Goal: Task Accomplishment & Management: Use online tool/utility

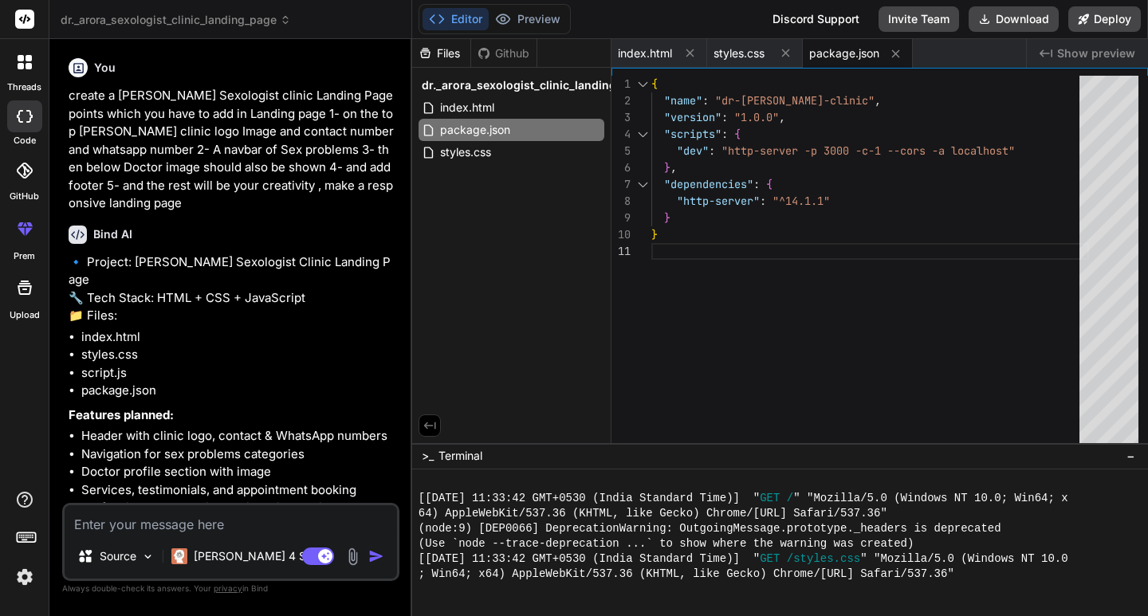
scroll to position [561, 0]
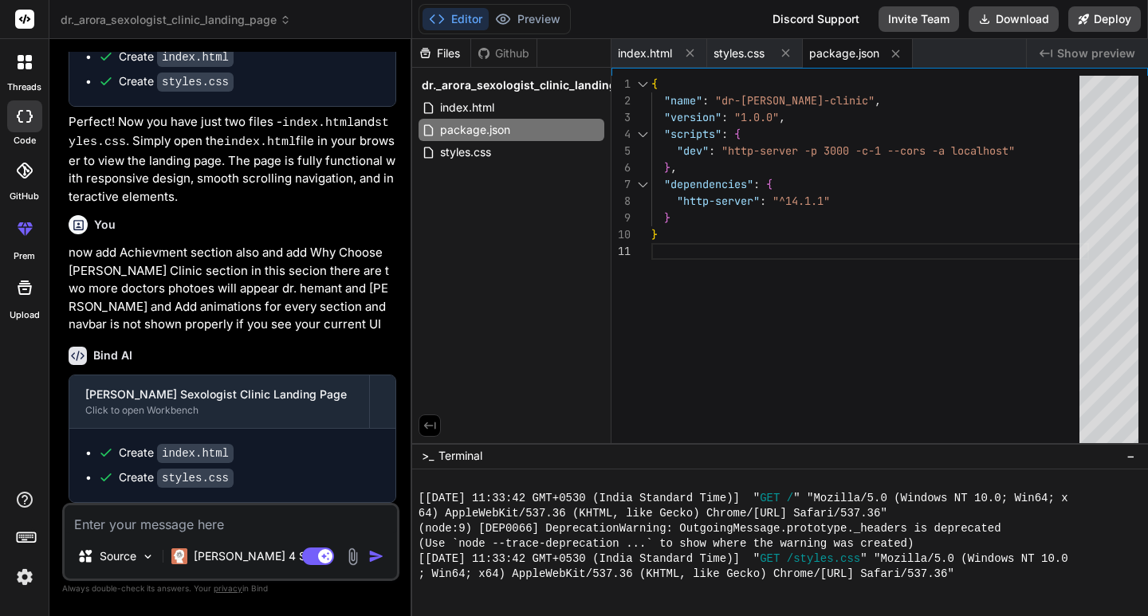
click at [179, 529] on textarea at bounding box center [231, 520] width 332 height 29
click at [266, 517] on textarea at bounding box center [231, 520] width 332 height 29
type textarea "n"
type textarea "x"
type textarea "no"
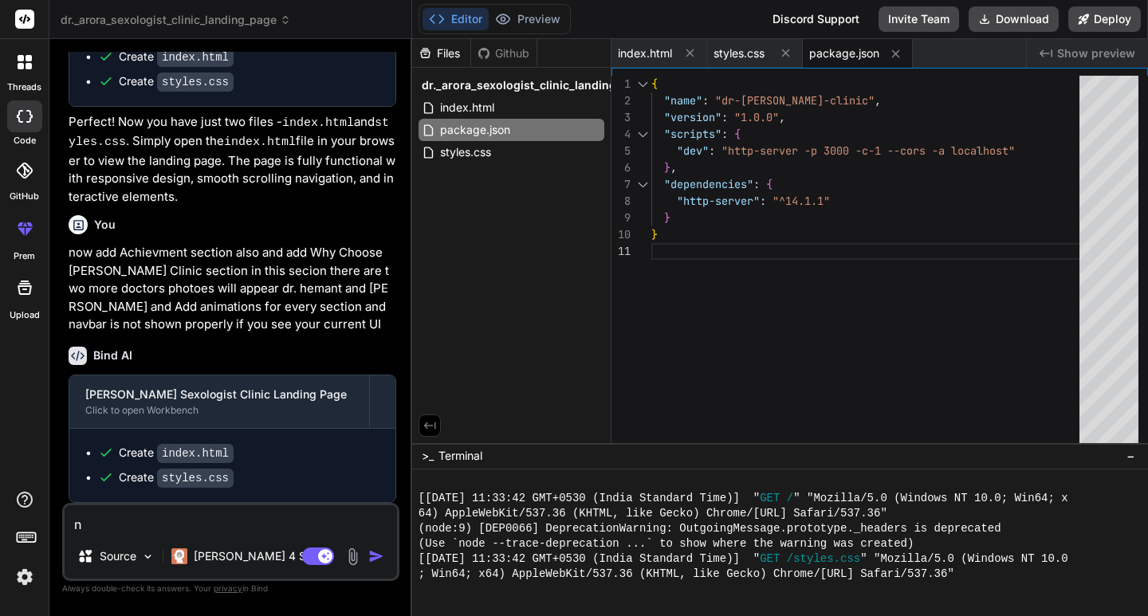
type textarea "x"
type textarea "now"
type textarea "x"
type textarea "now"
type textarea "x"
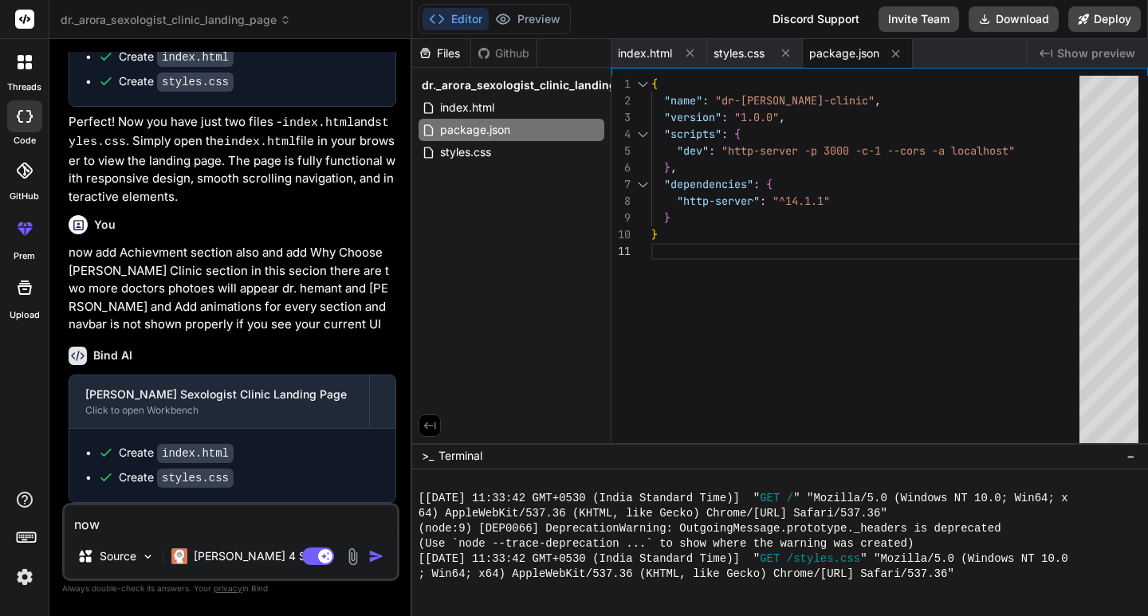
type textarea "now c"
type textarea "x"
type textarea "now ch"
type textarea "x"
type textarea "now chn"
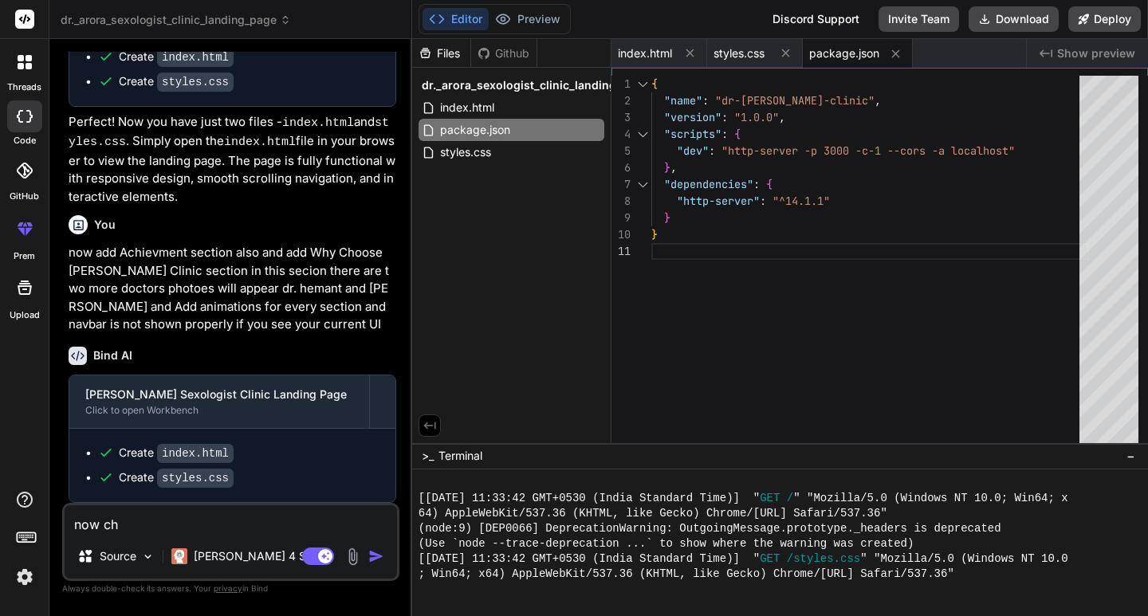
type textarea "x"
type textarea "now chna"
type textarea "x"
type textarea "now chnag"
type textarea "x"
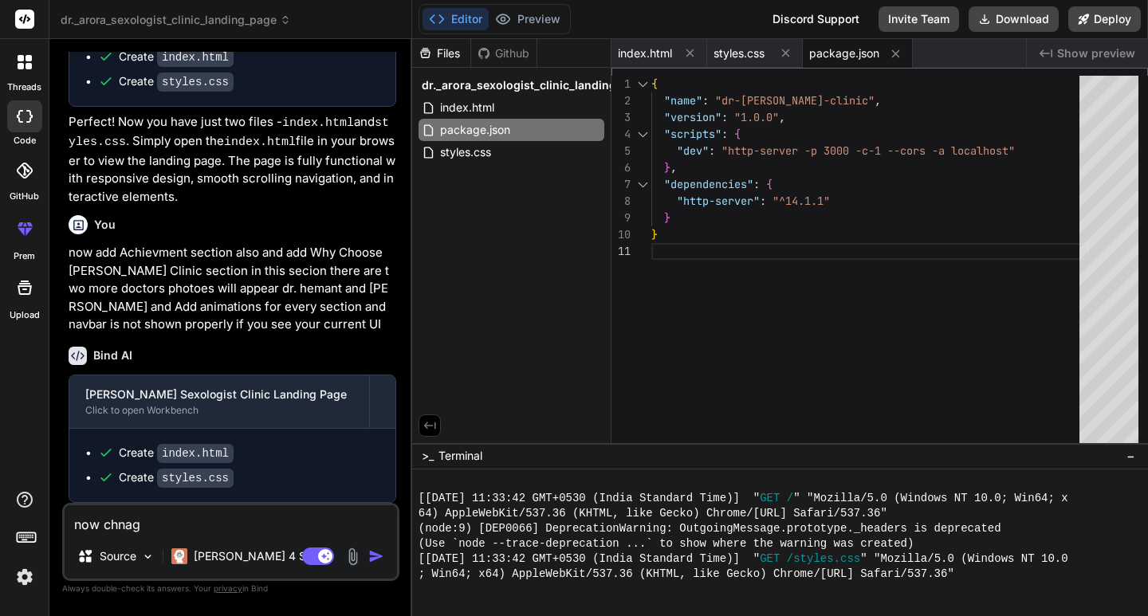
type textarea "now chnage"
type textarea "x"
type textarea "now chnage"
type textarea "x"
type textarea "now chnage"
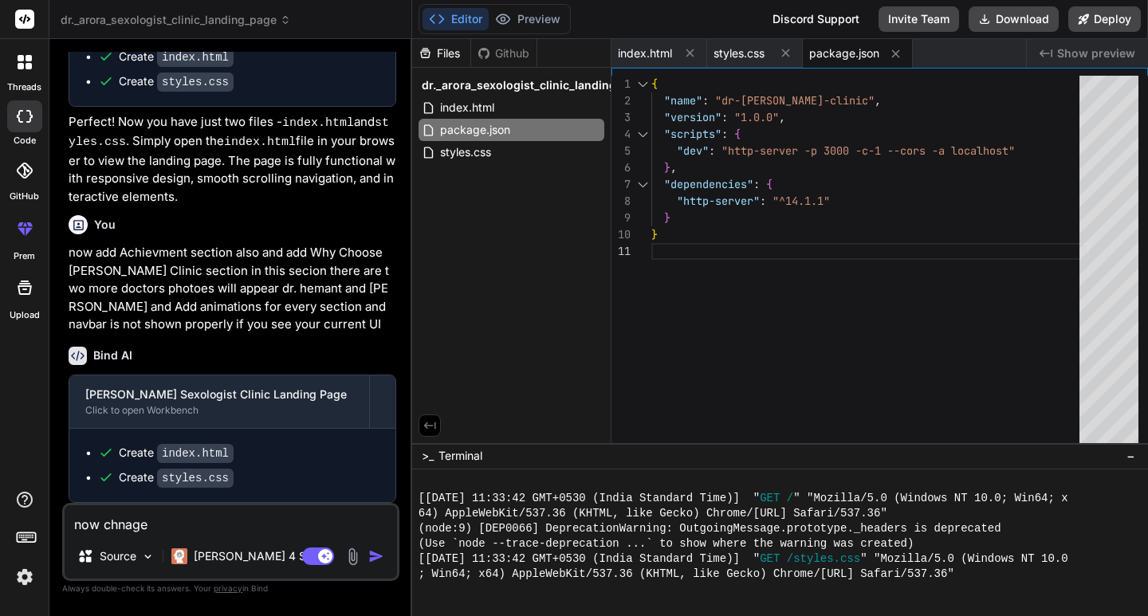
type textarea "x"
type textarea "now chnag"
type textarea "x"
type textarea "now chna"
type textarea "x"
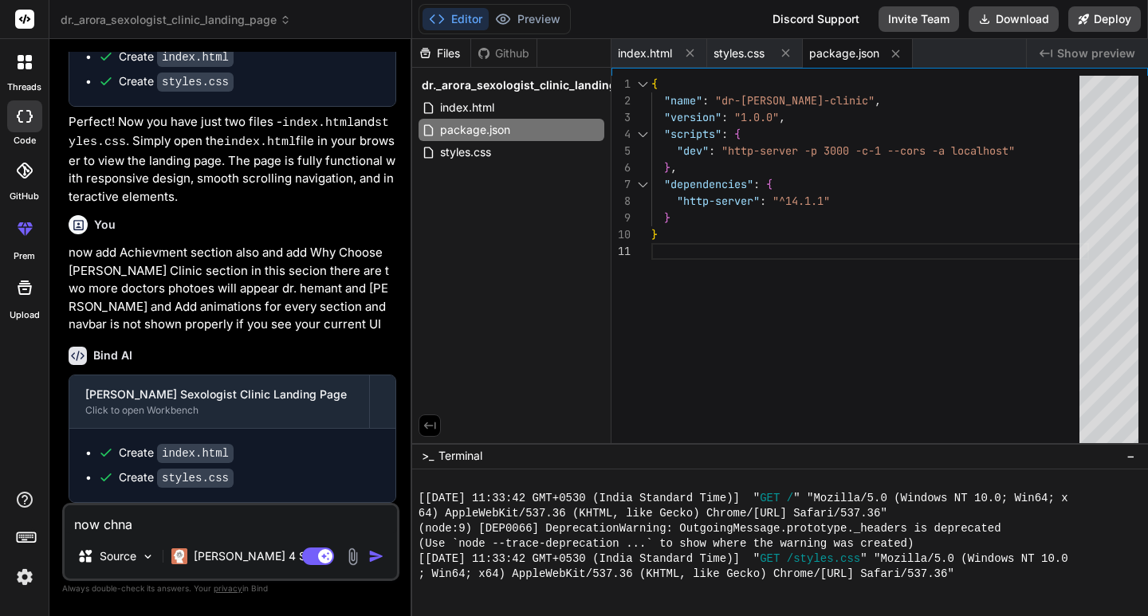
type textarea "now chn"
type textarea "x"
type textarea "now ch"
type textarea "x"
type textarea "now cha"
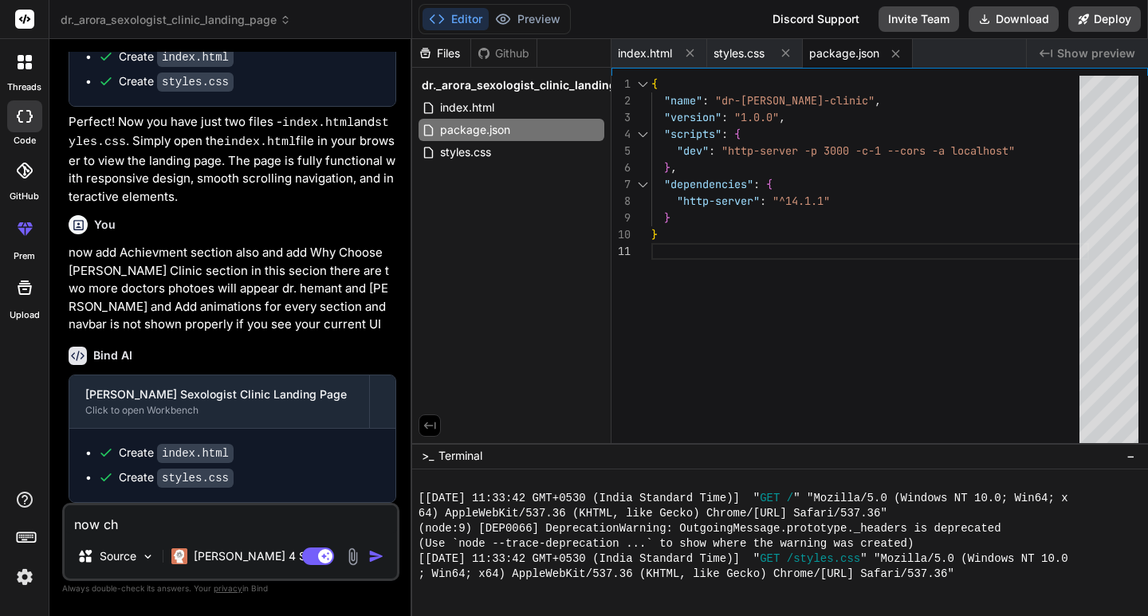
type textarea "x"
type textarea "now chan"
type textarea "x"
type textarea "now [PERSON_NAME]"
type textarea "x"
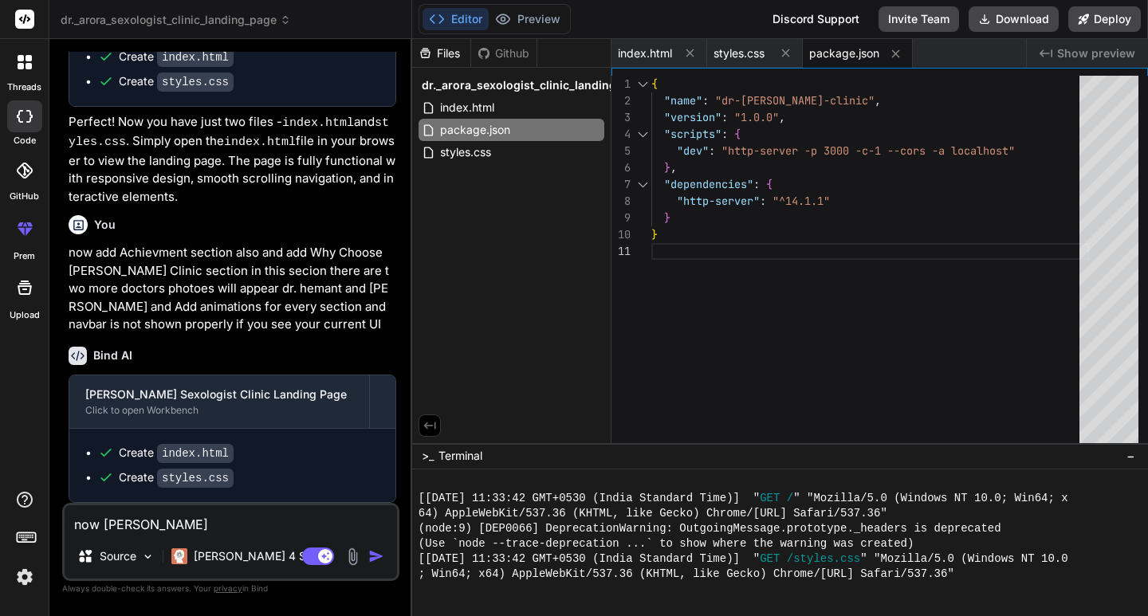
type textarea "now change"
type textarea "x"
type textarea "now change"
type textarea "x"
type textarea "now change t"
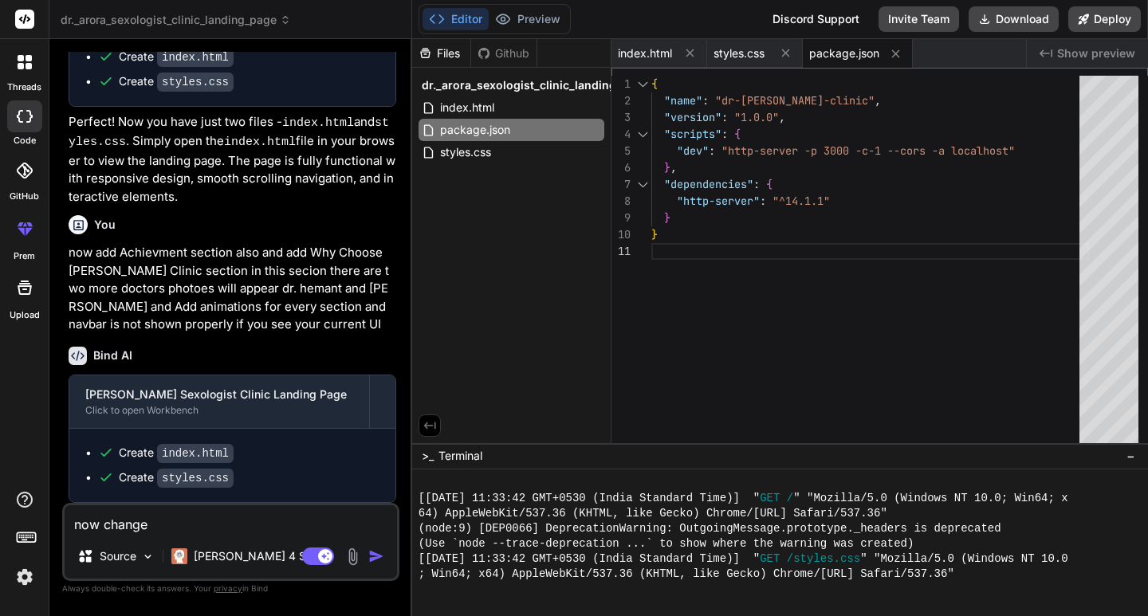
type textarea "x"
type textarea "now change th"
type textarea "x"
type textarea "now change the"
type textarea "x"
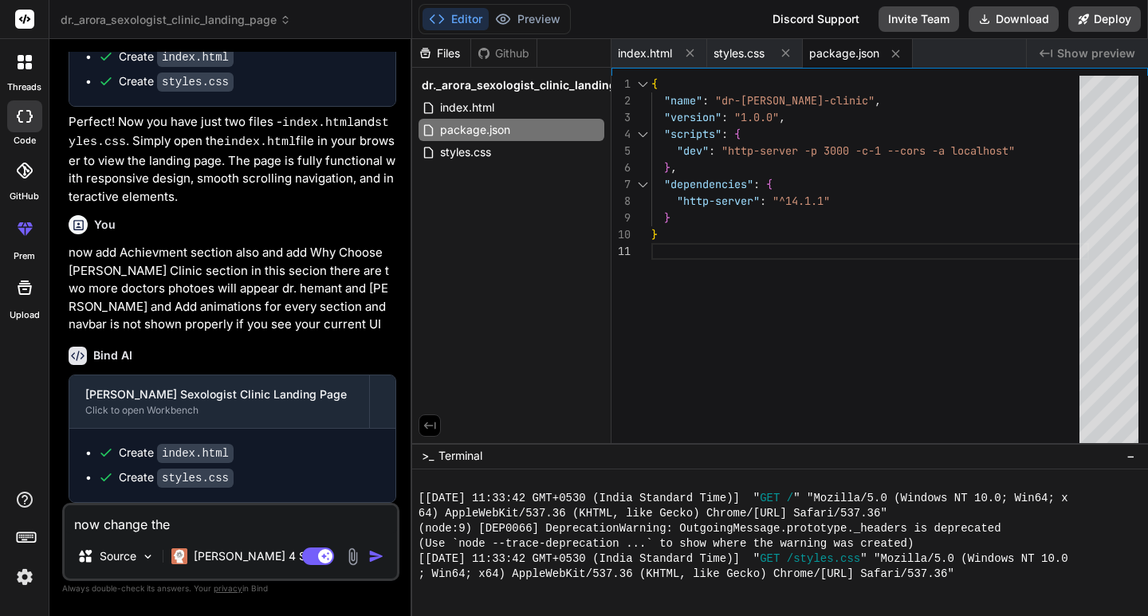
type textarea "now change the"
type textarea "x"
type textarea "now change the t"
type textarea "x"
type textarea "now change the th"
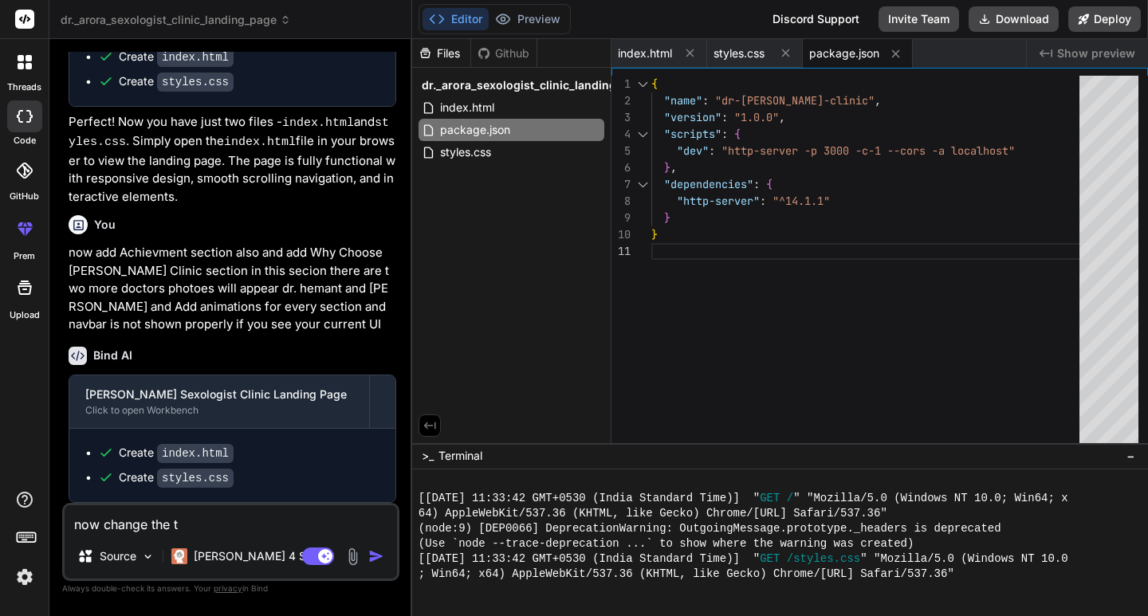
type textarea "x"
type textarea "now change the the"
type textarea "x"
type textarea "now change the them"
type textarea "x"
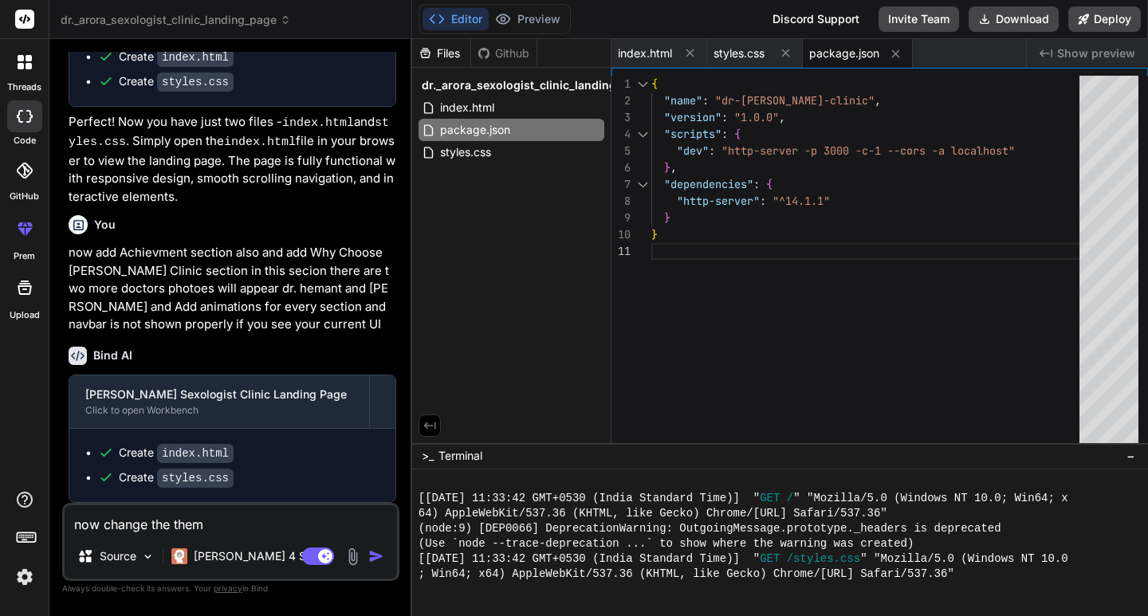
type textarea "now change the theme"
type textarea "x"
type textarea "now change the themec"
type textarea "x"
type textarea "now change the themeco"
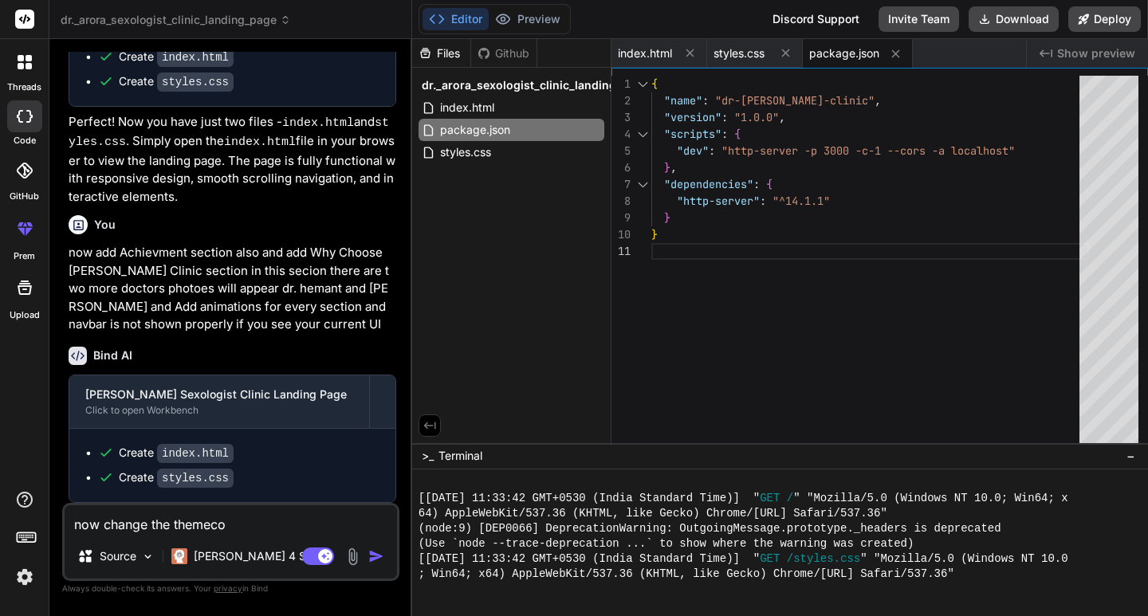
type textarea "x"
type textarea "now change the themecol"
type textarea "x"
type textarea "now change the themecolo"
type textarea "x"
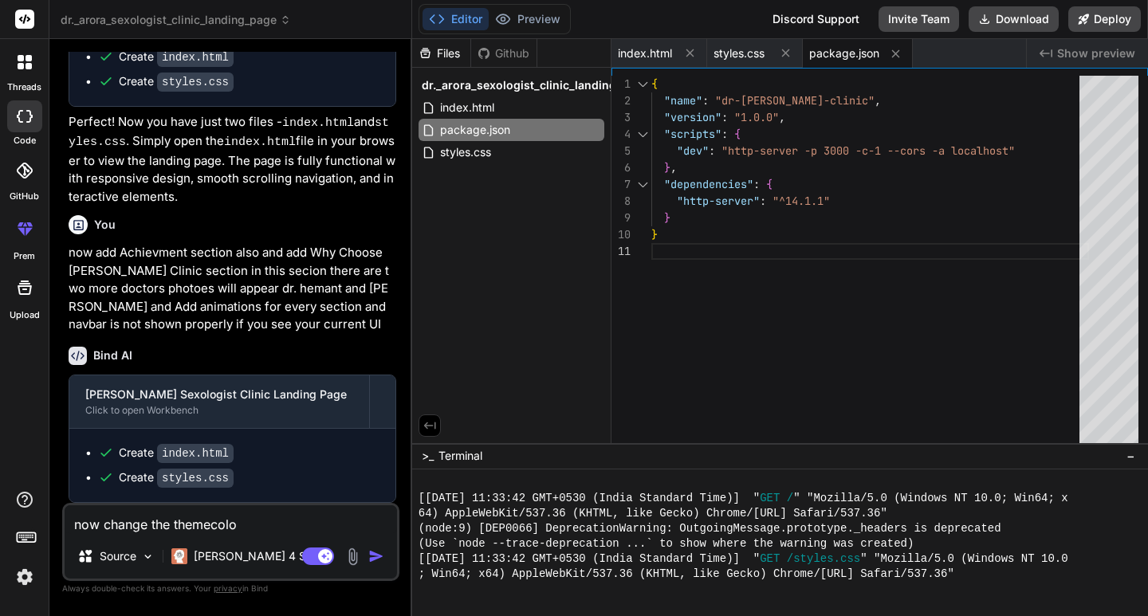
type textarea "now change the themecolor"
type textarea "x"
type textarea "now change the themecolo"
type textarea "x"
type textarea "now change the themecol"
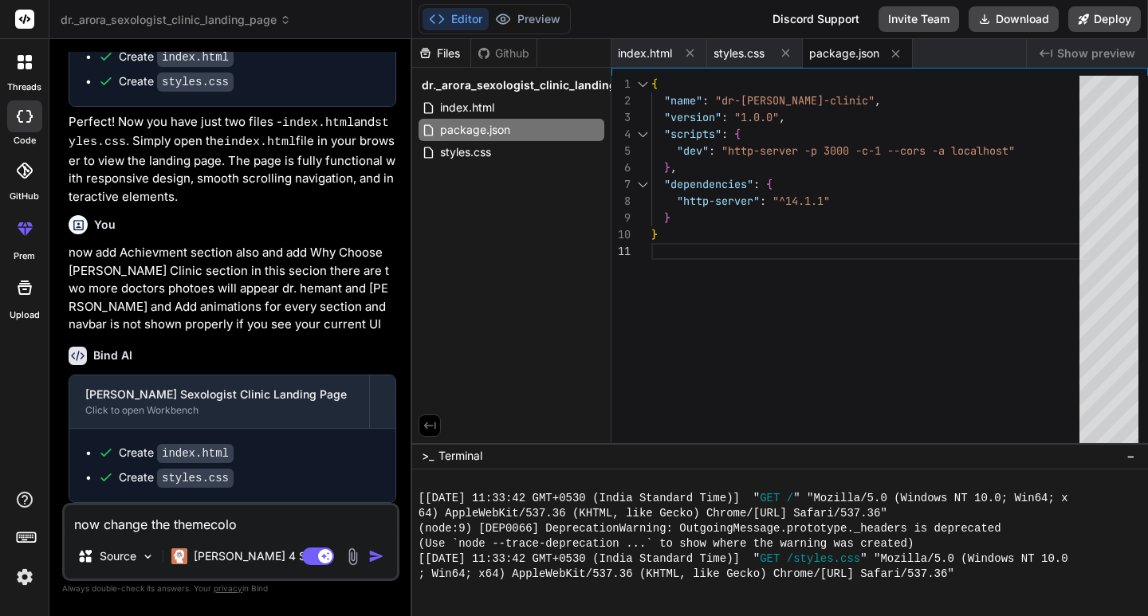
type textarea "x"
type textarea "now change the themeco"
type textarea "x"
type textarea "now change the themec"
type textarea "x"
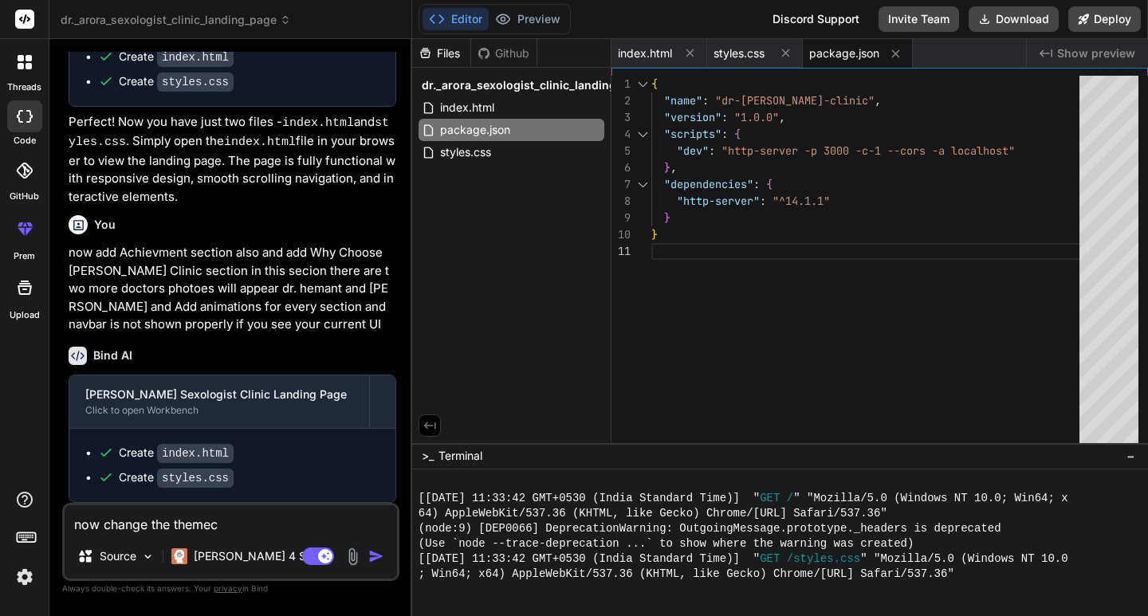
type textarea "now change the theme"
type textarea "x"
type textarea "now change the theme"
type textarea "x"
type textarea "now change the theme o"
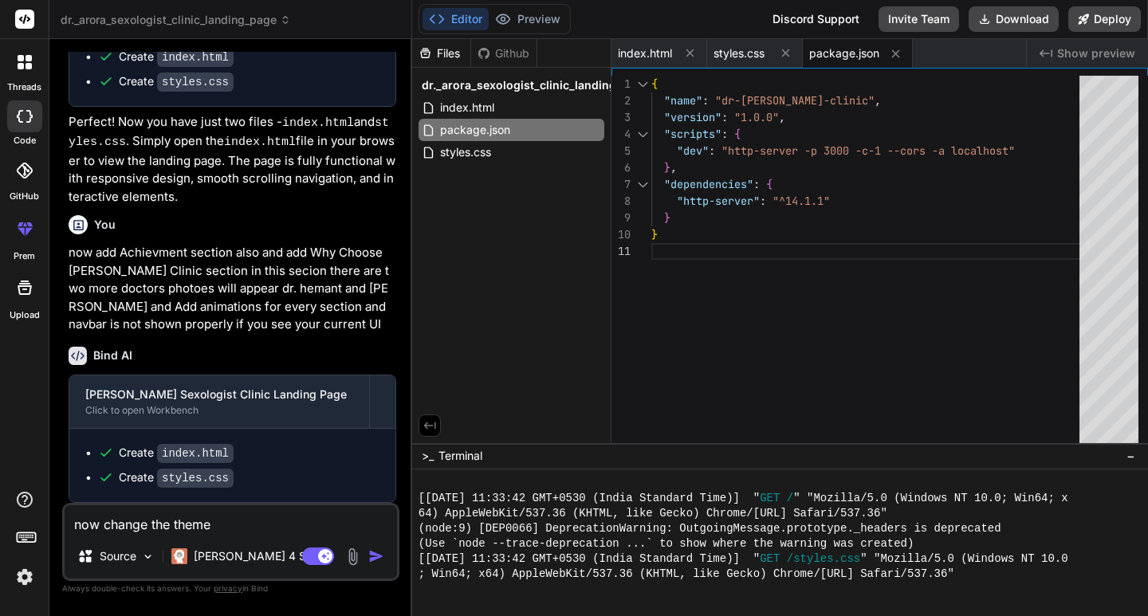
type textarea "x"
type textarea "now change the theme ov"
type textarea "x"
type textarea "now change the theme ove"
type textarea "x"
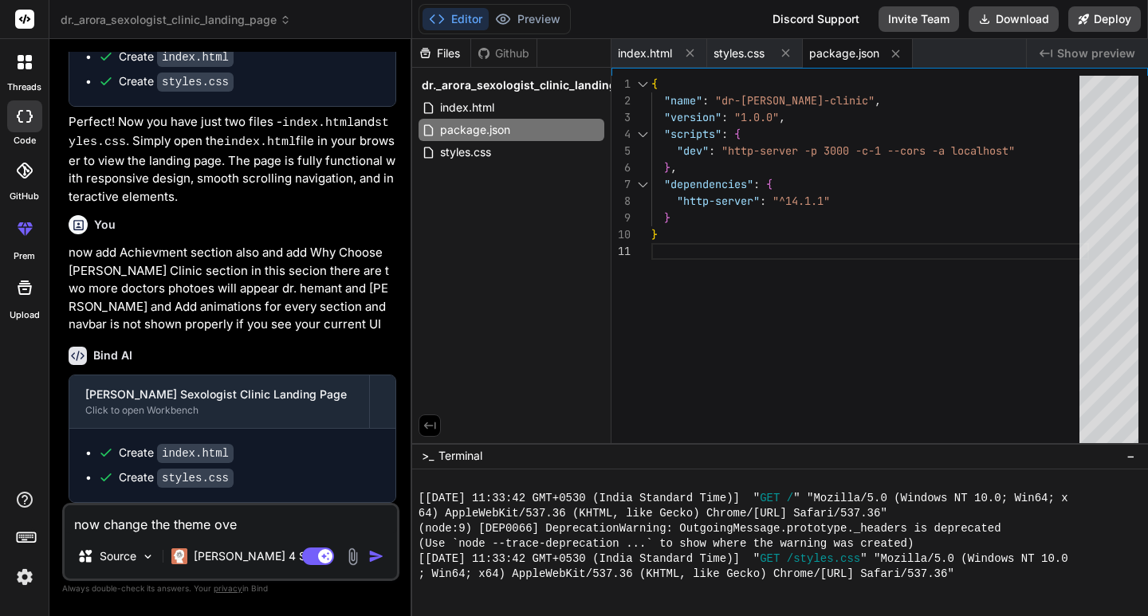
type textarea "now change the theme over"
type textarea "x"
type textarea "now change the theme overa"
type textarea "x"
type textarea "now change the theme overal"
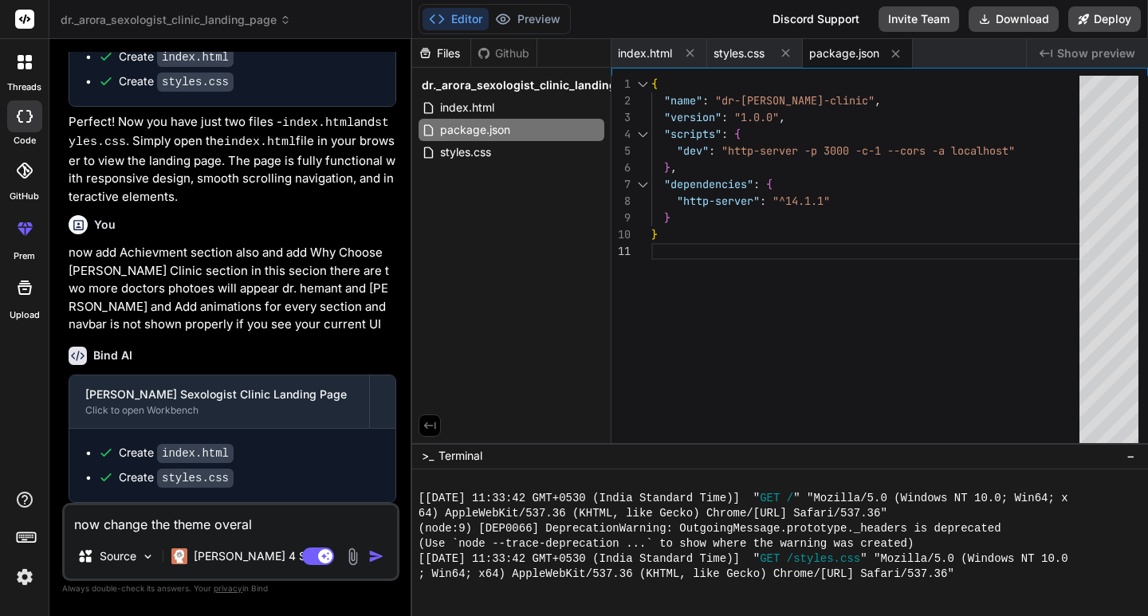
type textarea "x"
type textarea "now change the theme overall"
type textarea "x"
type textarea "now change the theme overall"
type textarea "x"
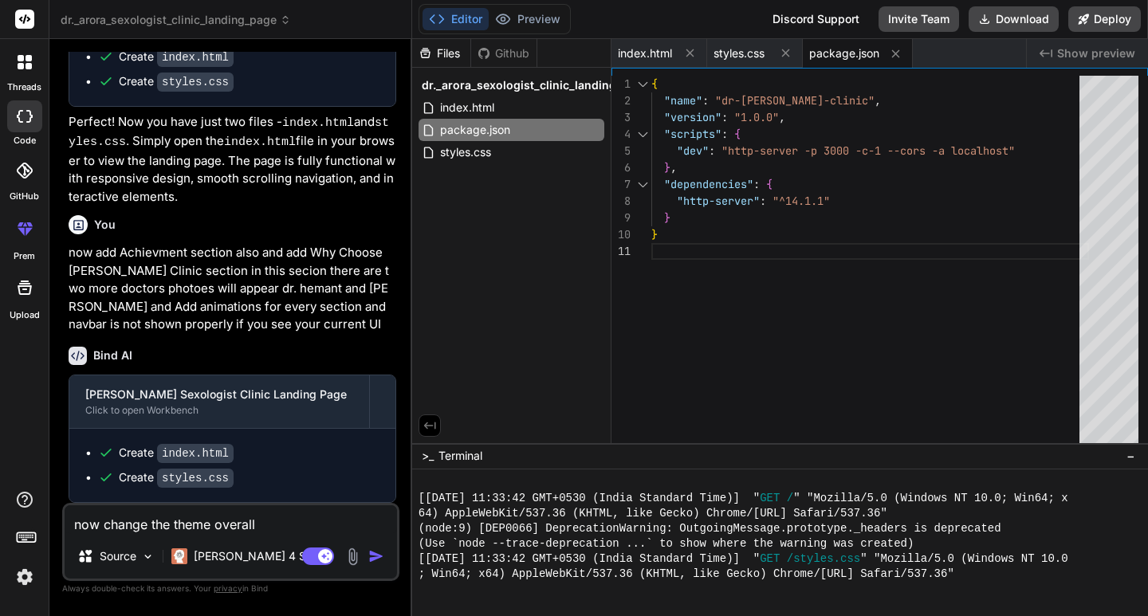
type textarea "now change the theme overall t"
type textarea "x"
type textarea "now change the theme overall th"
type textarea "x"
type textarea "now change the theme overall the"
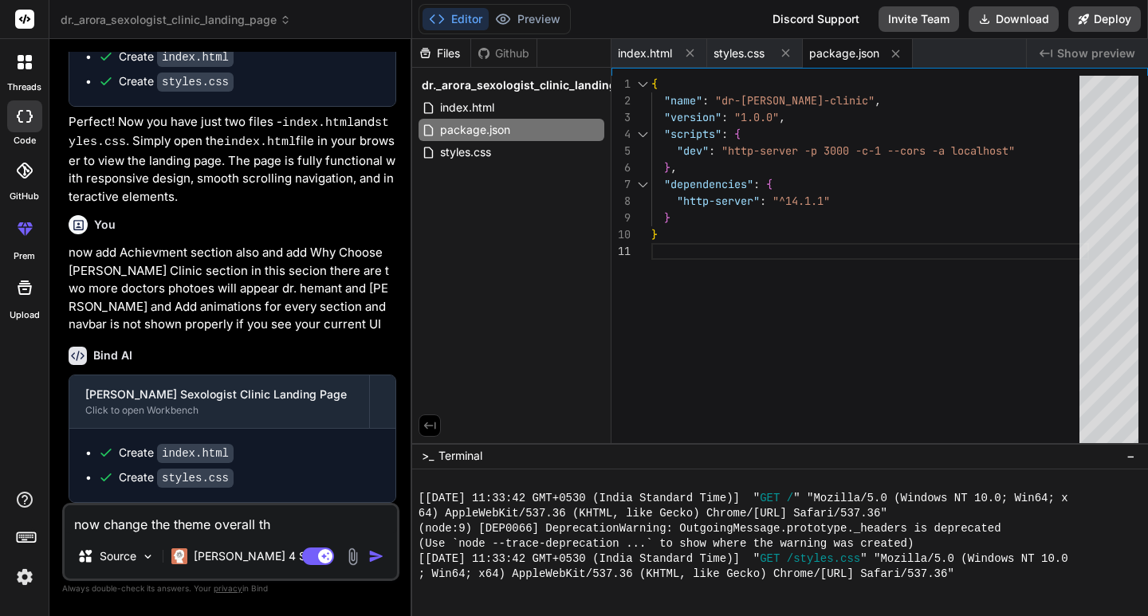
type textarea "x"
type textarea "now change the theme overall them"
type textarea "x"
type textarea "now change the theme overall theme"
type textarea "x"
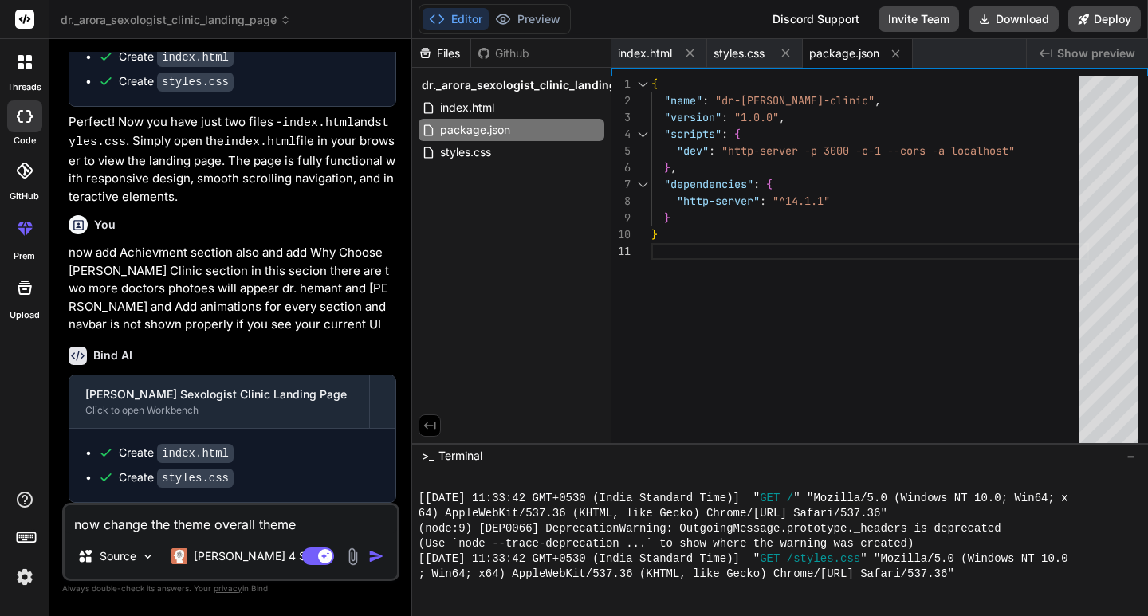
type textarea "now change the theme overall theme"
type textarea "x"
type textarea "now change the theme overall theme c"
type textarea "x"
type textarea "now change the theme overall theme co"
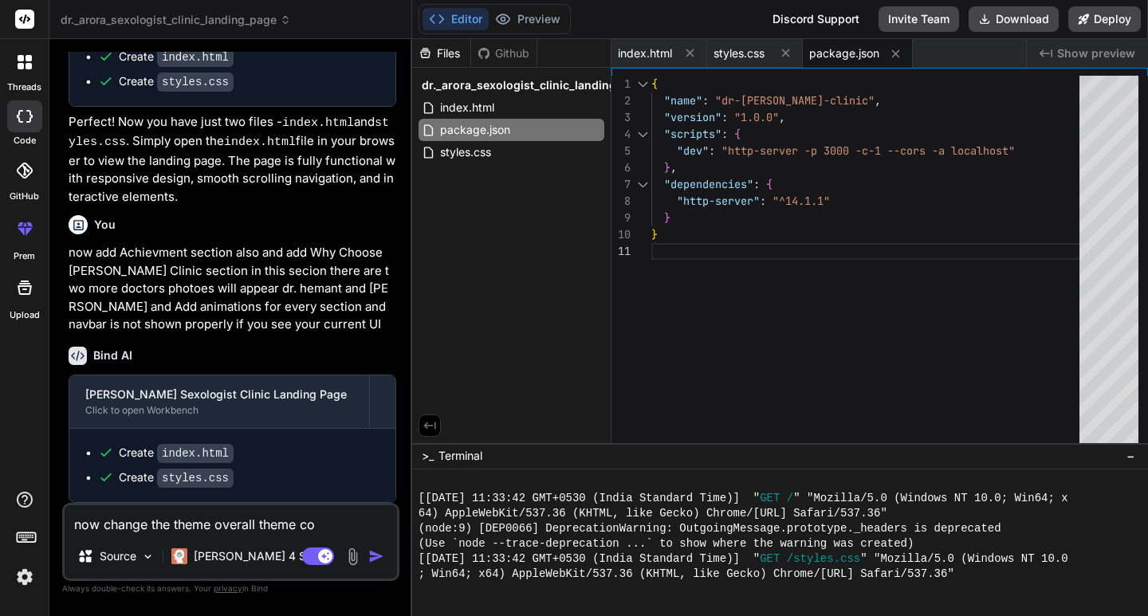
type textarea "x"
type textarea "now change the theme overall theme col"
type textarea "x"
type textarea "now change the theme overall theme colo"
type textarea "x"
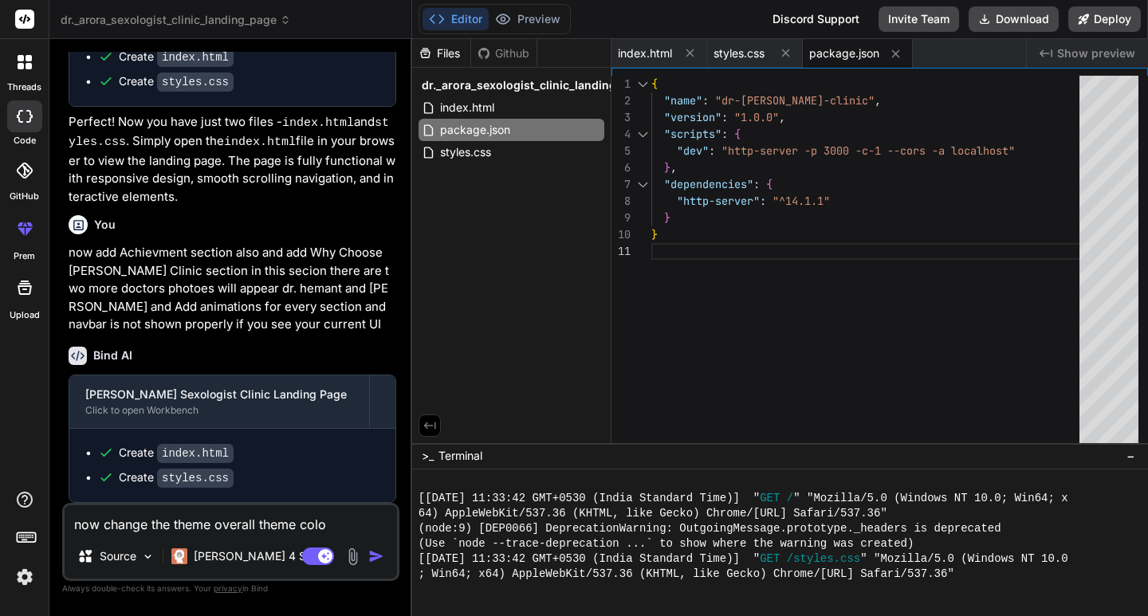
type textarea "now change the theme overall theme color"
type textarea "x"
type textarea "now change the theme overall theme color"
type textarea "x"
type textarea "now change the theme overall theme color"
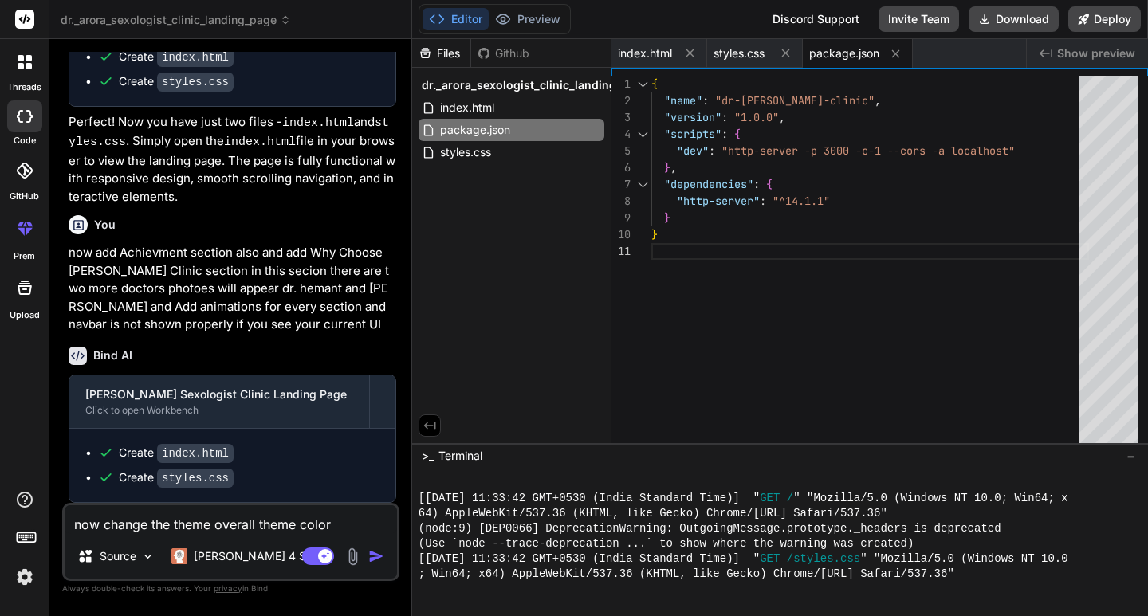
click at [348, 529] on textarea "now change the theme overall theme color" at bounding box center [231, 520] width 332 height 29
type textarea "x"
type textarea "now change the theme overall theme color"
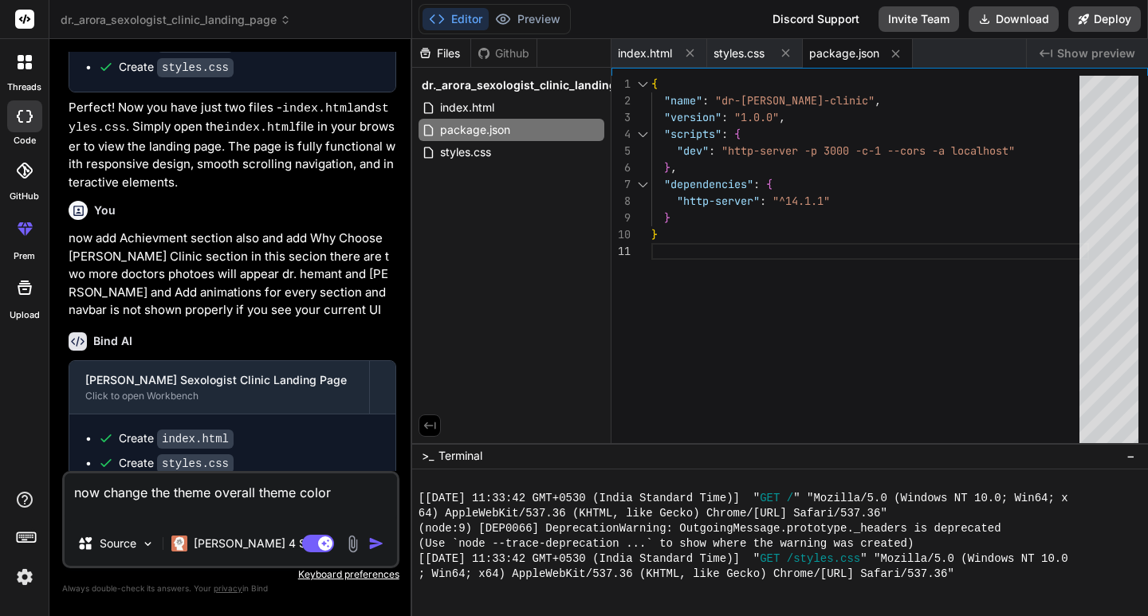
type textarea "x"
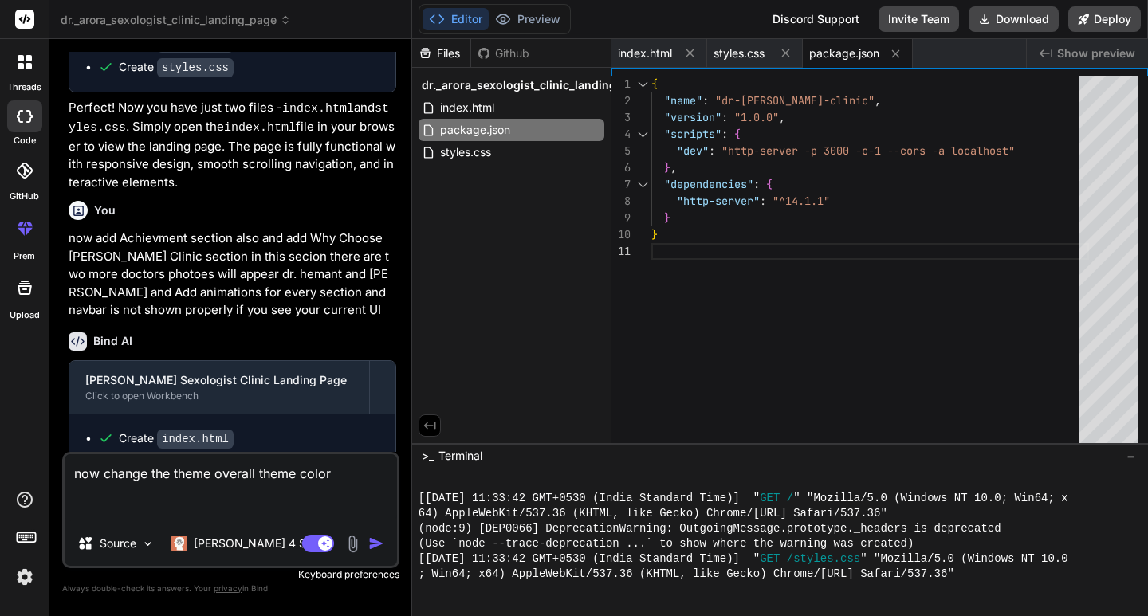
type textarea "now change the theme overall theme color u"
type textarea "x"
type textarea "now change the theme overall theme color us"
type textarea "x"
type textarea "now change the theme overall theme color use"
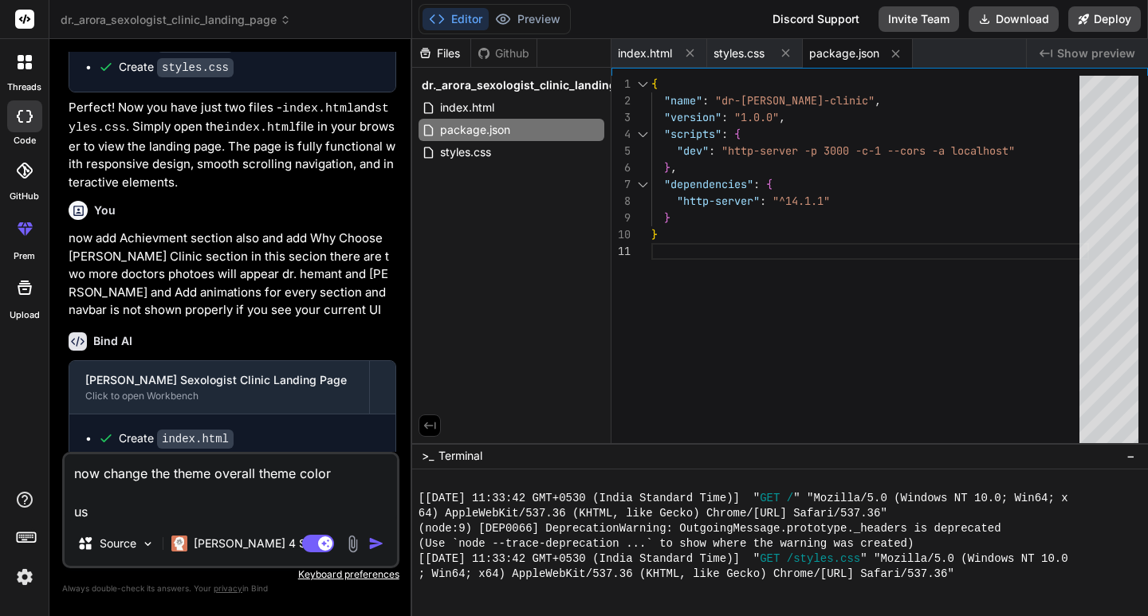
type textarea "x"
type textarea "now change the theme overall theme color use"
type textarea "x"
type textarea "now change the theme overall theme color use t"
type textarea "x"
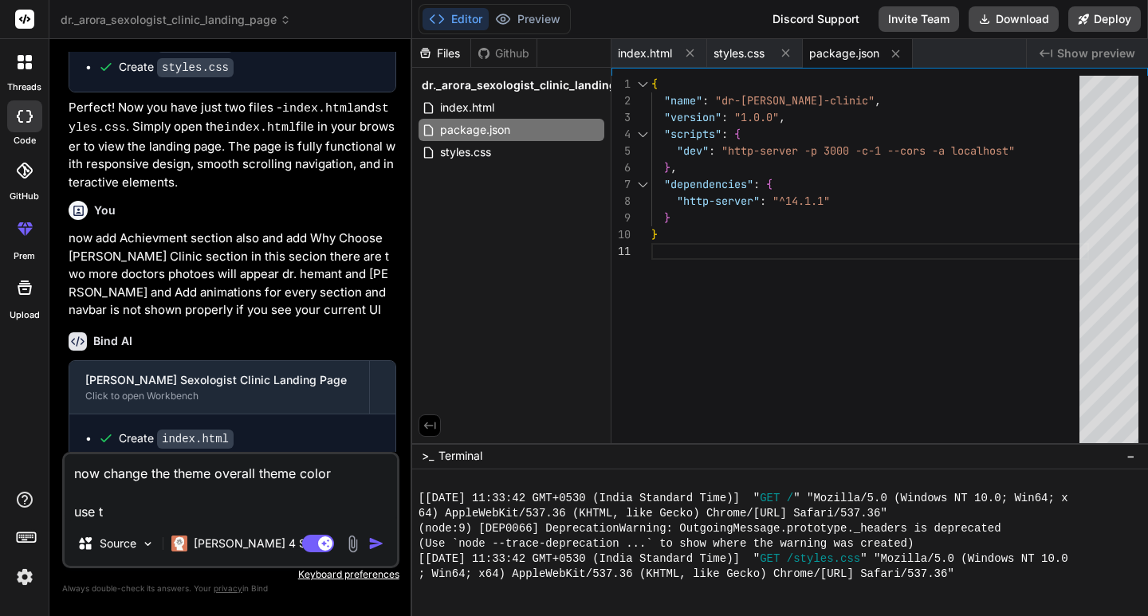
type textarea "now change the theme overall theme color use th"
type textarea "x"
type textarea "now change the theme overall theme color use the"
type textarea "x"
type textarea "now change the theme overall theme color use the"
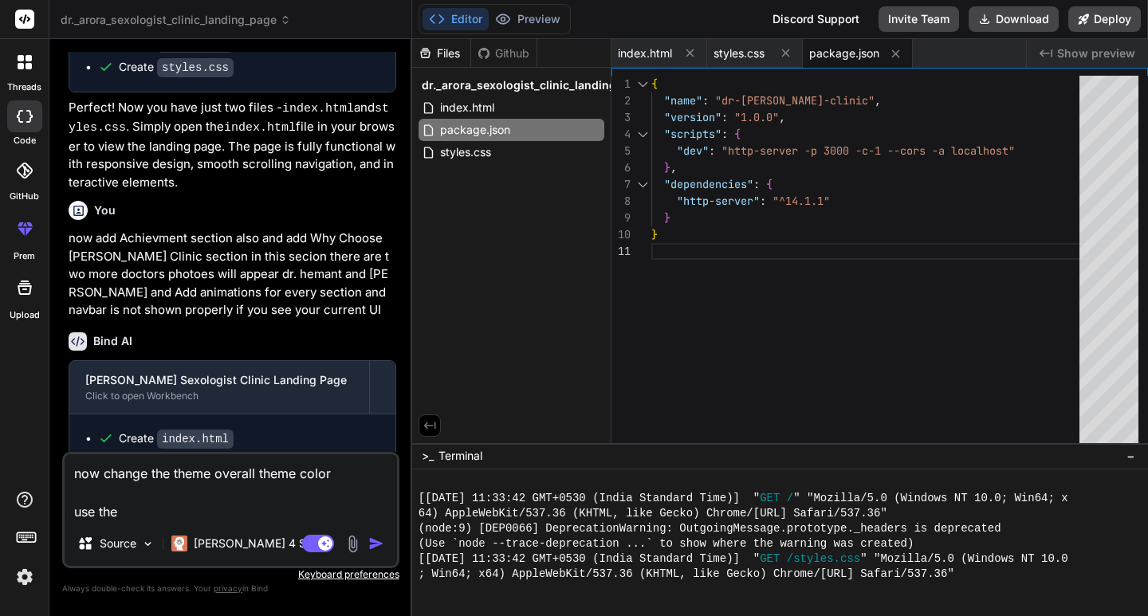
type textarea "x"
type textarea "now change the theme overall theme color use the C"
type textarea "x"
type textarea "now change the theme overall theme color use the CO"
type textarea "x"
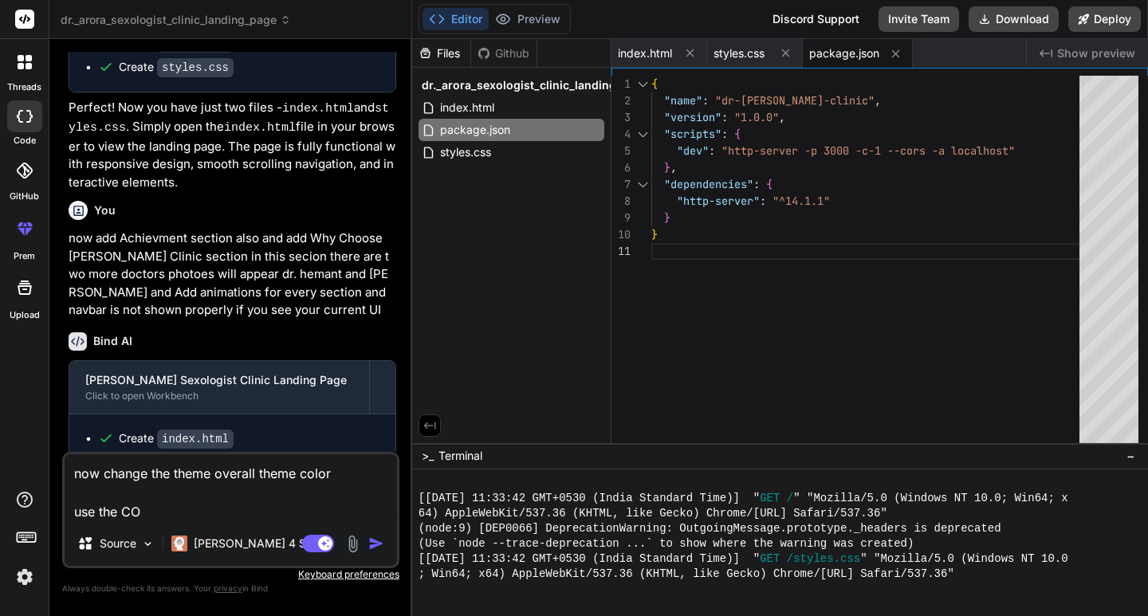
type textarea "now change the theme overall theme color use the COl"
type textarea "x"
type textarea "now change the theme overall theme color use the COlo"
type textarea "x"
type textarea "now change the theme overall theme color use the COlor"
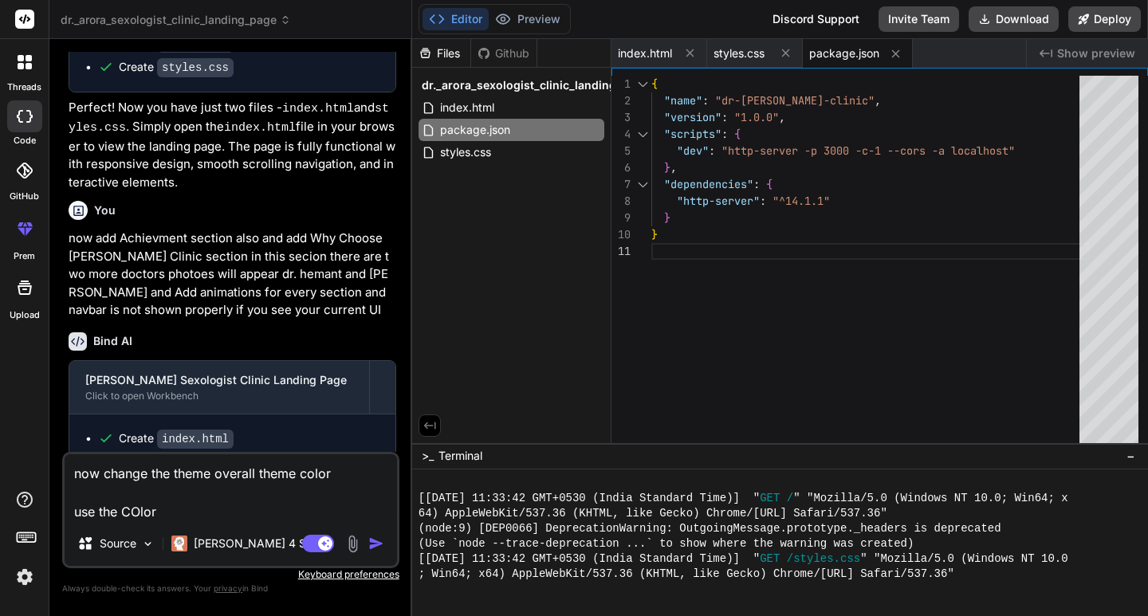
type textarea "x"
type textarea "now change the theme overall theme color use the COlor"
type textarea "x"
type textarea "now change the theme overall theme color use the COlor"
type textarea "x"
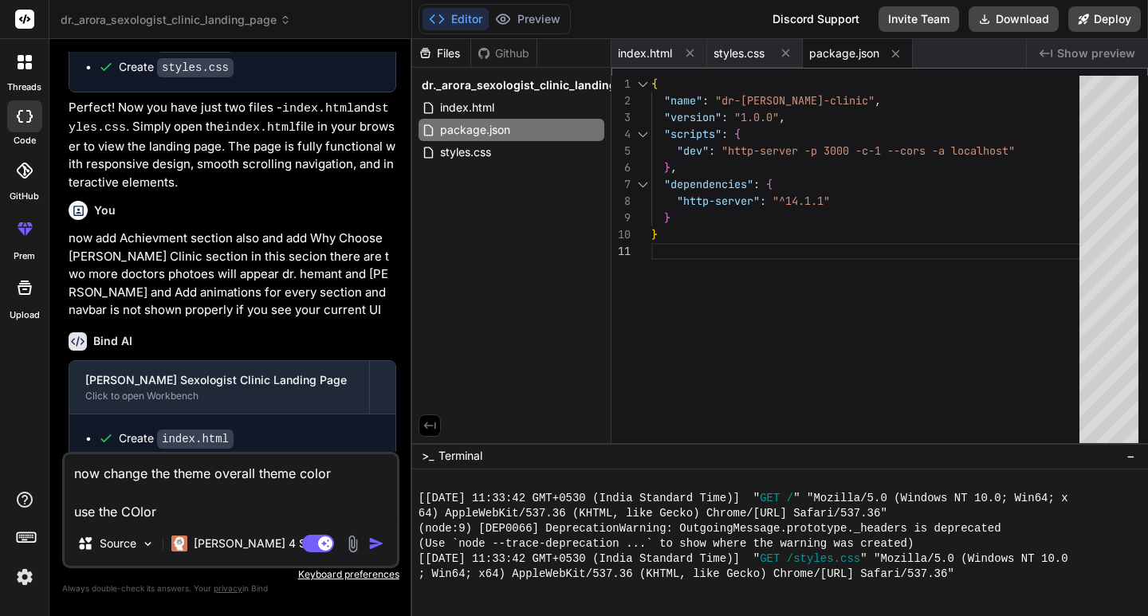
type textarea "now change the theme overall theme color use the COlo"
type textarea "x"
type textarea "now change the theme overall theme color use the COl"
type textarea "x"
type textarea "now change the theme overall theme color use the CO"
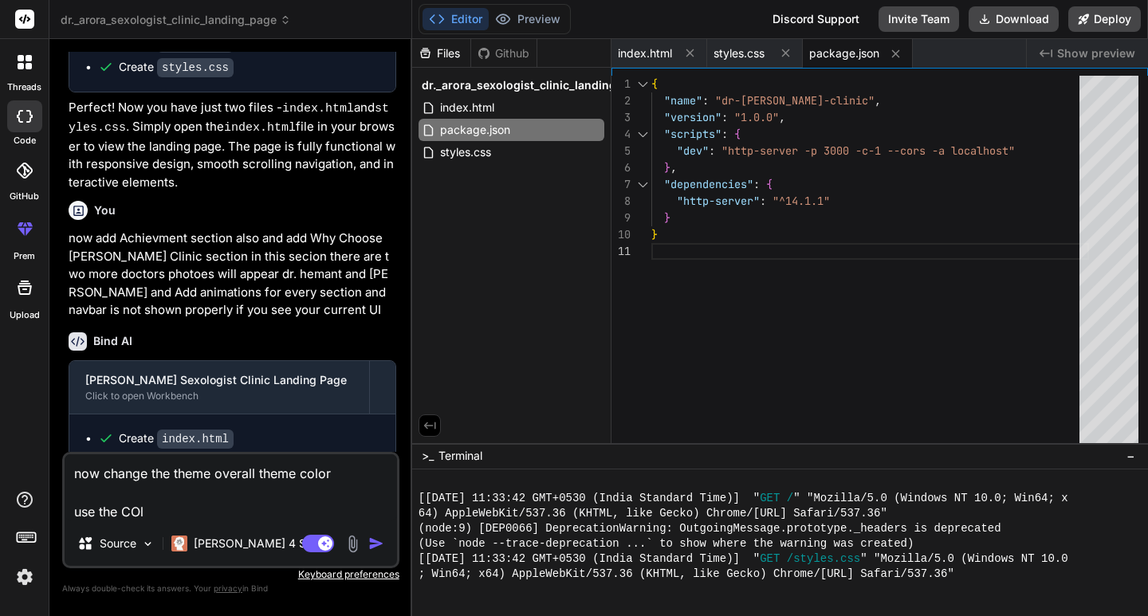
type textarea "x"
type textarea "now change the theme overall theme color use the C"
type textarea "x"
type textarea "now change the theme overall theme color use the"
type textarea "x"
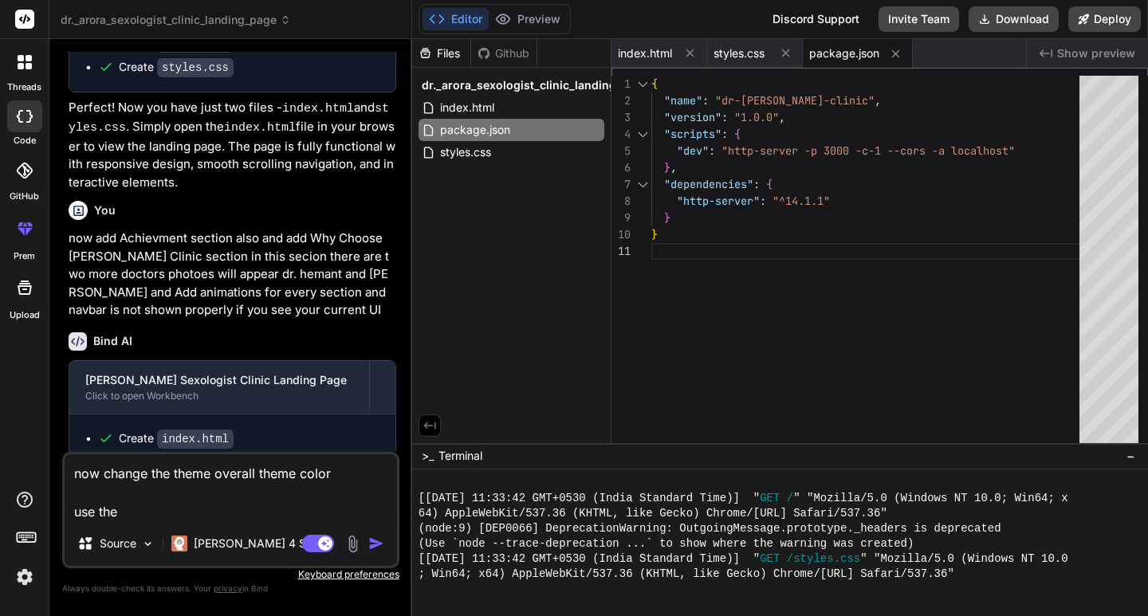
type textarea "now change the theme overall theme color use the"
type textarea "x"
type textarea "now change the theme overall theme color use th"
type textarea "x"
type textarea "now change the theme overall theme color use t"
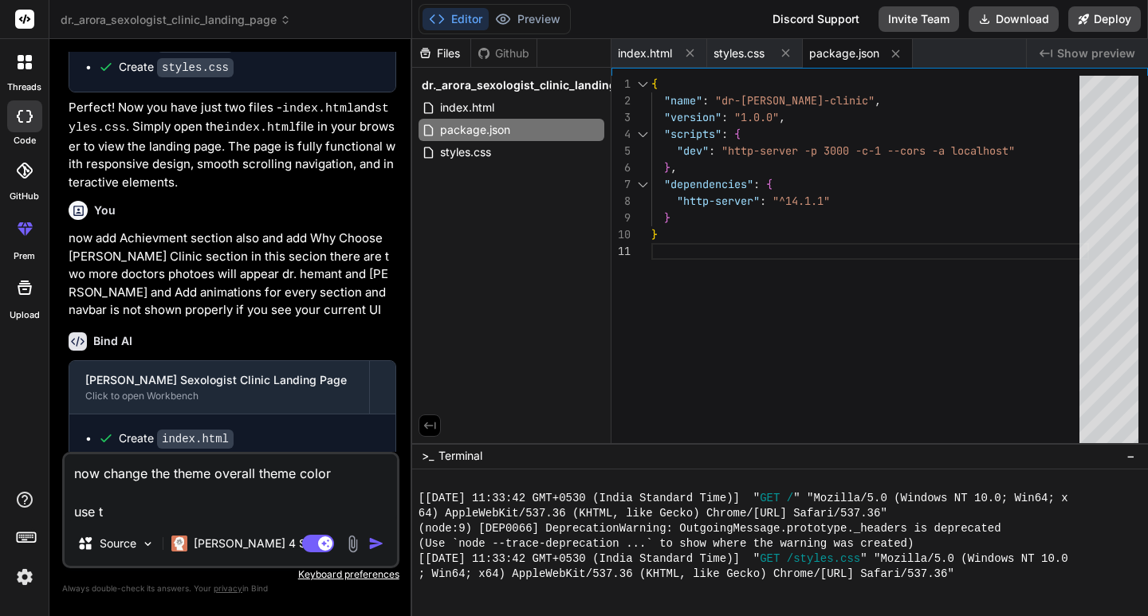
type textarea "x"
type textarea "now change the theme overall theme color use"
type textarea "x"
type textarea "now change the theme overall theme color use t"
type textarea "x"
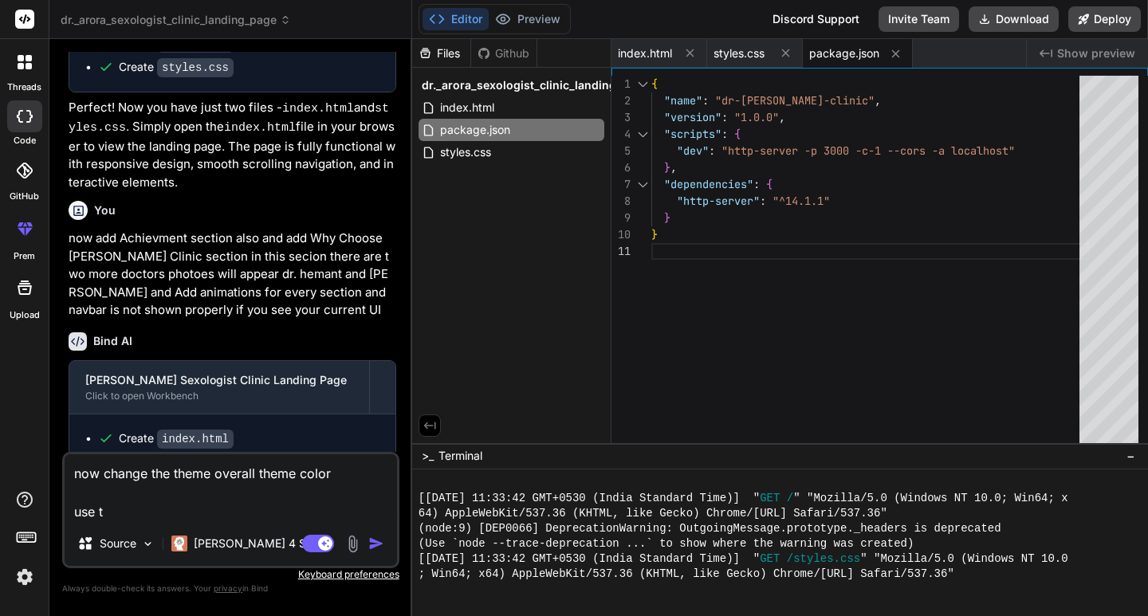
type textarea "now change the theme overall theme color use th"
type textarea "x"
type textarea "now change the theme overall theme color use the"
type textarea "x"
type textarea "now change the theme overall theme color use thes"
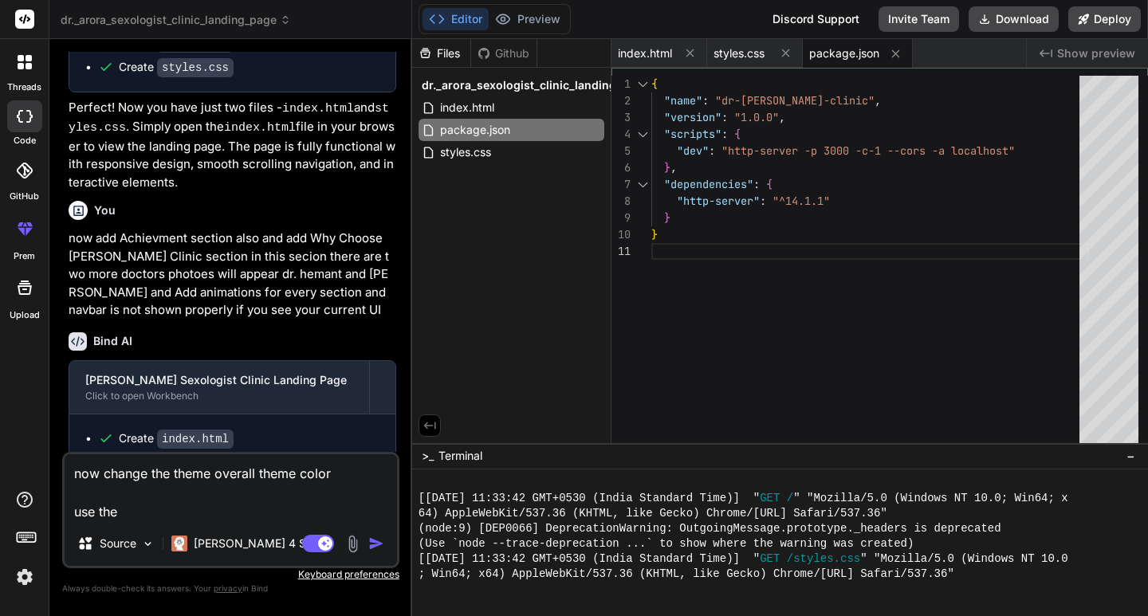
type textarea "x"
type textarea "now change the theme overall theme color use these"
type textarea "x"
type textarea "now change the theme overall theme color use these"
type textarea "x"
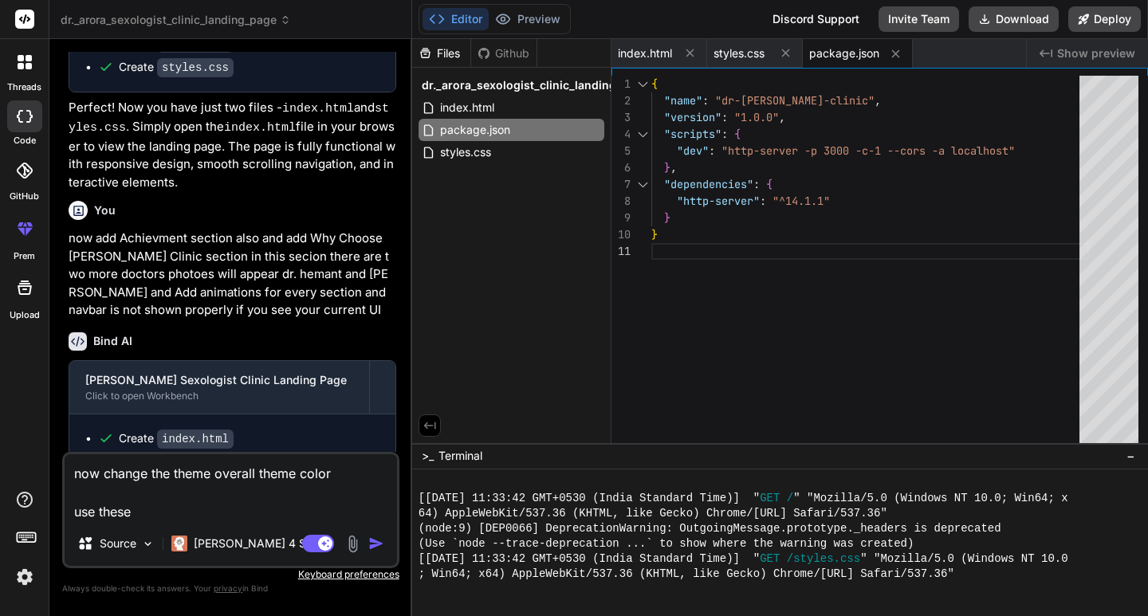
type textarea "now change the theme overall theme color use these c"
type textarea "x"
type textarea "now change the theme overall theme color use these co"
type textarea "x"
type textarea "now change the theme overall theme color use these col"
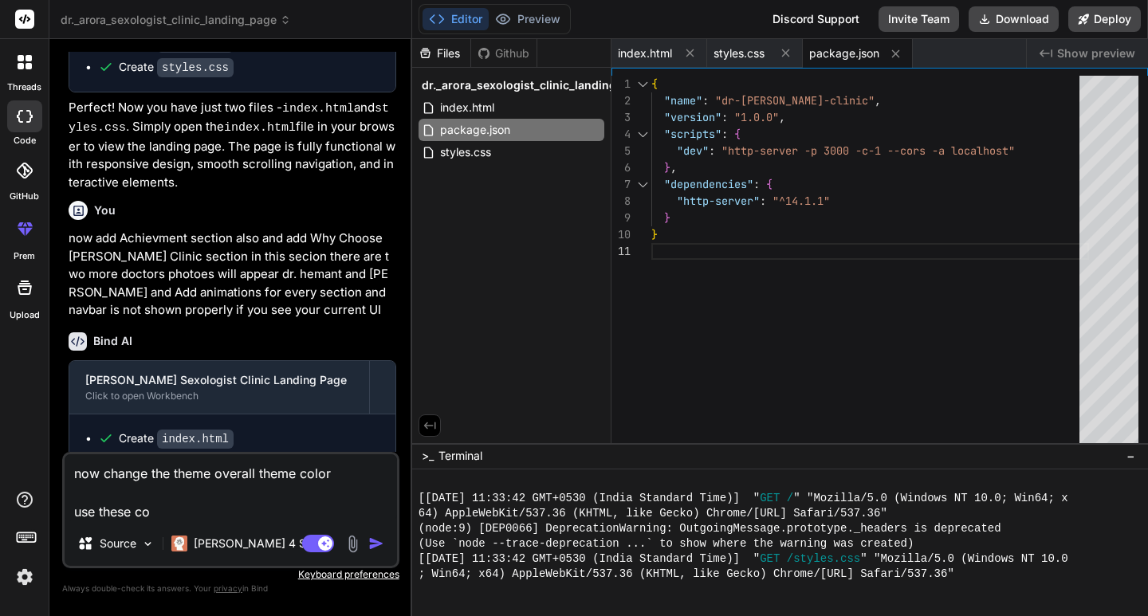
type textarea "x"
type textarea "now change the theme overall theme color use these colro"
type textarea "x"
type textarea "now change the theme overall theme color use these colr"
type textarea "x"
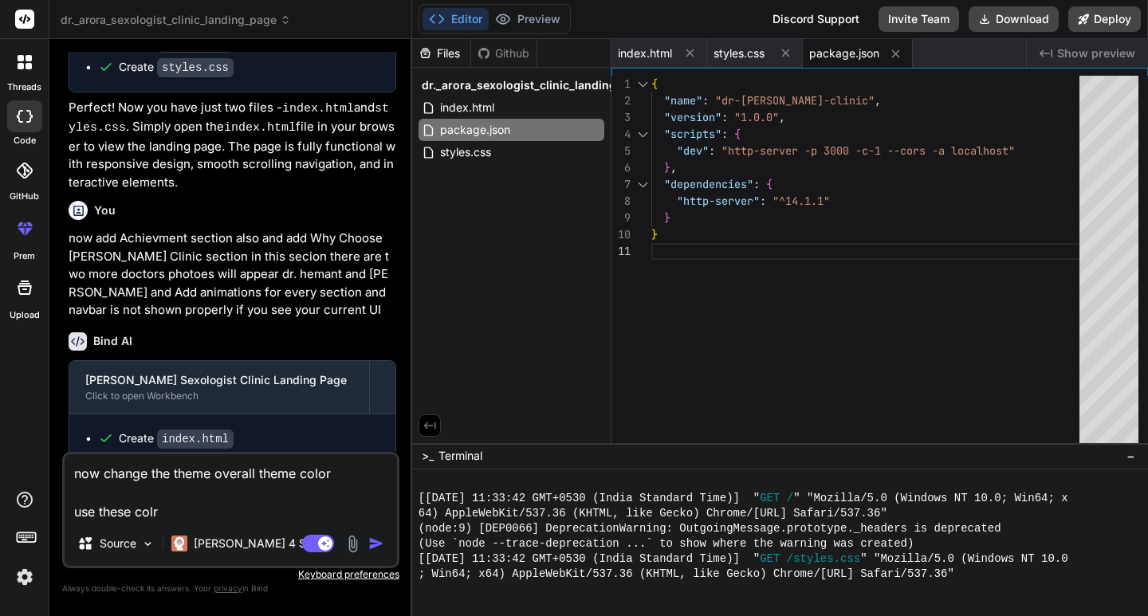
type textarea "now change the theme overall theme color use these col"
type textarea "x"
type textarea "now change the theme overall theme color use these colo"
type textarea "x"
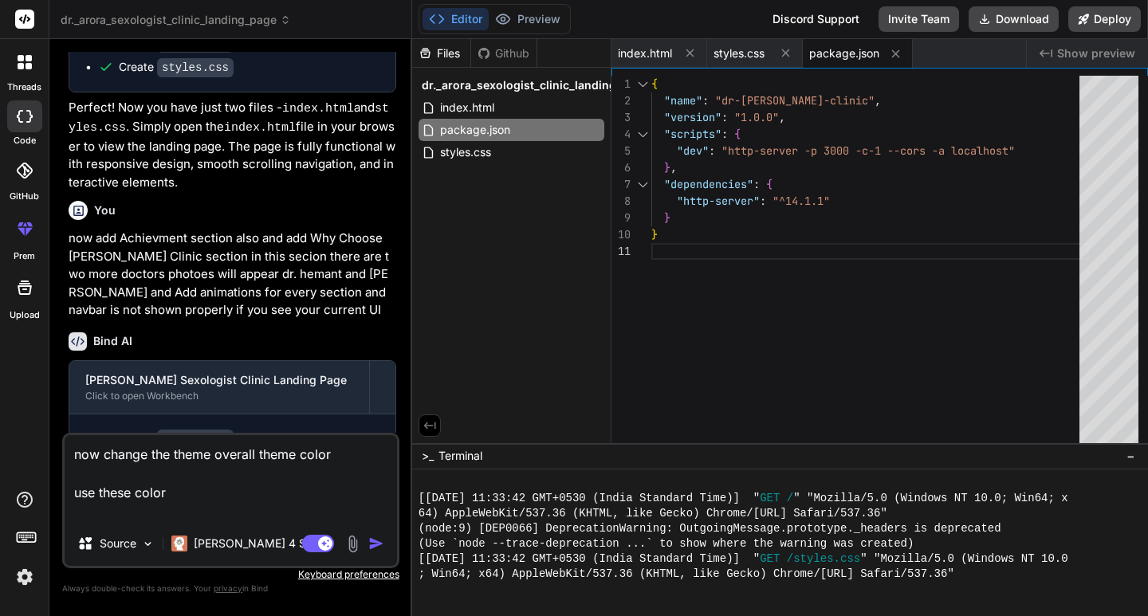
paste textarea "#dec9e9"
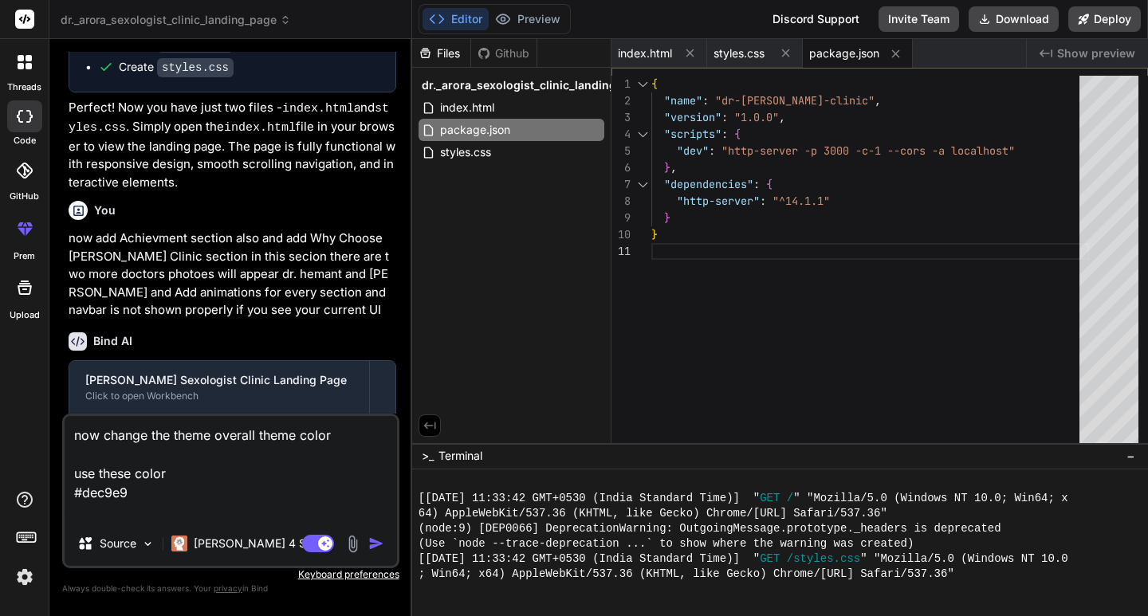
paste textarea "#ca193c"
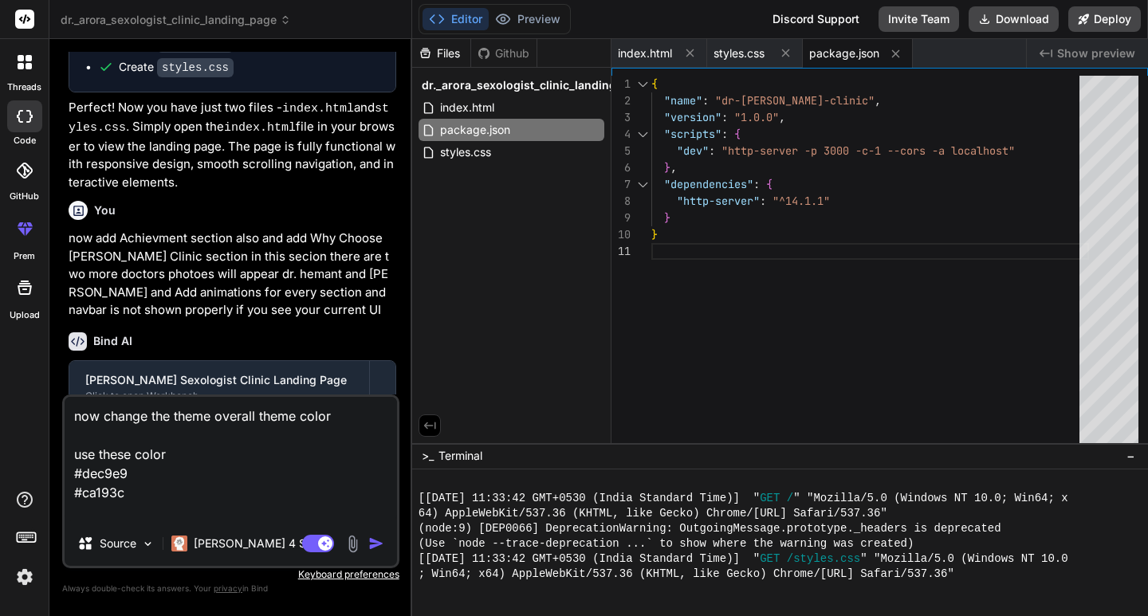
paste textarea "#350232"
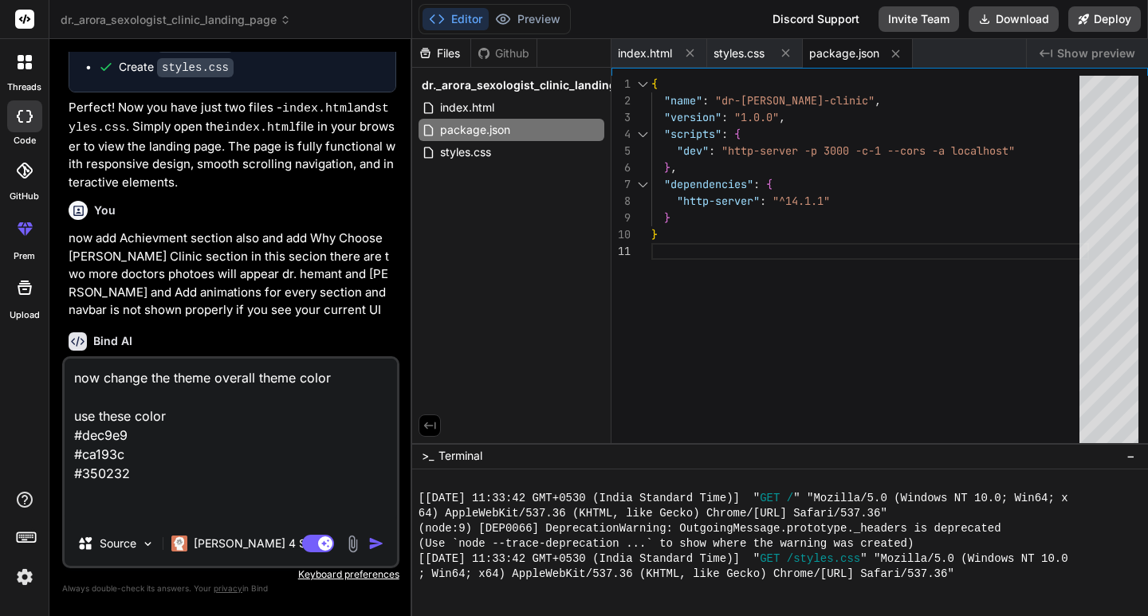
click at [200, 428] on textarea "now change the theme overall theme color use these color #dec9e9 #ca193c #350232" at bounding box center [231, 440] width 332 height 163
click at [204, 413] on textarea "now change the theme overall theme color use these color #dec9e9 #ca193c #350232" at bounding box center [231, 440] width 332 height 163
click at [183, 478] on textarea "now change the theme overall theme color use these color for theme #dec9e9 #ca1…" at bounding box center [231, 440] width 332 height 163
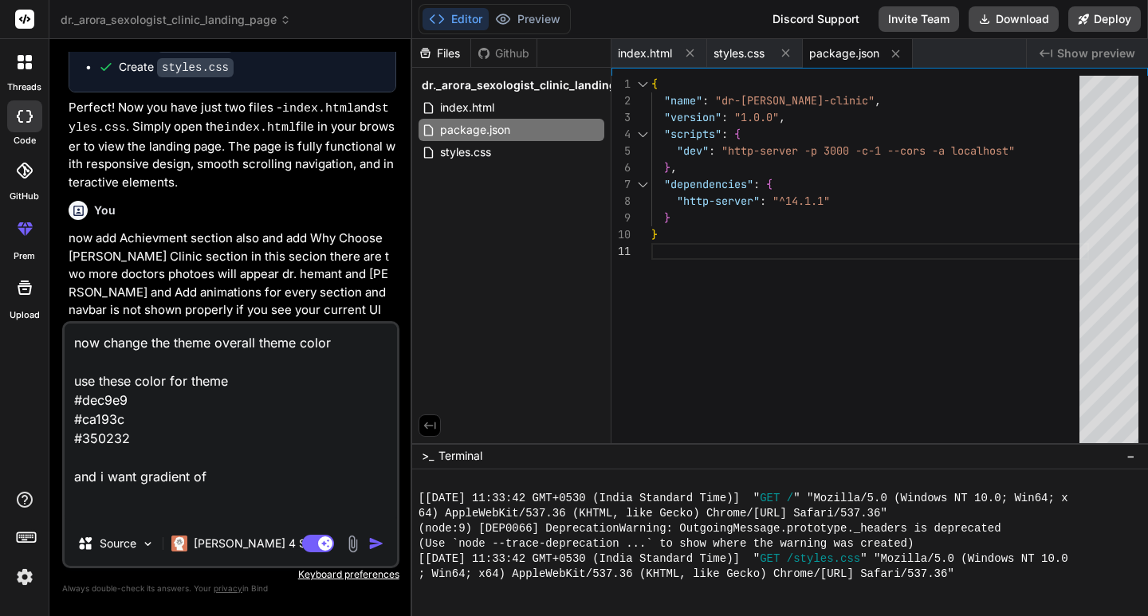
drag, startPoint x: 135, startPoint y: 443, endPoint x: 58, endPoint y: 419, distance: 80.2
click at [58, 419] on div "Bind AI Web Search Created with Pixso. Code Generator You create a [PERSON_NAME…" at bounding box center [230, 327] width 363 height 576
click at [242, 480] on textarea "now change the theme overall theme color use these color for theme #dec9e9 #ca1…" at bounding box center [231, 423] width 332 height 198
paste textarea "#ca193c #350232"
click at [76, 492] on textarea "now change the theme overall theme color use these color for theme #dec9e9 #ca1…" at bounding box center [231, 423] width 332 height 198
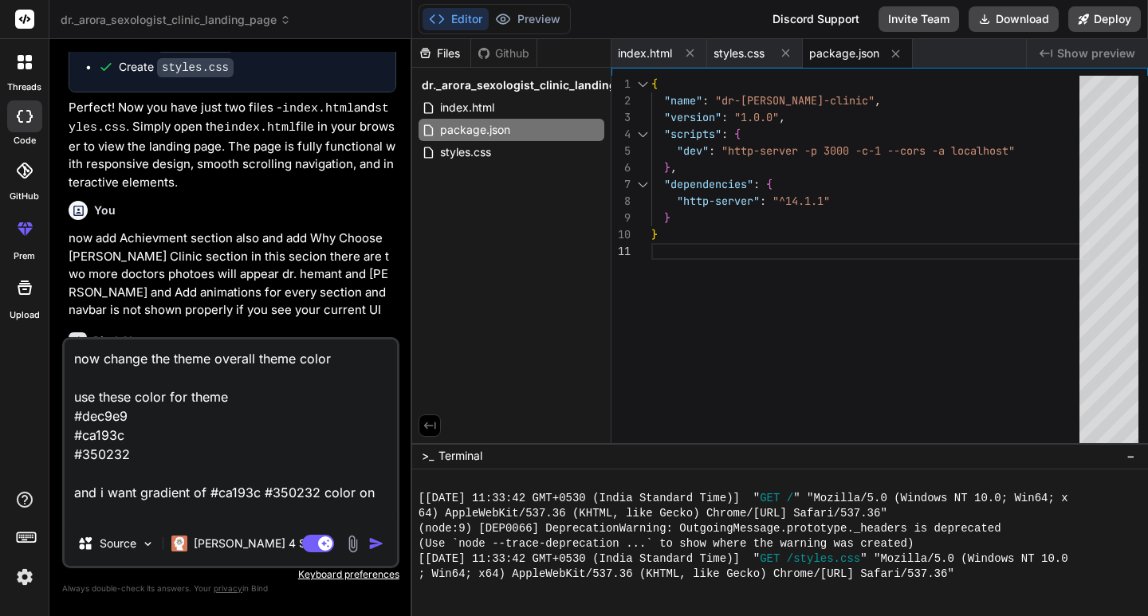
click at [135, 494] on textarea "now change the theme overall theme color use these color for theme #dec9e9 #ca1…" at bounding box center [231, 431] width 332 height 182
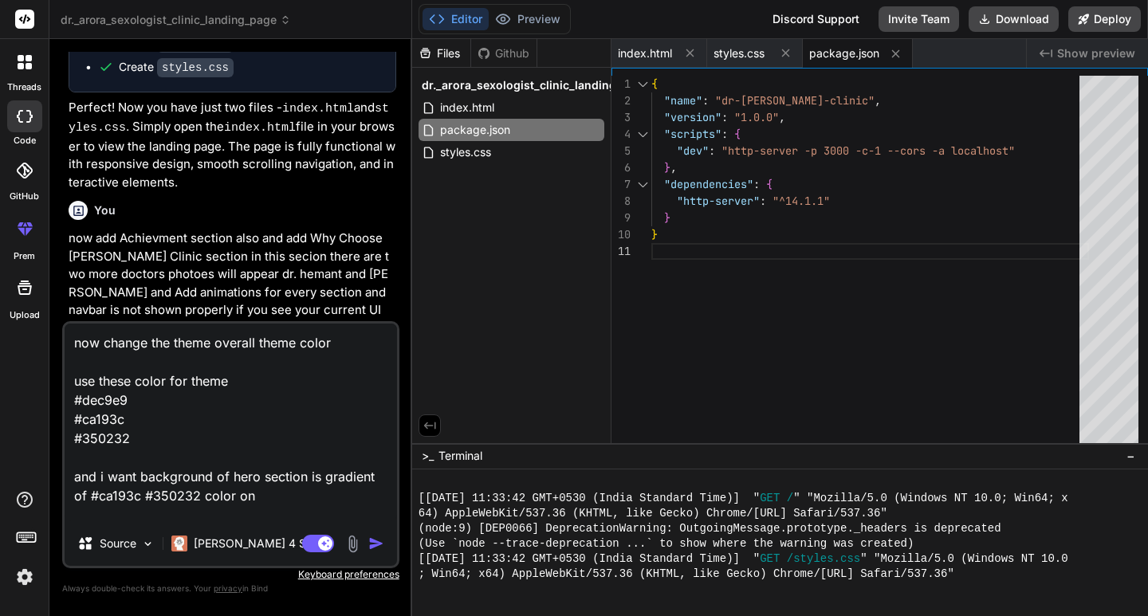
click at [293, 499] on textarea "now change the theme overall theme color use these color for theme #dec9e9 #ca1…" at bounding box center [231, 423] width 332 height 198
click at [92, 485] on textarea "now change the theme overall theme color use these color for theme #dec9e9 #ca1…" at bounding box center [231, 423] width 332 height 198
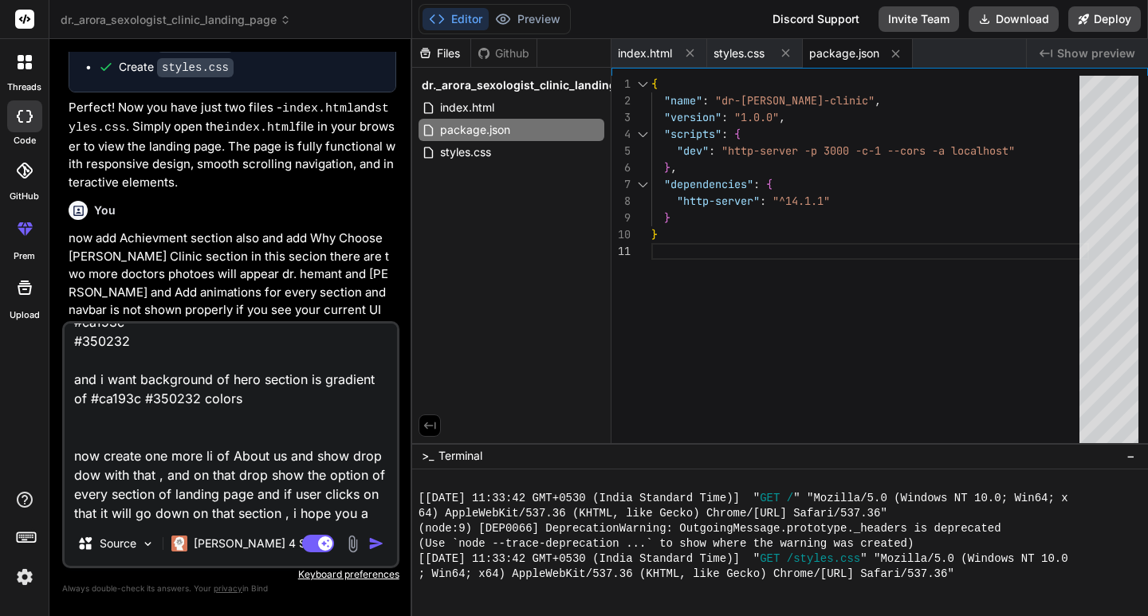
scroll to position [116, 0]
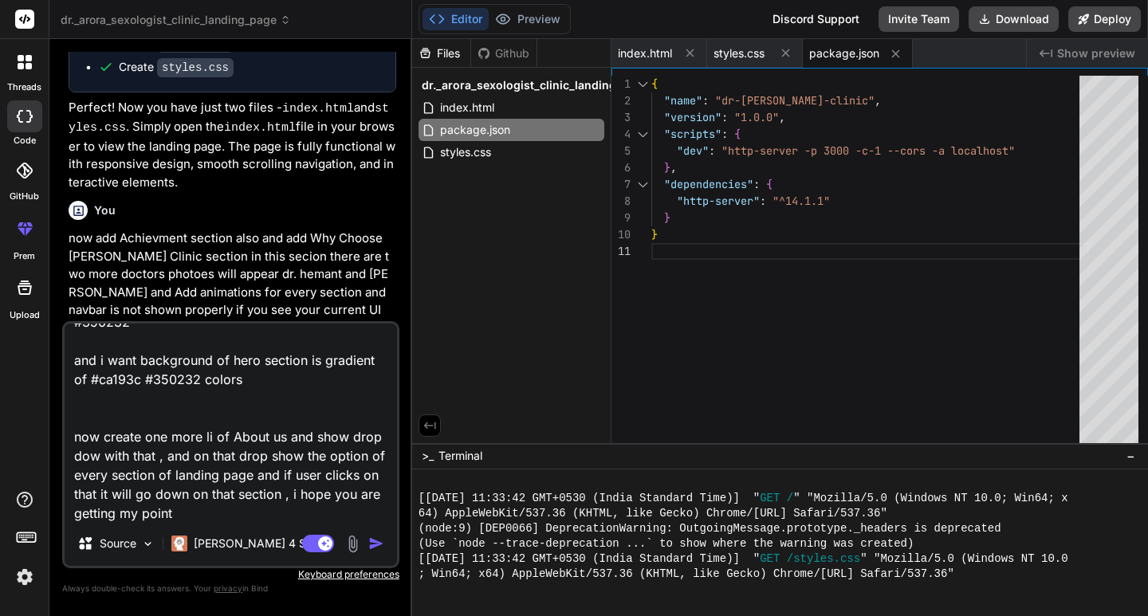
click at [383, 546] on img "button" at bounding box center [376, 544] width 16 height 16
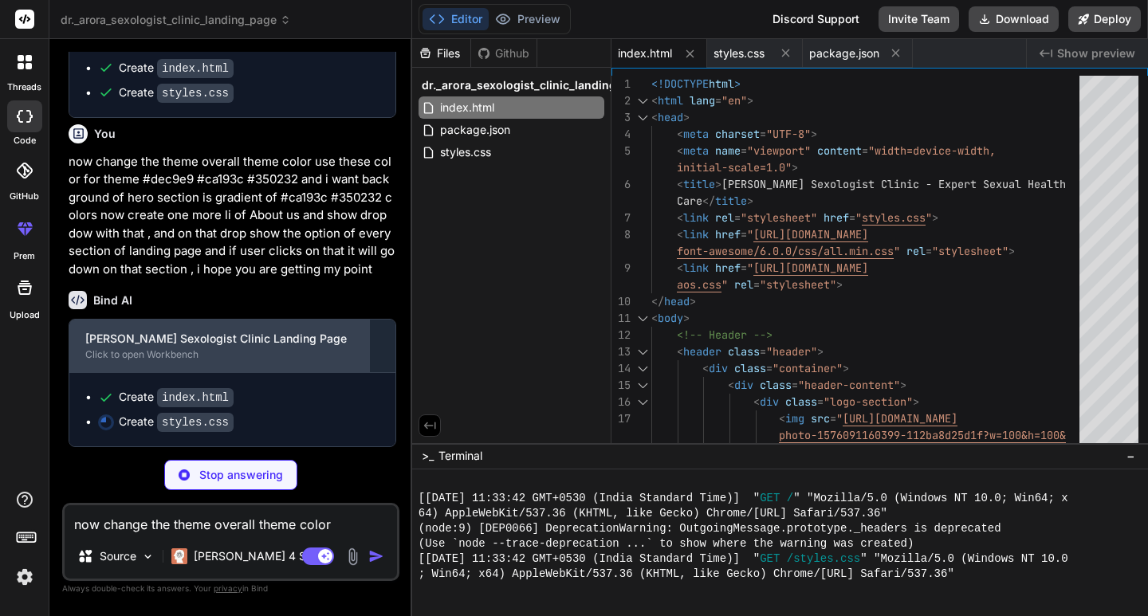
scroll to position [1554, 0]
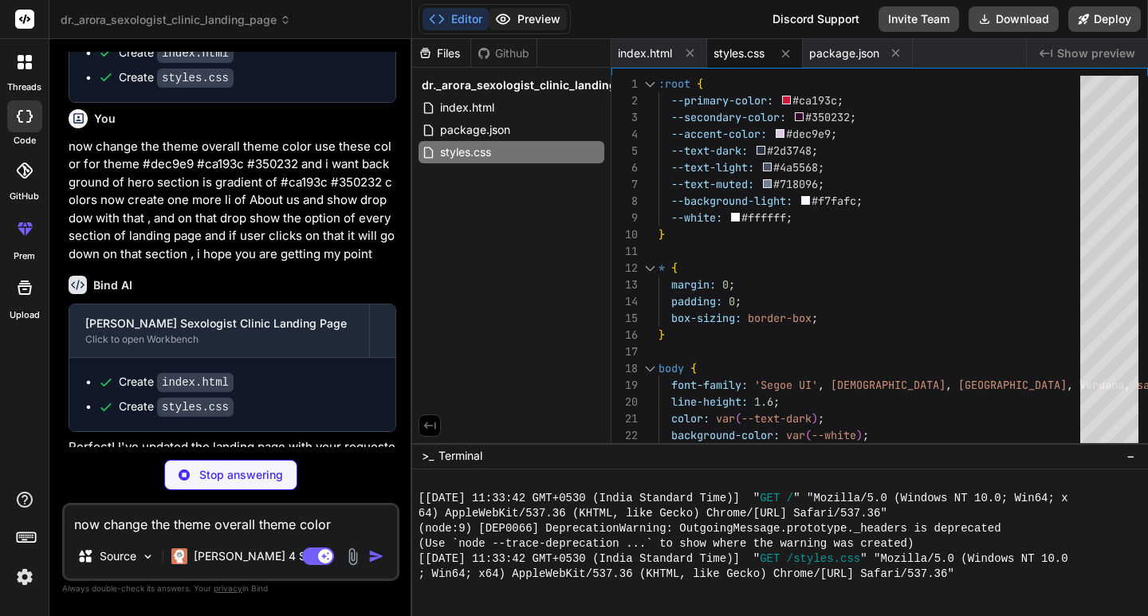
click at [529, 10] on button "Preview" at bounding box center [528, 19] width 78 height 22
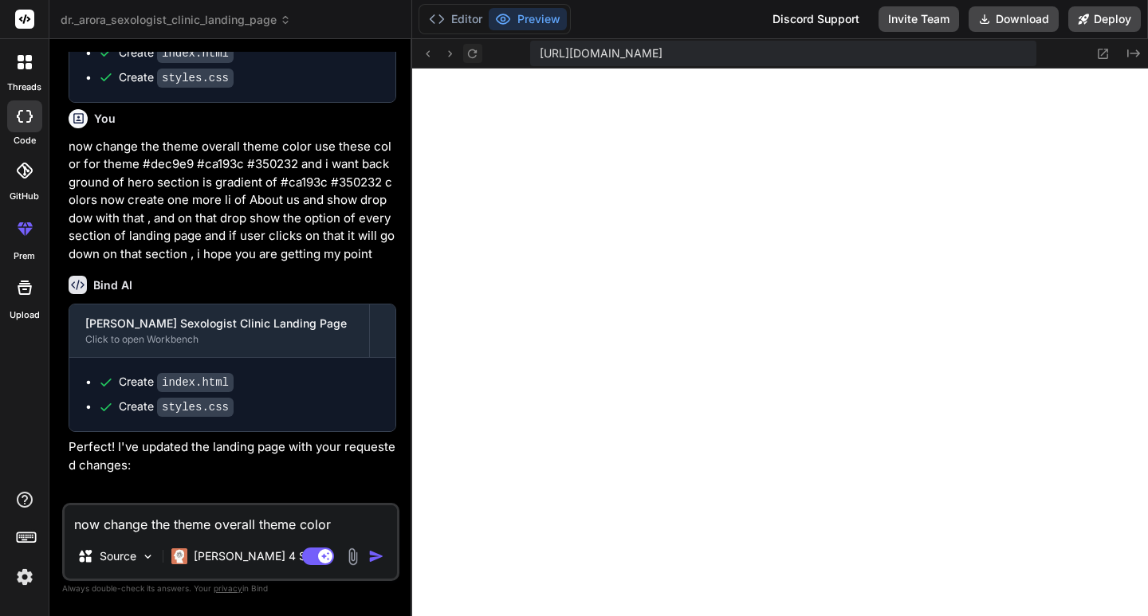
click at [479, 61] on button at bounding box center [472, 53] width 19 height 19
click at [460, 22] on button "Editor" at bounding box center [456, 19] width 66 height 22
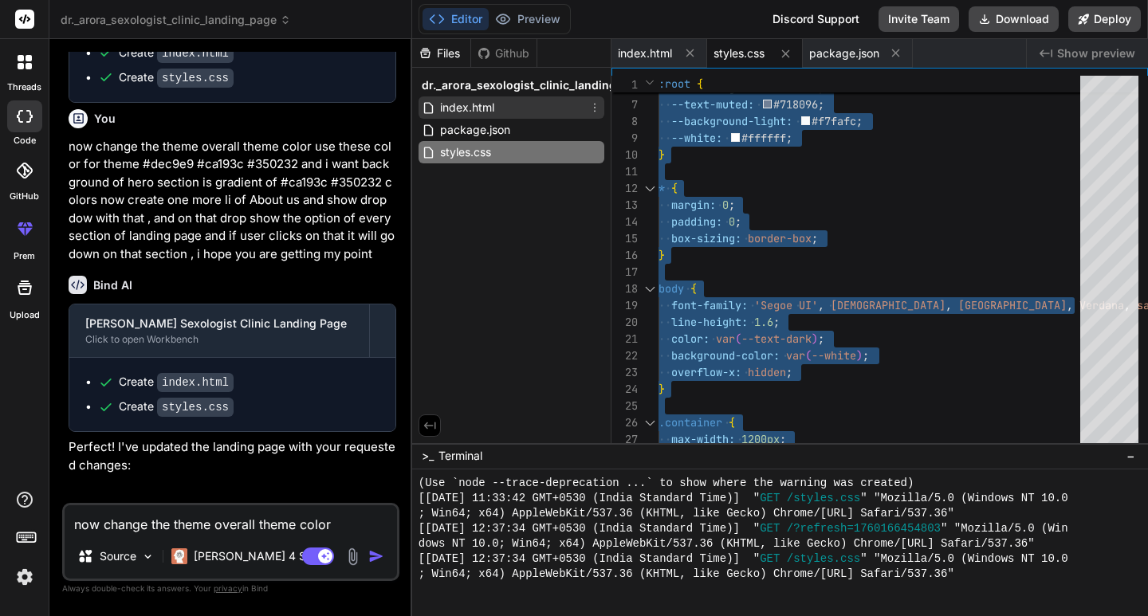
click at [518, 112] on div "index.html" at bounding box center [512, 107] width 186 height 22
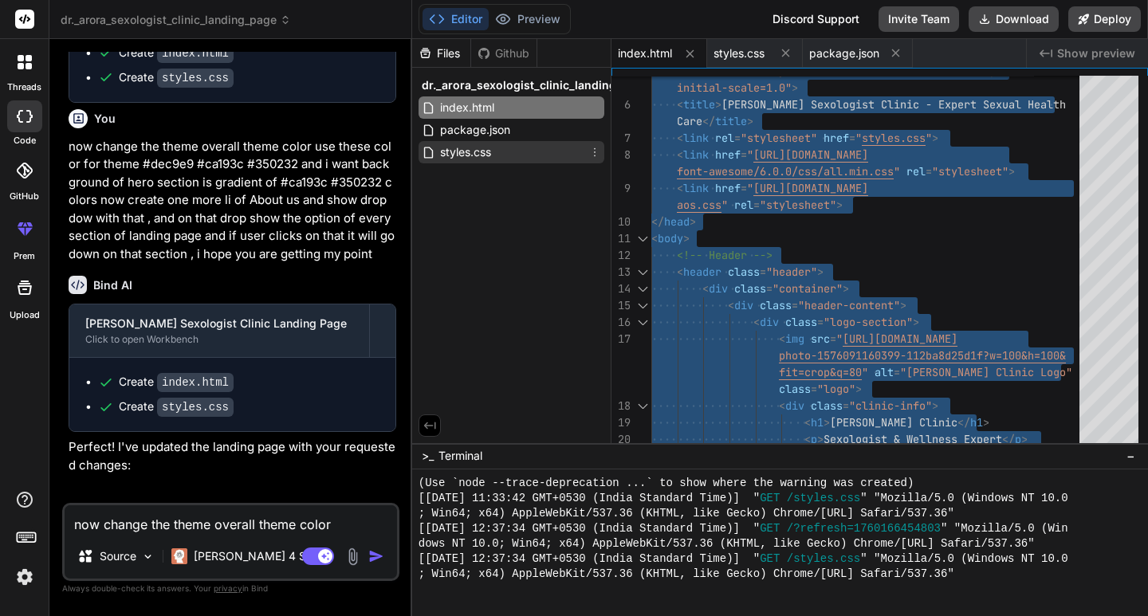
click at [469, 144] on span "styles.css" at bounding box center [466, 152] width 54 height 19
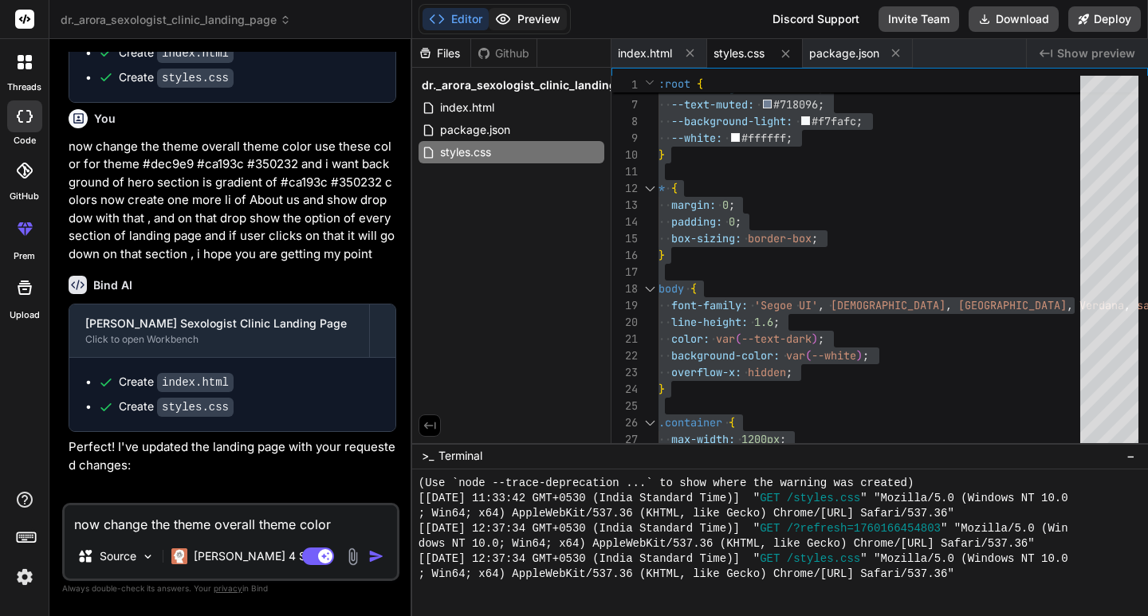
click at [534, 21] on button "Preview" at bounding box center [528, 19] width 78 height 22
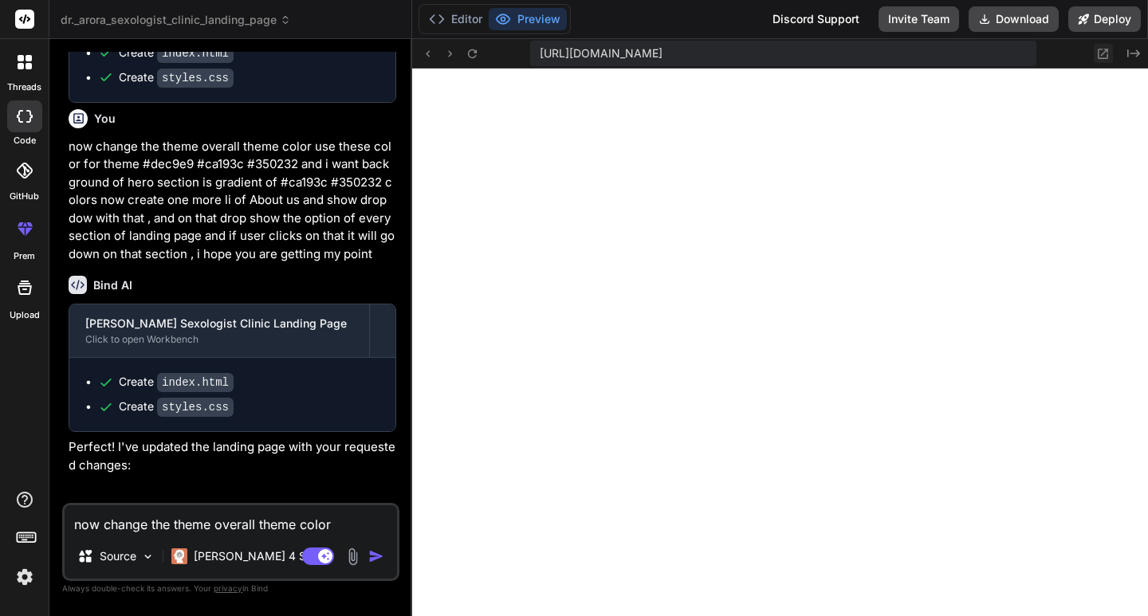
click at [1101, 57] on icon at bounding box center [1103, 54] width 14 height 14
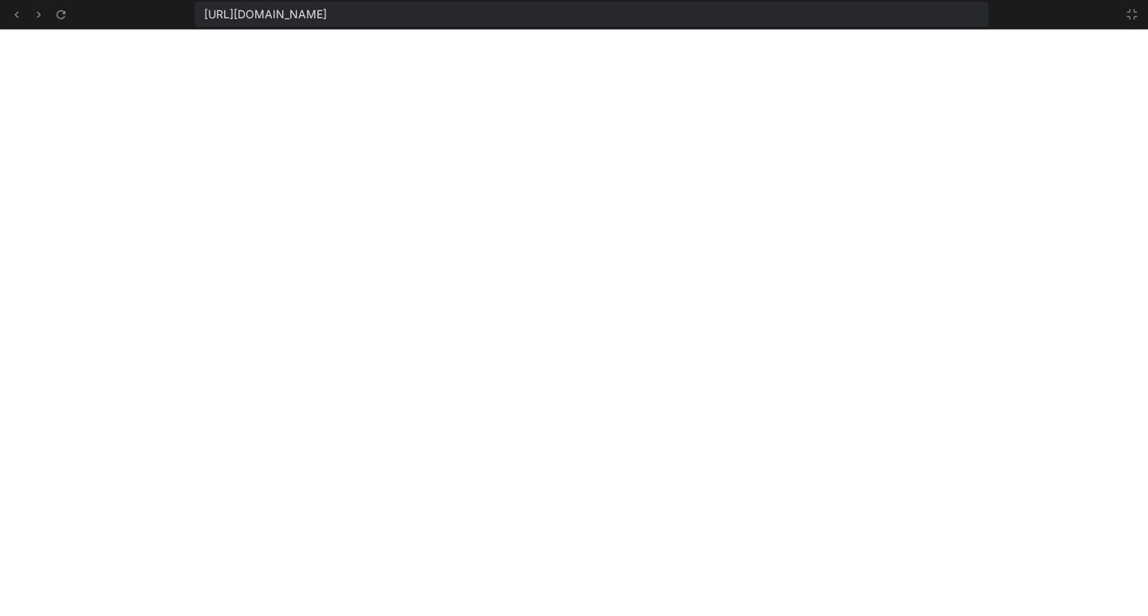
scroll to position [682, 0]
click at [1131, 15] on icon at bounding box center [1132, 14] width 13 height 13
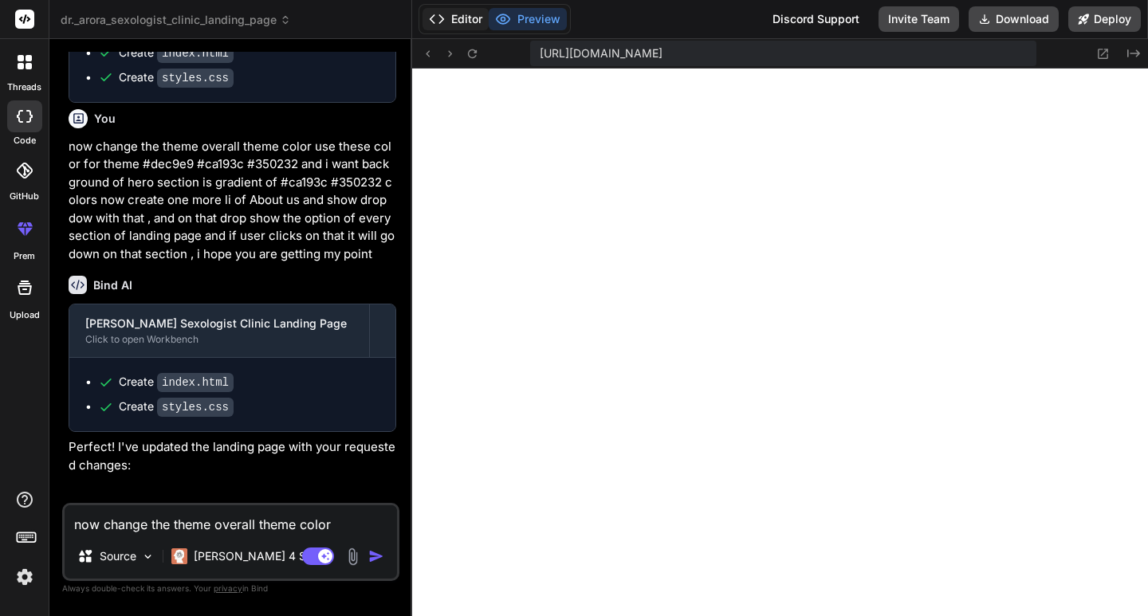
click at [474, 18] on button "Editor" at bounding box center [456, 19] width 66 height 22
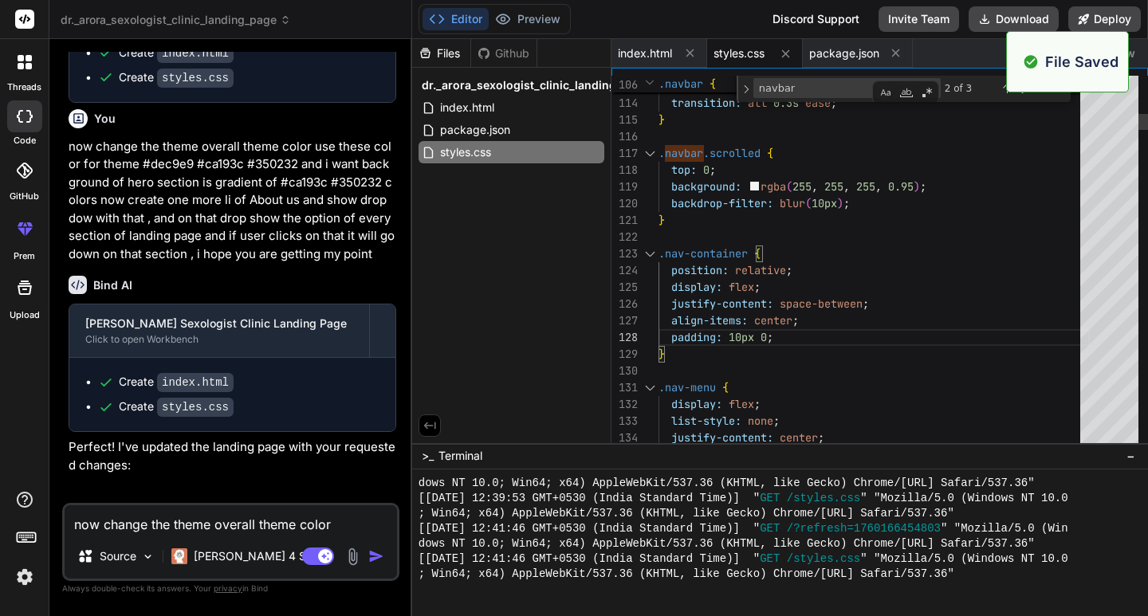
scroll to position [833, 0]
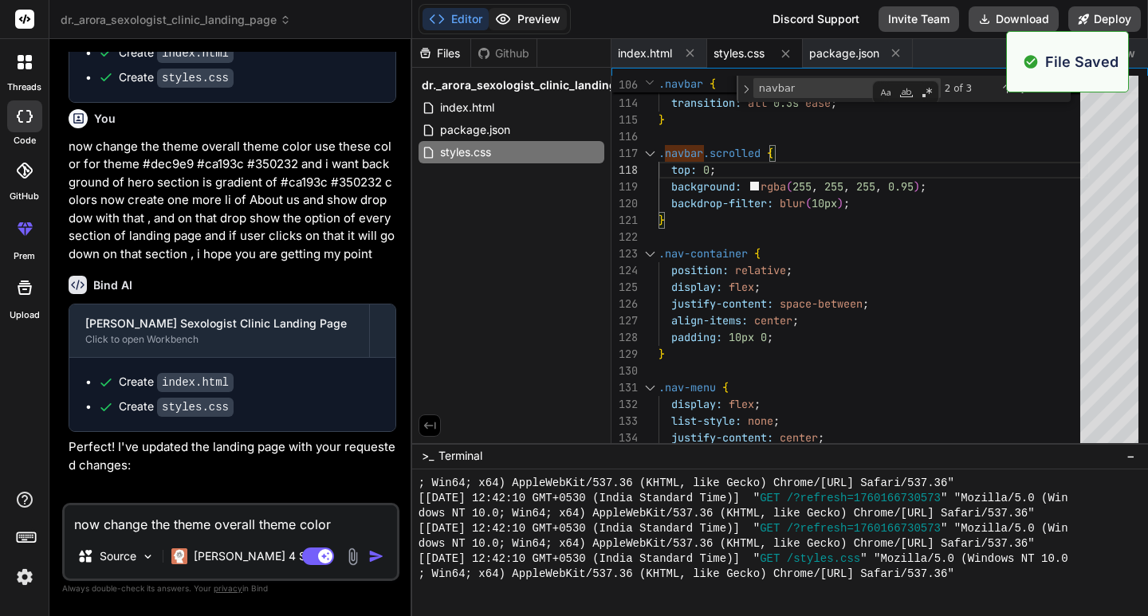
click at [538, 11] on button "Preview" at bounding box center [528, 19] width 78 height 22
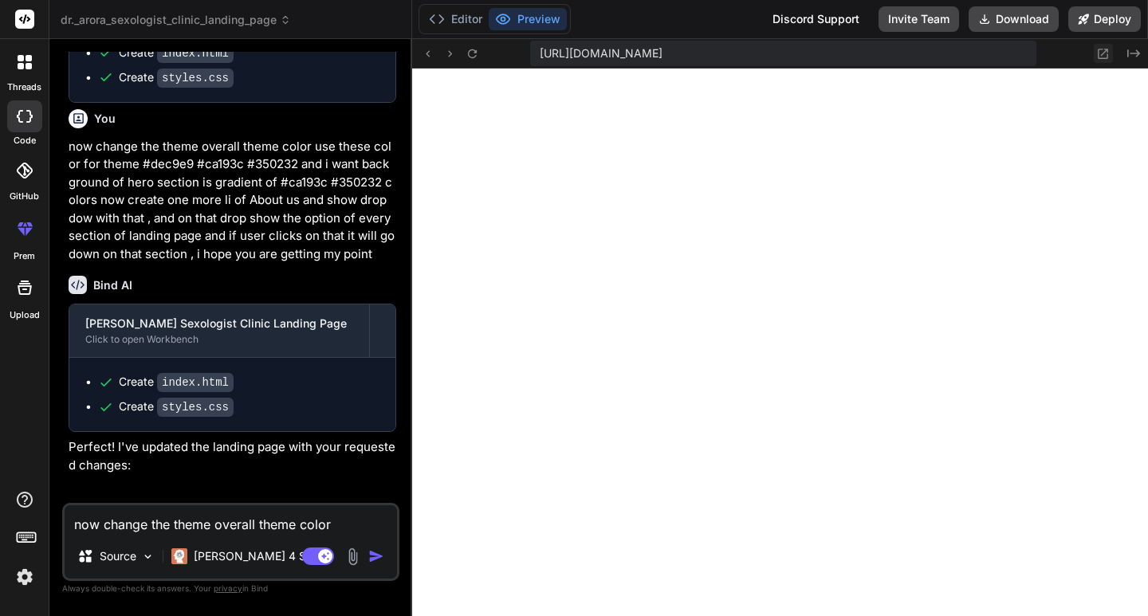
click at [1100, 51] on icon at bounding box center [1103, 54] width 14 height 14
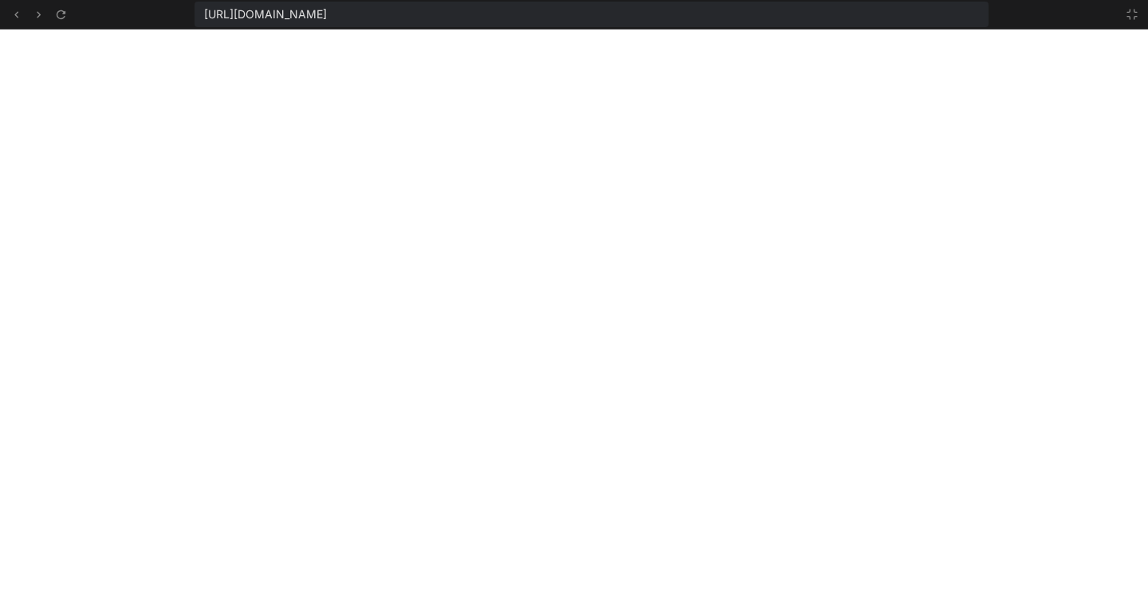
scroll to position [894, 0]
click at [54, 11] on icon at bounding box center [61, 15] width 14 height 14
click at [1130, 5] on button at bounding box center [1132, 14] width 19 height 19
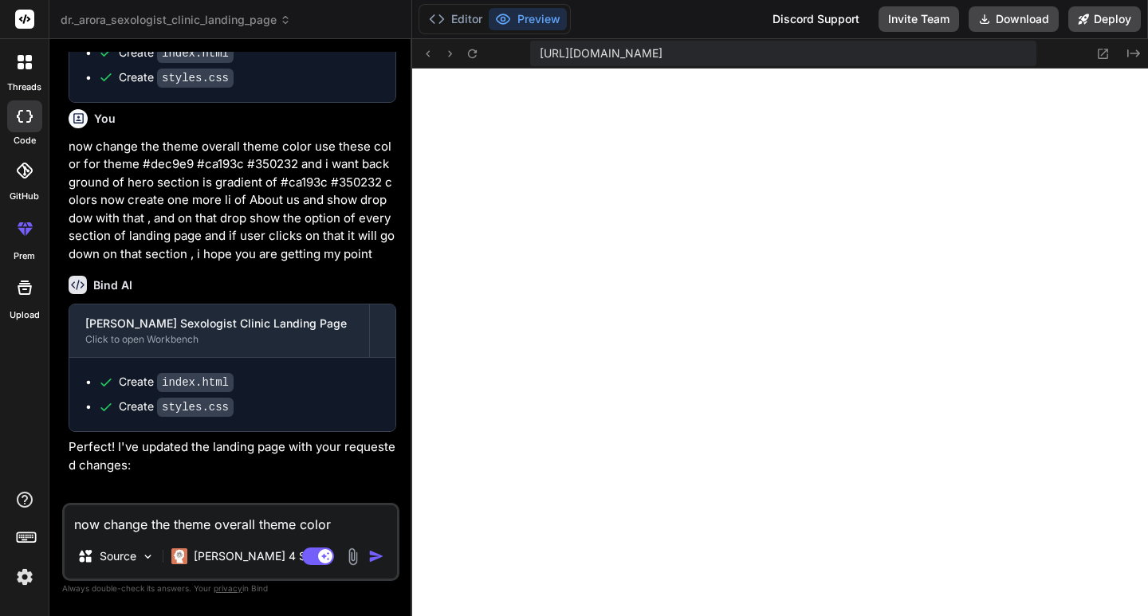
scroll to position [1045, 0]
click at [464, 20] on button "Editor" at bounding box center [456, 19] width 66 height 22
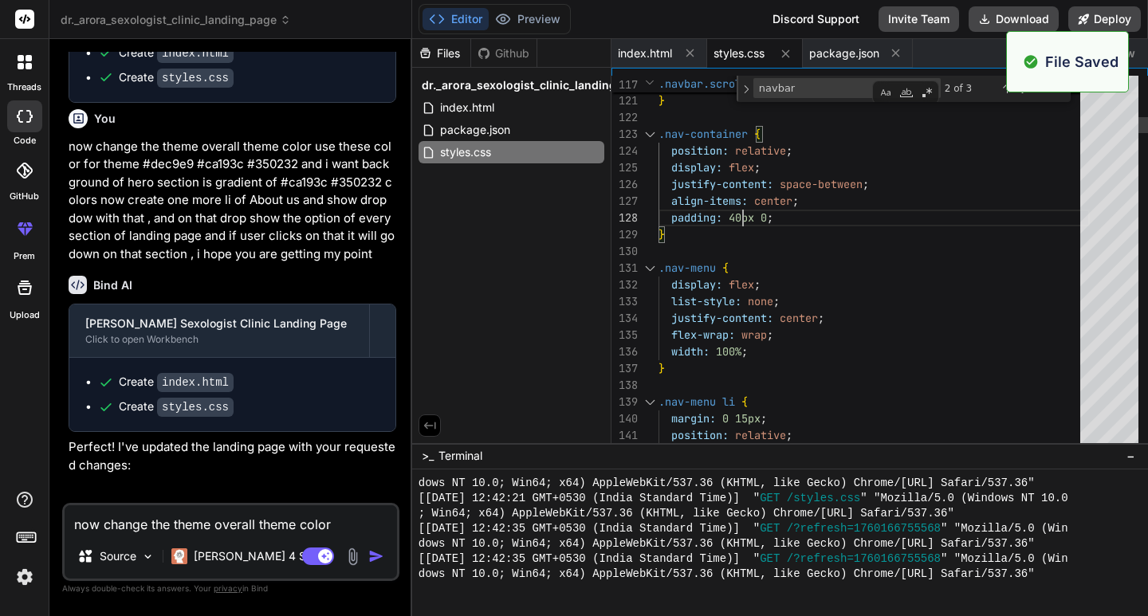
scroll to position [1136, 0]
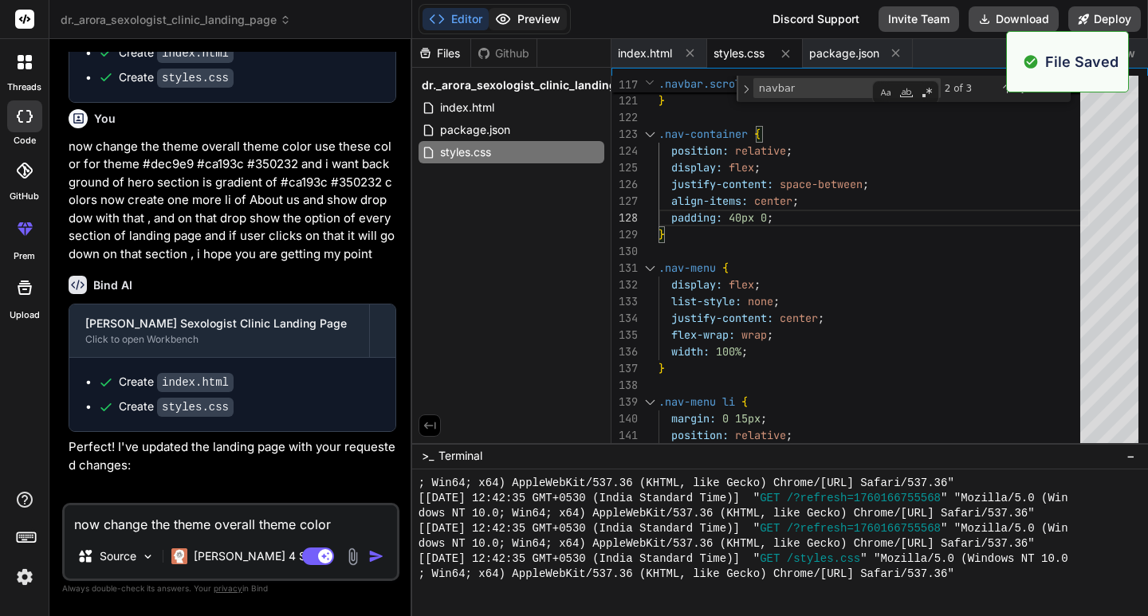
click at [534, 26] on button "Preview" at bounding box center [528, 19] width 78 height 22
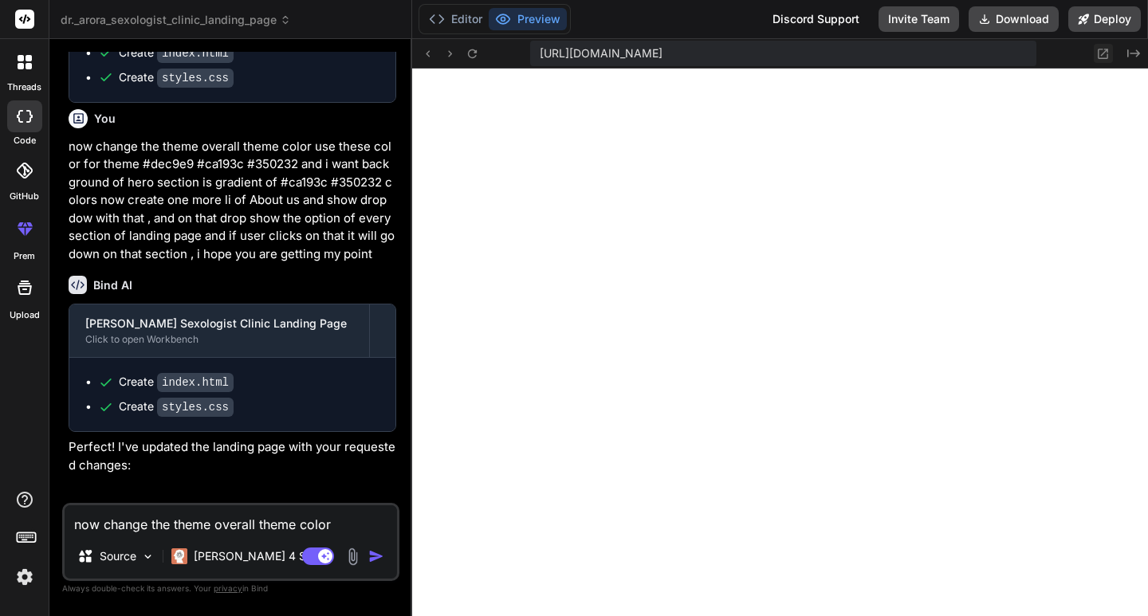
click at [1100, 51] on icon at bounding box center [1103, 54] width 14 height 14
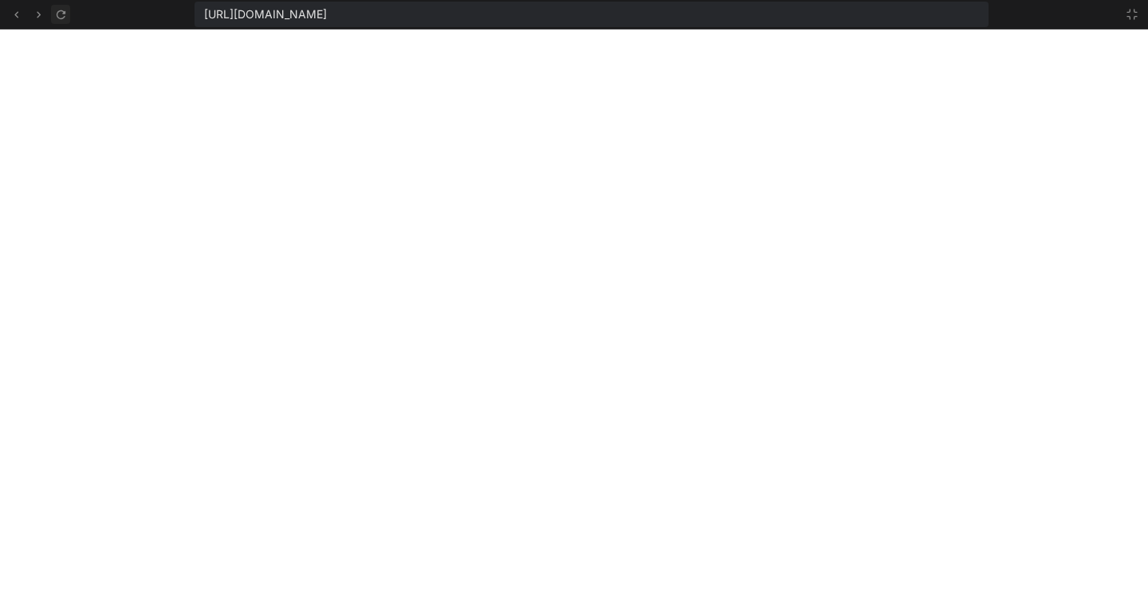
click at [64, 11] on icon at bounding box center [60, 14] width 9 height 9
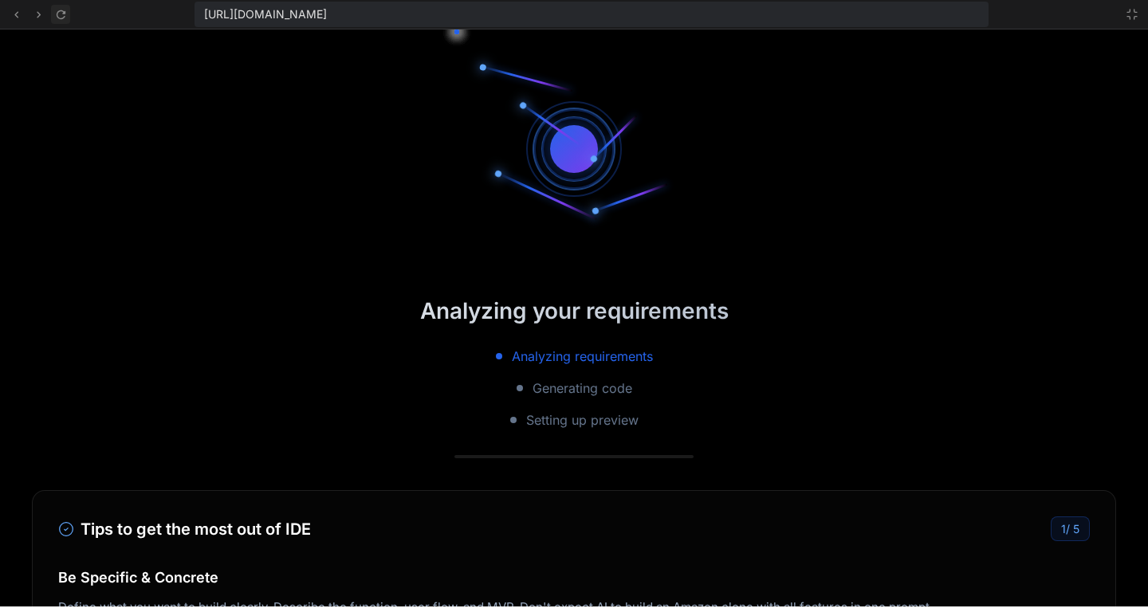
scroll to position [1288, 0]
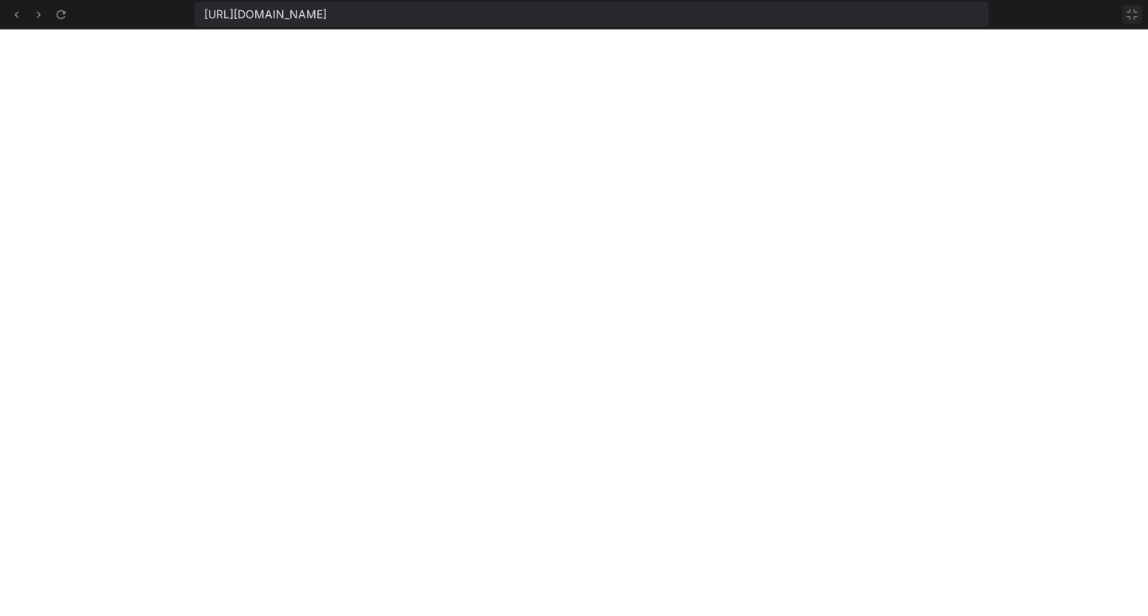
click at [1135, 20] on icon at bounding box center [1132, 14] width 13 height 13
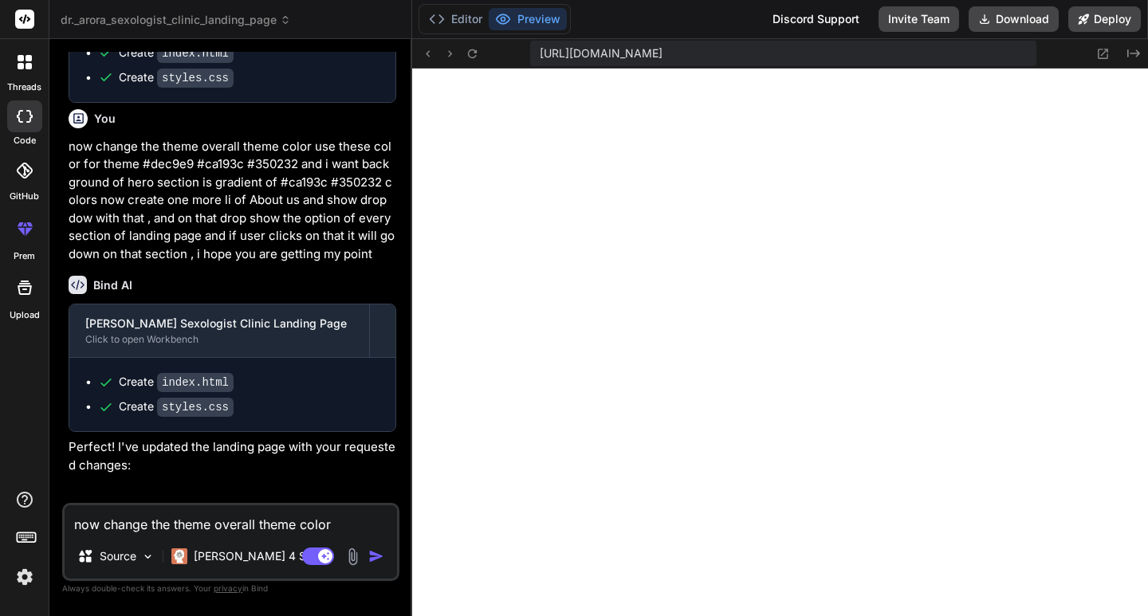
scroll to position [1348, 0]
click at [466, 14] on button "Editor" at bounding box center [456, 19] width 66 height 22
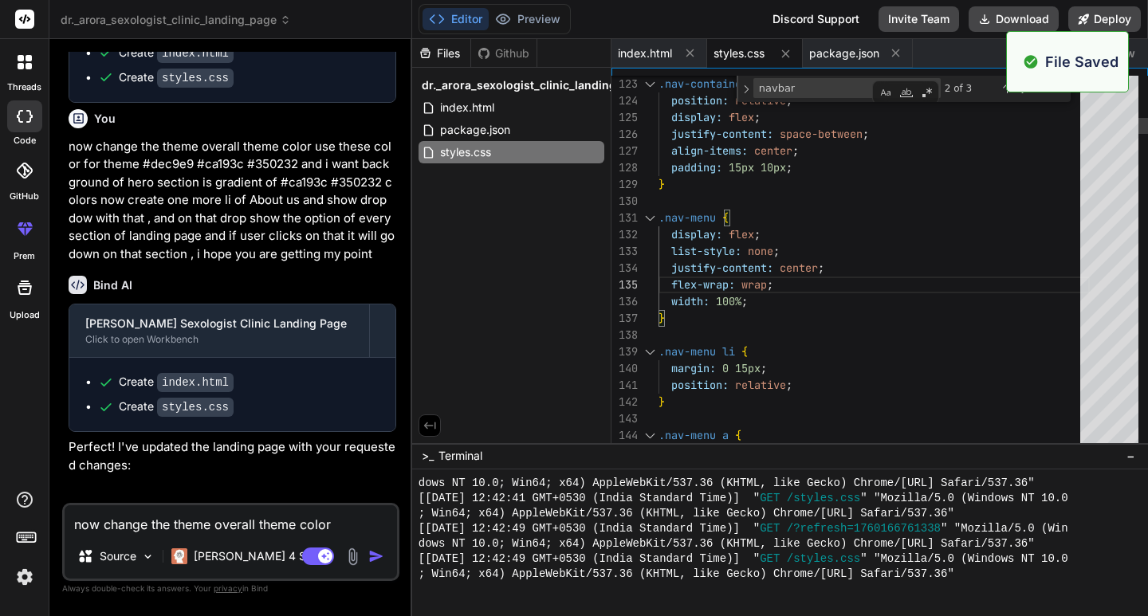
scroll to position [1439, 0]
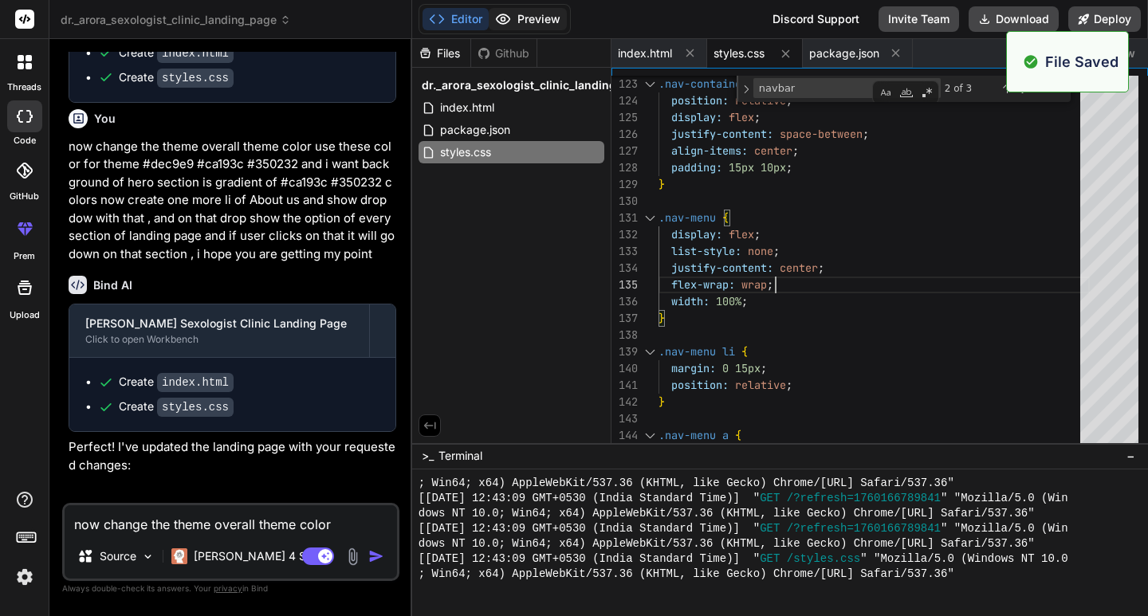
click at [527, 11] on button "Preview" at bounding box center [528, 19] width 78 height 22
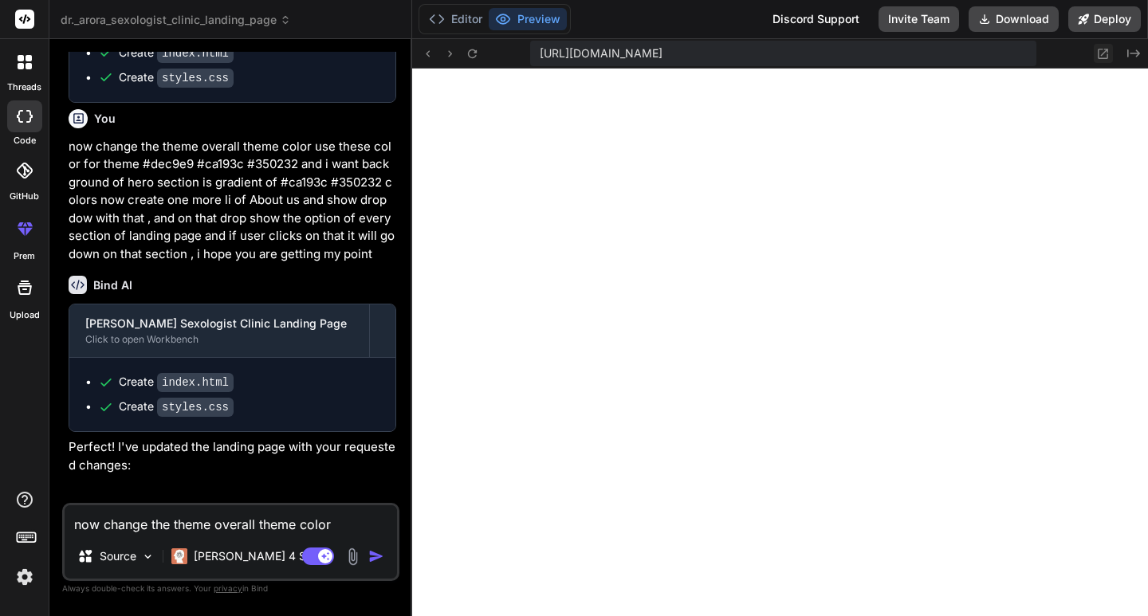
click at [1106, 51] on icon at bounding box center [1104, 54] width 10 height 10
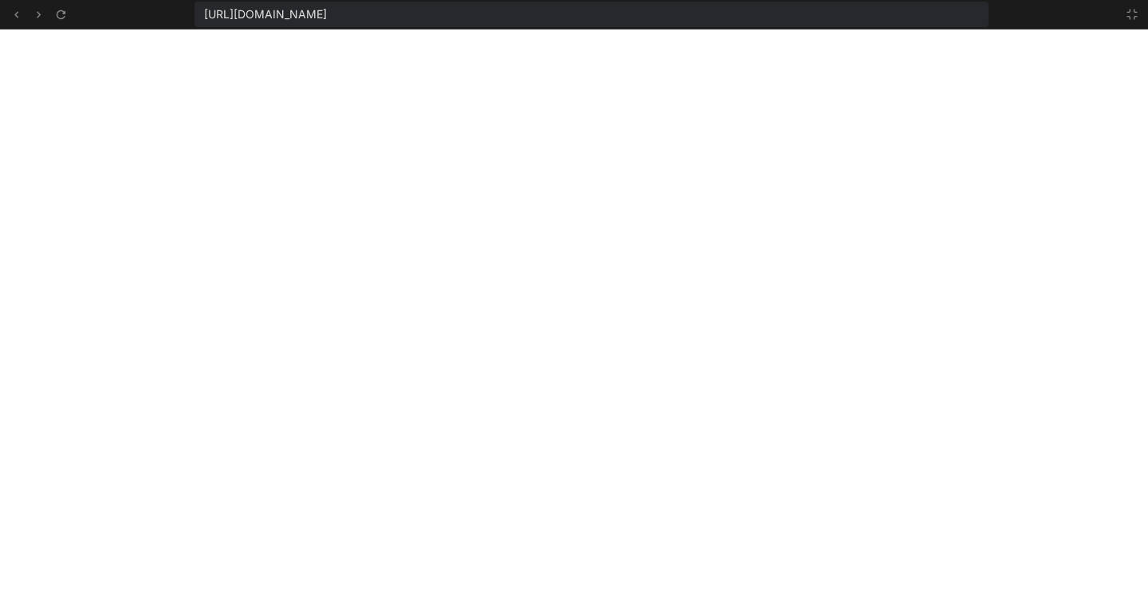
scroll to position [1500, 0]
click at [1132, 6] on button at bounding box center [1132, 14] width 19 height 19
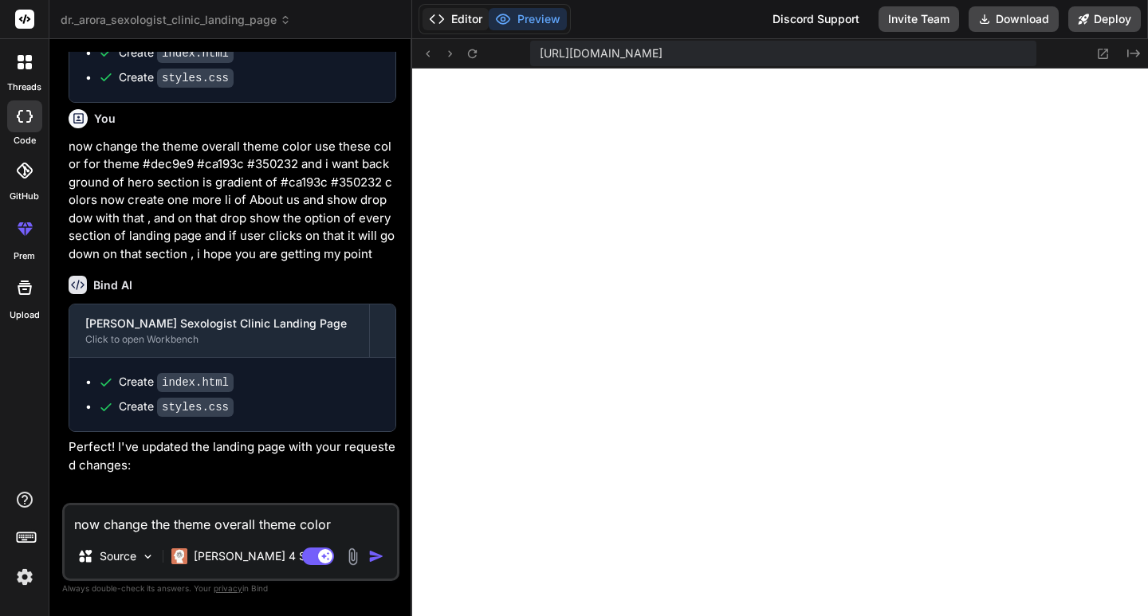
click at [474, 18] on button "Editor" at bounding box center [456, 19] width 66 height 22
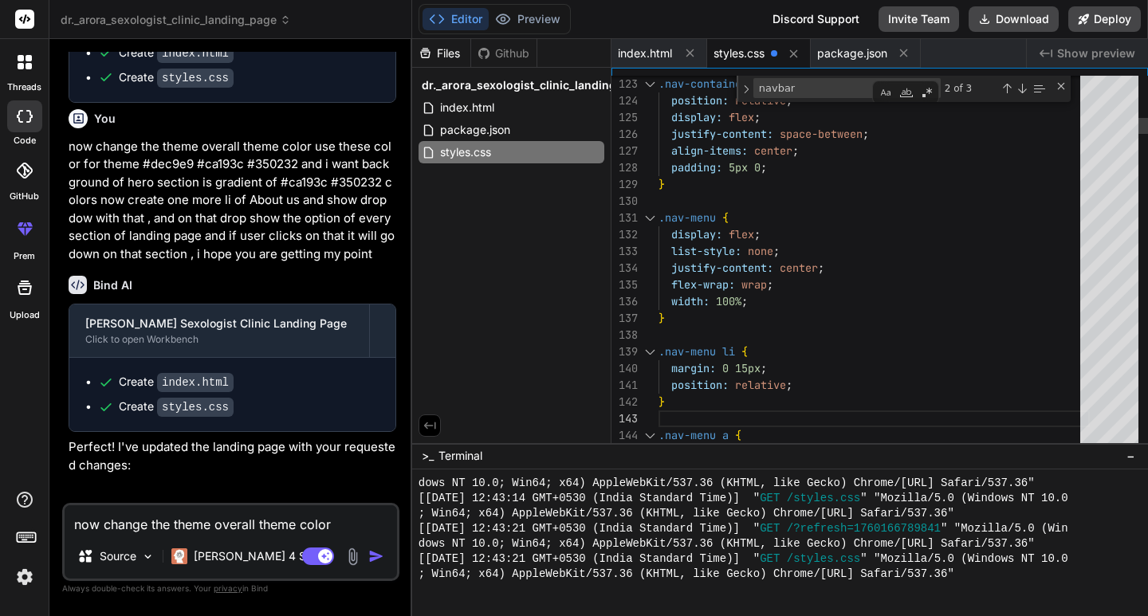
scroll to position [1651, 0]
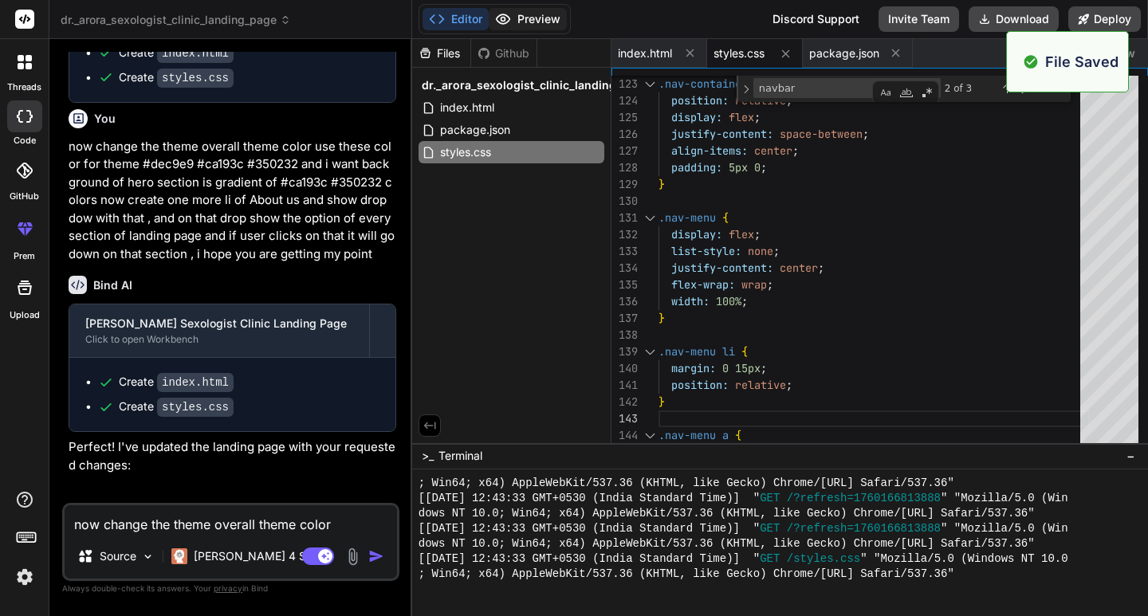
click at [531, 19] on button "Preview" at bounding box center [528, 19] width 78 height 22
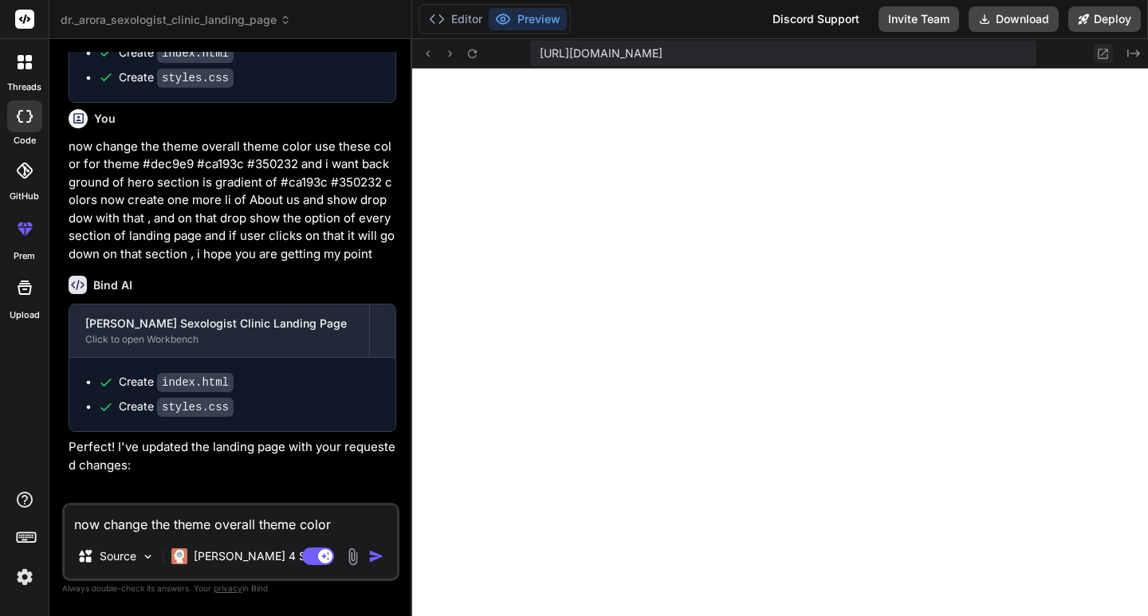
click at [1105, 48] on icon at bounding box center [1103, 54] width 14 height 14
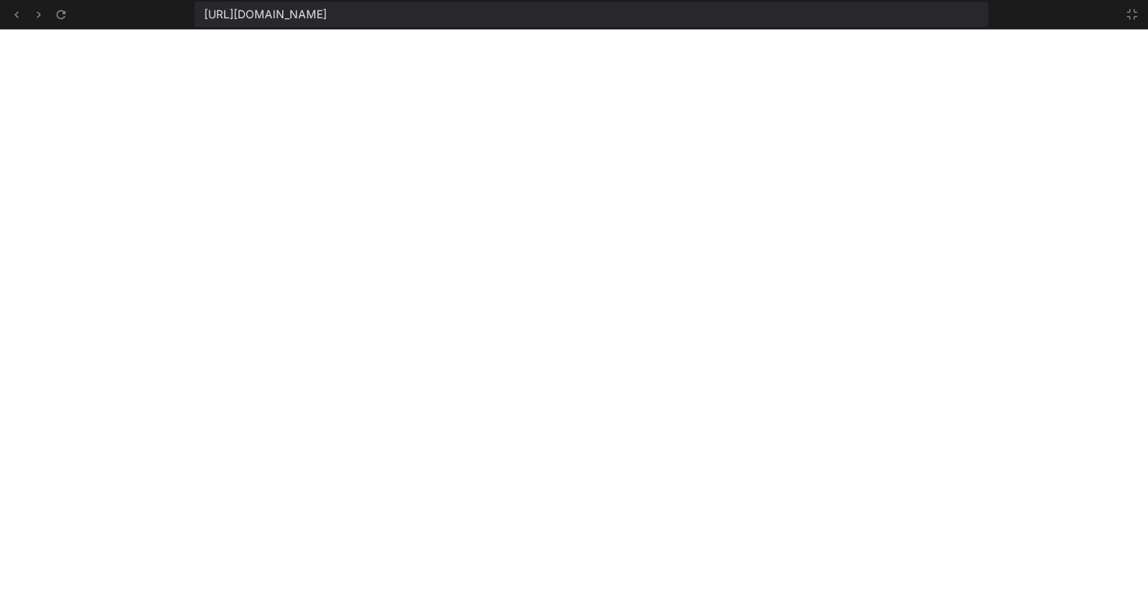
scroll to position [1712, 0]
click at [1131, 7] on button at bounding box center [1132, 14] width 19 height 19
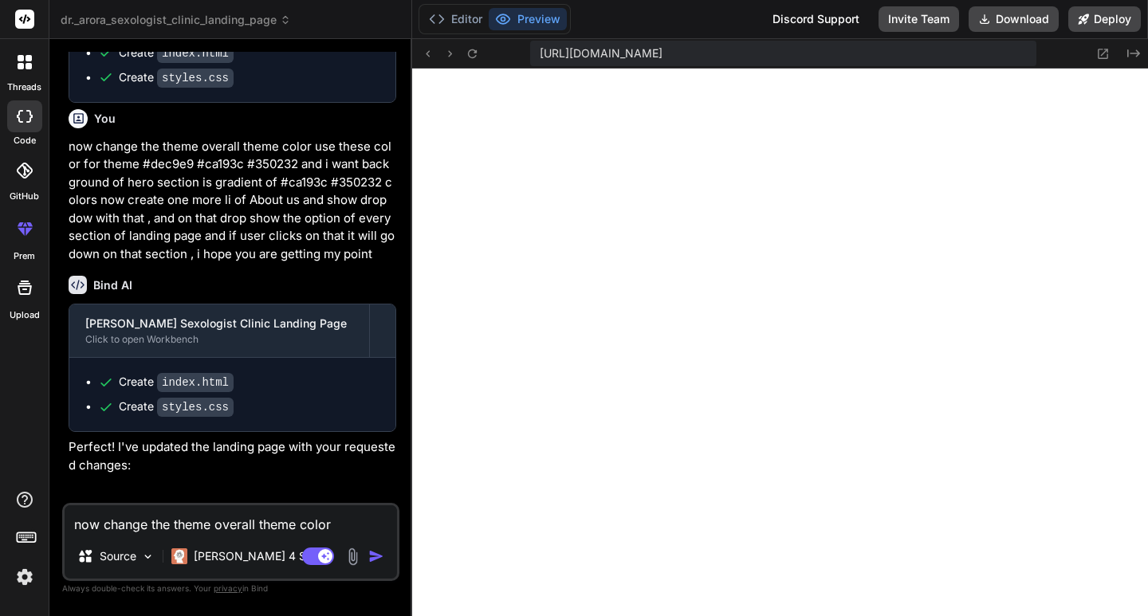
click at [210, 521] on textarea "now change the theme overall theme color use these color for theme #dec9e9 #ca1…" at bounding box center [231, 520] width 332 height 29
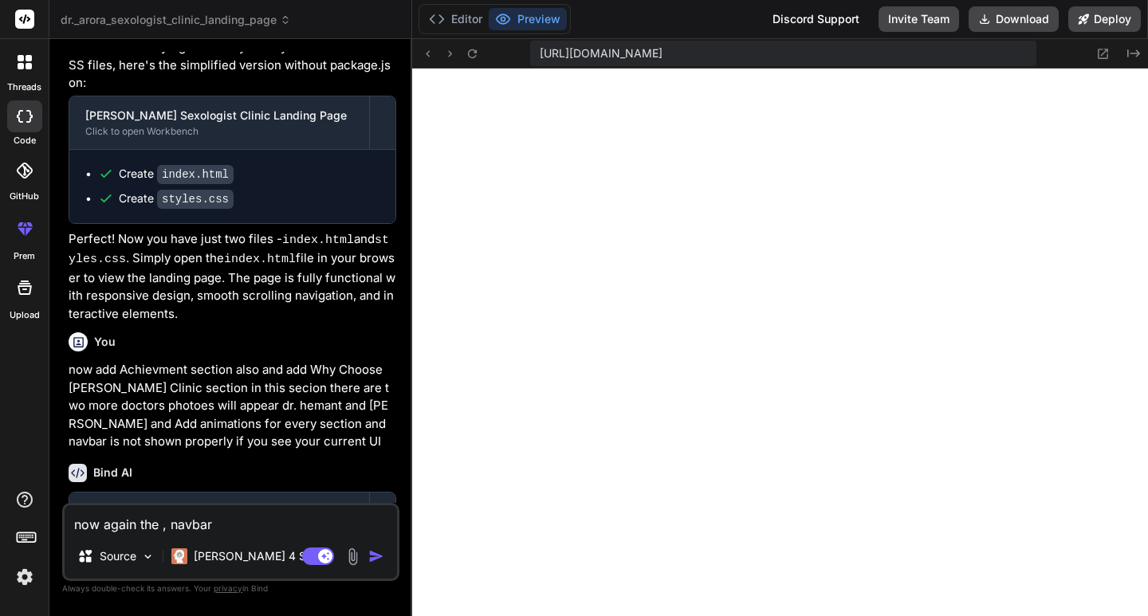
scroll to position [1116, 0]
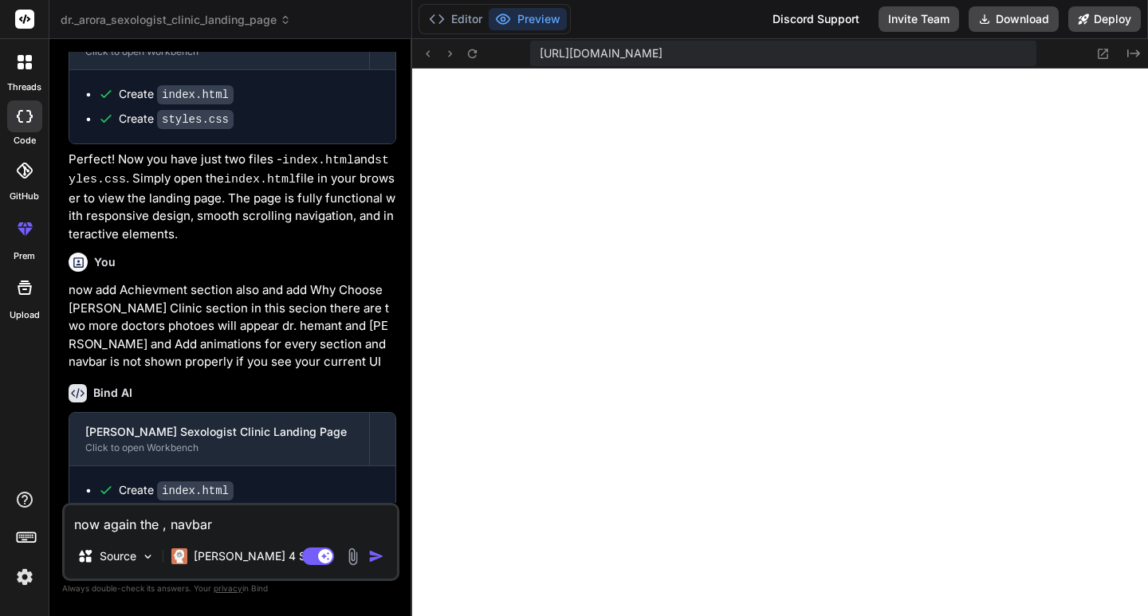
click at [239, 532] on textarea "now again the , navbar" at bounding box center [231, 520] width 332 height 29
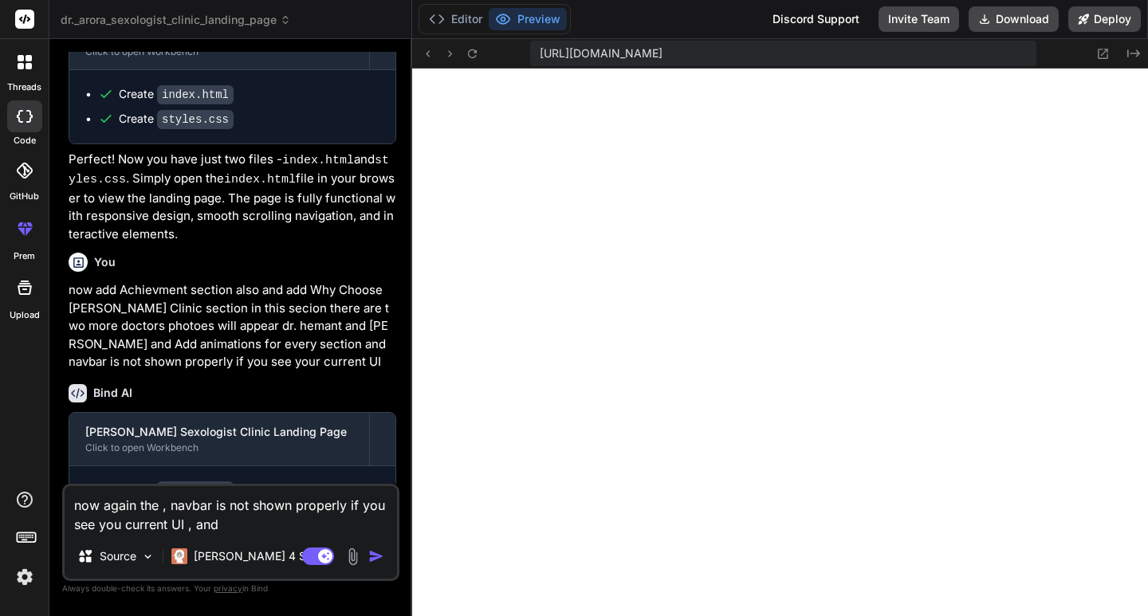
click at [252, 528] on textarea "now again the , navbar is not shown properly if you see you current UI , and" at bounding box center [231, 510] width 332 height 48
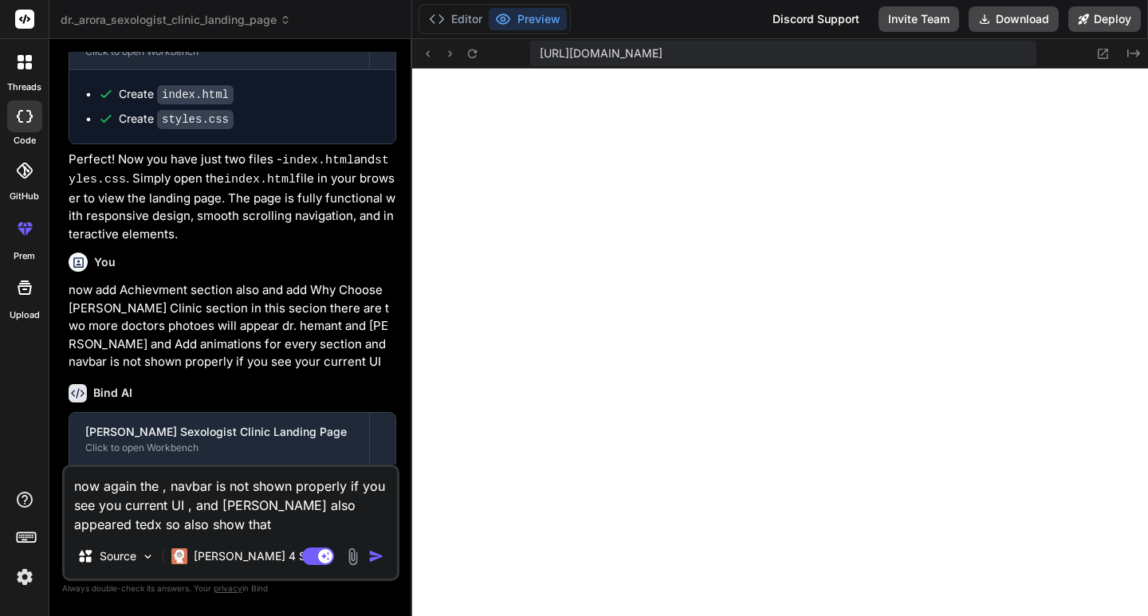
click at [195, 510] on textarea "now again the , navbar is not shown properly if you see you current UI , and [P…" at bounding box center [231, 500] width 332 height 67
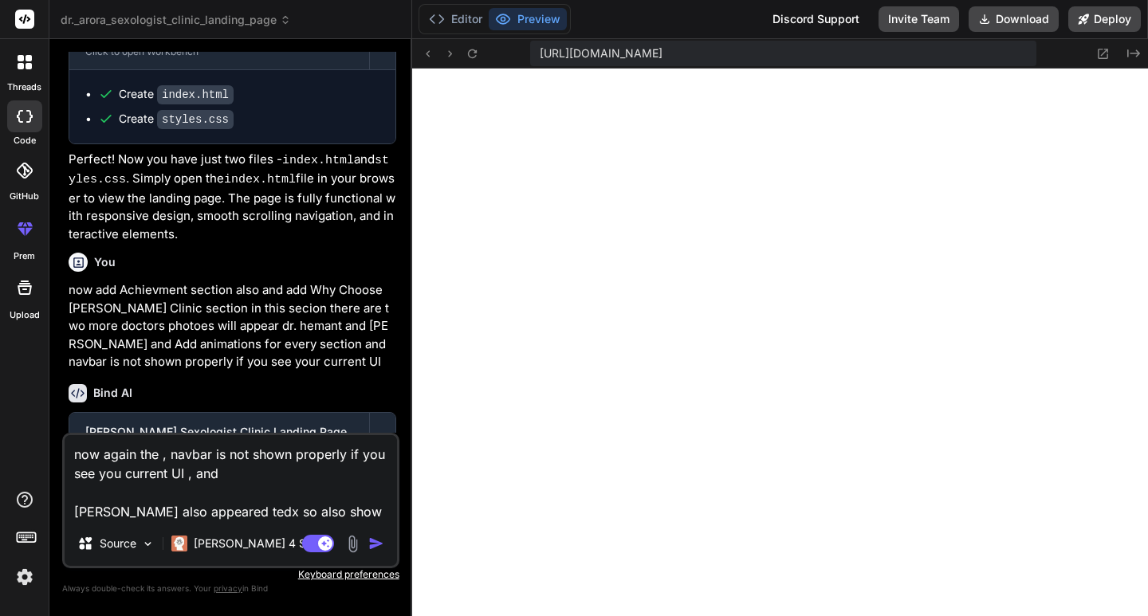
drag, startPoint x: 360, startPoint y: 514, endPoint x: 65, endPoint y: 529, distance: 295.4
click at [65, 529] on div "now again the , navbar is not shown properly if you see you current UI , and [P…" at bounding box center [230, 501] width 337 height 136
click at [125, 506] on textarea "now again the , navbar is not shown properly if you see you current UI , and" at bounding box center [231, 478] width 332 height 86
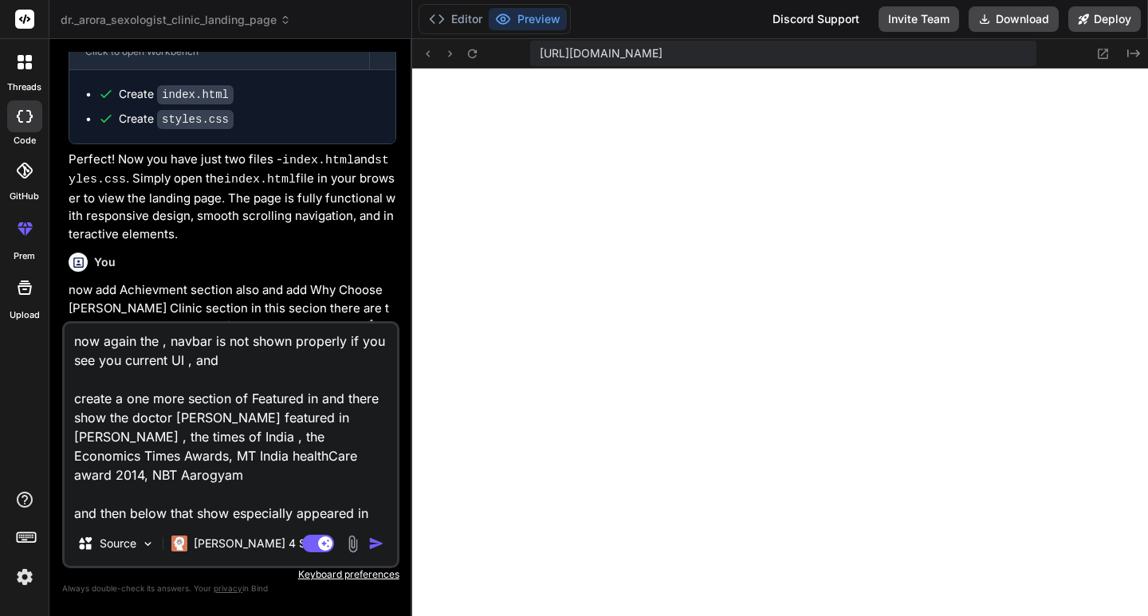
scroll to position [21, 0]
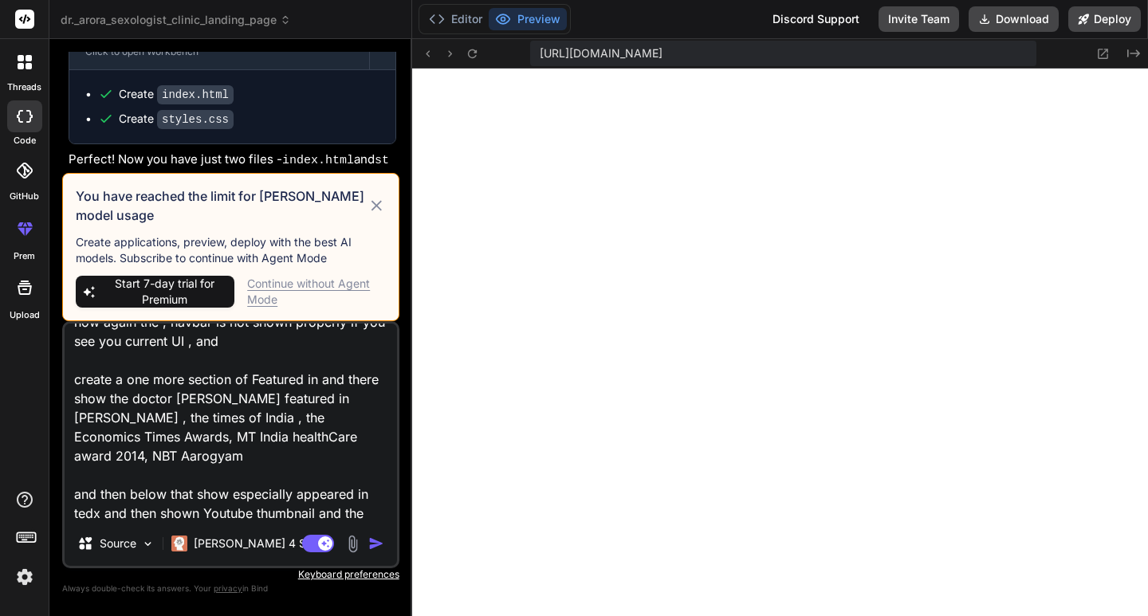
click at [313, 280] on div "Continue without Agent Mode" at bounding box center [316, 292] width 139 height 32
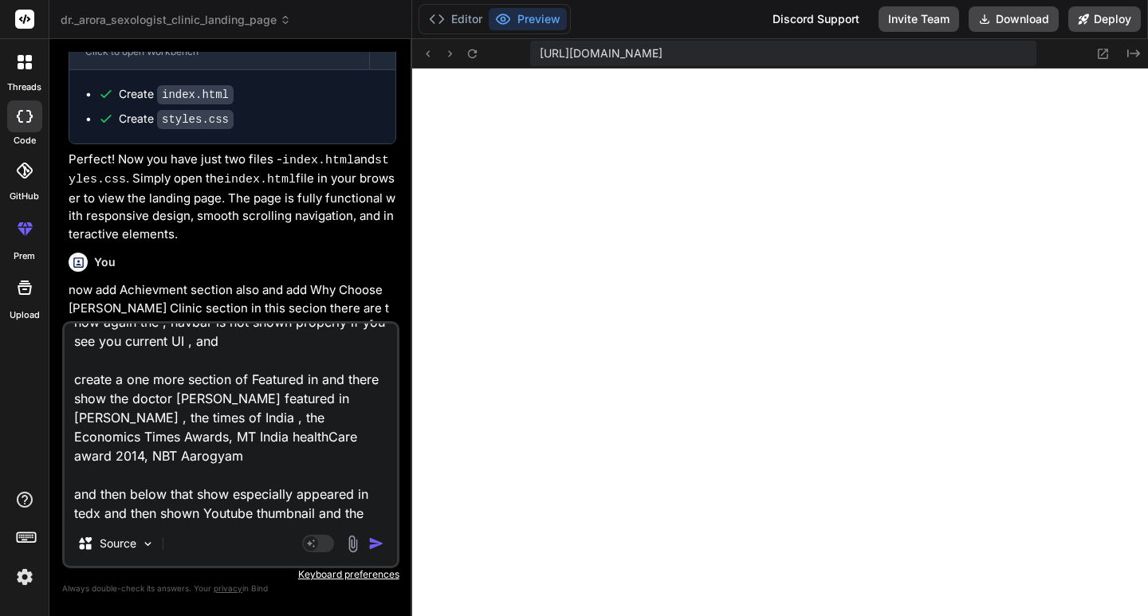
click at [379, 543] on img "button" at bounding box center [376, 544] width 16 height 16
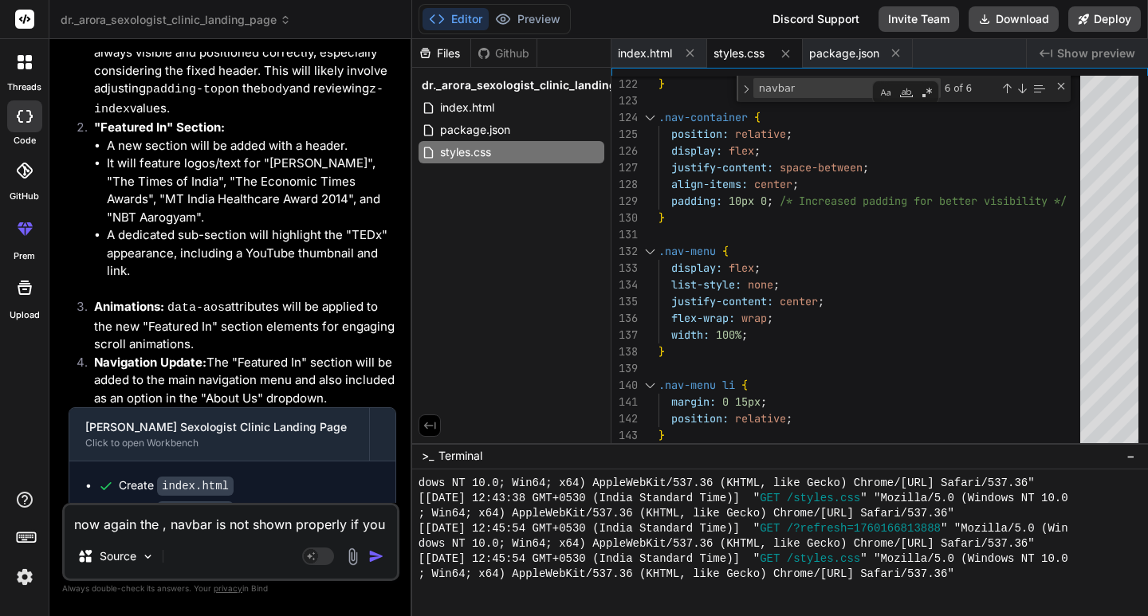
scroll to position [3124, 0]
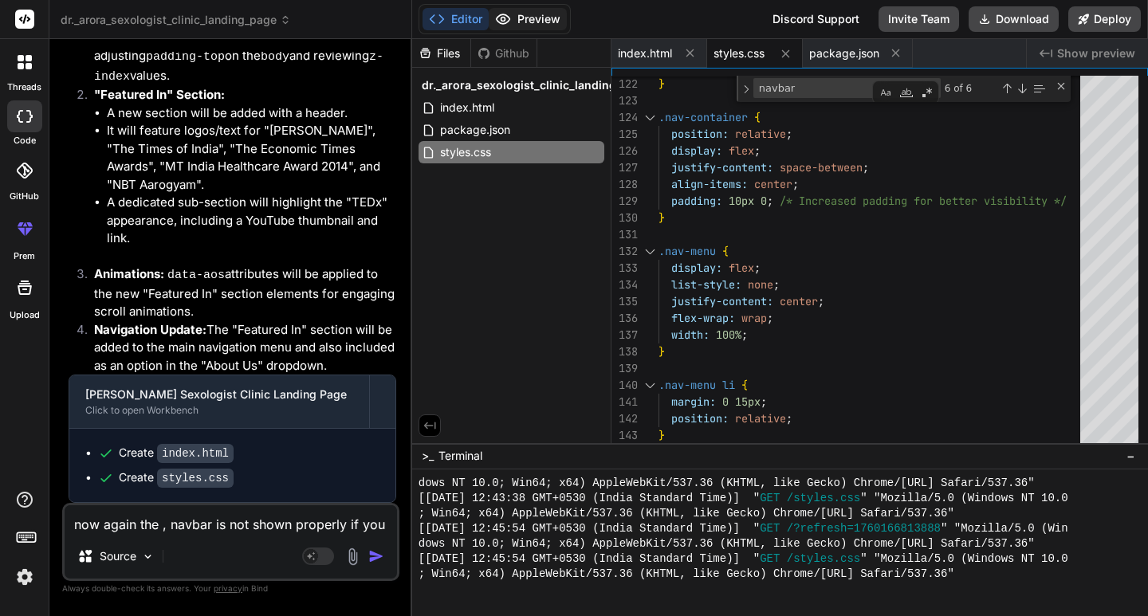
click at [537, 12] on button "Preview" at bounding box center [528, 19] width 78 height 22
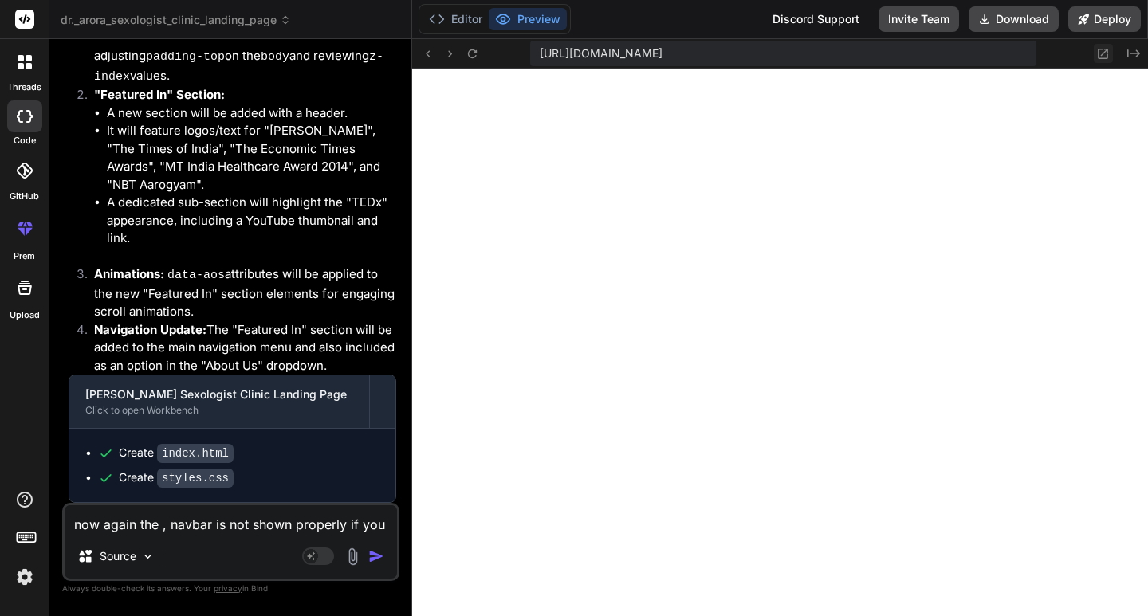
click at [1097, 47] on icon at bounding box center [1103, 54] width 14 height 14
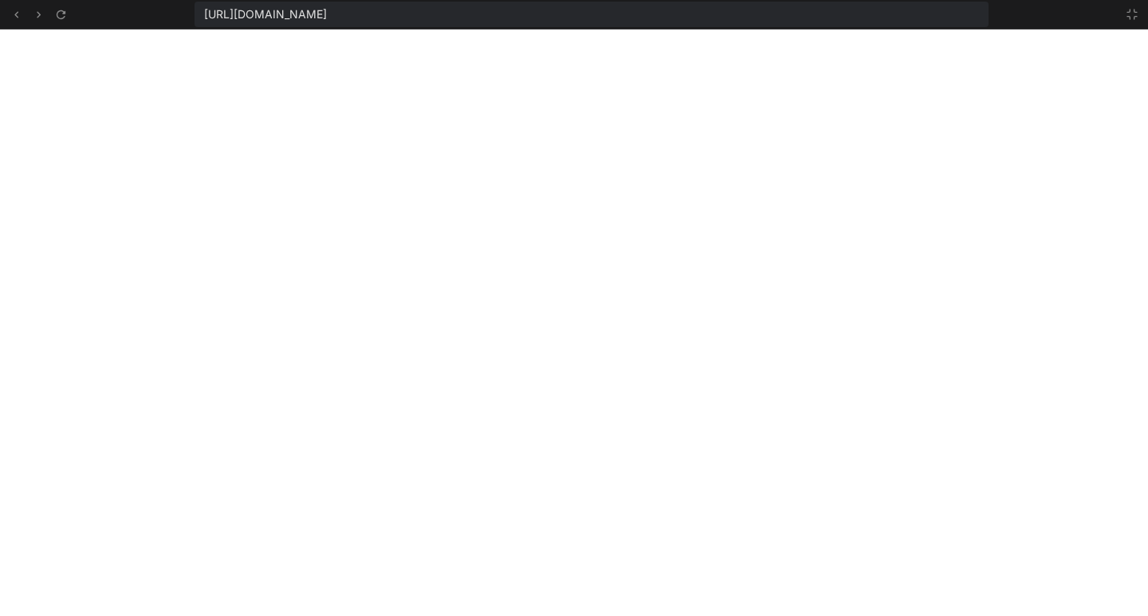
scroll to position [1833, 0]
click at [66, 13] on icon at bounding box center [61, 15] width 14 height 14
click at [62, 18] on icon at bounding box center [60, 14] width 9 height 9
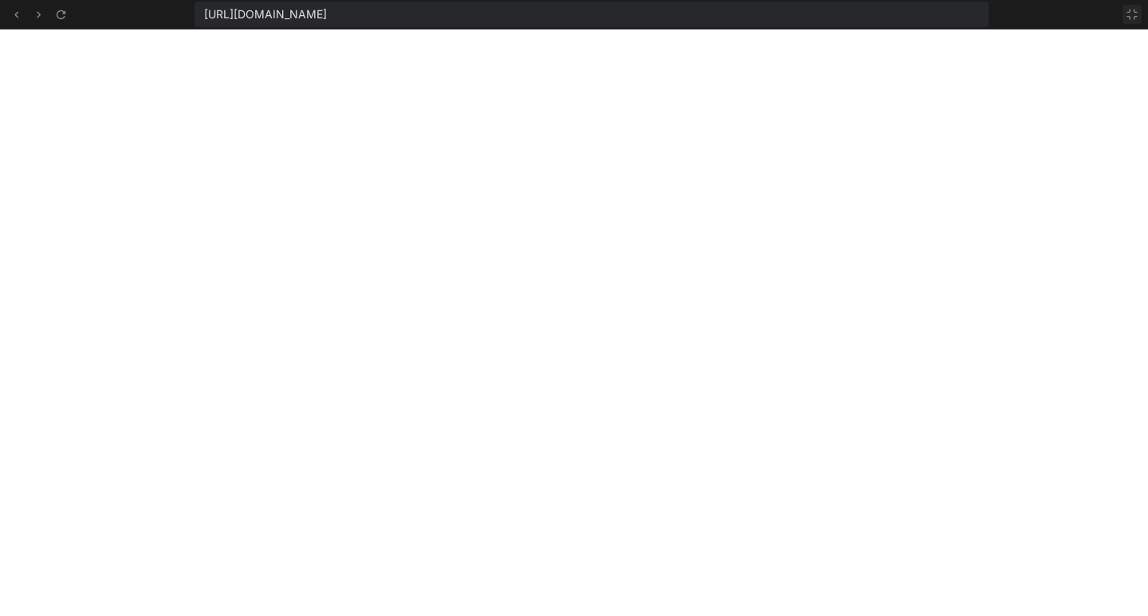
click at [1127, 13] on icon at bounding box center [1132, 14] width 13 height 13
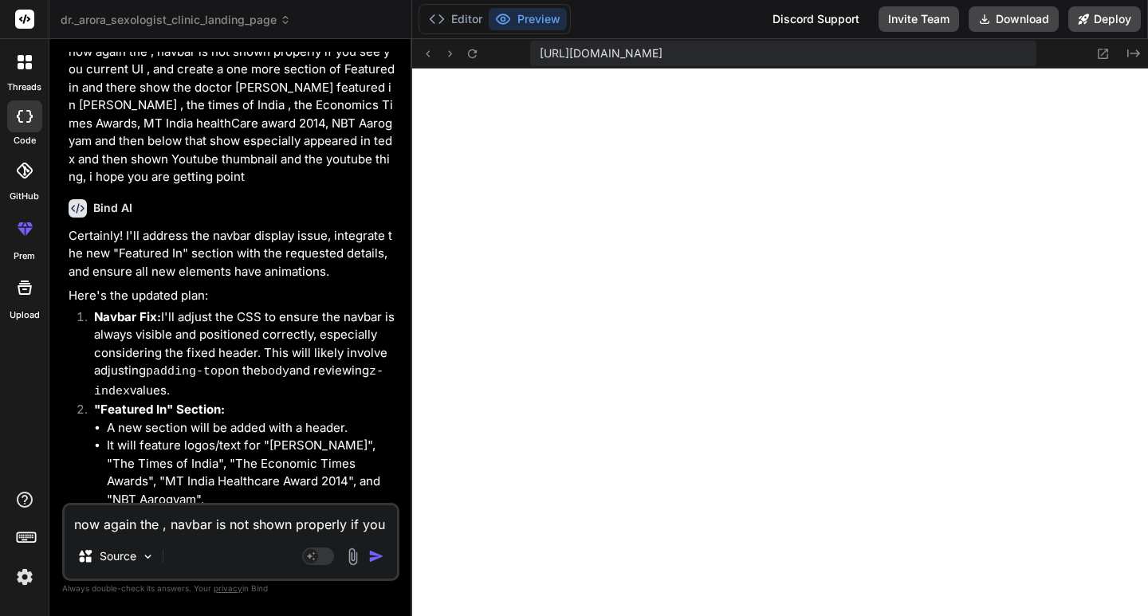
scroll to position [2646, 0]
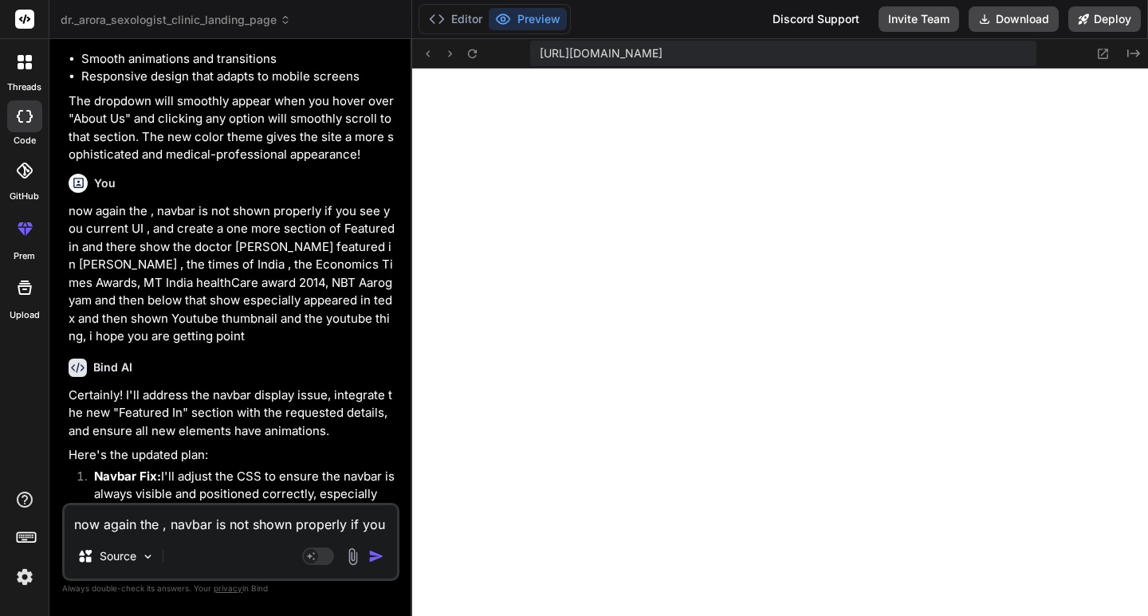
click at [245, 435] on p "Certainly! I'll address the navbar display issue, integrate the new "Featured I…" at bounding box center [233, 414] width 328 height 54
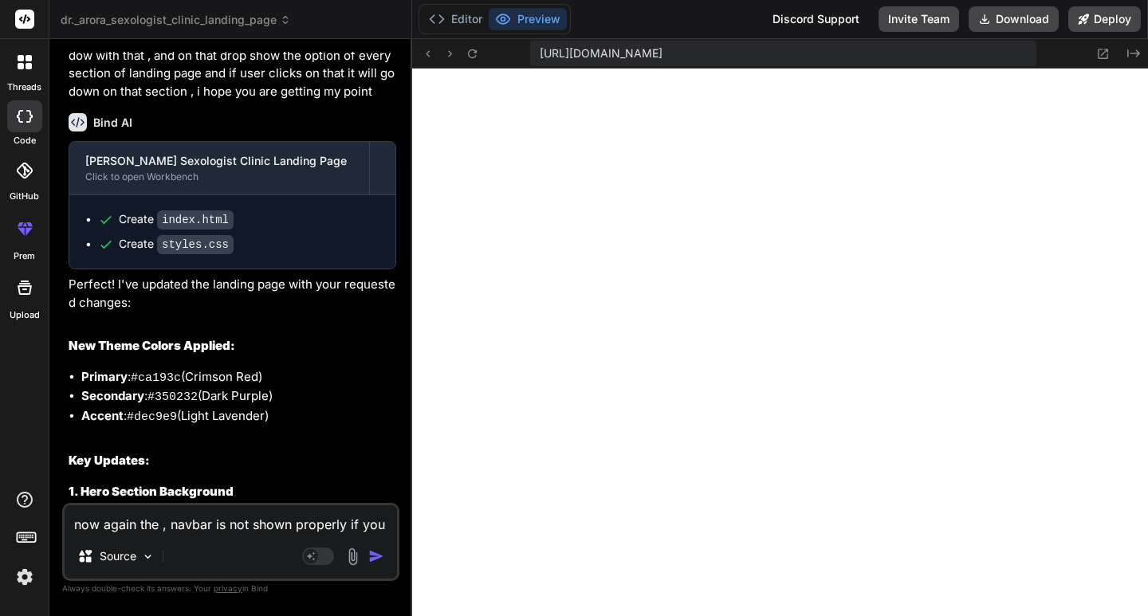
scroll to position [1689, 0]
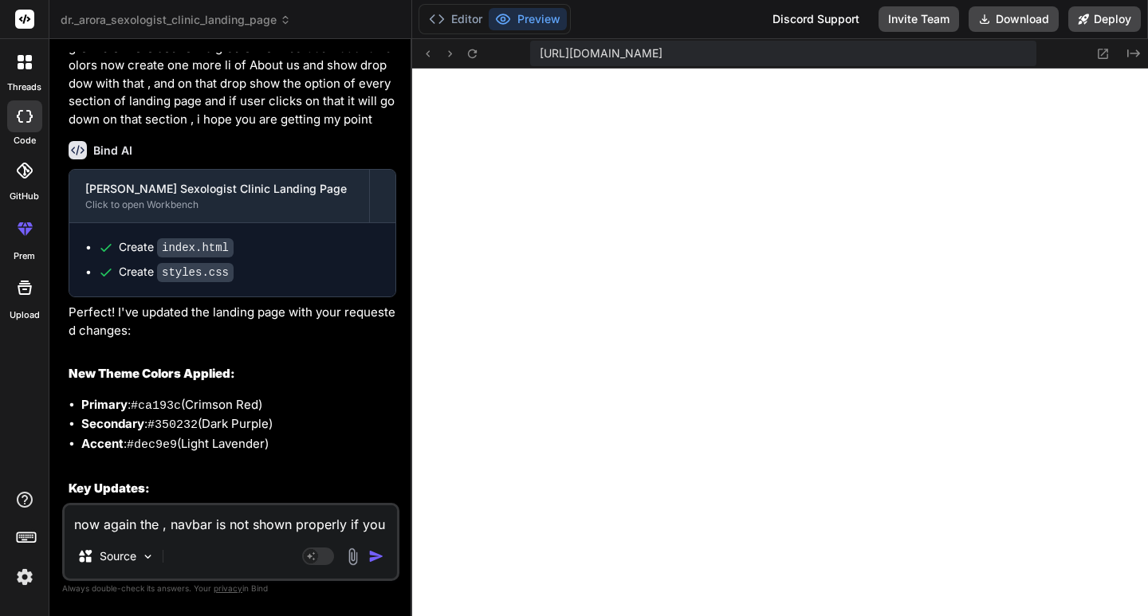
click at [196, 258] on code "index.html" at bounding box center [195, 247] width 77 height 19
click at [206, 282] on code "styles.css" at bounding box center [195, 272] width 77 height 19
click at [430, 51] on icon at bounding box center [429, 53] width 4 height 6
click at [461, 18] on button "Editor" at bounding box center [456, 19] width 66 height 22
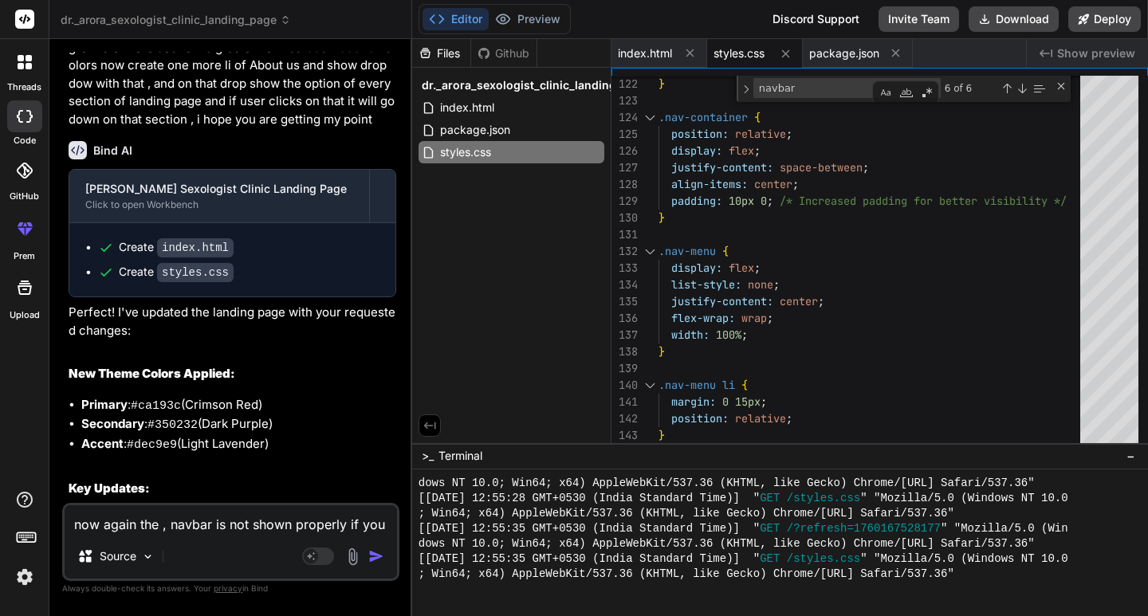
click at [183, 282] on code "styles.css" at bounding box center [195, 272] width 77 height 19
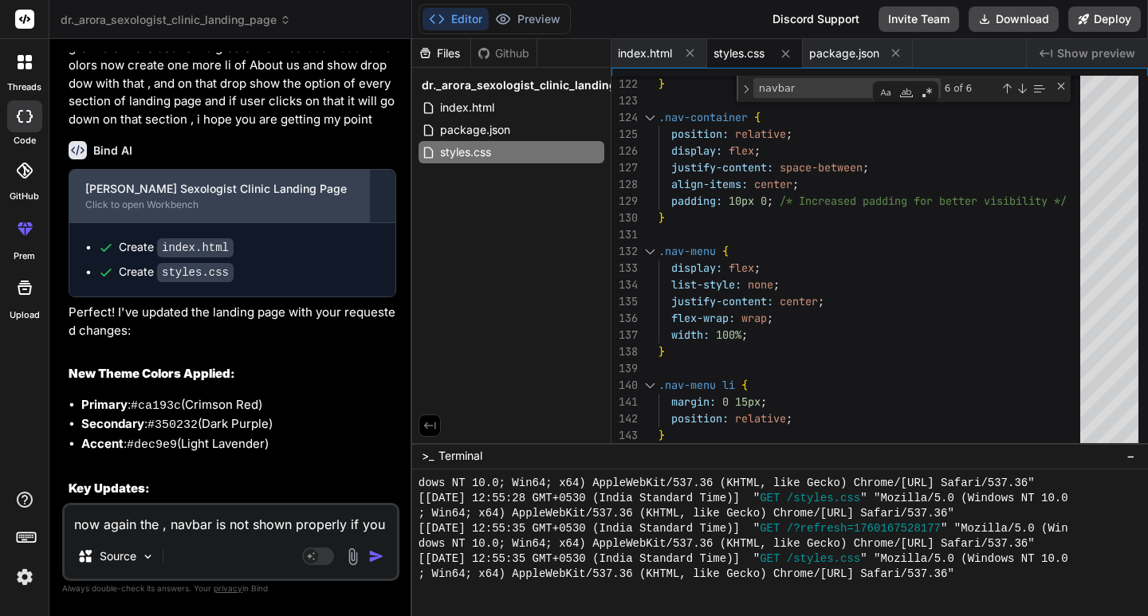
click at [165, 197] on div "[PERSON_NAME] Sexologist Clinic Landing Page" at bounding box center [219, 189] width 268 height 16
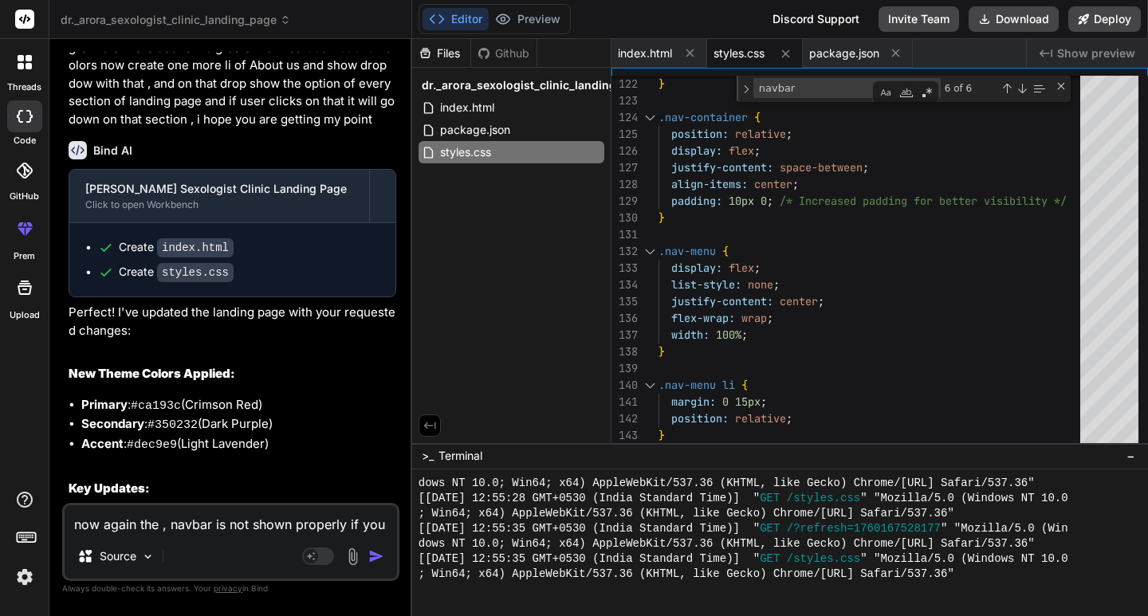
click at [198, 257] on code "index.html" at bounding box center [195, 247] width 77 height 19
click at [187, 258] on code "index.html" at bounding box center [195, 247] width 77 height 19
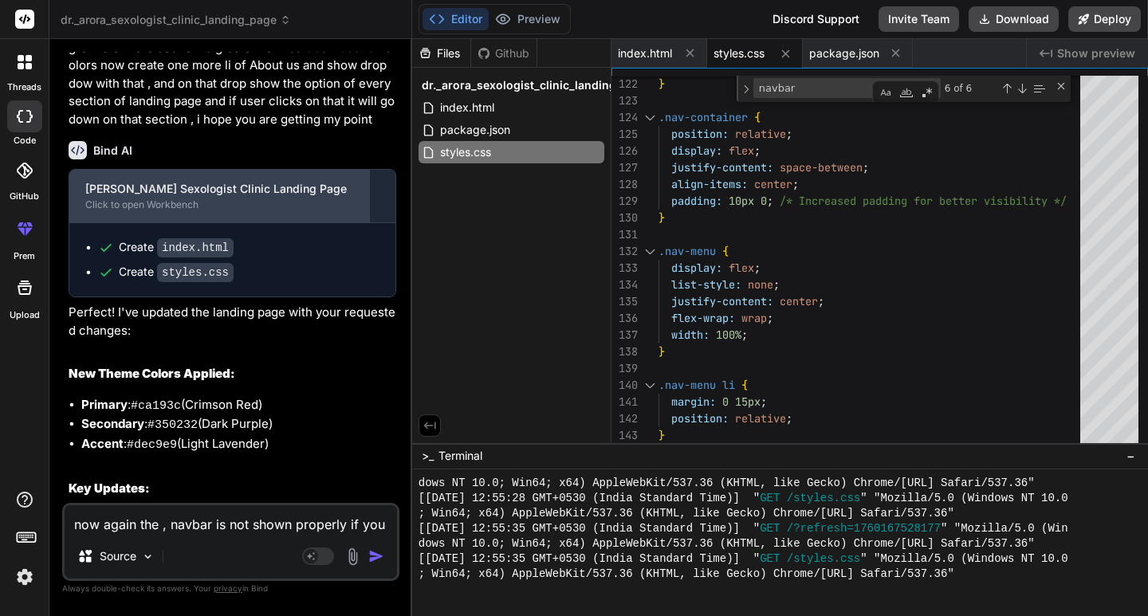
click at [140, 222] on div "[PERSON_NAME] Sexologist Clinic Landing Page Click to open Workbench" at bounding box center [219, 196] width 300 height 53
click at [140, 211] on div "Click to open Workbench" at bounding box center [219, 205] width 268 height 13
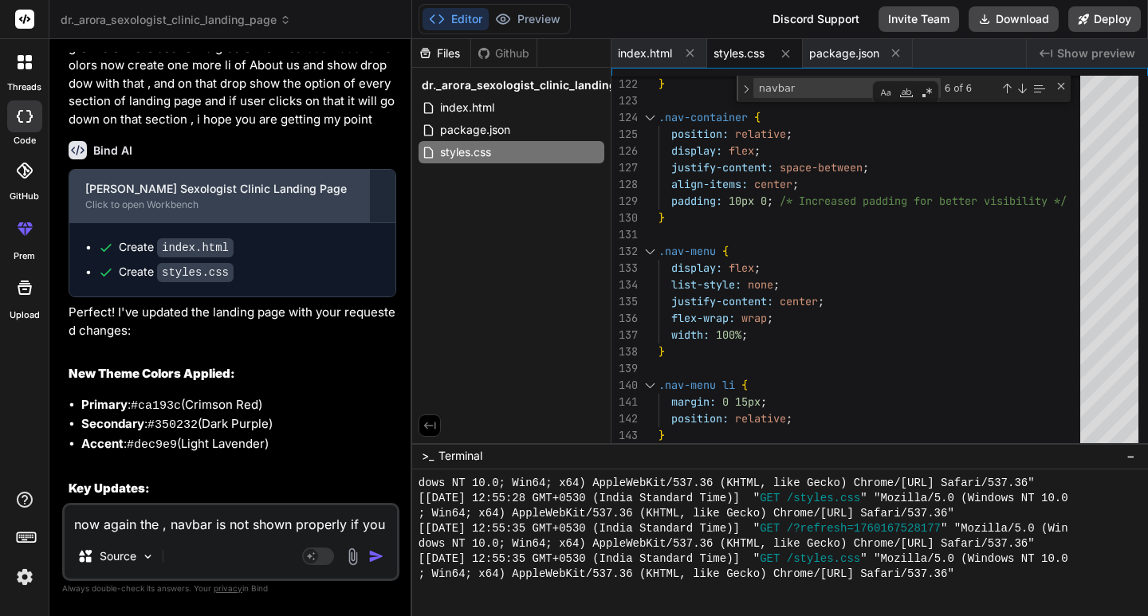
click at [140, 211] on div "Click to open Workbench" at bounding box center [219, 205] width 268 height 13
drag, startPoint x: 140, startPoint y: 221, endPoint x: 120, endPoint y: 218, distance: 21.0
click at [120, 211] on div "Click to open Workbench" at bounding box center [219, 205] width 268 height 13
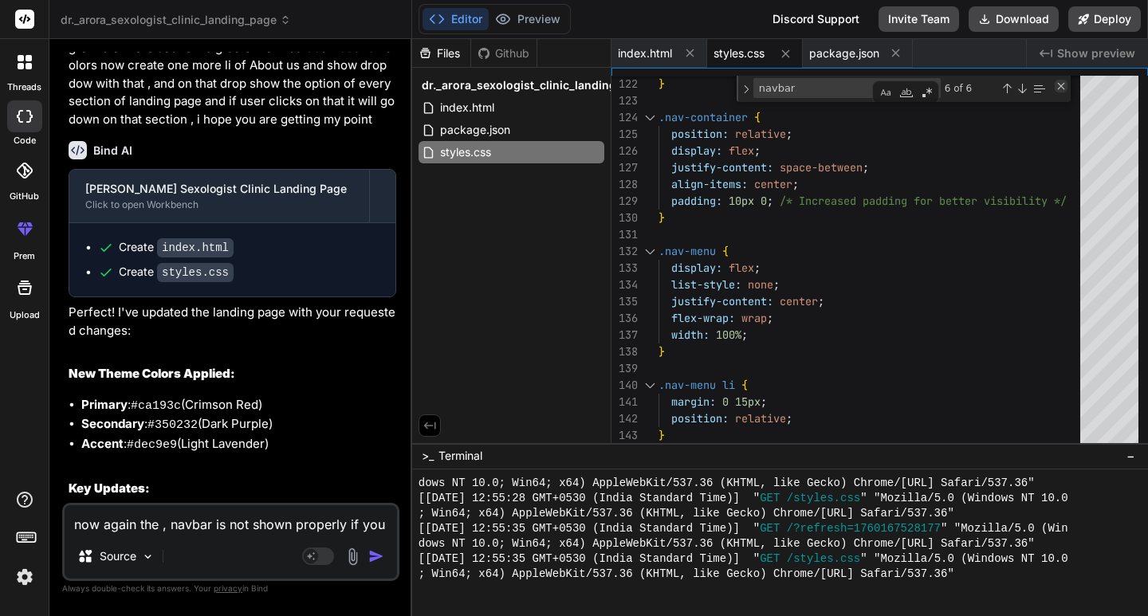
drag, startPoint x: 120, startPoint y: 218, endPoint x: 1067, endPoint y: 91, distance: 955.7
click at [1067, 91] on div "Close (Escape)" at bounding box center [1061, 86] width 13 height 13
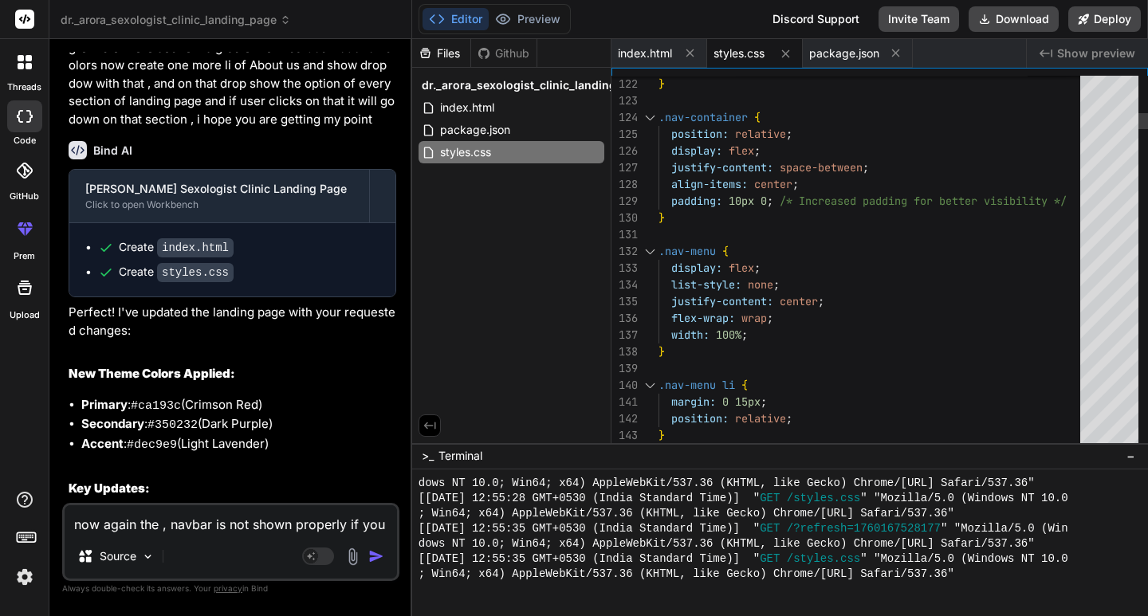
scroll to position [16, 0]
click at [183, 282] on code "styles.css" at bounding box center [195, 272] width 77 height 19
click at [196, 276] on ul "Create index.html Create styles.css" at bounding box center [232, 259] width 294 height 41
click at [342, 281] on div "Create styles.css" at bounding box center [238, 272] width 281 height 17
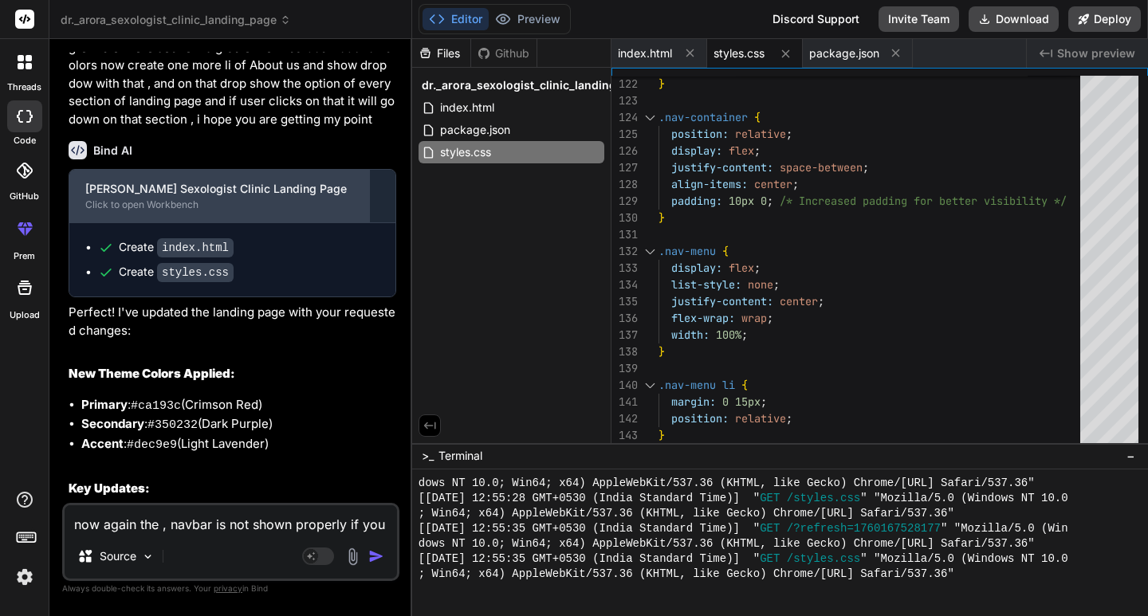
click at [122, 211] on div "Click to open Workbench" at bounding box center [219, 205] width 268 height 13
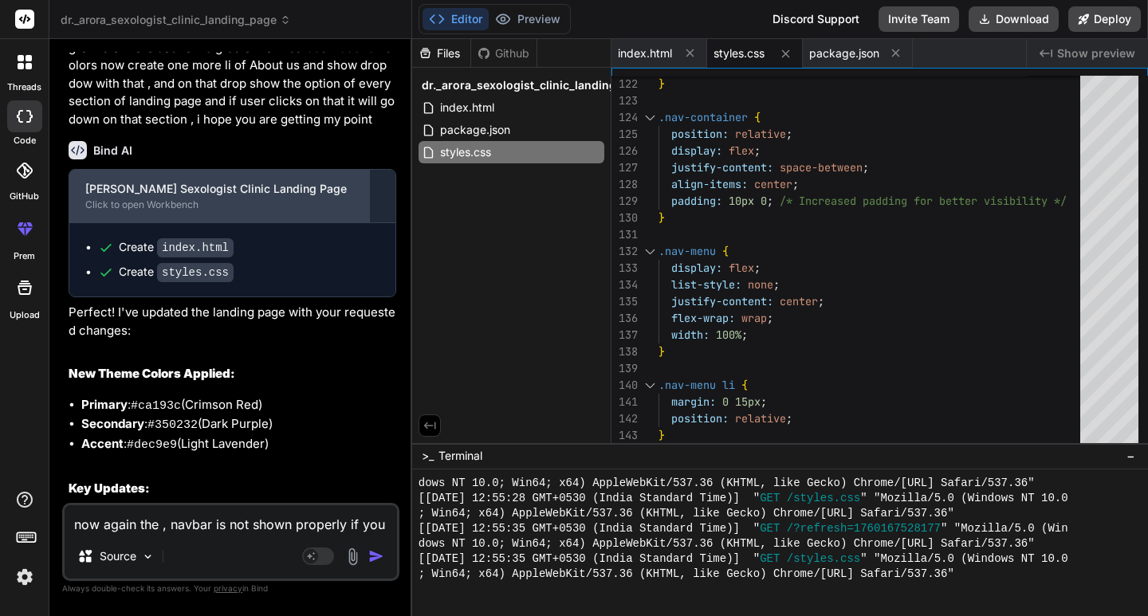
click at [122, 211] on div "Click to open Workbench" at bounding box center [219, 205] width 268 height 13
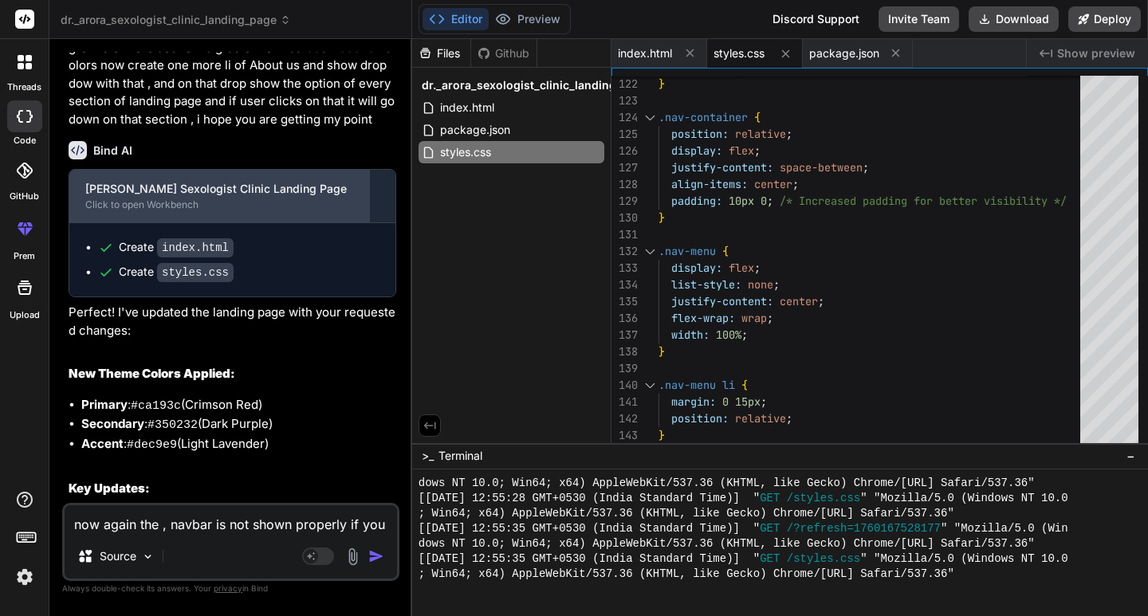
click at [122, 211] on div "Click to open Workbench" at bounding box center [219, 205] width 268 height 13
click at [360, 209] on div "[PERSON_NAME] Sexologist Clinic Landing Page Click to open Workbench" at bounding box center [219, 196] width 300 height 53
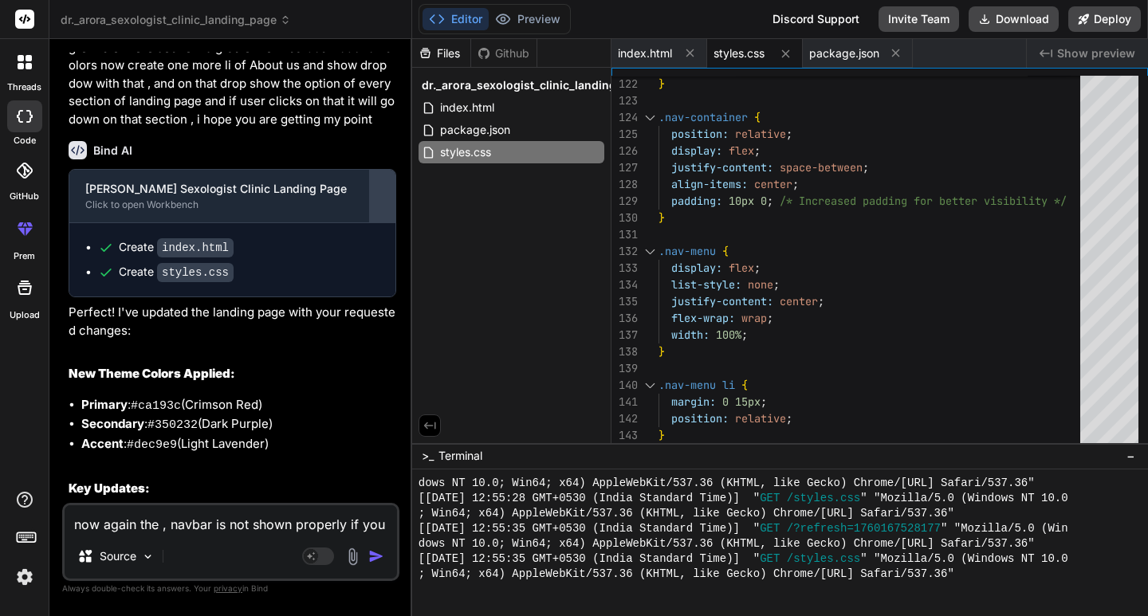
click at [390, 209] on div at bounding box center [383, 196] width 26 height 26
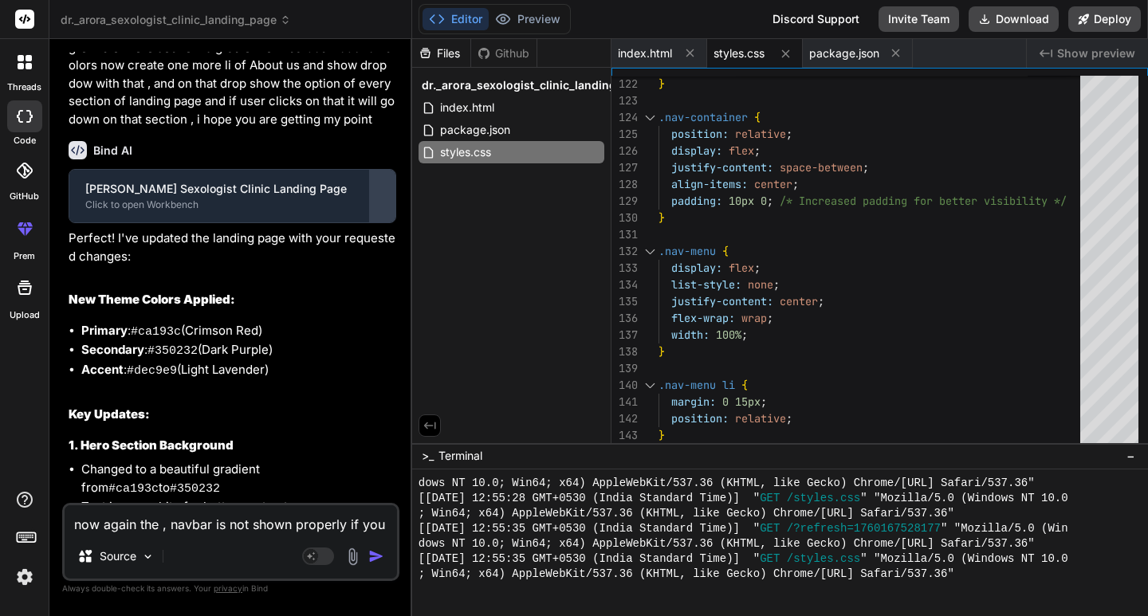
click at [390, 209] on div at bounding box center [383, 196] width 26 height 26
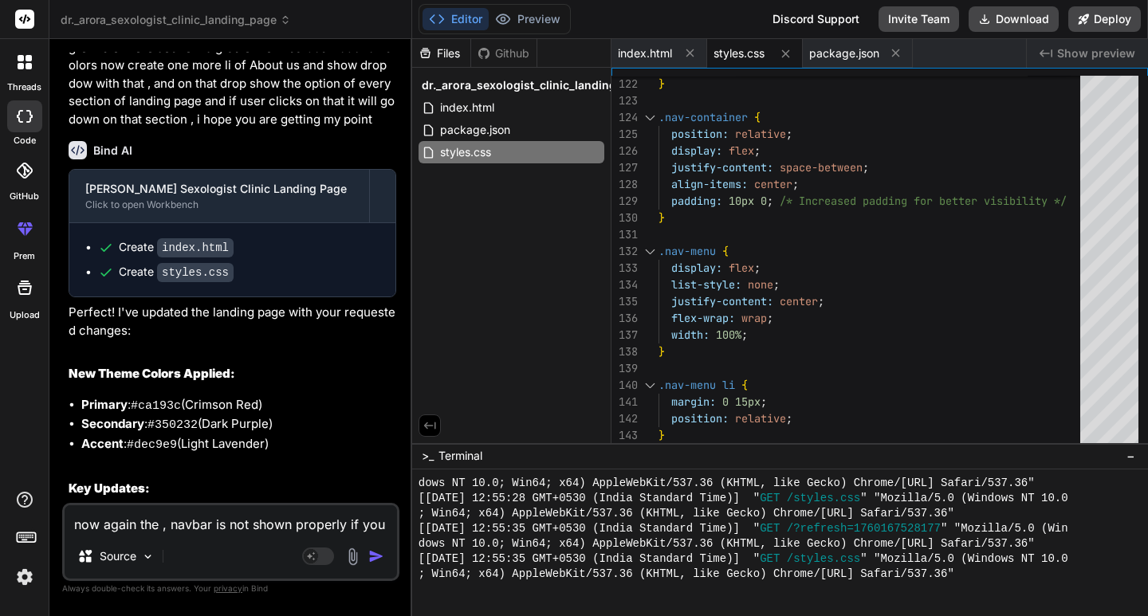
click at [158, 250] on div "Create index.html Create styles.css" at bounding box center [232, 259] width 326 height 73
click at [191, 258] on code "index.html" at bounding box center [195, 247] width 77 height 19
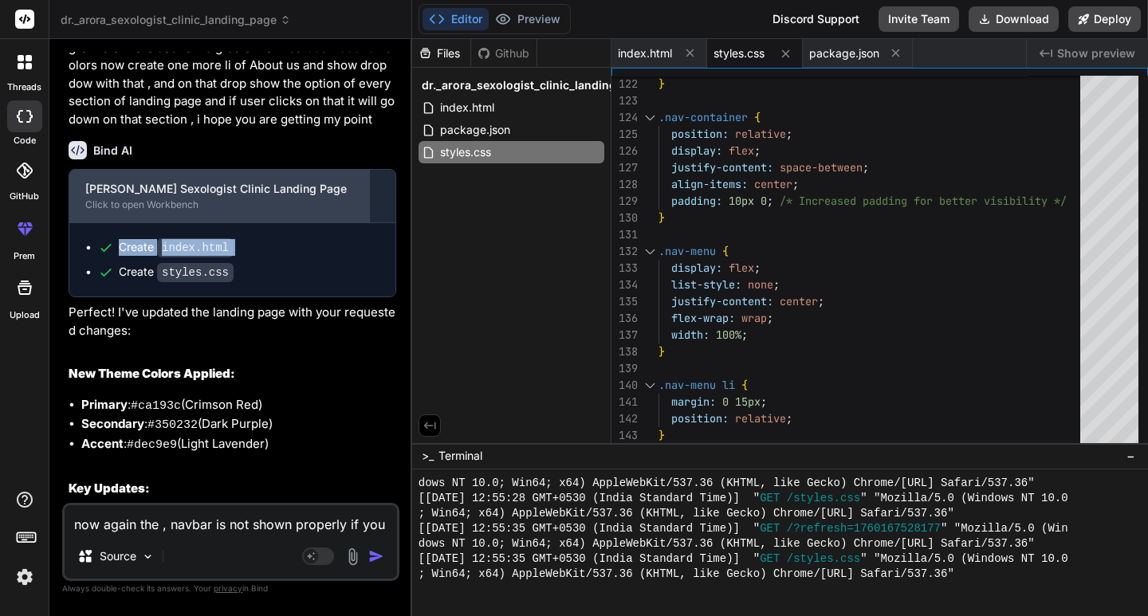
click at [248, 222] on div "[PERSON_NAME] Sexologist Clinic Landing Page Click to open Workbench" at bounding box center [219, 196] width 300 height 53
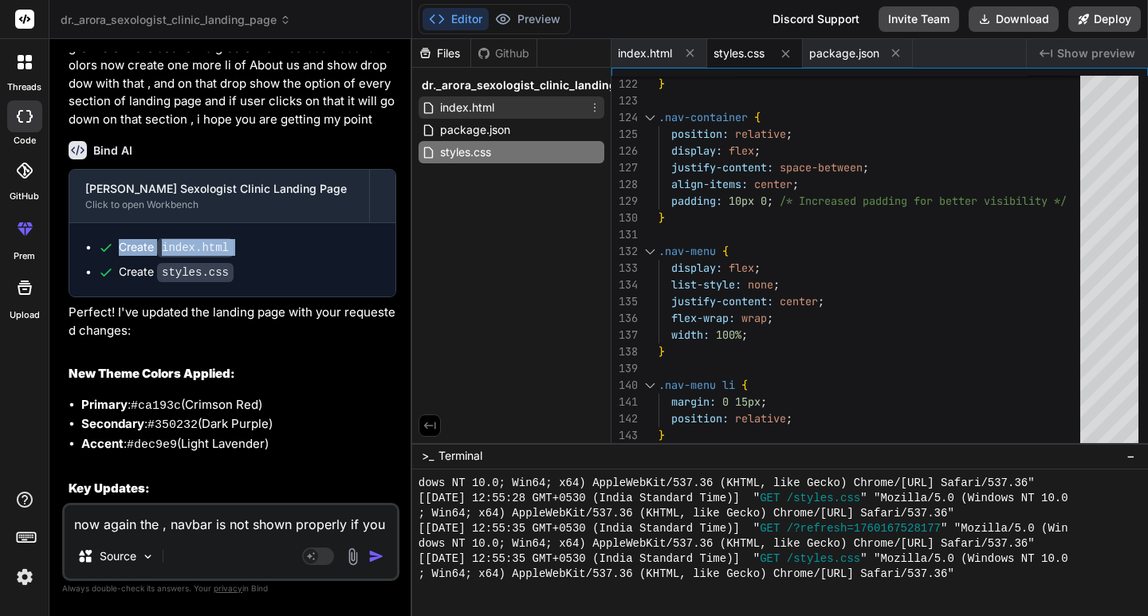
click at [490, 97] on div "index.html" at bounding box center [512, 107] width 186 height 22
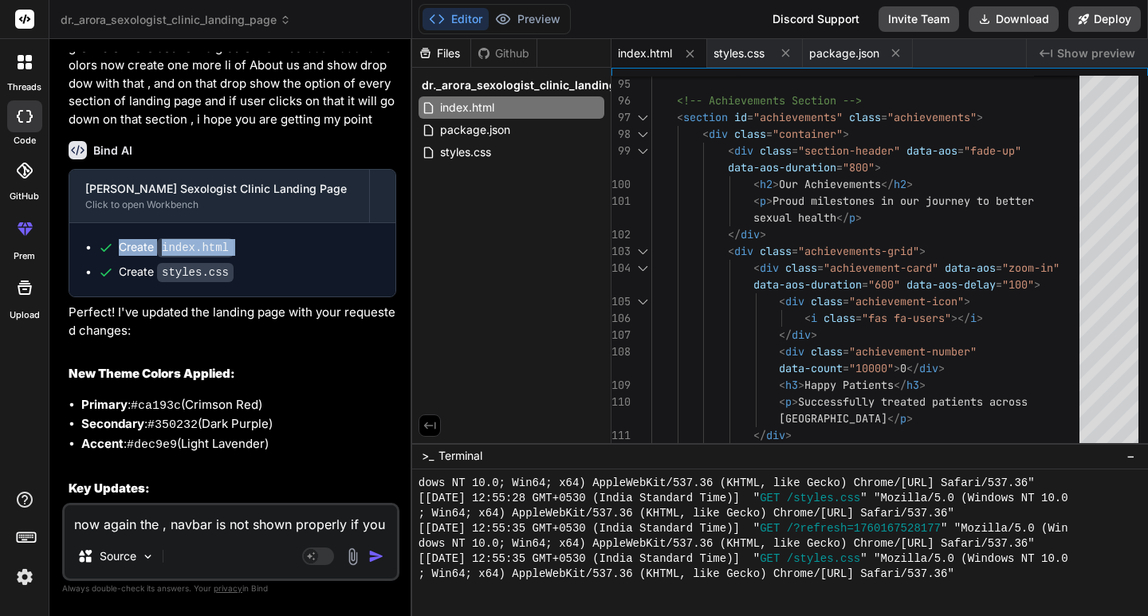
click at [511, 49] on div "Github" at bounding box center [503, 53] width 65 height 16
click at [541, 9] on button "Preview" at bounding box center [528, 19] width 78 height 22
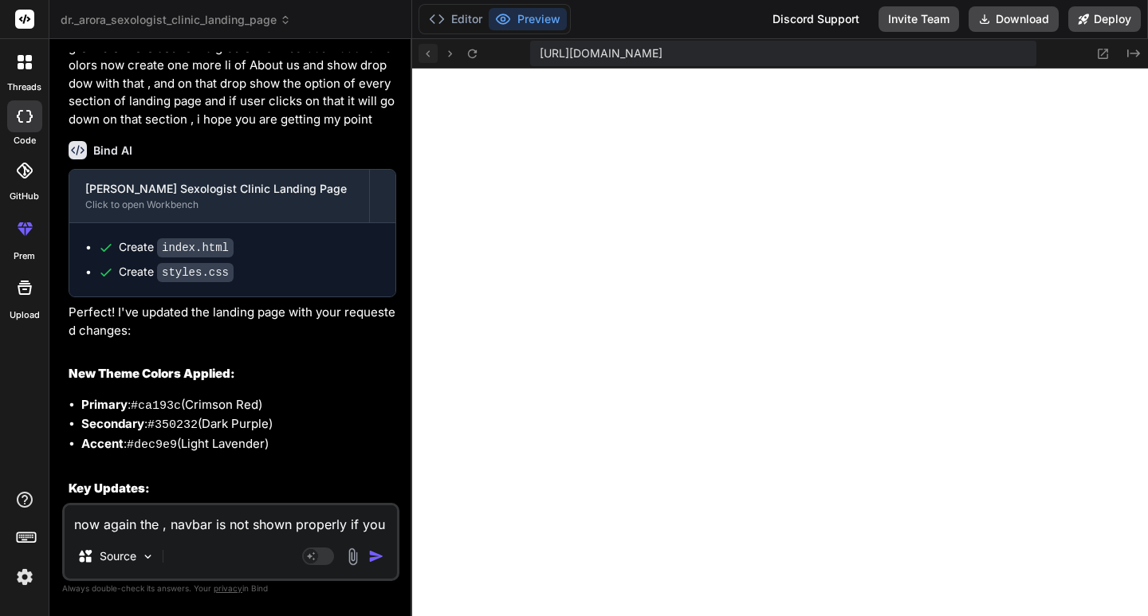
click at [432, 60] on icon at bounding box center [428, 54] width 14 height 14
click at [462, 11] on button "Editor" at bounding box center [456, 19] width 66 height 22
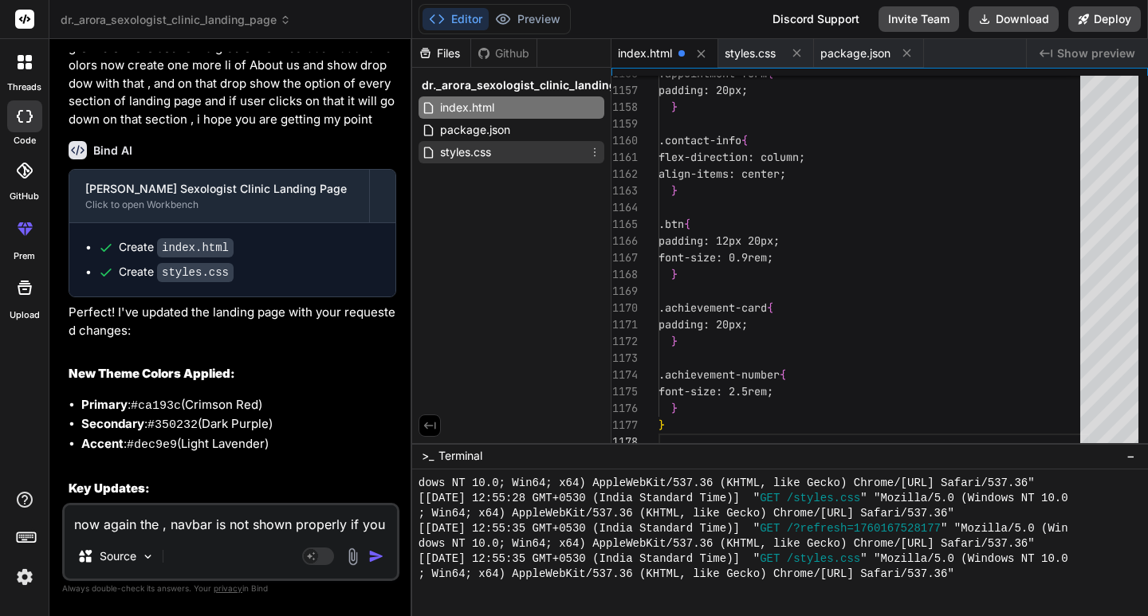
click at [485, 154] on span "styles.css" at bounding box center [466, 152] width 54 height 19
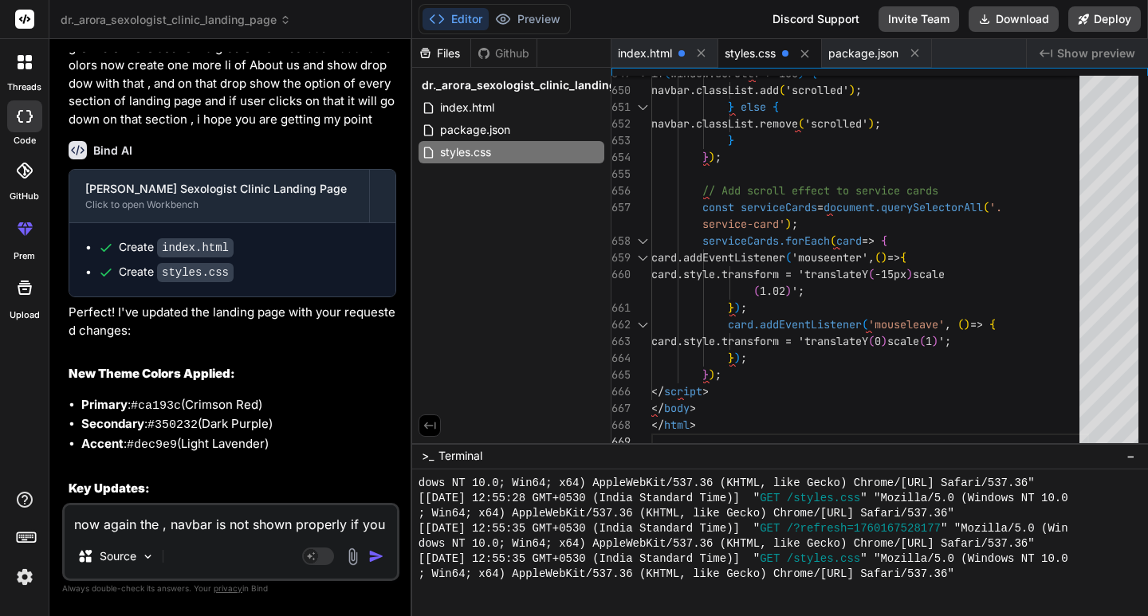
click at [742, 49] on span "styles.css" at bounding box center [750, 53] width 51 height 16
click at [758, 50] on span "styles.css" at bounding box center [750, 53] width 51 height 16
click at [681, 53] on span at bounding box center [682, 53] width 6 height 6
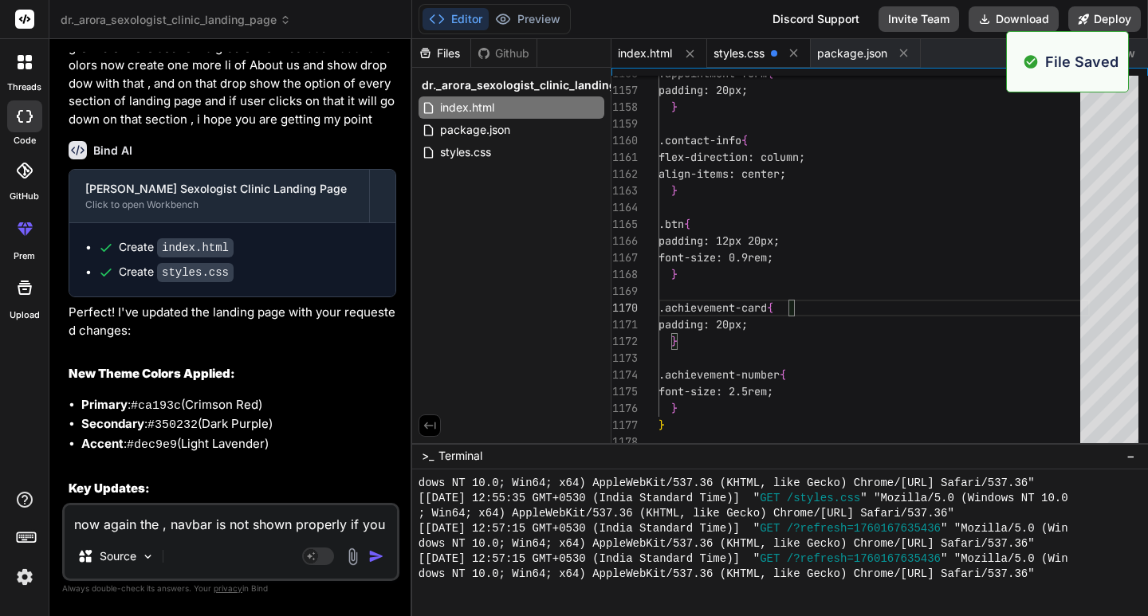
click at [734, 45] on span "styles.css" at bounding box center [739, 53] width 51 height 16
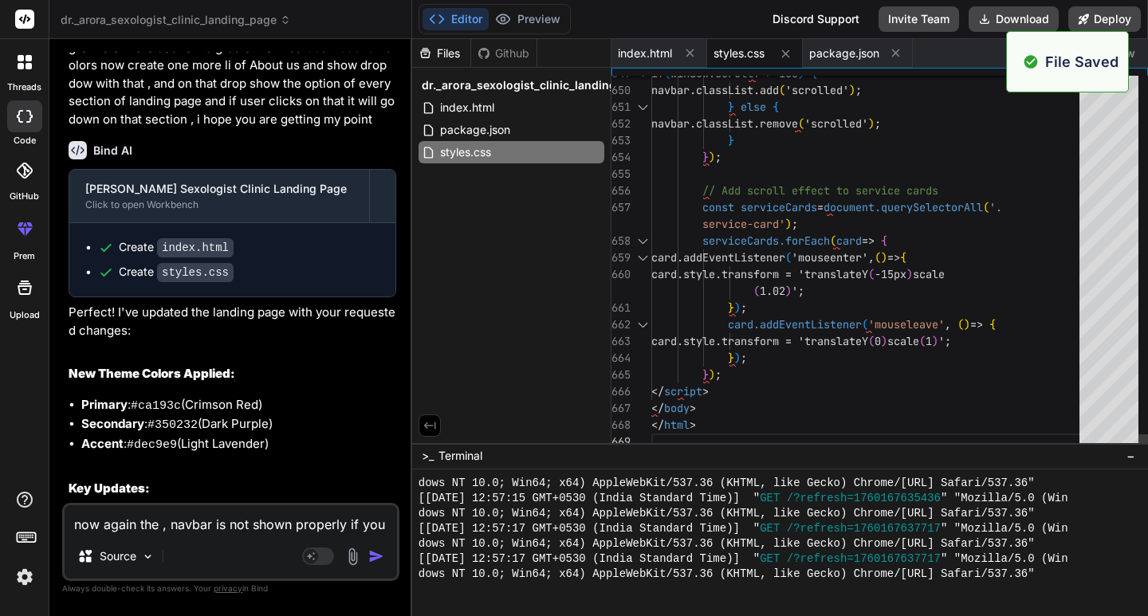
scroll to position [2197, 0]
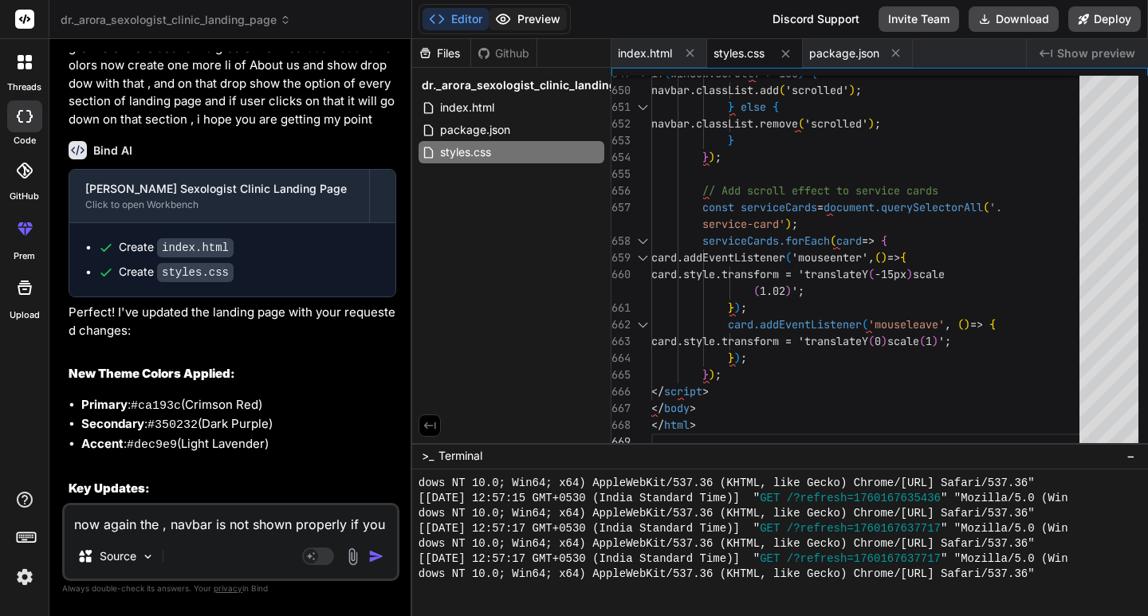
click at [537, 12] on button "Preview" at bounding box center [528, 19] width 78 height 22
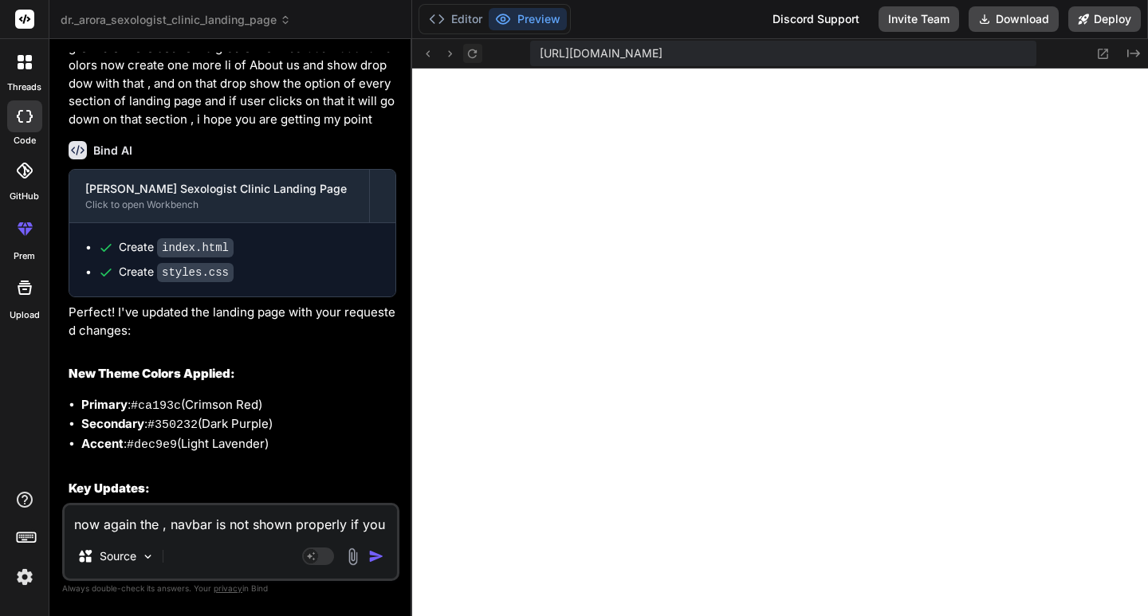
click at [474, 53] on icon at bounding box center [473, 54] width 14 height 14
click at [461, 25] on button "Editor" at bounding box center [456, 19] width 66 height 22
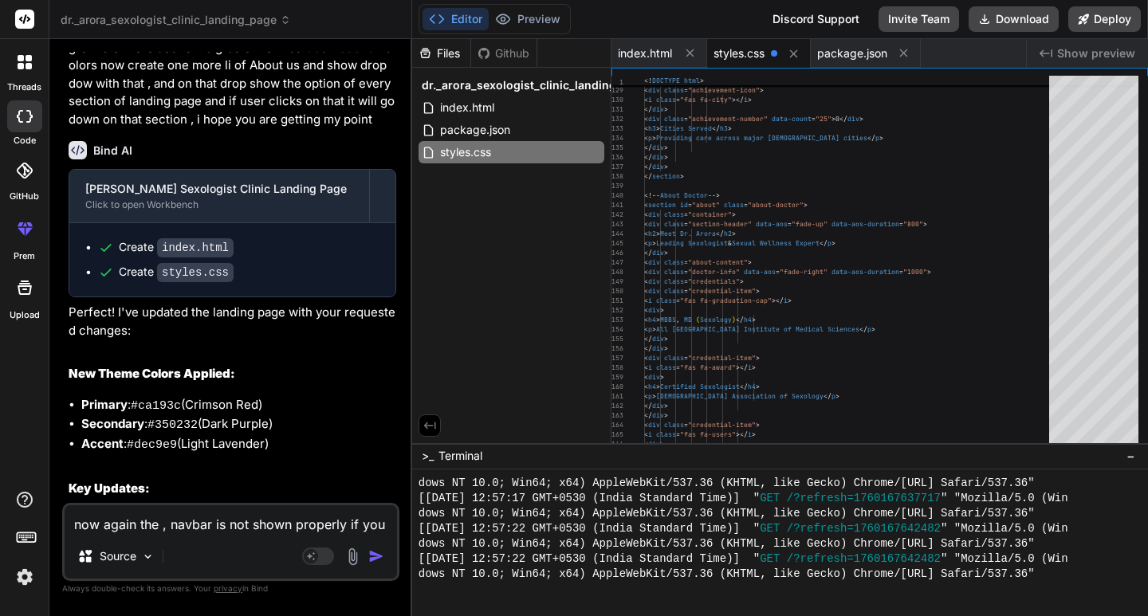
click at [736, 45] on div "styles.css" at bounding box center [759, 53] width 104 height 29
click at [749, 48] on span "styles.css" at bounding box center [739, 53] width 51 height 16
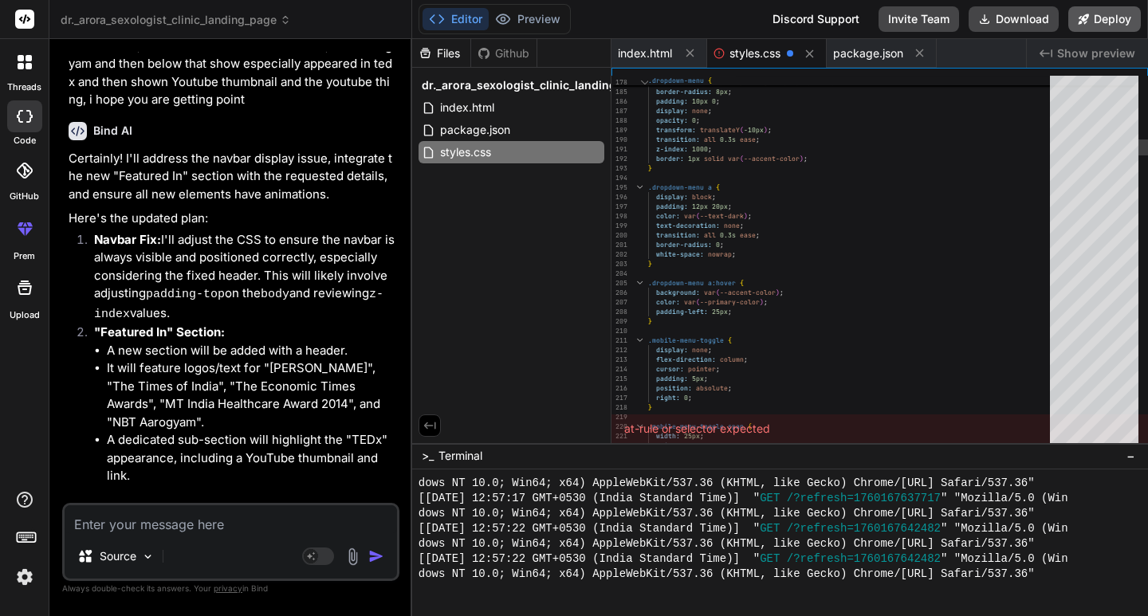
scroll to position [2885, 0]
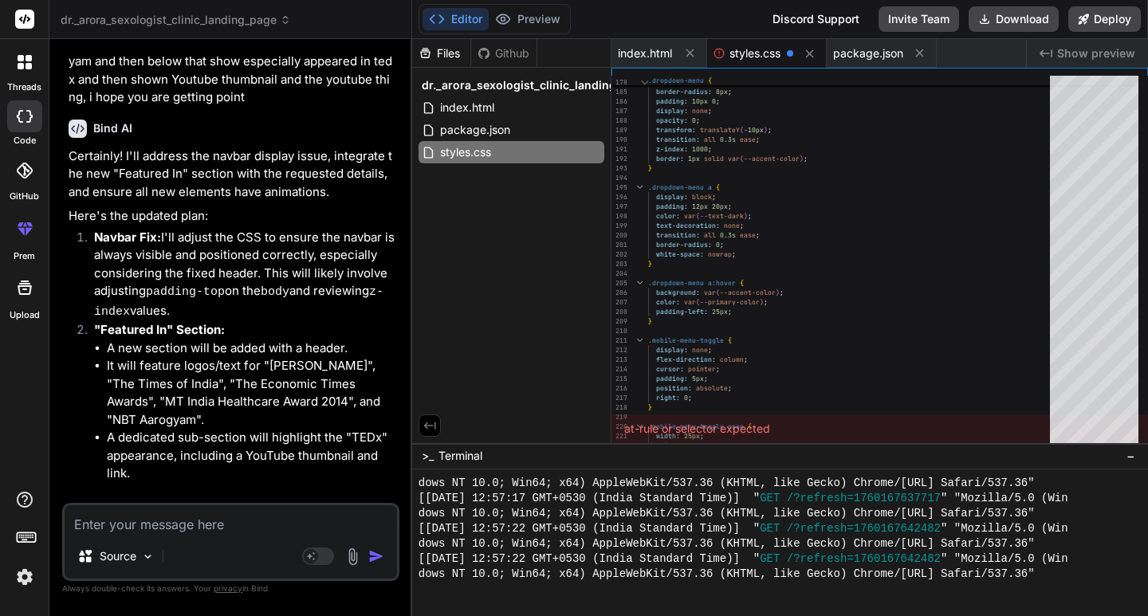
click at [1103, 57] on span "Show preview" at bounding box center [1096, 53] width 78 height 16
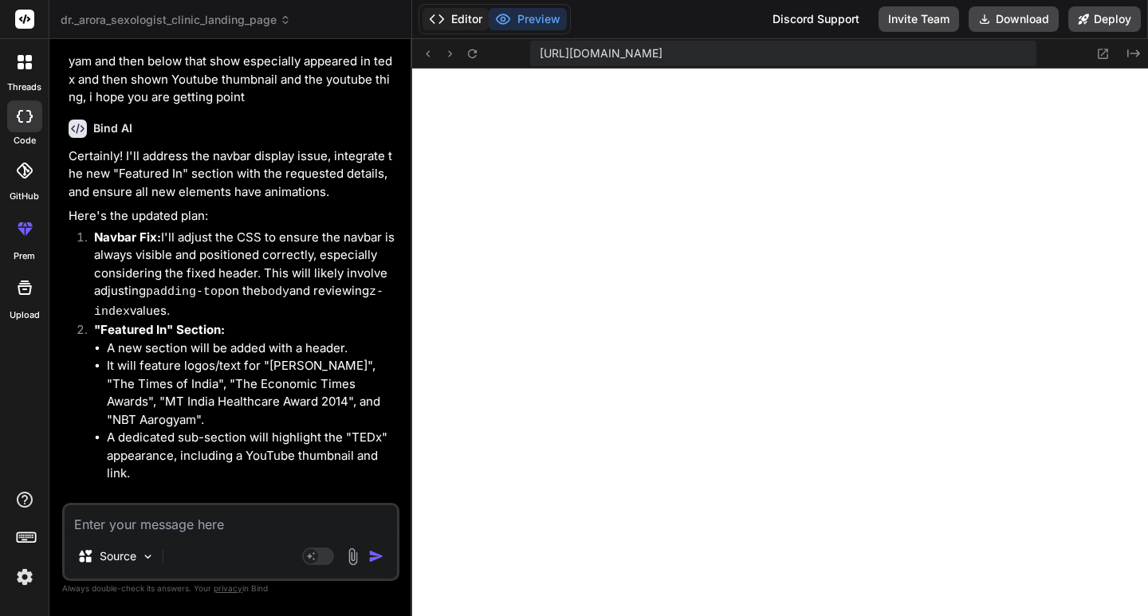
click at [459, 17] on button "Editor" at bounding box center [456, 19] width 66 height 22
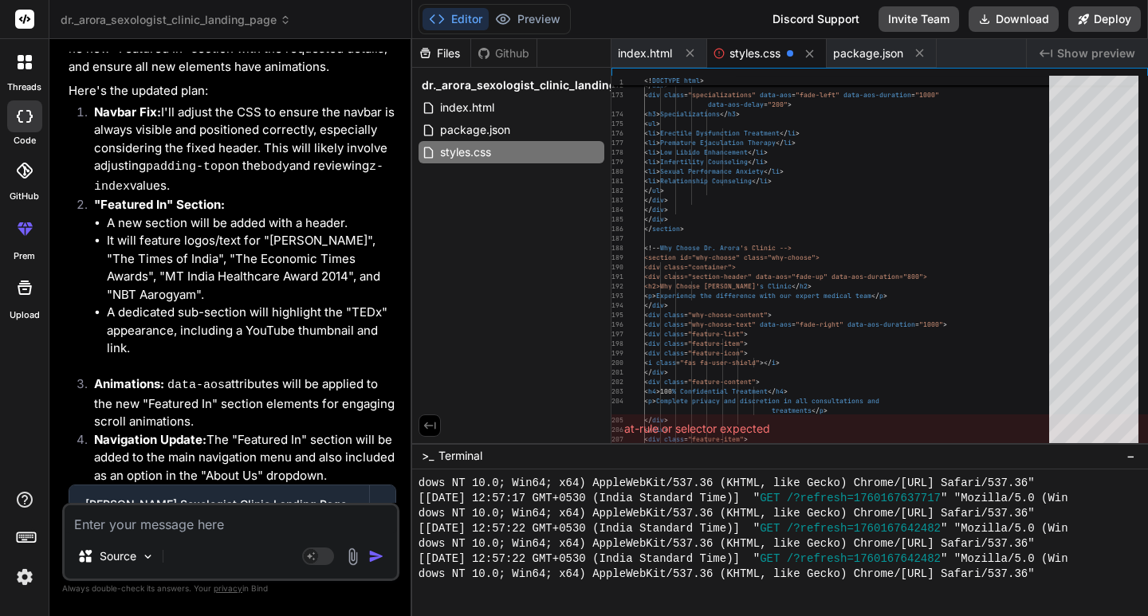
scroll to position [3124, 0]
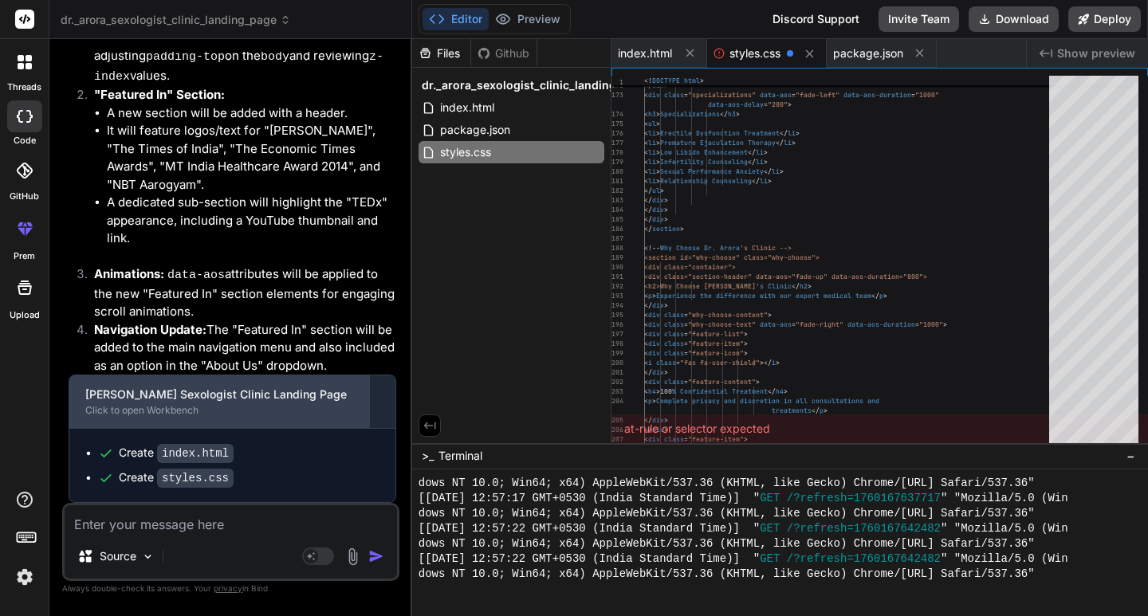
click at [216, 414] on div "Click to open Workbench" at bounding box center [219, 410] width 268 height 13
click at [191, 403] on div "[PERSON_NAME] Sexologist Clinic Landing Page Click to open Workbench" at bounding box center [219, 402] width 300 height 53
click at [187, 401] on div "[PERSON_NAME] Sexologist Clinic Landing Page" at bounding box center [219, 395] width 268 height 16
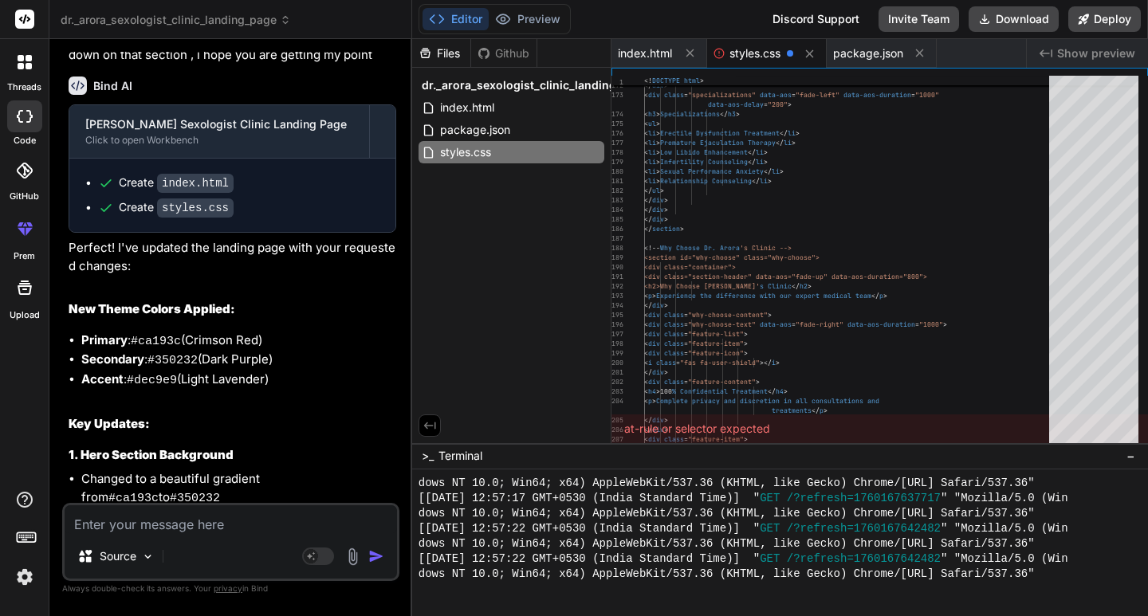
scroll to position [1689, 0]
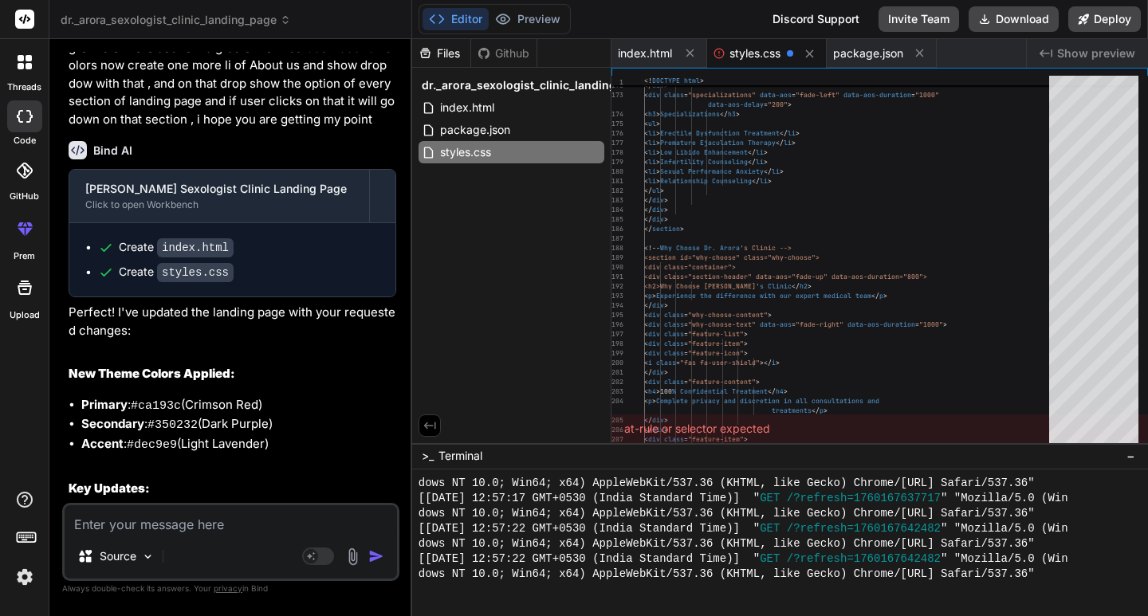
click at [180, 258] on code "index.html" at bounding box center [195, 247] width 77 height 19
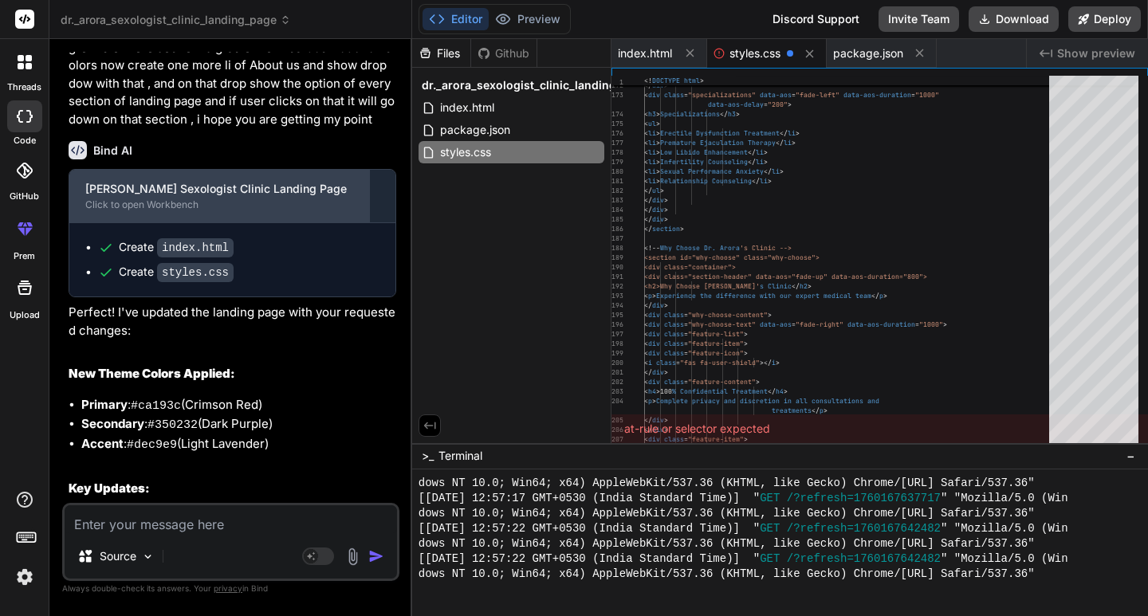
click at [182, 211] on div "Click to open Workbench" at bounding box center [219, 205] width 268 height 13
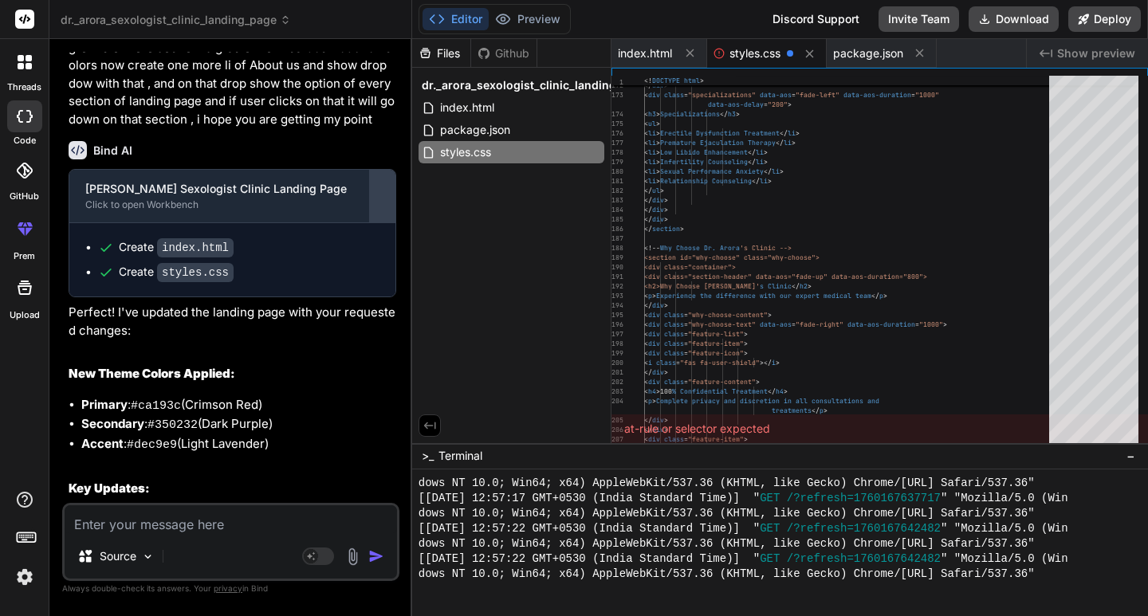
click at [392, 205] on div at bounding box center [383, 196] width 26 height 26
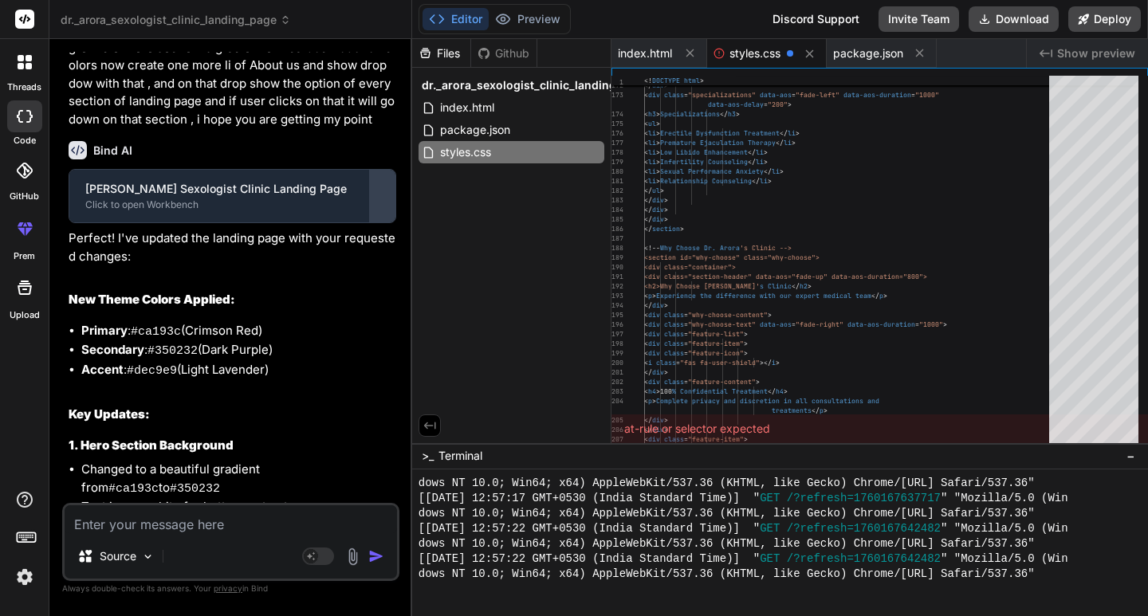
click at [380, 209] on div at bounding box center [383, 196] width 26 height 26
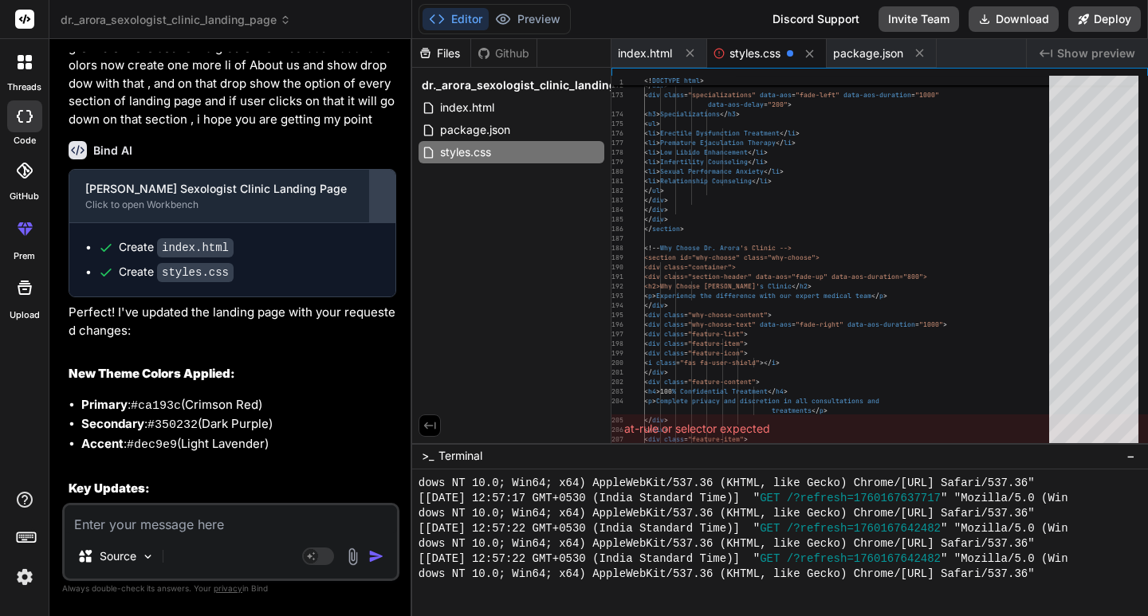
click at [383, 209] on div at bounding box center [383, 196] width 26 height 26
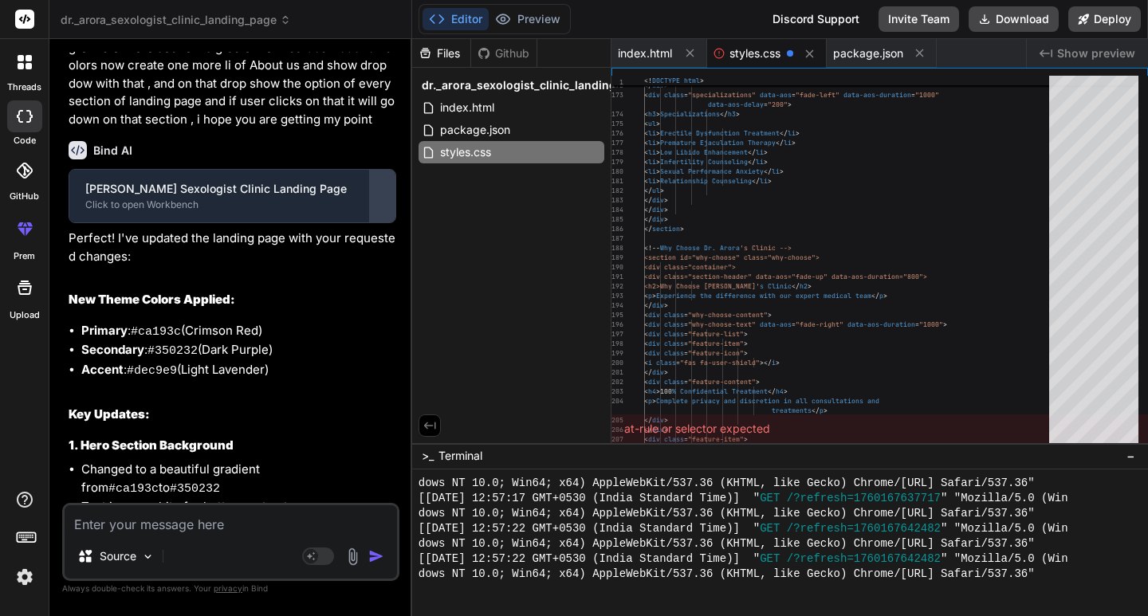
click at [383, 209] on div at bounding box center [383, 196] width 26 height 26
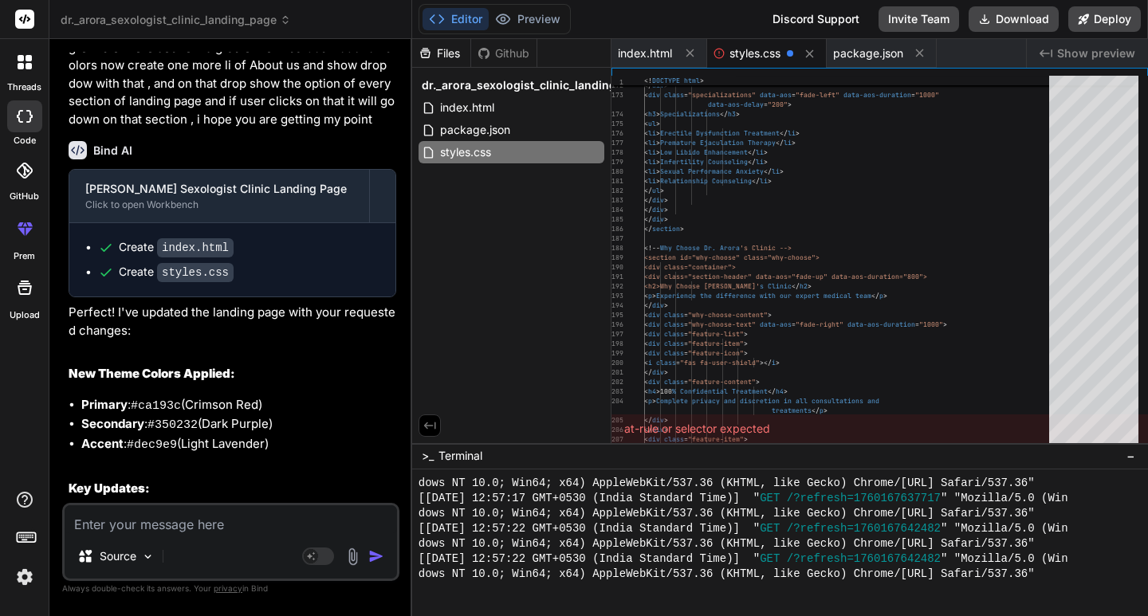
click at [227, 242] on div "Create index.html Create styles.css" at bounding box center [232, 259] width 326 height 73
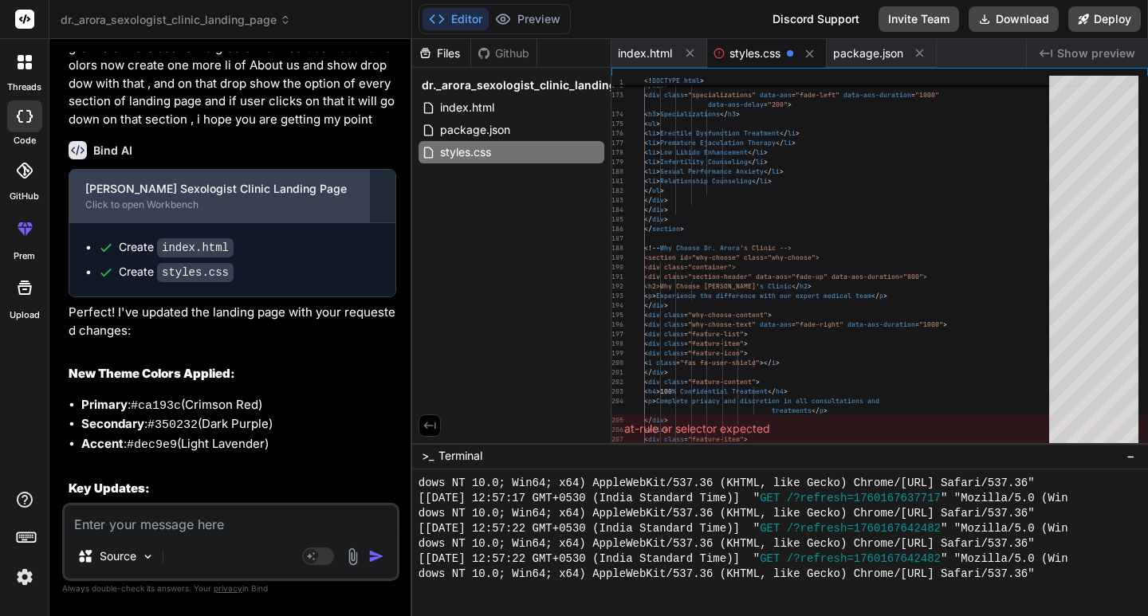
click at [196, 197] on div "[PERSON_NAME] Sexologist Clinic Landing Page" at bounding box center [219, 189] width 268 height 16
click at [195, 197] on div "[PERSON_NAME] Sexologist Clinic Landing Page" at bounding box center [219, 189] width 268 height 16
click at [194, 197] on div "[PERSON_NAME] Sexologist Clinic Landing Page" at bounding box center [219, 189] width 268 height 16
click at [192, 197] on div "[PERSON_NAME] Sexologist Clinic Landing Page" at bounding box center [219, 189] width 268 height 16
click at [175, 197] on div "[PERSON_NAME] Sexologist Clinic Landing Page" at bounding box center [219, 189] width 268 height 16
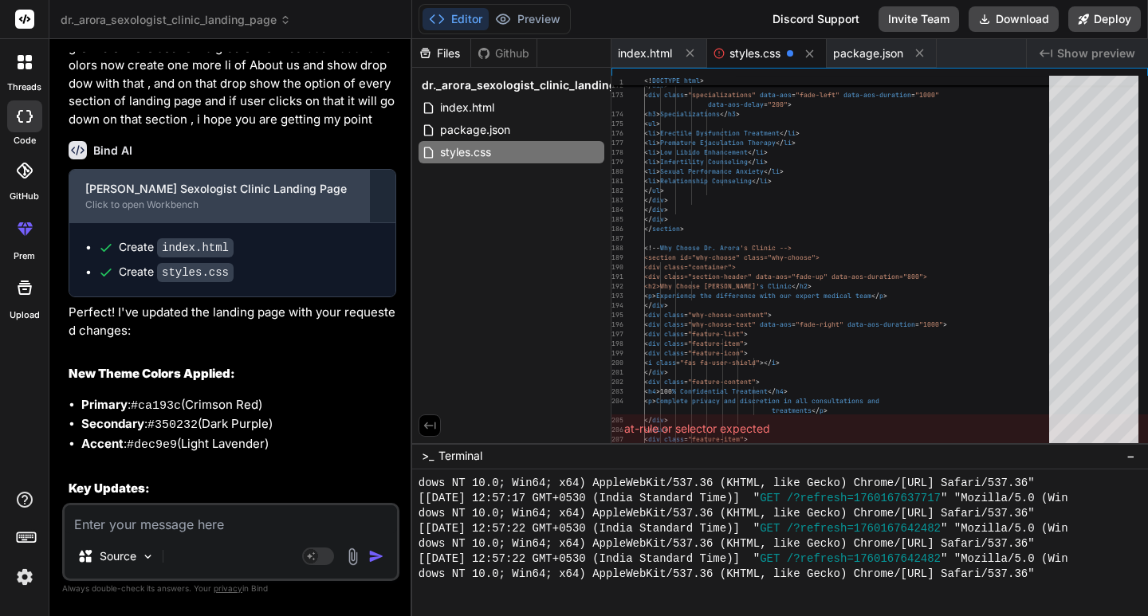
click at [175, 197] on div "[PERSON_NAME] Sexologist Clinic Landing Page" at bounding box center [219, 189] width 268 height 16
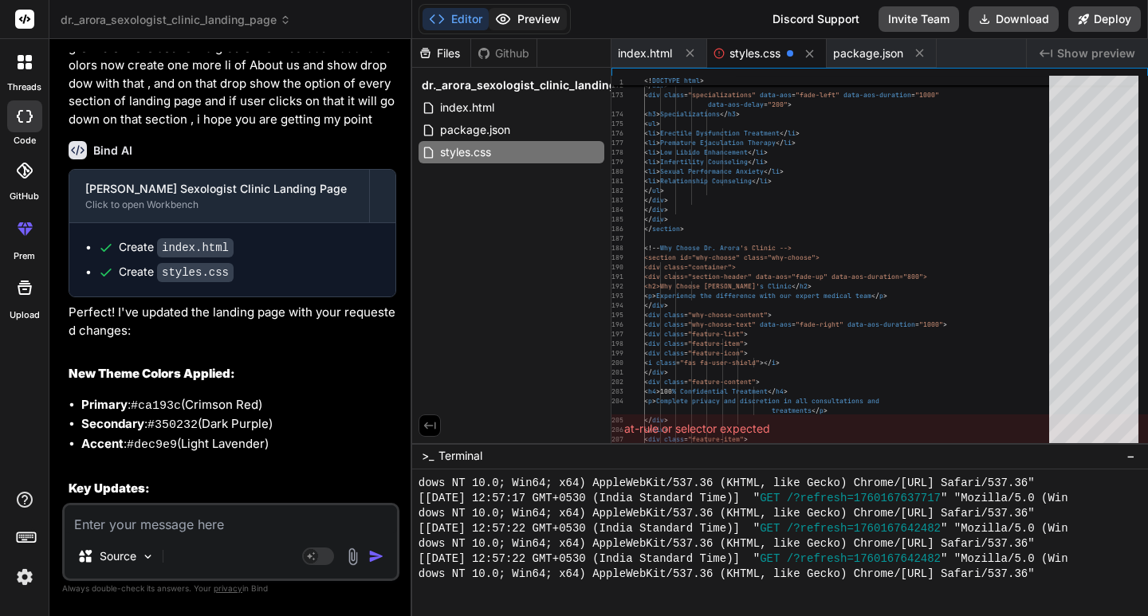
click at [517, 20] on button "Preview" at bounding box center [528, 19] width 78 height 22
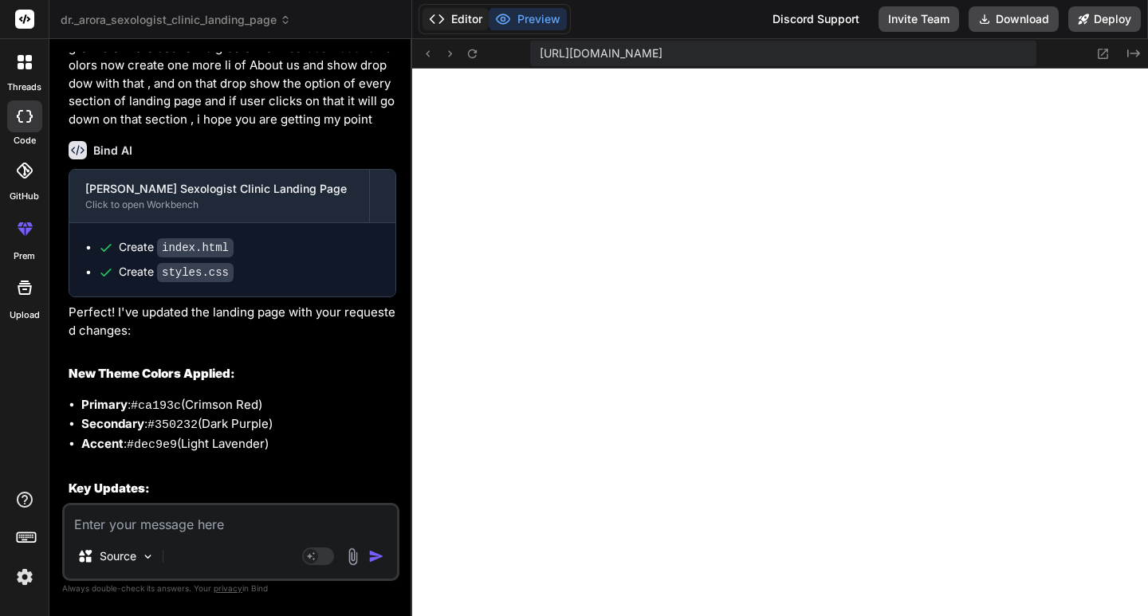
click at [470, 18] on button "Editor" at bounding box center [456, 19] width 66 height 22
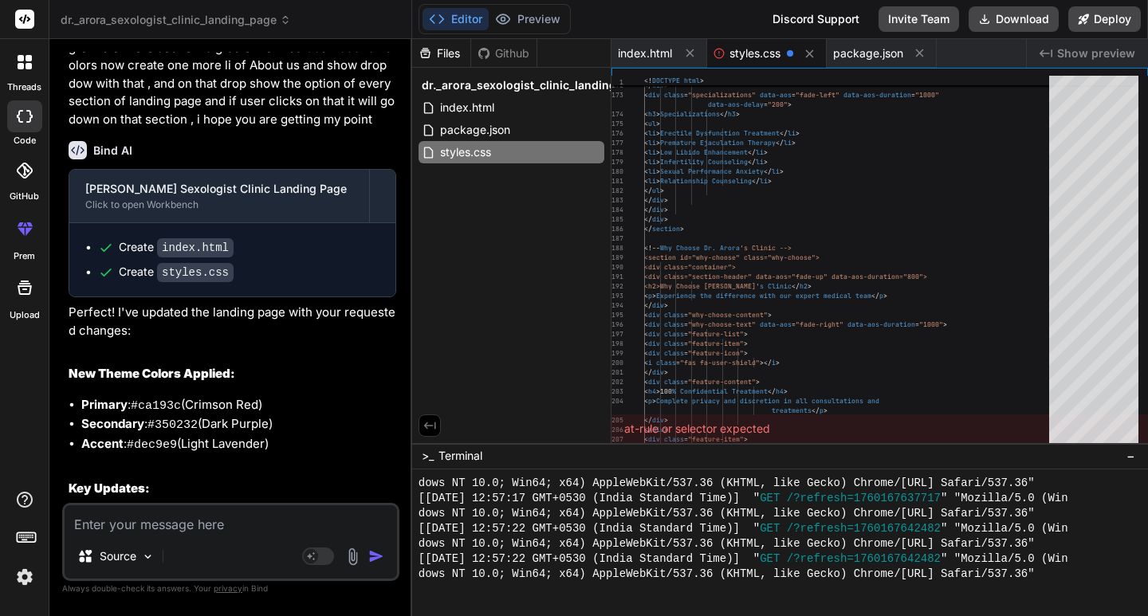
click at [734, 52] on span "styles.css" at bounding box center [755, 53] width 51 height 16
click at [926, 53] on icon at bounding box center [920, 53] width 14 height 14
click at [693, 51] on icon at bounding box center [690, 53] width 14 height 14
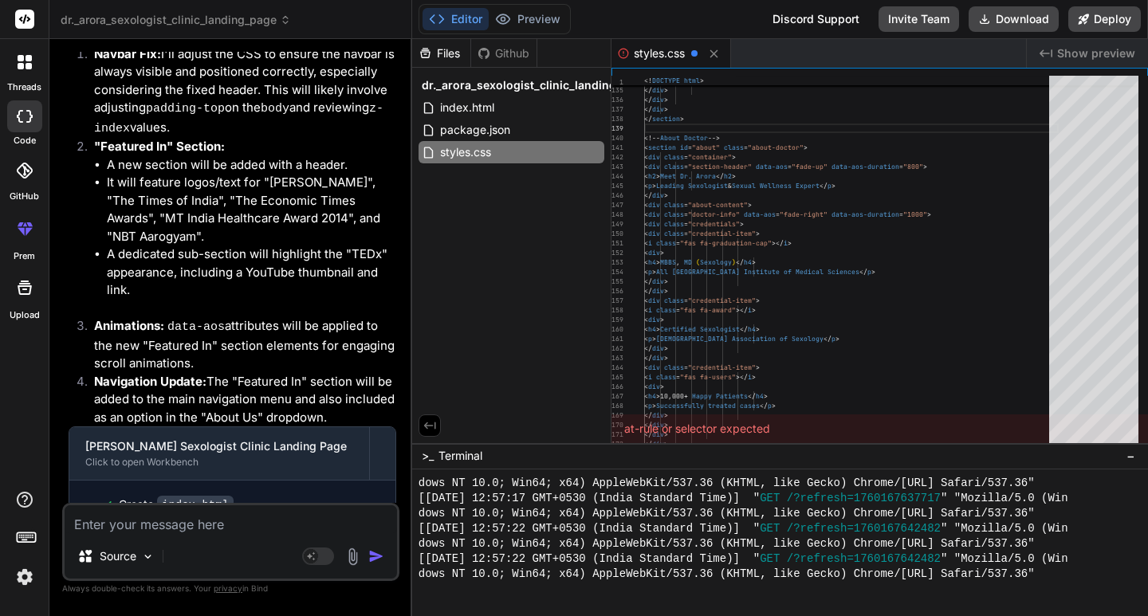
scroll to position [3124, 0]
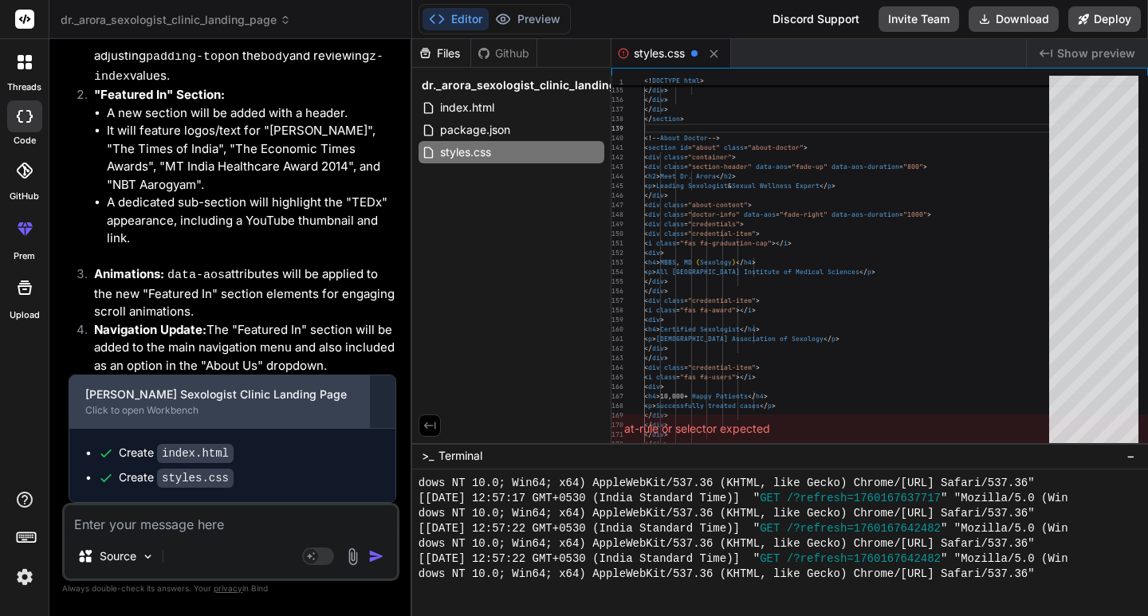
click at [231, 401] on div "[PERSON_NAME] Sexologist Clinic Landing Page" at bounding box center [219, 395] width 268 height 16
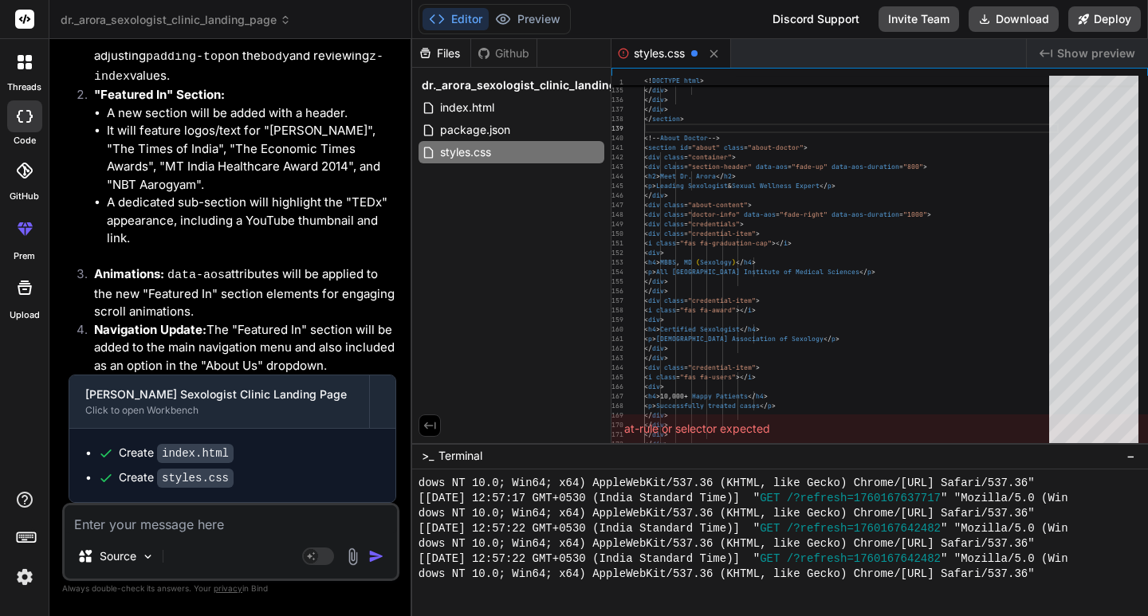
click at [184, 453] on code "index.html" at bounding box center [195, 453] width 77 height 19
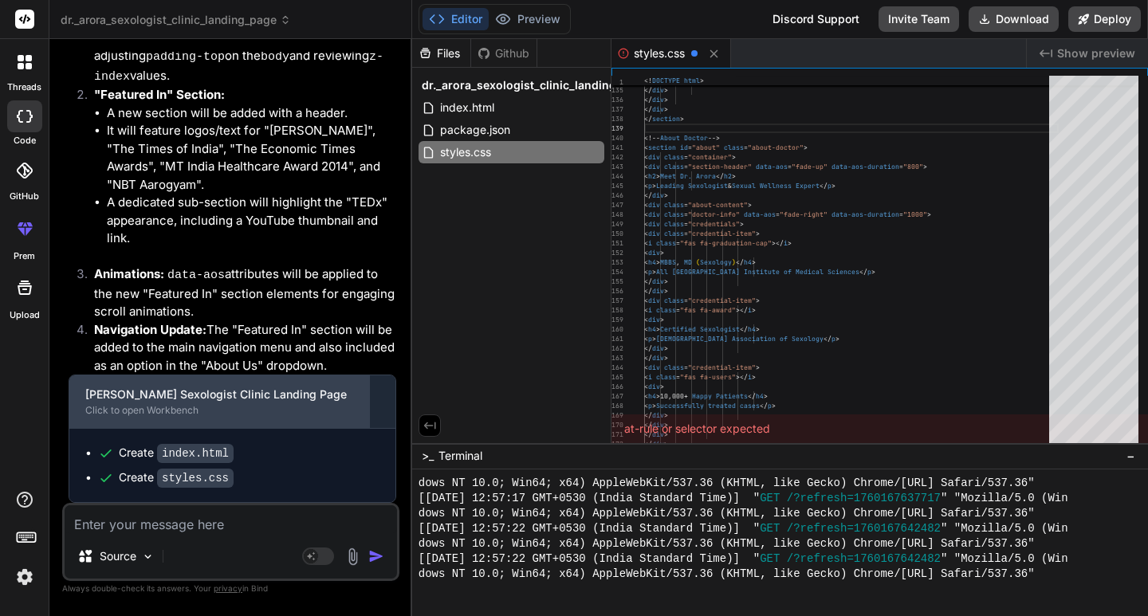
click at [199, 417] on div "[PERSON_NAME] Sexologist Clinic Landing Page Click to open Workbench" at bounding box center [219, 402] width 300 height 53
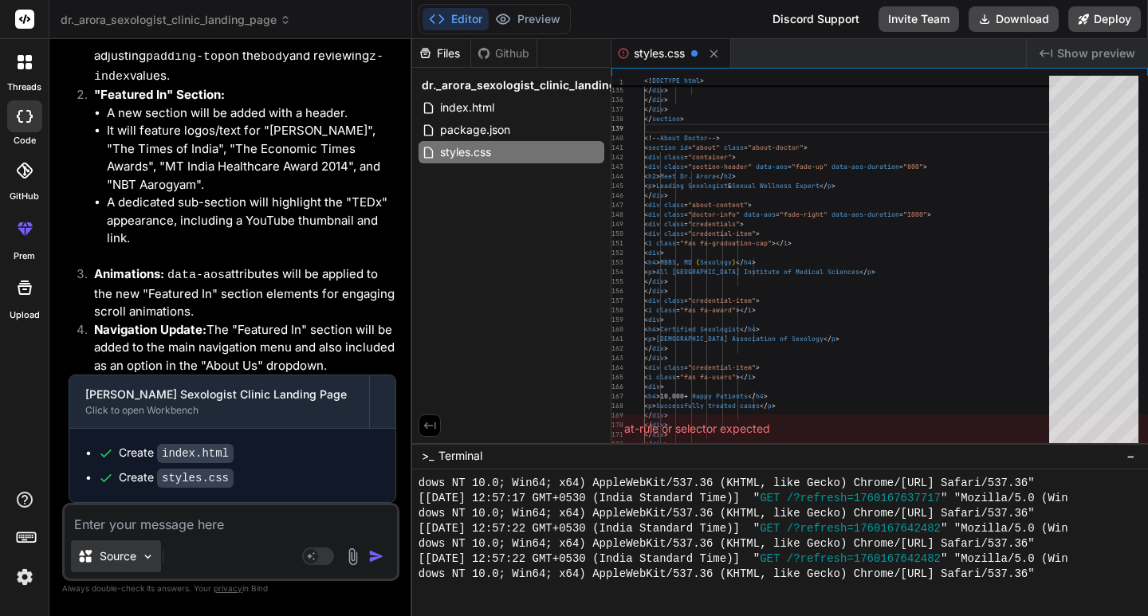
click at [129, 557] on p "Source" at bounding box center [118, 557] width 37 height 16
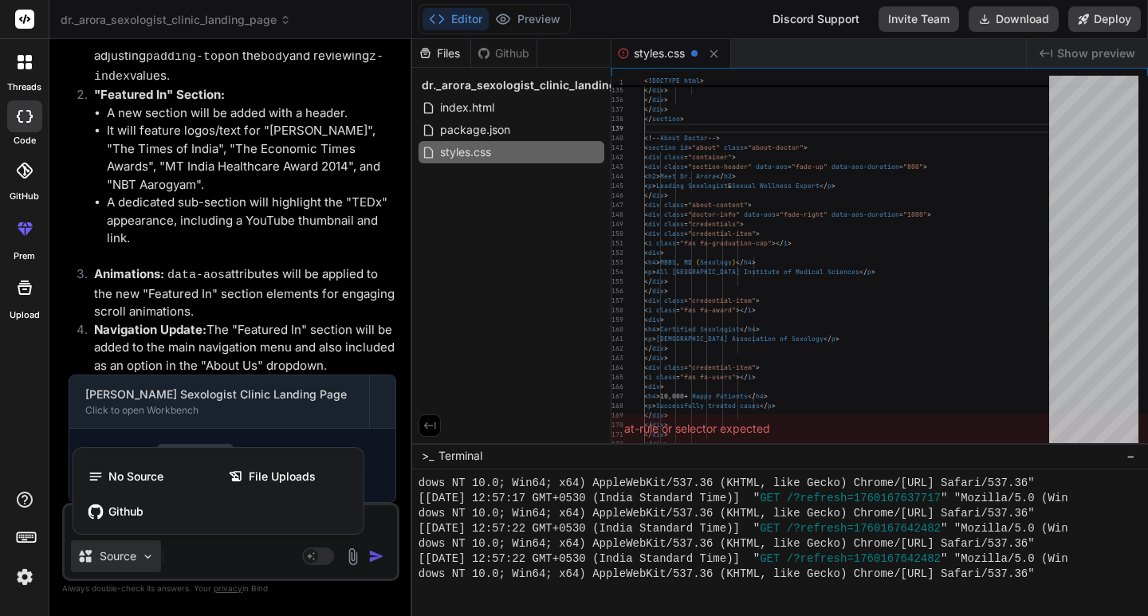
click at [215, 568] on div at bounding box center [574, 308] width 1148 height 616
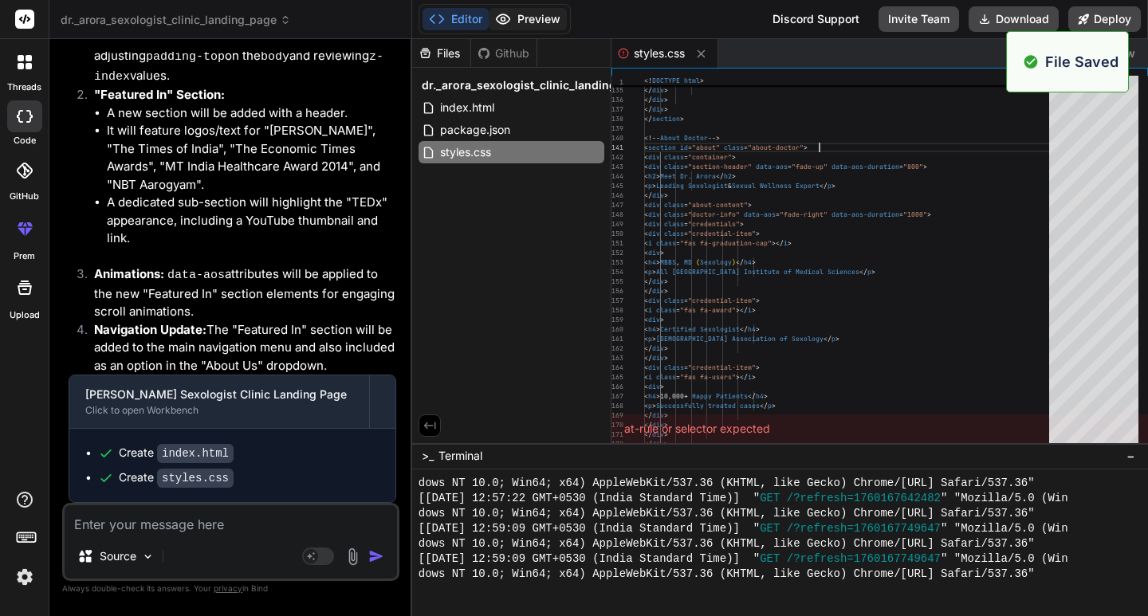
click at [521, 14] on button "Preview" at bounding box center [528, 19] width 78 height 22
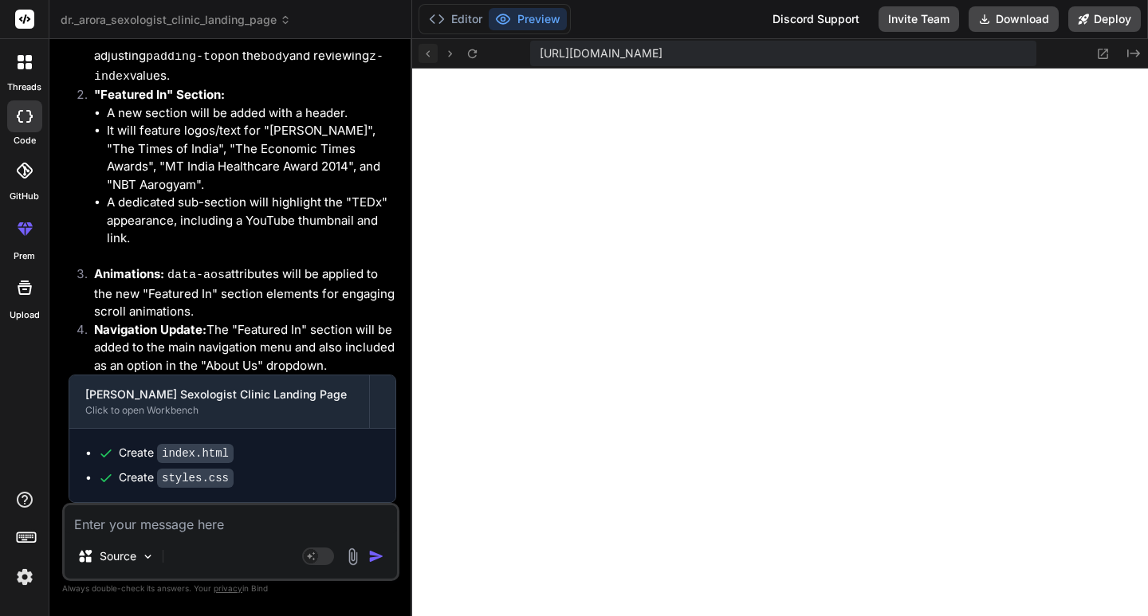
click at [423, 54] on icon at bounding box center [428, 54] width 14 height 14
click at [458, 25] on button "Editor" at bounding box center [456, 19] width 66 height 22
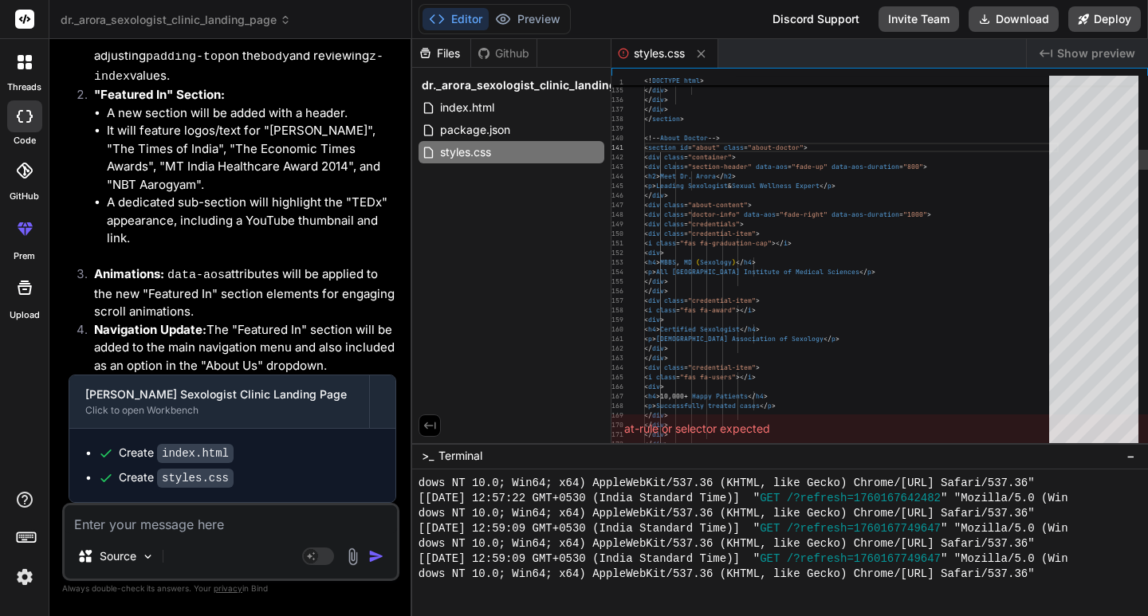
click at [806, 208] on div "< div class = "about-content" >" at bounding box center [851, 205] width 415 height 10
click at [474, 100] on span "index.html" at bounding box center [467, 107] width 57 height 19
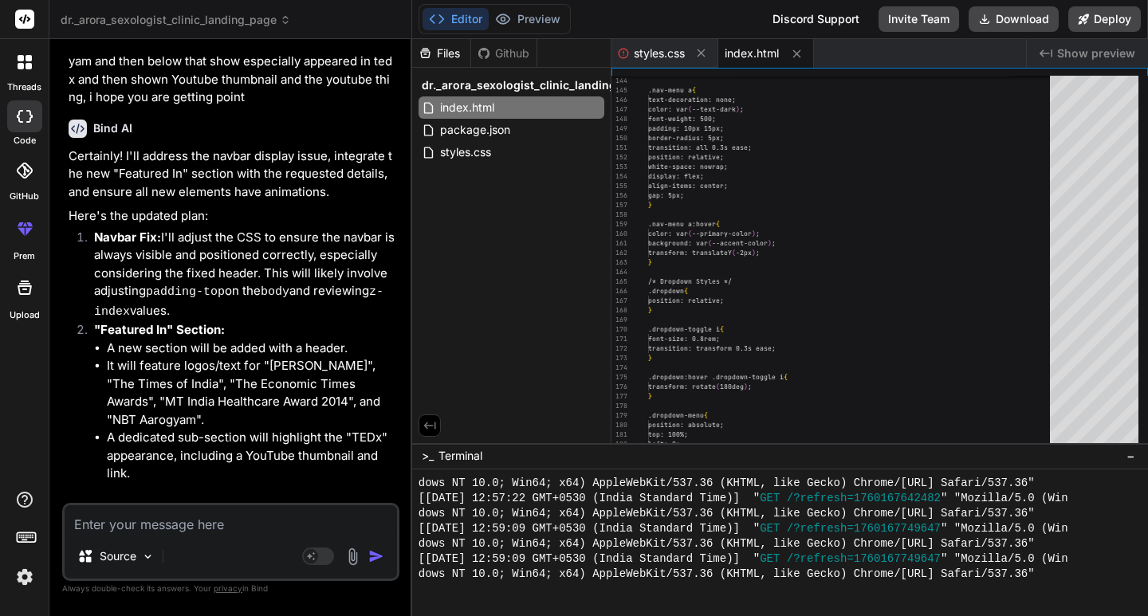
scroll to position [3124, 0]
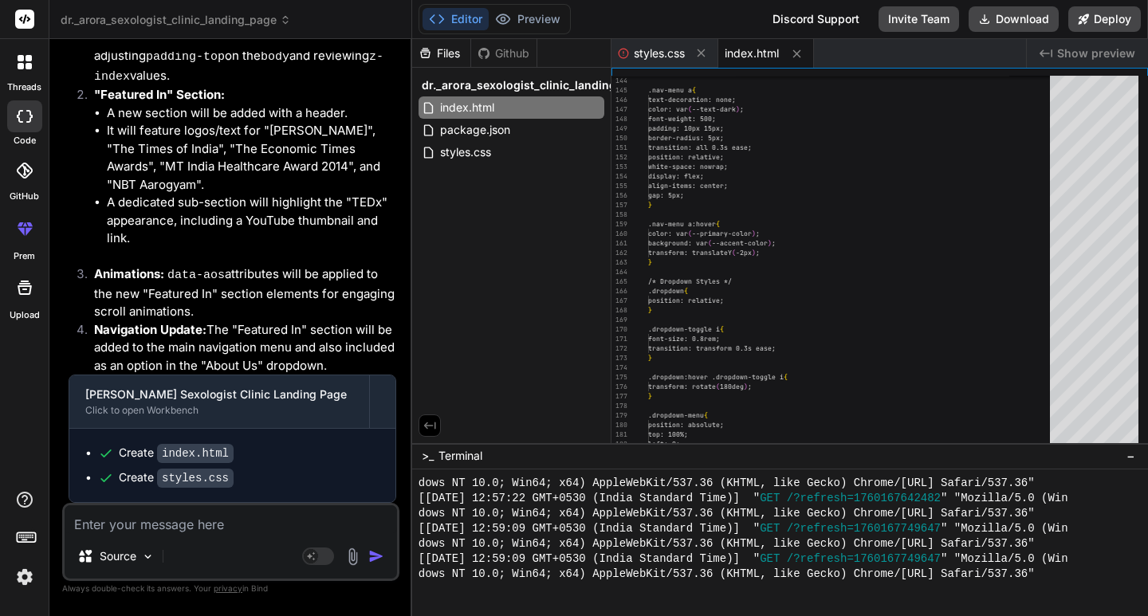
click at [202, 452] on code "index.html" at bounding box center [195, 453] width 77 height 19
click at [211, 475] on code "styles.css" at bounding box center [195, 478] width 77 height 19
click at [211, 476] on code "styles.css" at bounding box center [195, 478] width 77 height 19
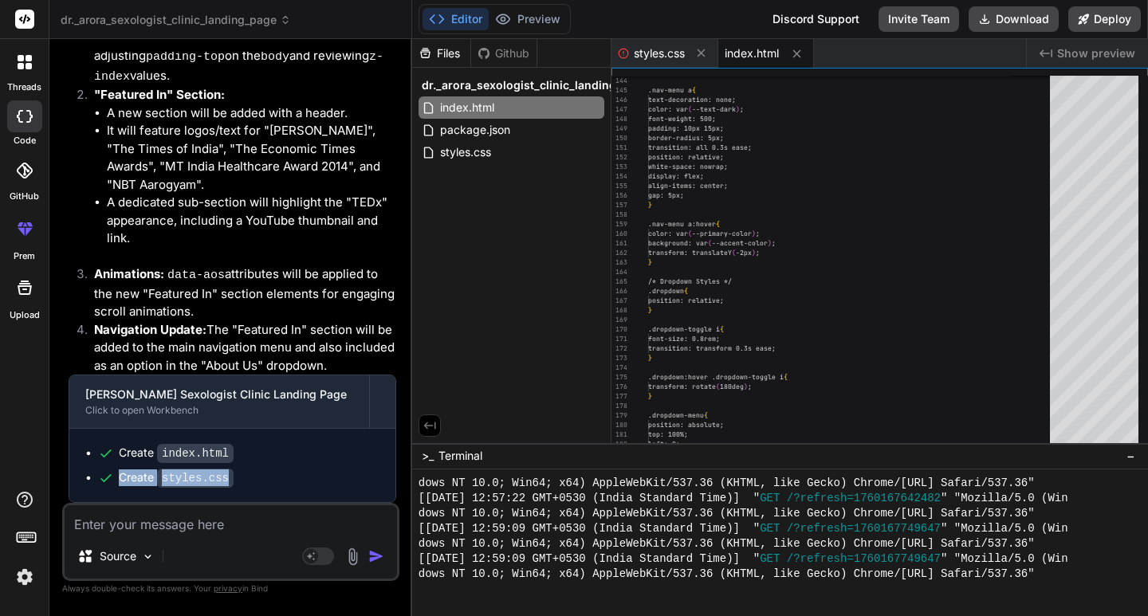
click at [211, 476] on code "styles.css" at bounding box center [195, 478] width 77 height 19
click at [192, 452] on code "index.html" at bounding box center [195, 453] width 77 height 19
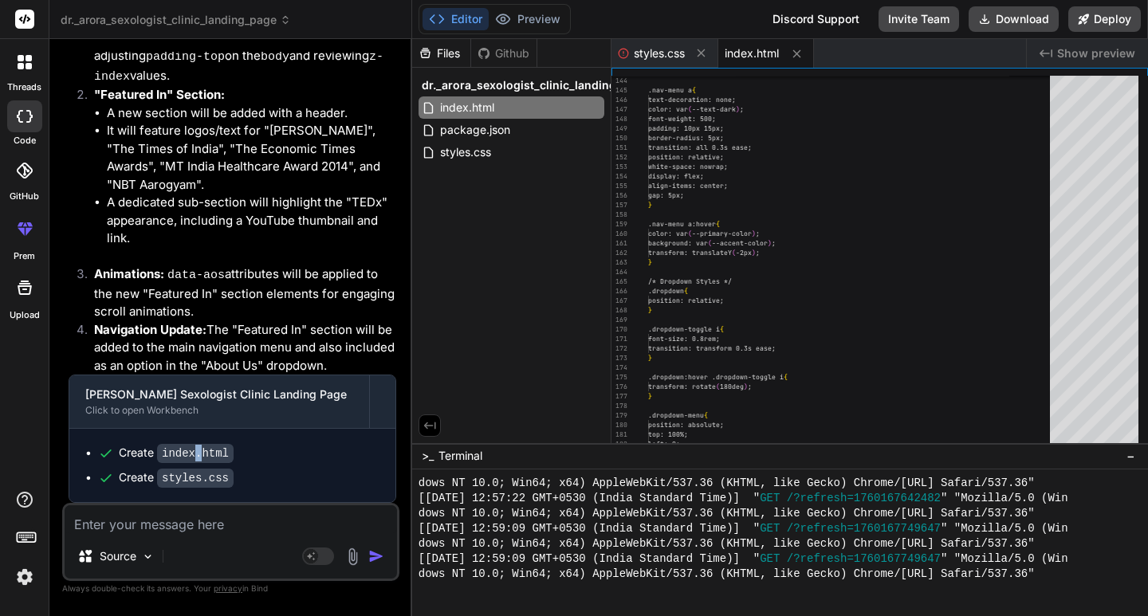
click at [192, 452] on code "index.html" at bounding box center [195, 453] width 77 height 19
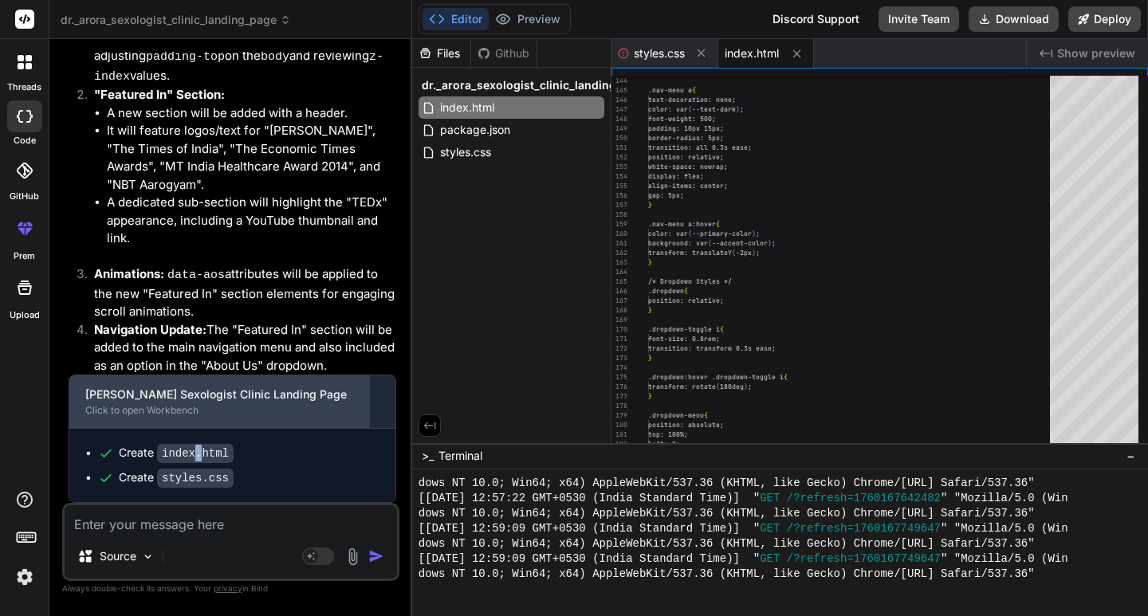
click at [145, 412] on div "Click to open Workbench" at bounding box center [219, 410] width 268 height 13
click at [145, 411] on div "Click to open Workbench" at bounding box center [219, 410] width 268 height 13
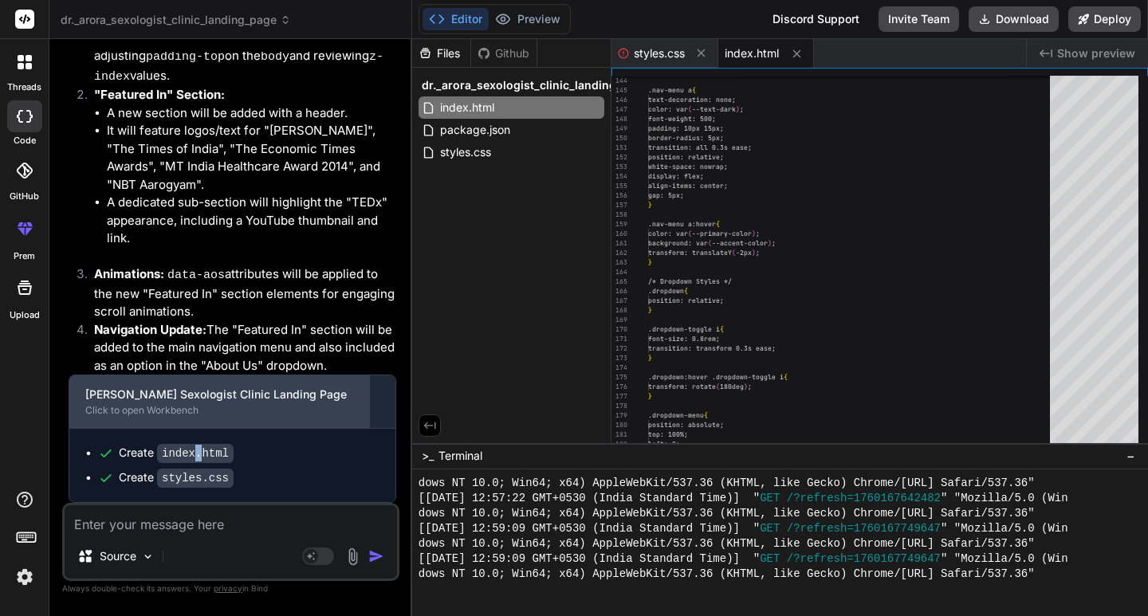
click at [145, 411] on div "Click to open Workbench" at bounding box center [219, 410] width 268 height 13
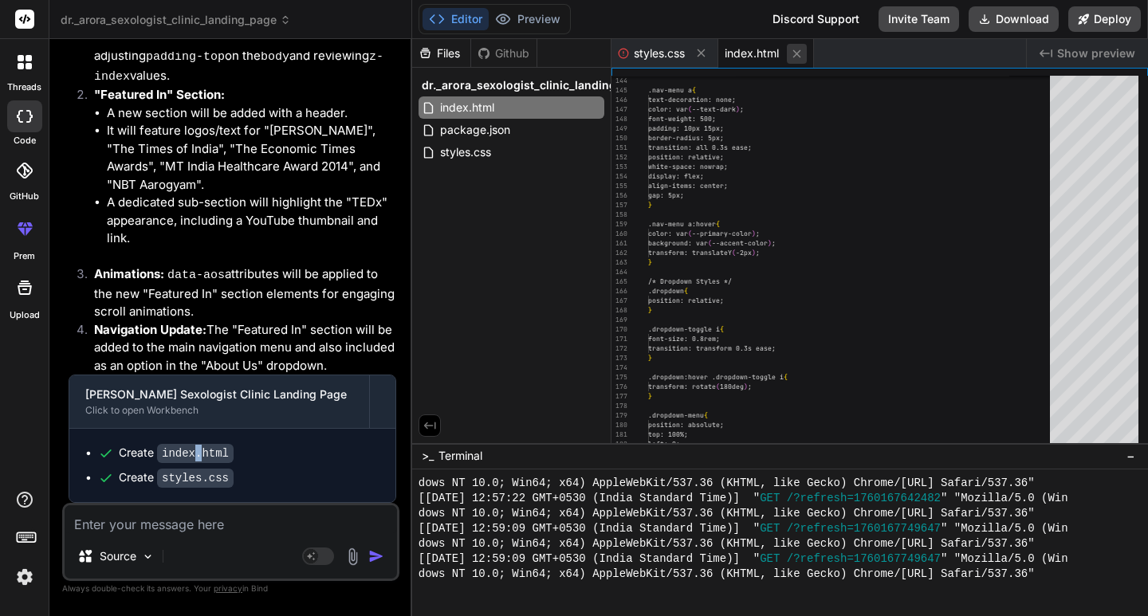
click at [800, 49] on icon at bounding box center [797, 54] width 14 height 14
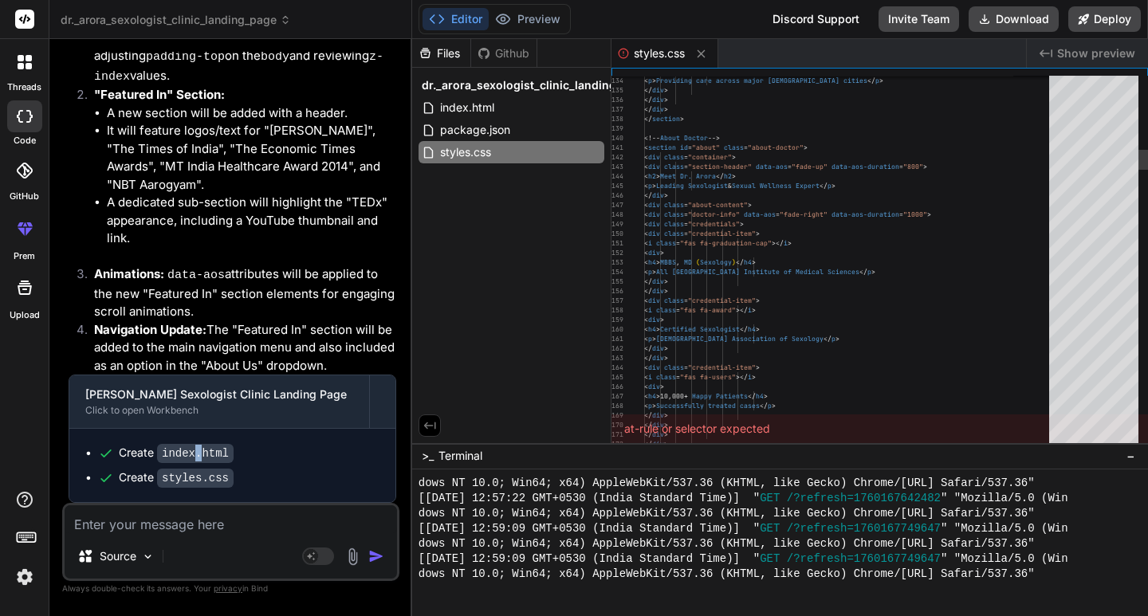
scroll to position [18, 0]
click at [710, 55] on button at bounding box center [701, 54] width 20 height 20
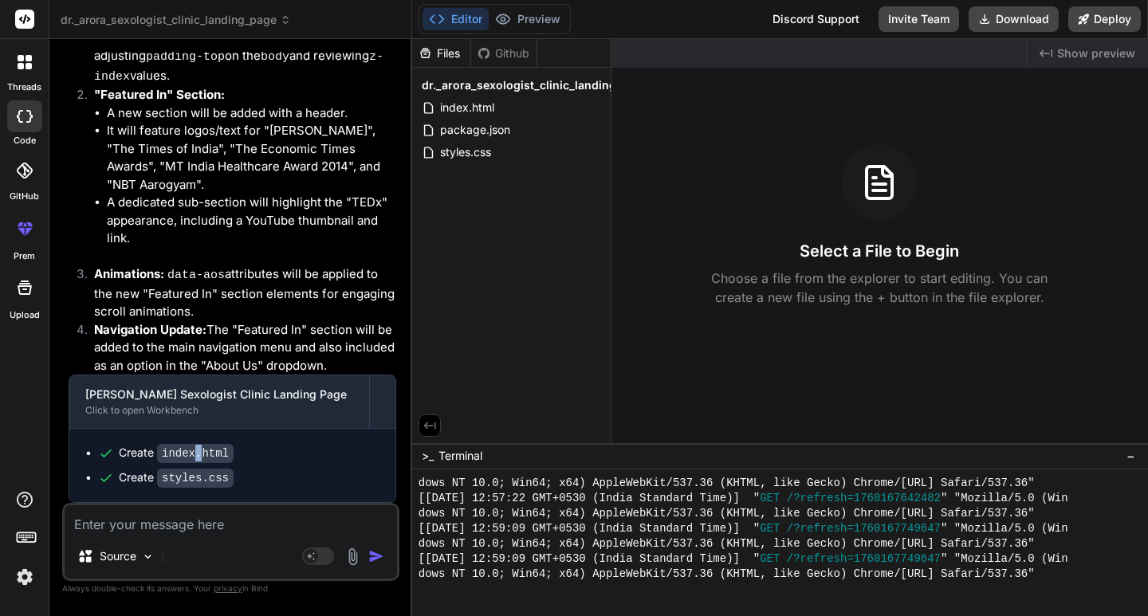
click at [464, 22] on button "Editor" at bounding box center [456, 19] width 66 height 22
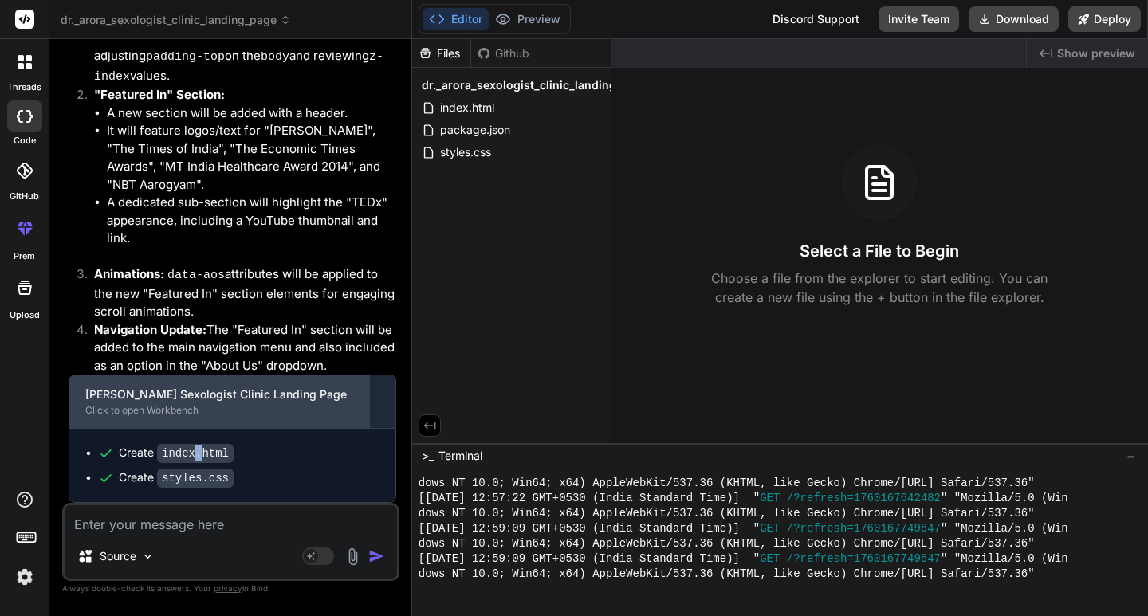
click at [175, 410] on div "Click to open Workbench" at bounding box center [219, 410] width 268 height 13
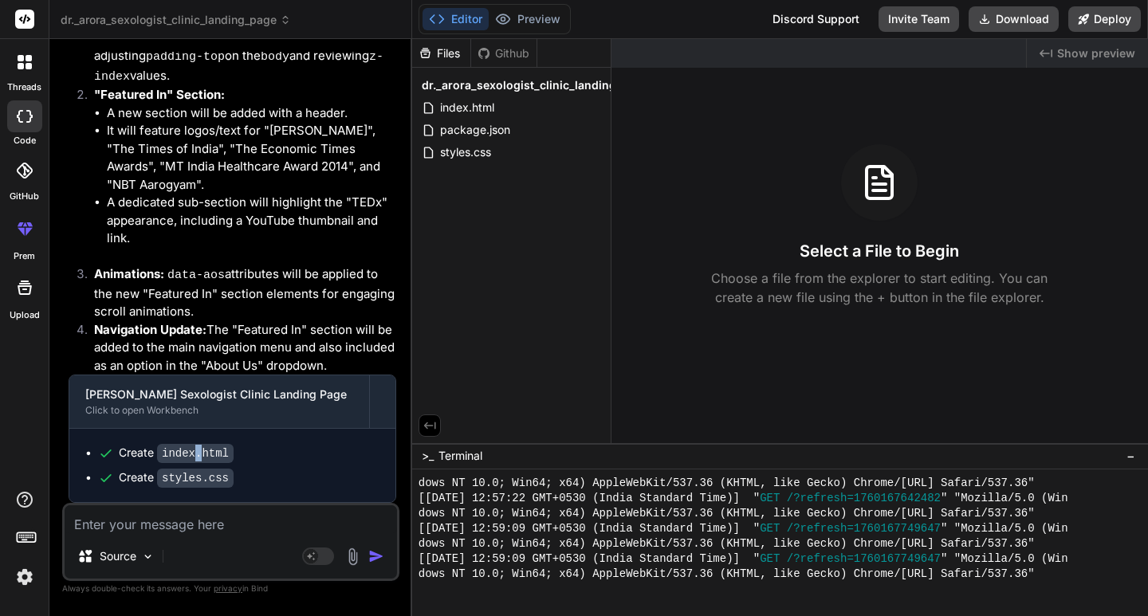
click at [851, 598] on div at bounding box center [780, 543] width 736 height 147
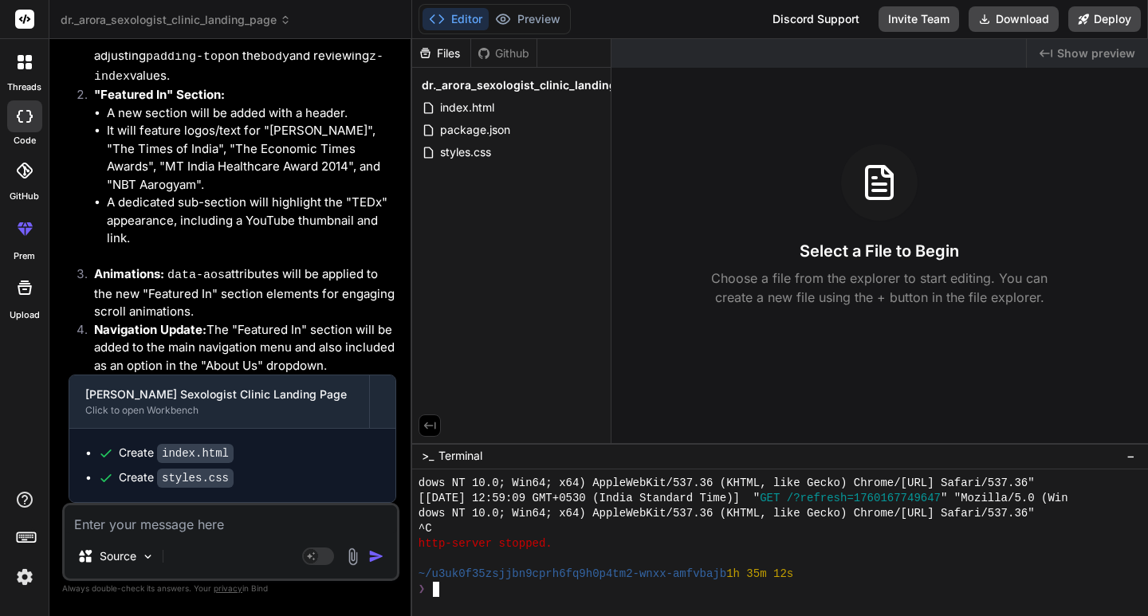
scroll to position [2378, 0]
click at [732, 586] on div "❯" at bounding box center [774, 589] width 710 height 15
click at [136, 448] on div "Create index.html" at bounding box center [176, 453] width 115 height 17
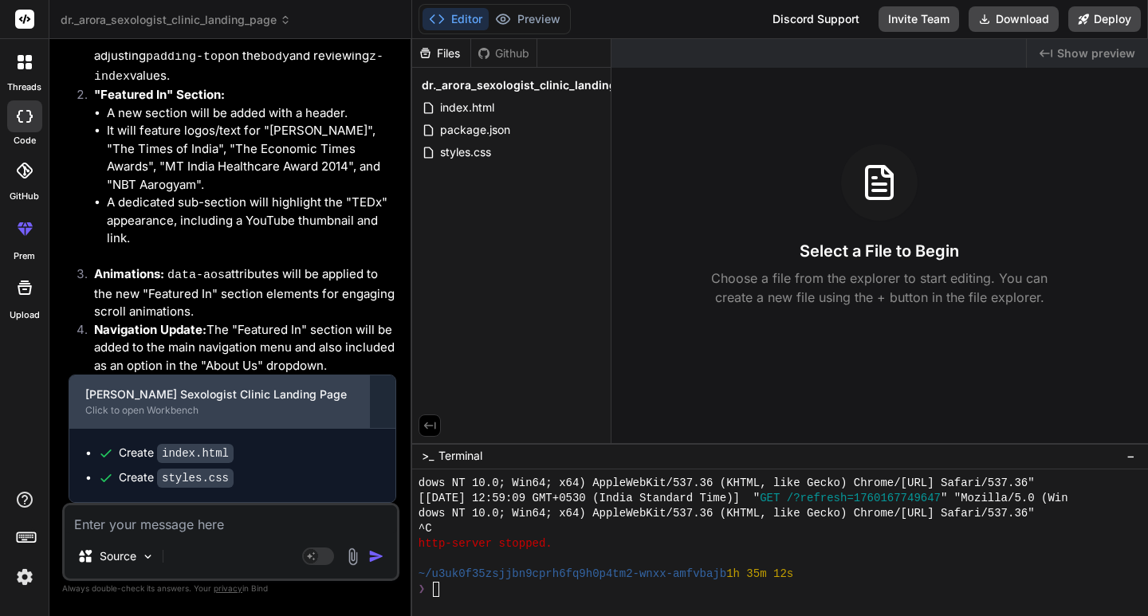
click at [158, 419] on div "[PERSON_NAME] Sexologist Clinic Landing Page Click to open Workbench" at bounding box center [219, 402] width 300 height 53
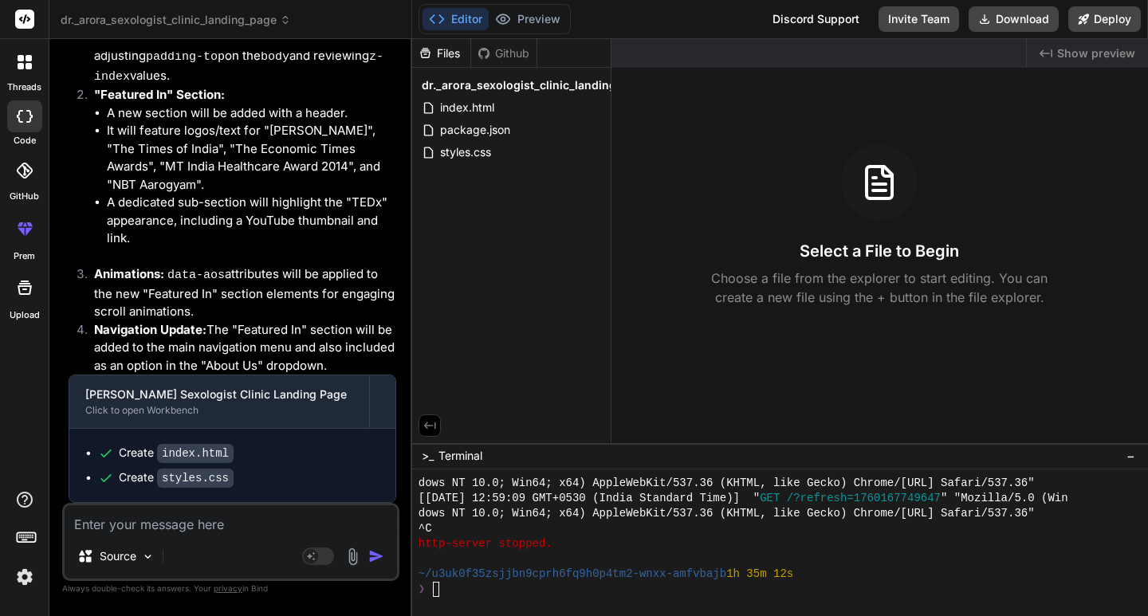
click at [1043, 49] on icon "Created with Pixso." at bounding box center [1046, 53] width 13 height 13
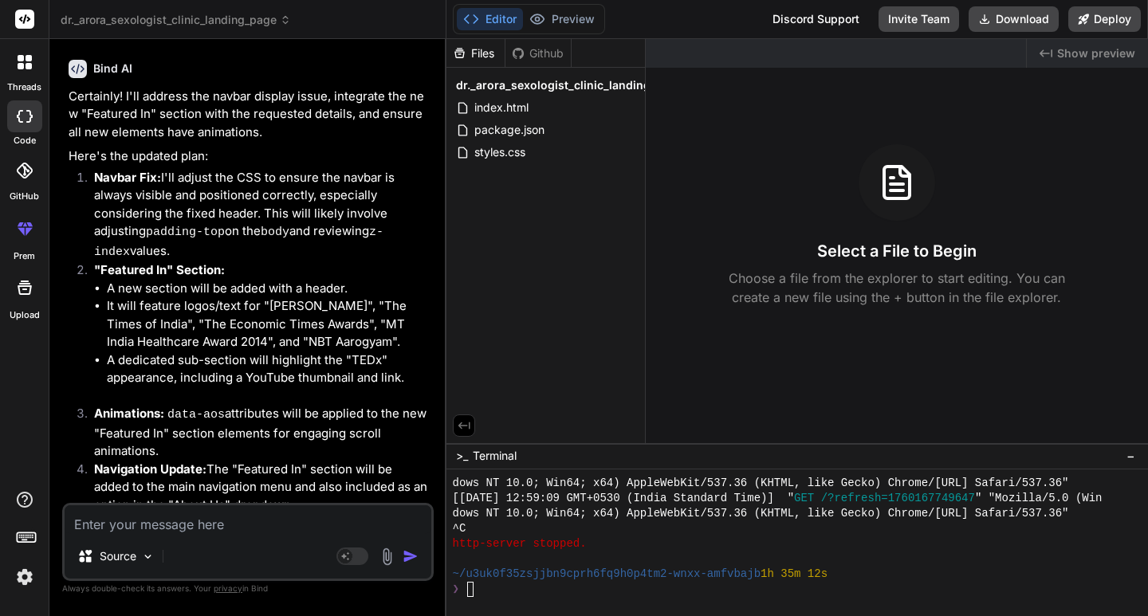
scroll to position [3070, 0]
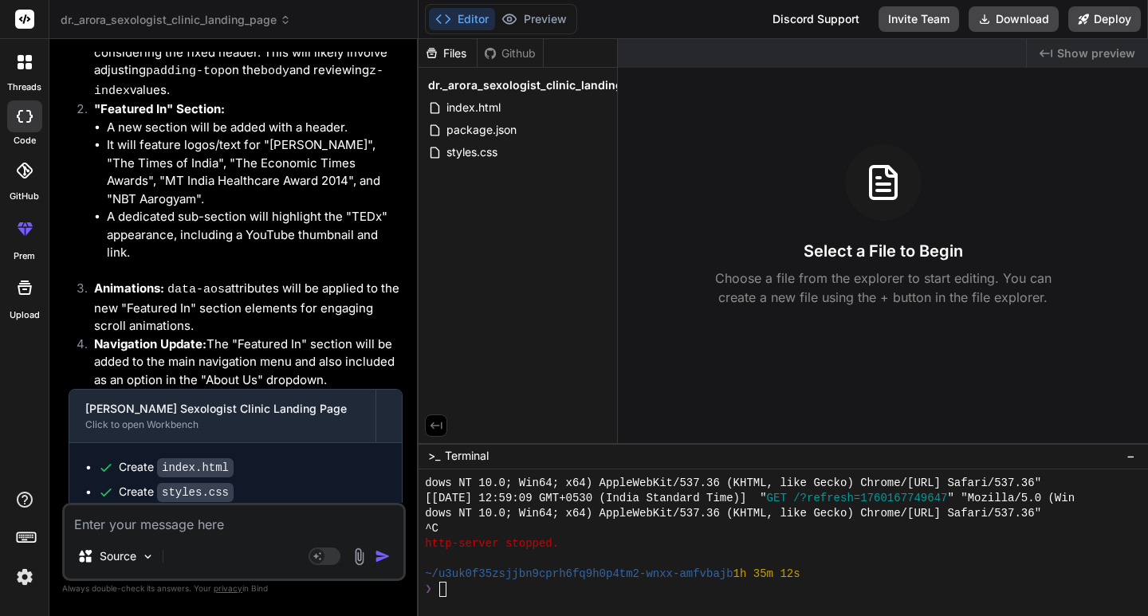
drag, startPoint x: 411, startPoint y: 53, endPoint x: 386, endPoint y: 71, distance: 31.0
click at [386, 71] on div "Bind AI Web Search Created with Pixso. Code Generator You create a [PERSON_NAME…" at bounding box center [233, 327] width 369 height 577
click at [95, 459] on ul "Create index.html Create styles.css" at bounding box center [235, 479] width 301 height 41
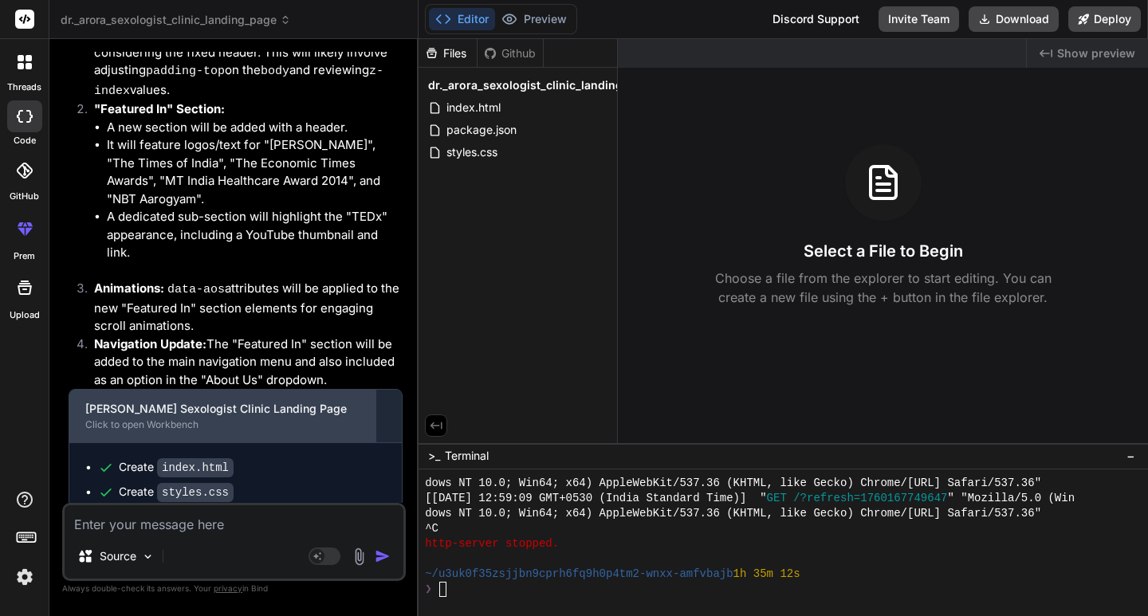
click at [138, 401] on div "[PERSON_NAME] Sexologist Clinic Landing Page" at bounding box center [222, 409] width 274 height 16
click at [141, 401] on div "[PERSON_NAME] Sexologist Clinic Landing Page" at bounding box center [222, 409] width 274 height 16
click at [142, 401] on div "[PERSON_NAME] Sexologist Clinic Landing Page" at bounding box center [222, 409] width 274 height 16
click at [143, 401] on div "[PERSON_NAME] Sexologist Clinic Landing Page" at bounding box center [222, 409] width 274 height 16
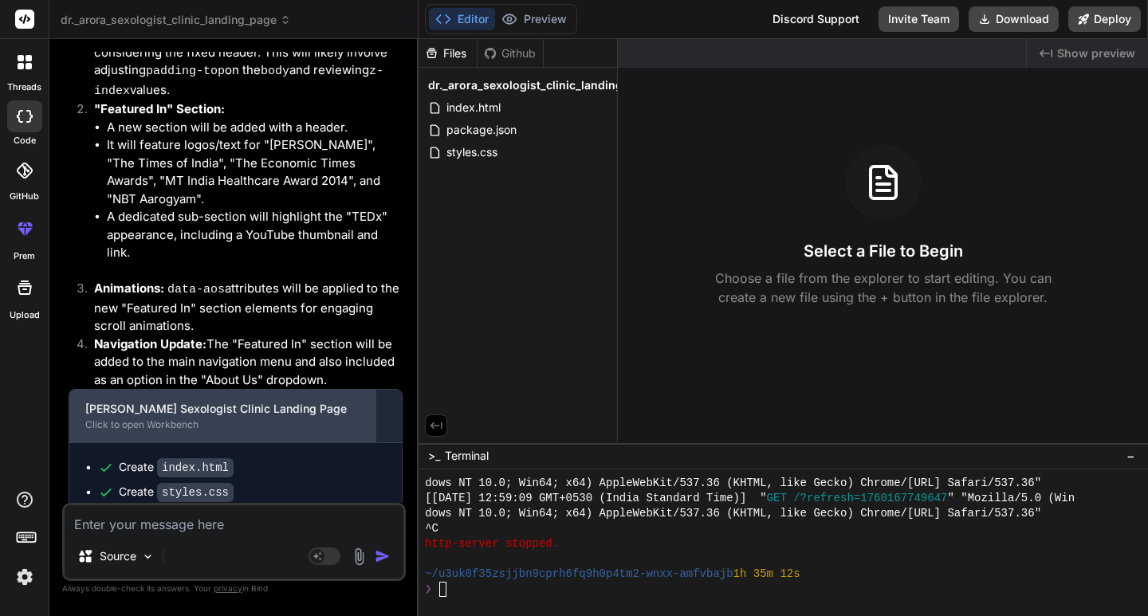
click at [144, 401] on div "[PERSON_NAME] Sexologist Clinic Landing Page" at bounding box center [222, 409] width 274 height 16
click at [226, 417] on div "[PERSON_NAME] Sexologist Clinic Landing Page Click to open Workbench" at bounding box center [222, 416] width 306 height 53
drag, startPoint x: 226, startPoint y: 417, endPoint x: 297, endPoint y: 410, distance: 71.3
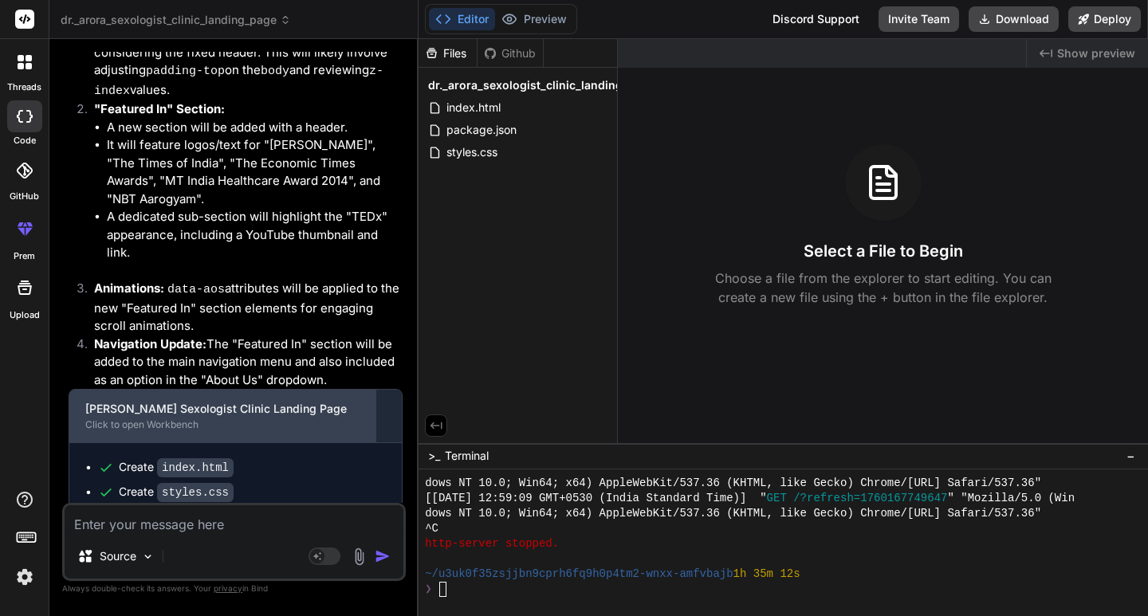
click at [229, 415] on div "[PERSON_NAME] Sexologist Clinic Landing Page Click to open Workbench" at bounding box center [222, 416] width 306 height 53
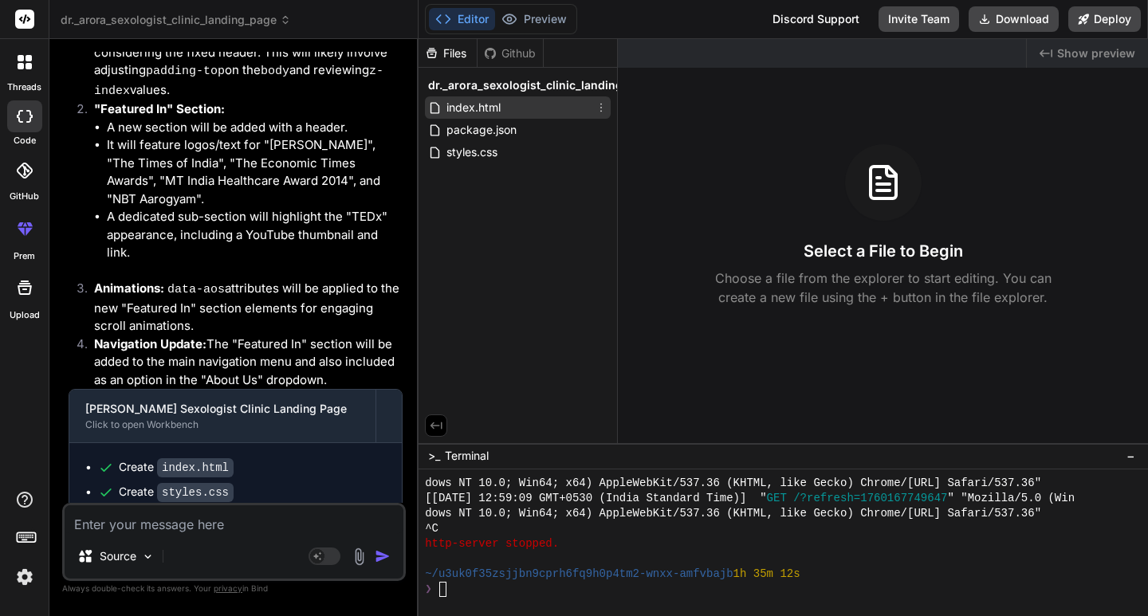
click at [489, 98] on span "index.html" at bounding box center [473, 107] width 57 height 19
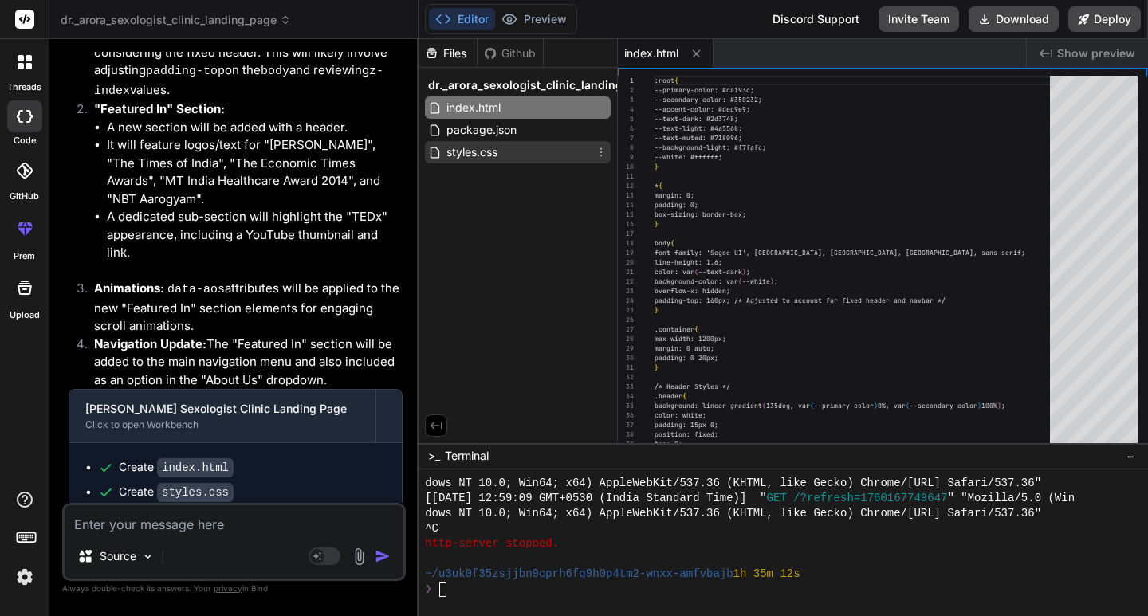
click at [478, 148] on span "styles.css" at bounding box center [472, 152] width 54 height 19
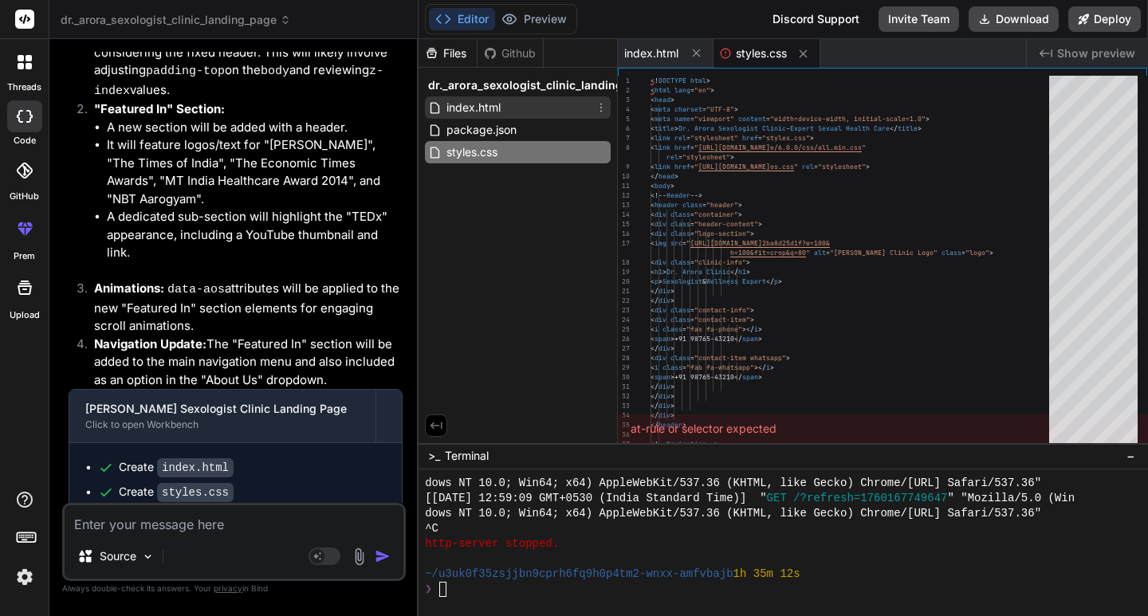
click at [492, 102] on span "index.html" at bounding box center [473, 107] width 57 height 19
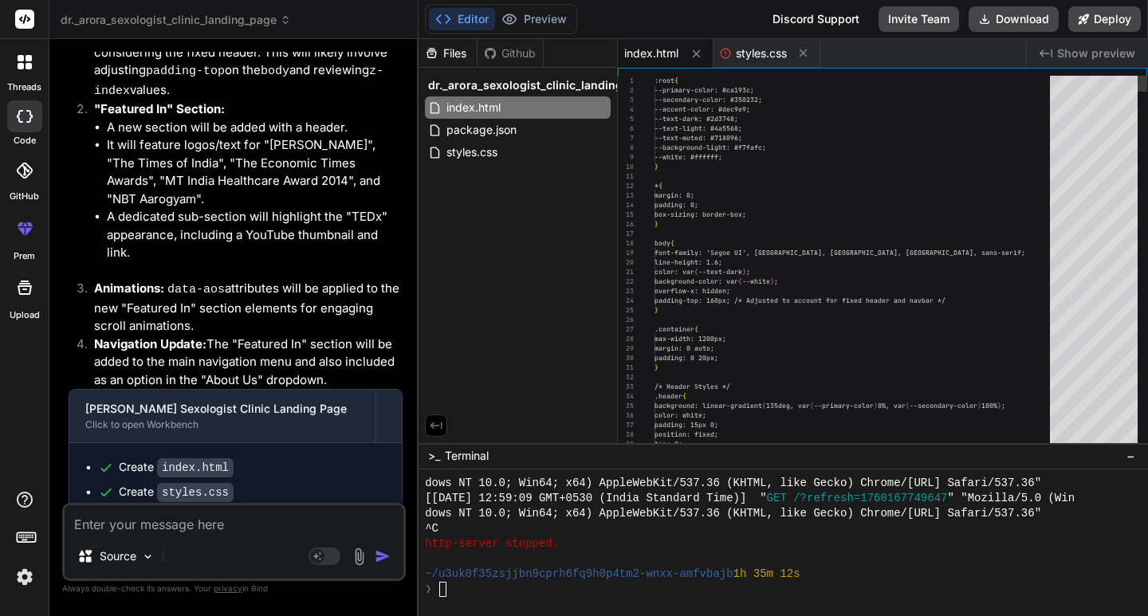
scroll to position [0, 0]
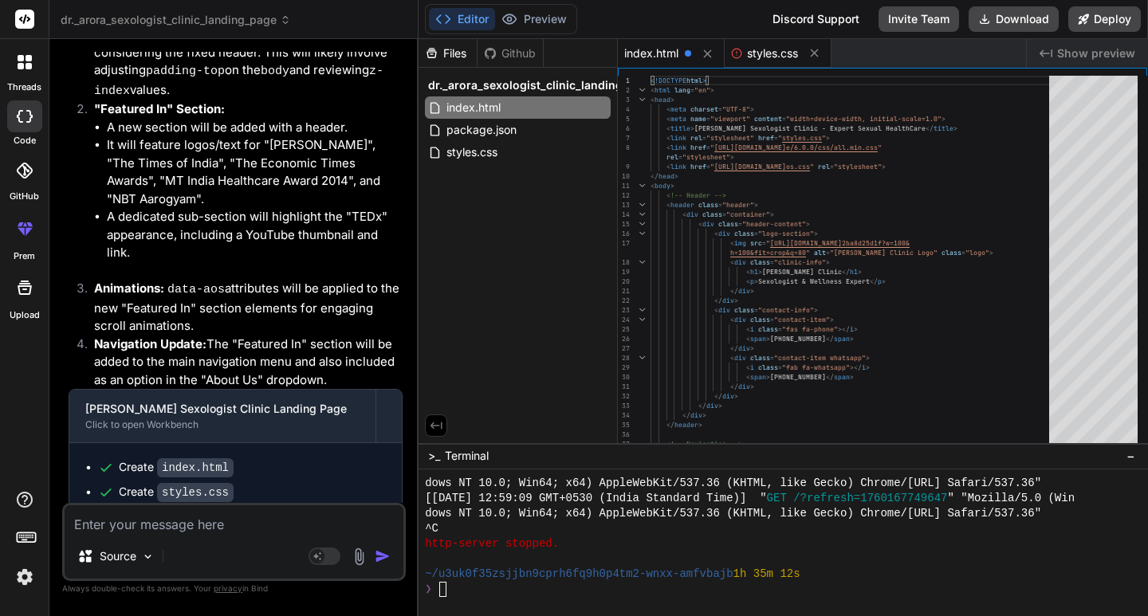
click at [753, 64] on div "styles.css" at bounding box center [778, 53] width 107 height 29
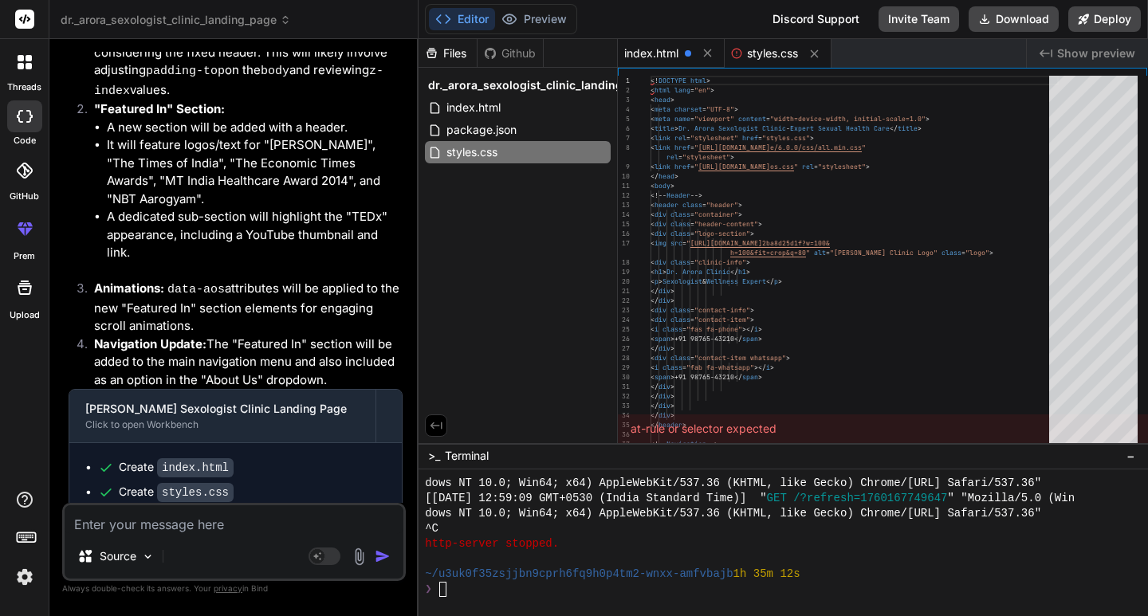
click at [647, 57] on span "index.html" at bounding box center [651, 53] width 54 height 16
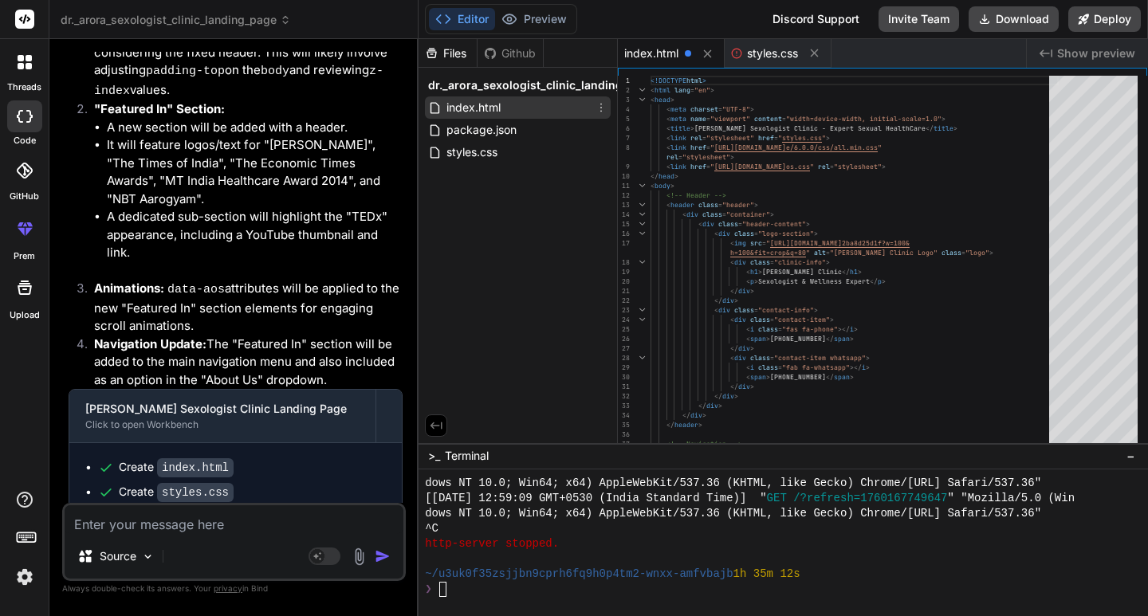
click at [489, 107] on span "index.html" at bounding box center [473, 107] width 57 height 19
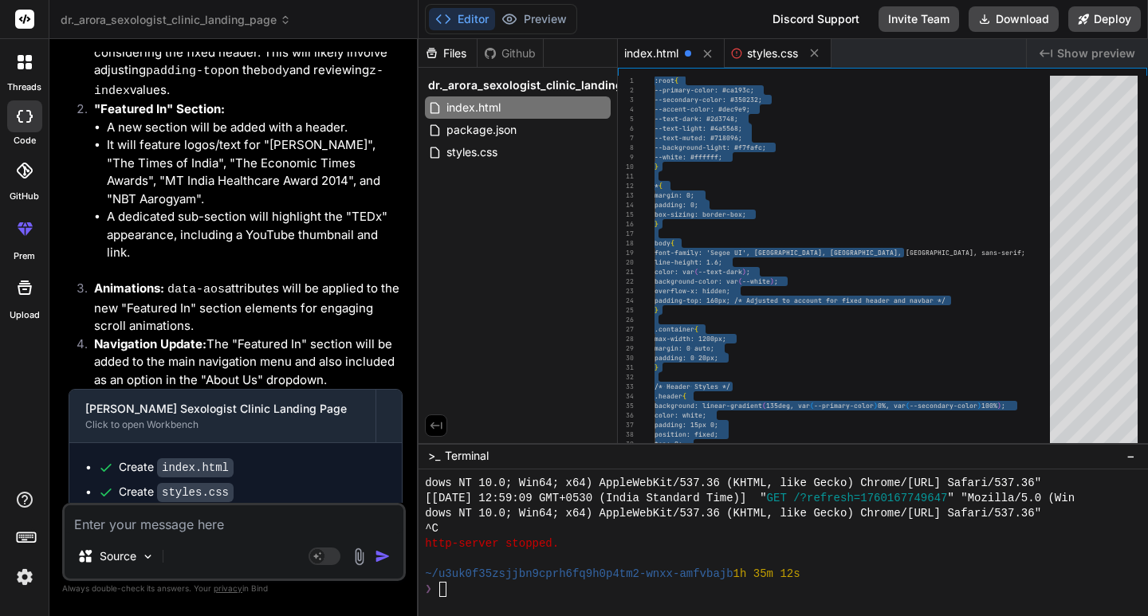
click at [766, 57] on span "styles.css" at bounding box center [772, 53] width 51 height 16
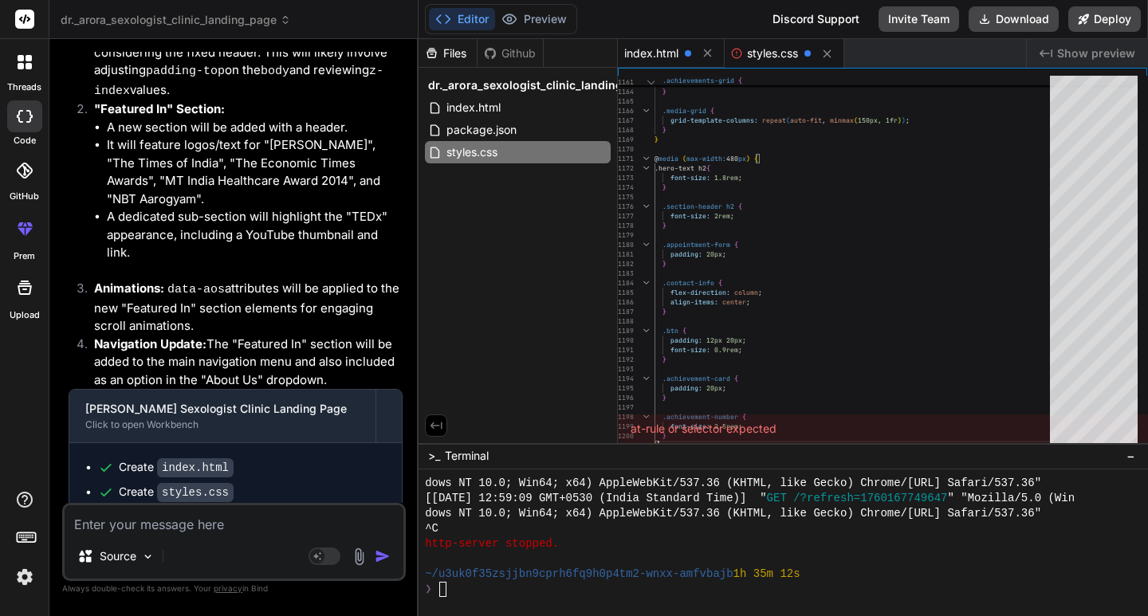
click at [659, 51] on span "index.html" at bounding box center [651, 53] width 54 height 16
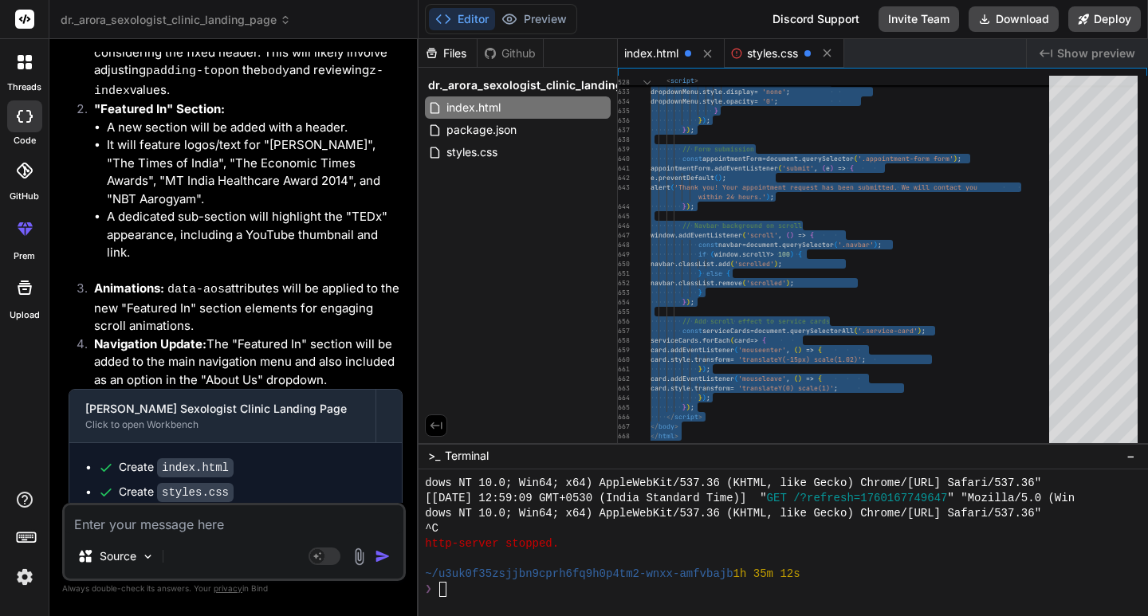
click at [779, 58] on span "styles.css" at bounding box center [772, 53] width 51 height 16
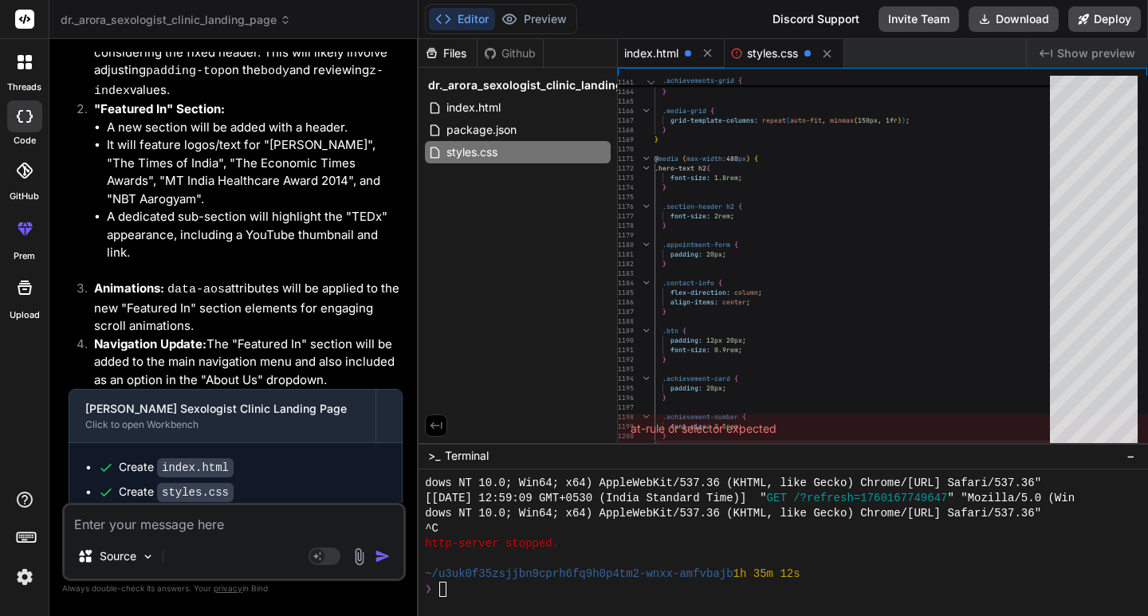
click at [658, 57] on span "index.html" at bounding box center [651, 53] width 54 height 16
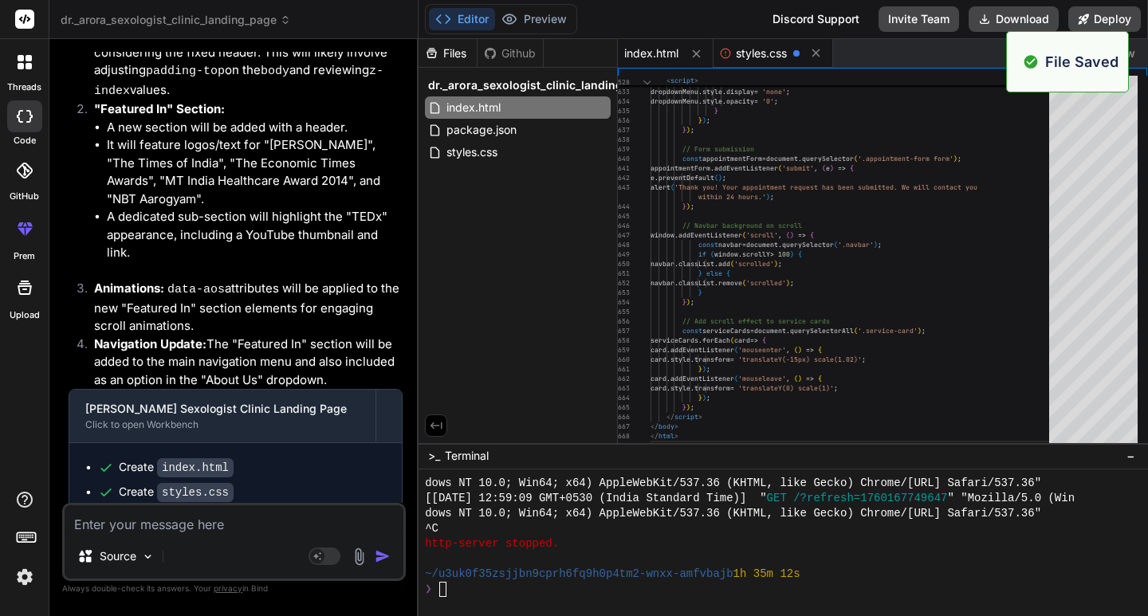
click at [751, 56] on span "styles.css" at bounding box center [761, 53] width 51 height 16
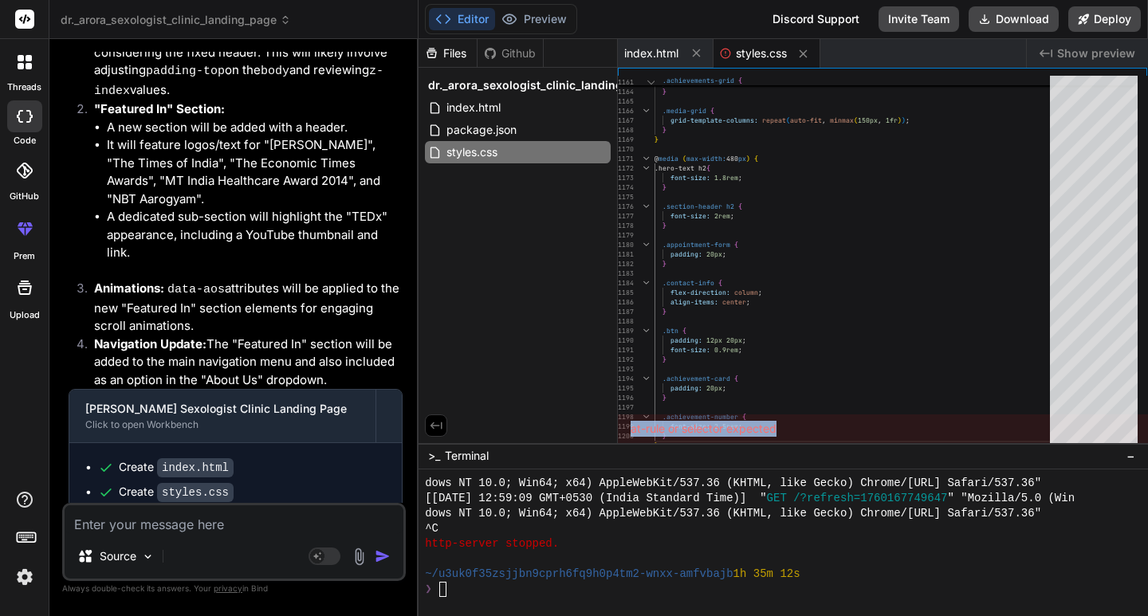
drag, startPoint x: 632, startPoint y: 424, endPoint x: 792, endPoint y: 437, distance: 160.0
click at [792, 437] on div "at-rule or selector expected" at bounding box center [883, 429] width 530 height 29
copy div "at-rule or selector expected"
click at [243, 511] on textarea at bounding box center [234, 520] width 339 height 29
paste textarea "at-rule or selector expected"
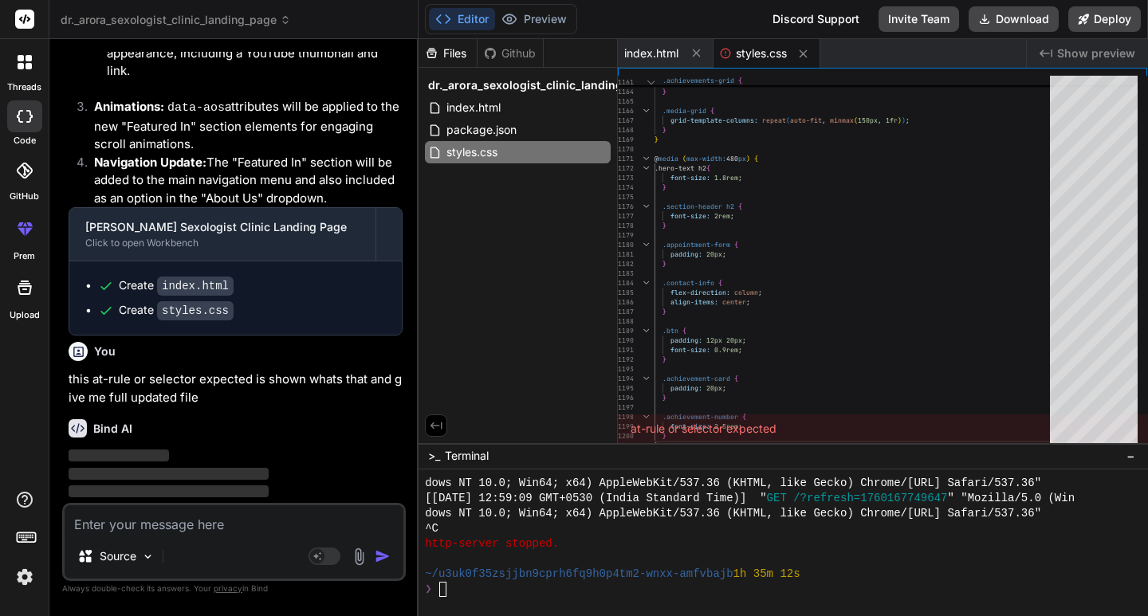
scroll to position [3253, 0]
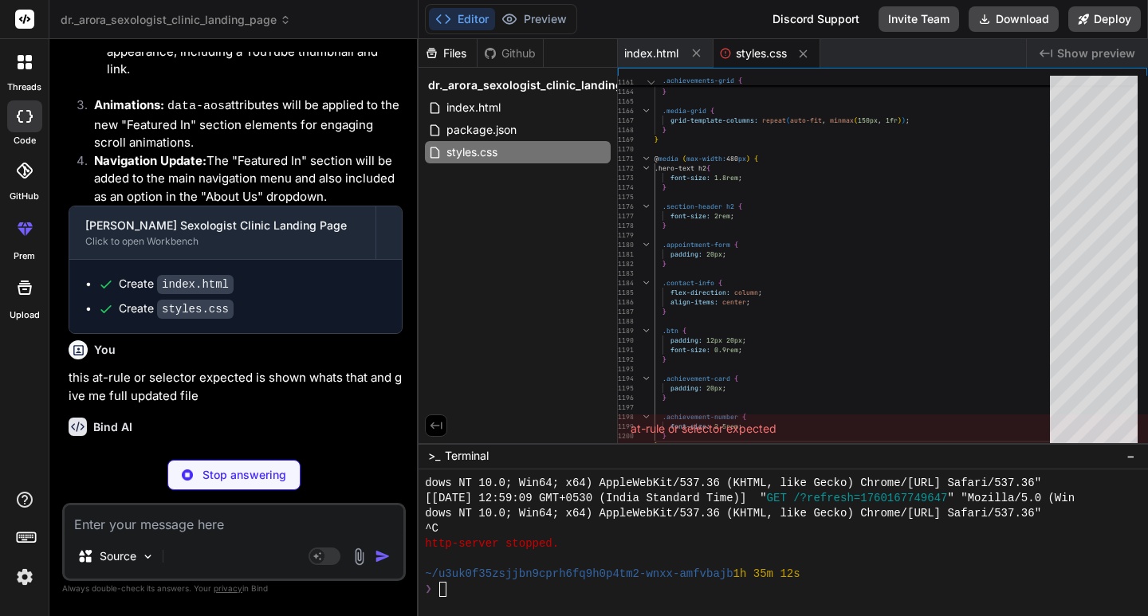
click at [26, 233] on icon at bounding box center [29, 231] width 7 height 8
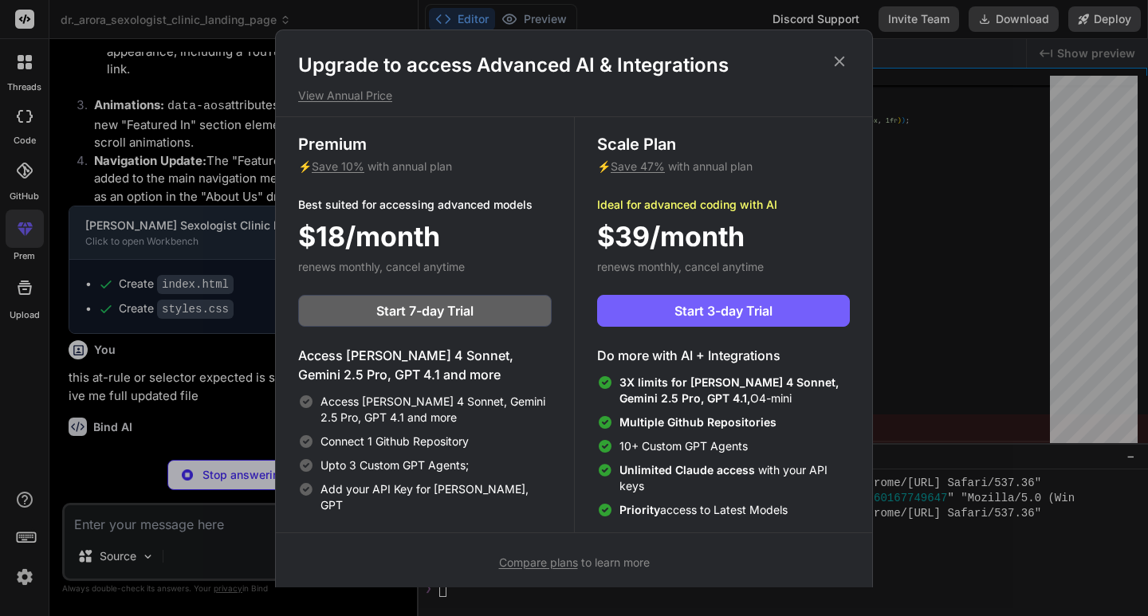
click at [845, 57] on icon at bounding box center [840, 62] width 18 height 18
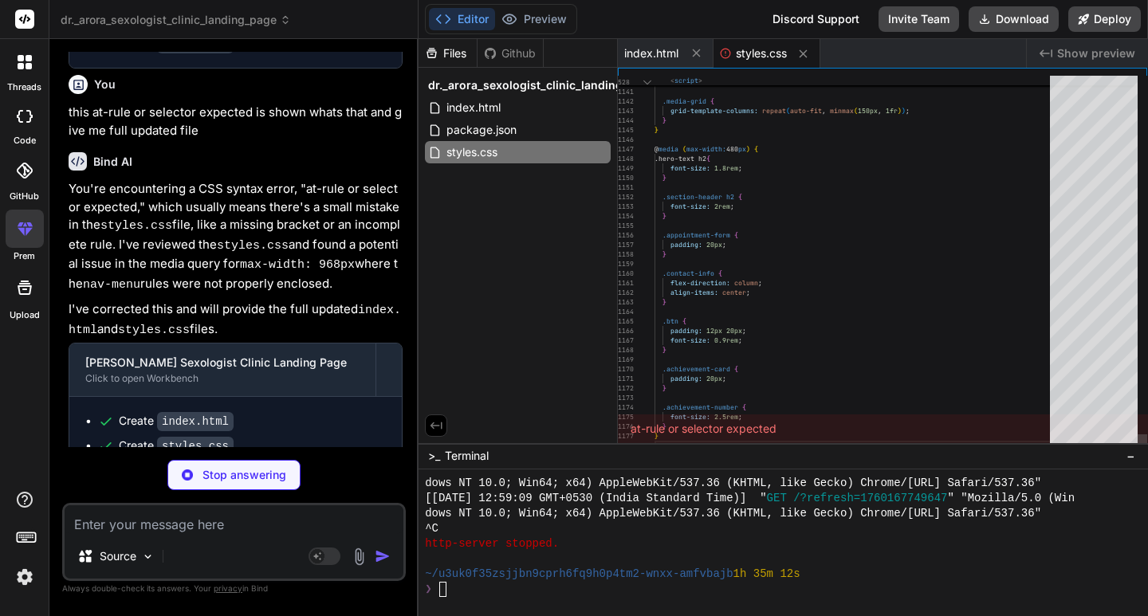
scroll to position [3463, 0]
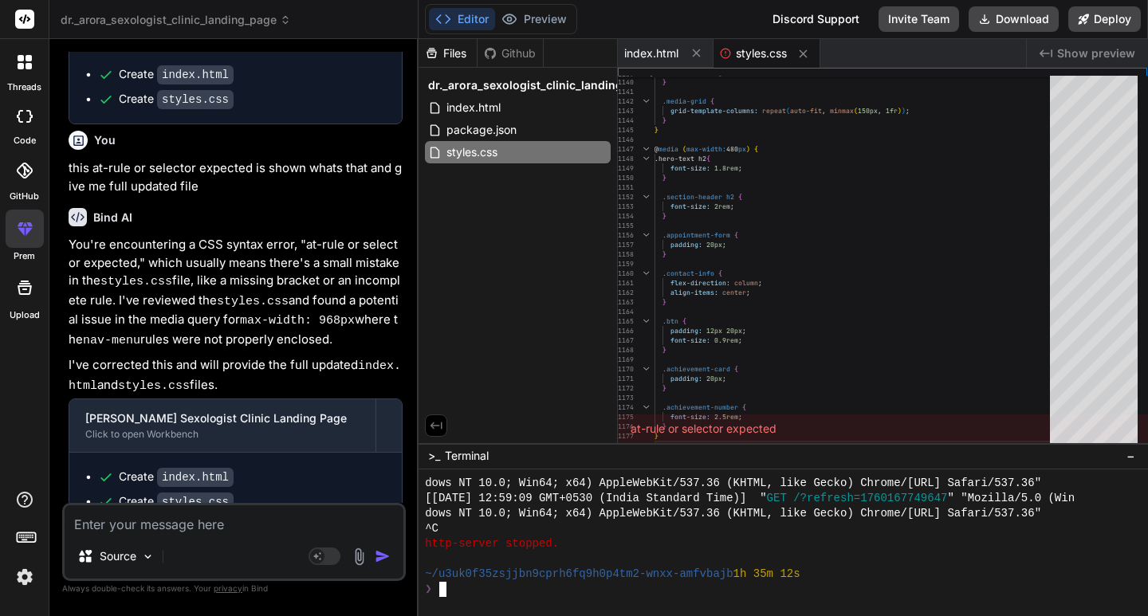
click at [502, 587] on div "❯" at bounding box center [780, 589] width 710 height 15
click at [187, 493] on code "styles.css" at bounding box center [195, 502] width 77 height 19
click at [534, 154] on div "styles.css" at bounding box center [518, 152] width 186 height 22
click at [605, 148] on icon at bounding box center [601, 152] width 13 height 13
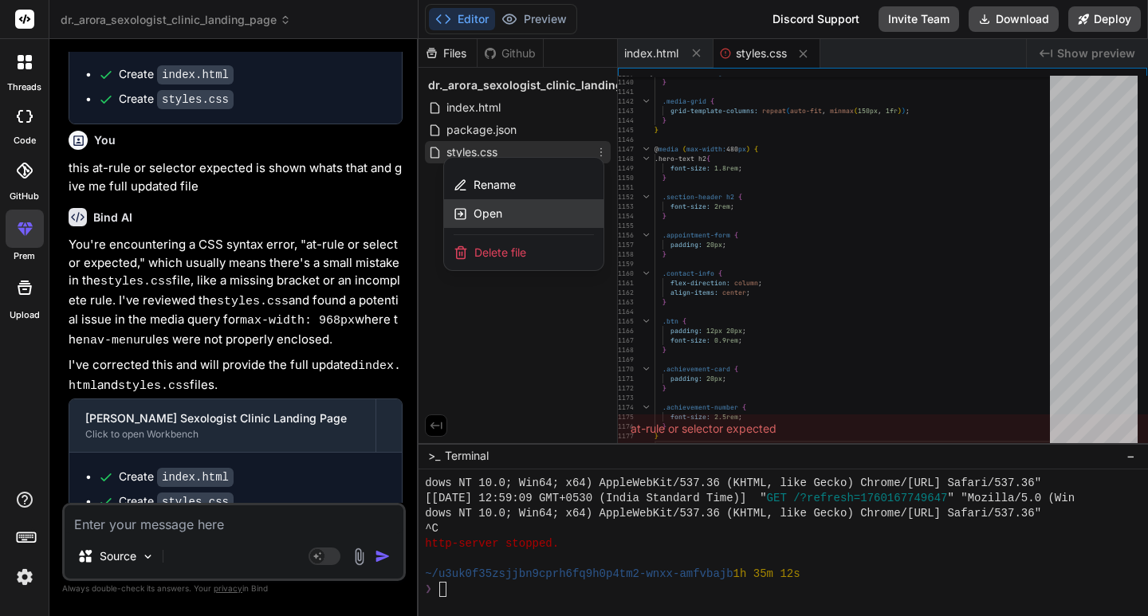
click at [525, 218] on div "Open" at bounding box center [523, 213] width 159 height 29
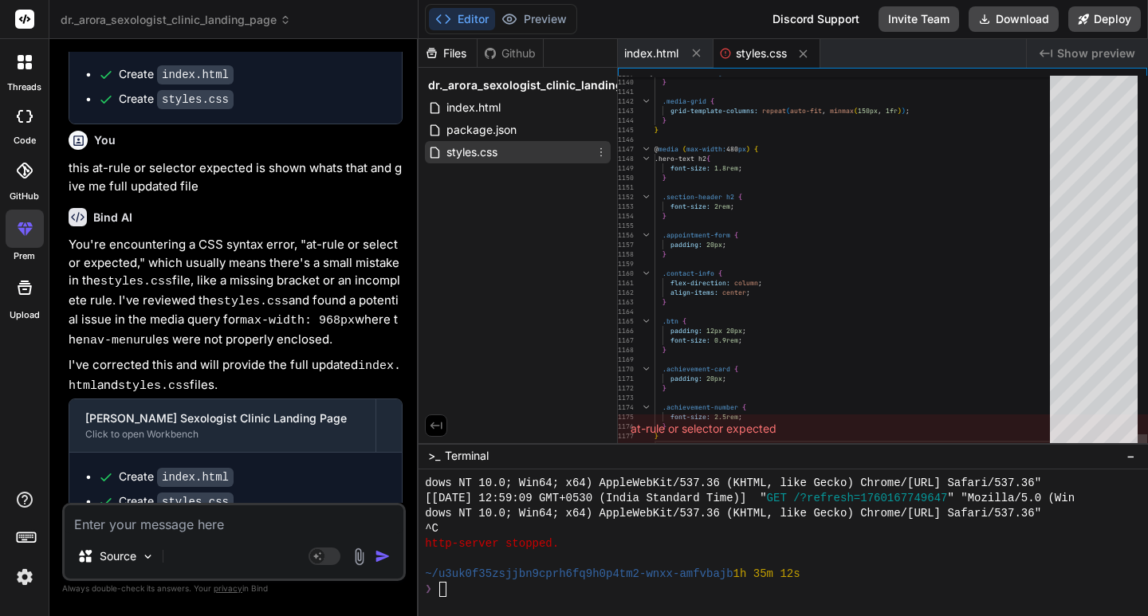
click at [795, 49] on button at bounding box center [803, 54] width 20 height 20
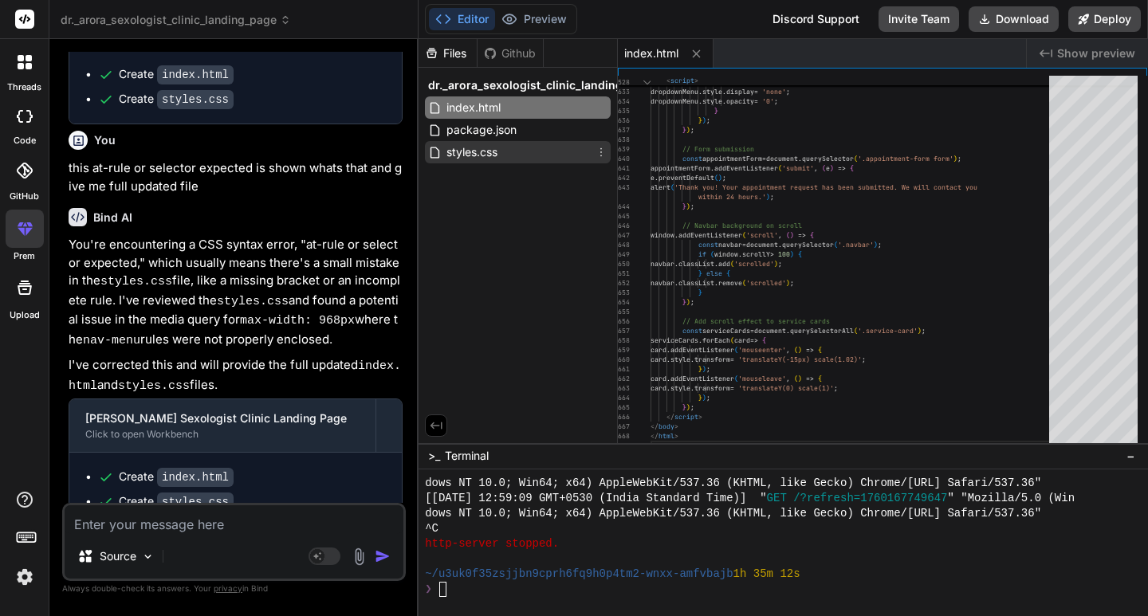
click at [684, 52] on div "index.html" at bounding box center [666, 53] width 96 height 29
click at [475, 594] on div "❯" at bounding box center [780, 589] width 710 height 15
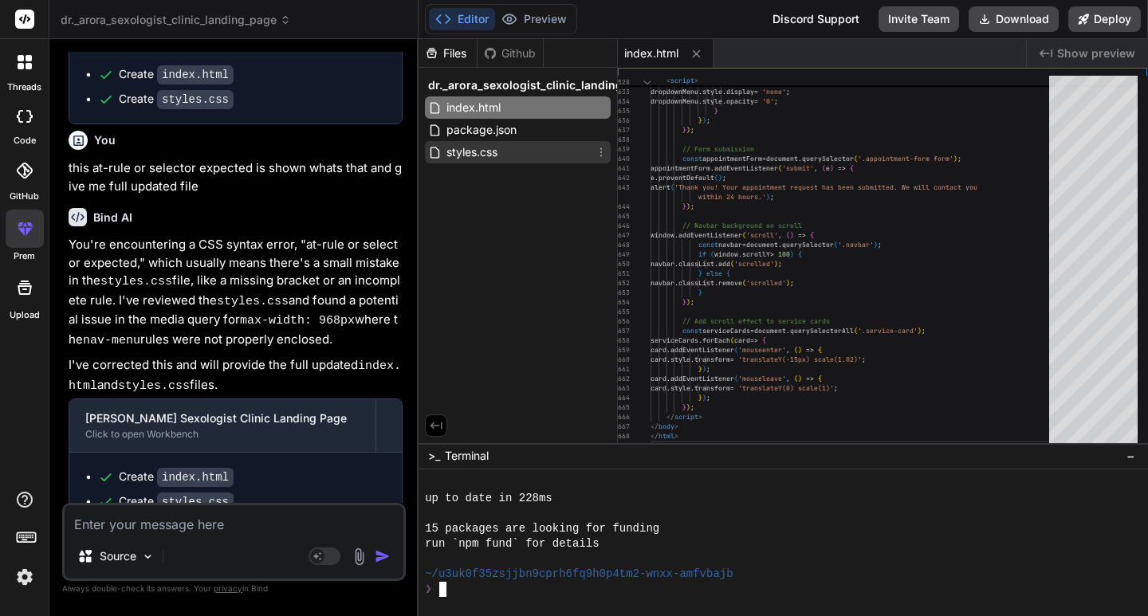
scroll to position [2500, 0]
click at [474, 591] on div "❯" at bounding box center [780, 589] width 710 height 15
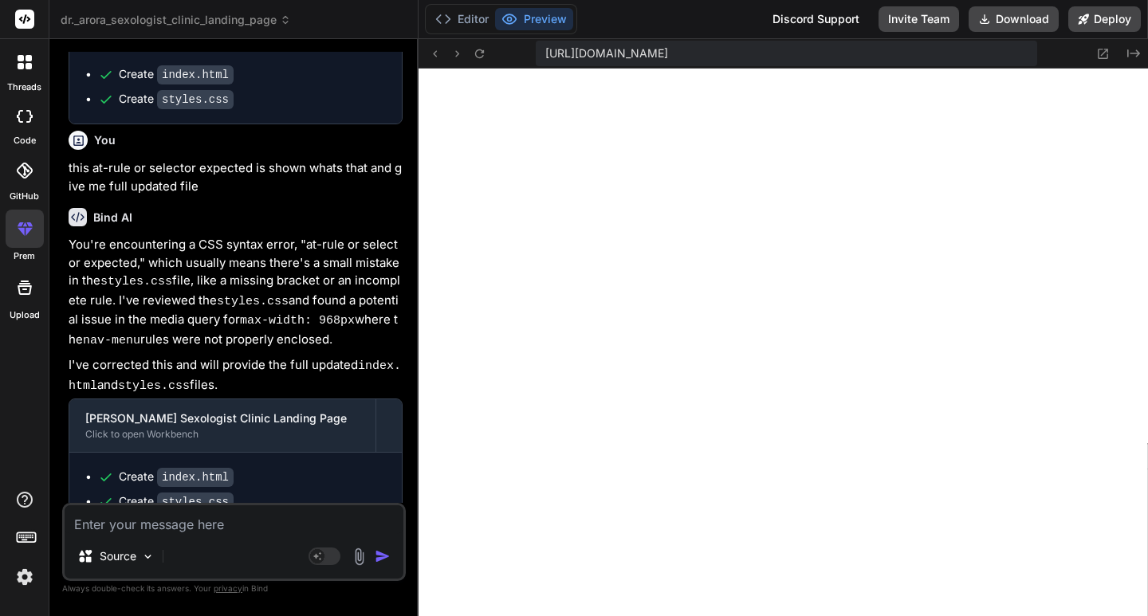
scroll to position [2939, 0]
click at [1103, 52] on icon at bounding box center [1103, 54] width 14 height 14
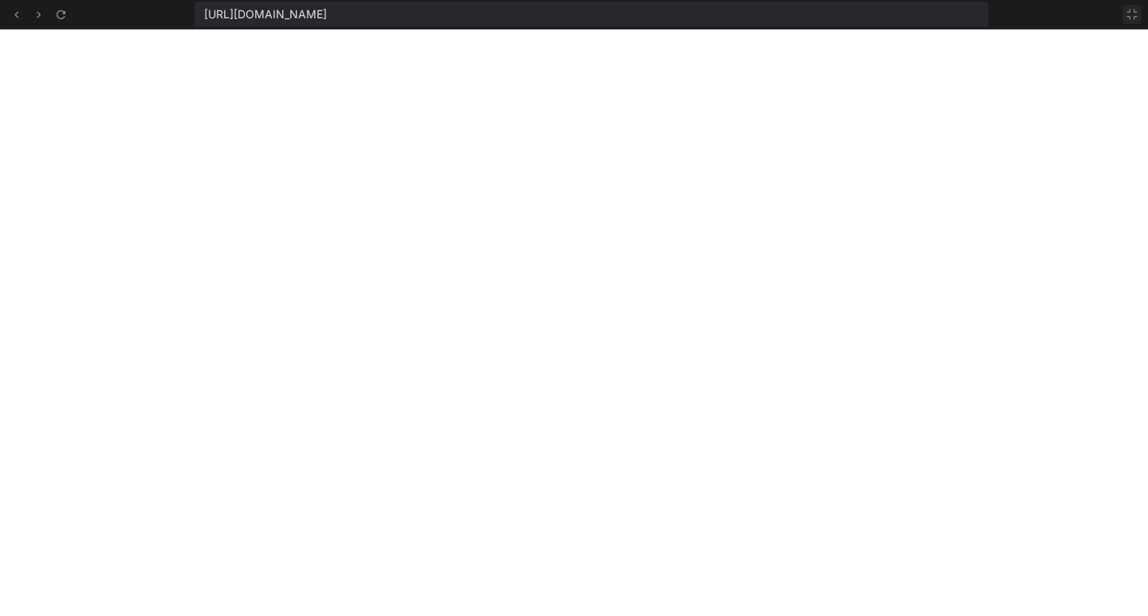
click at [1133, 16] on icon at bounding box center [1132, 14] width 13 height 13
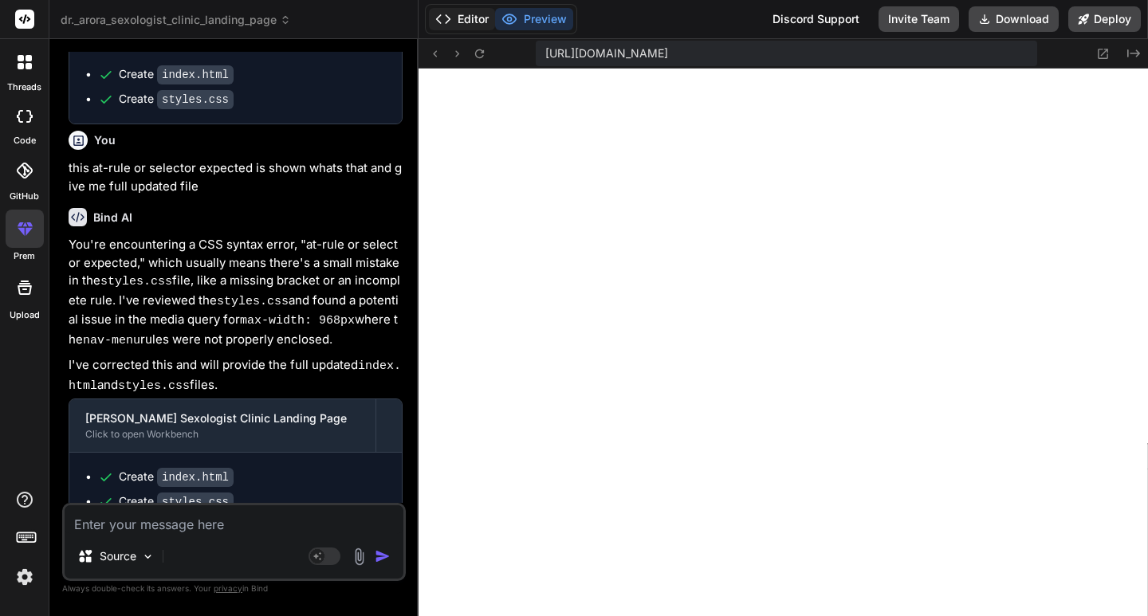
click at [461, 17] on button "Editor" at bounding box center [462, 19] width 66 height 22
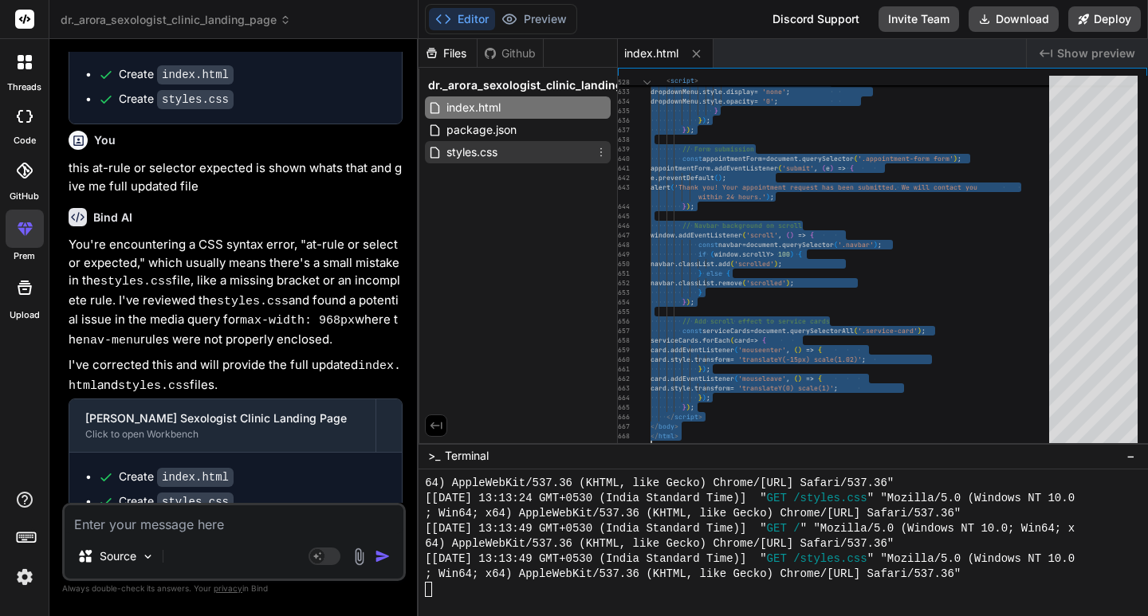
click at [490, 149] on span "styles.css" at bounding box center [472, 152] width 54 height 19
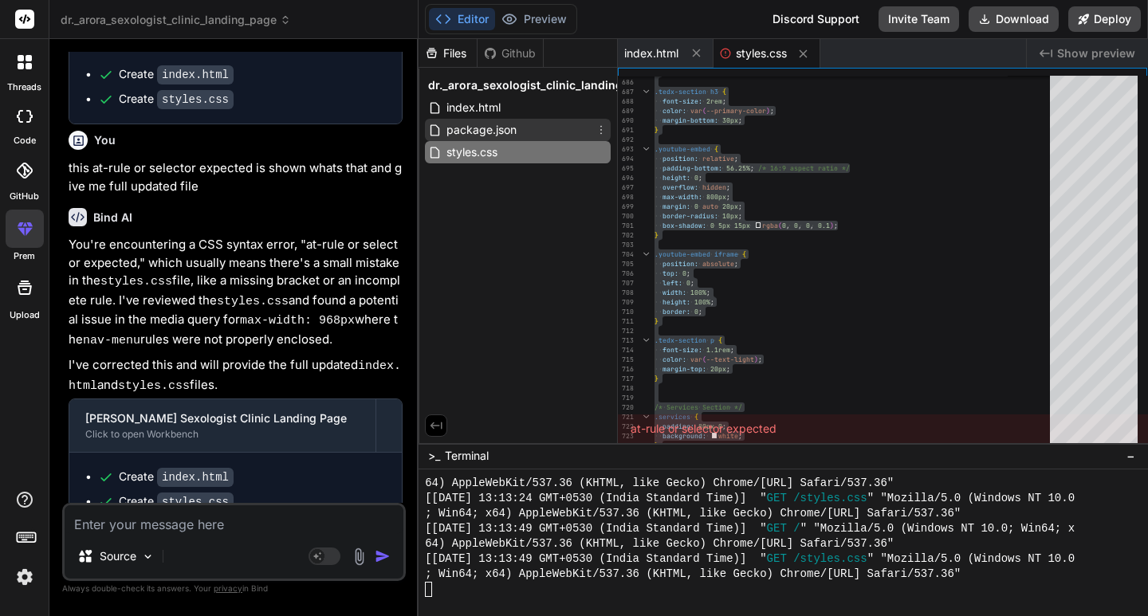
click at [516, 128] on span "package.json" at bounding box center [481, 129] width 73 height 19
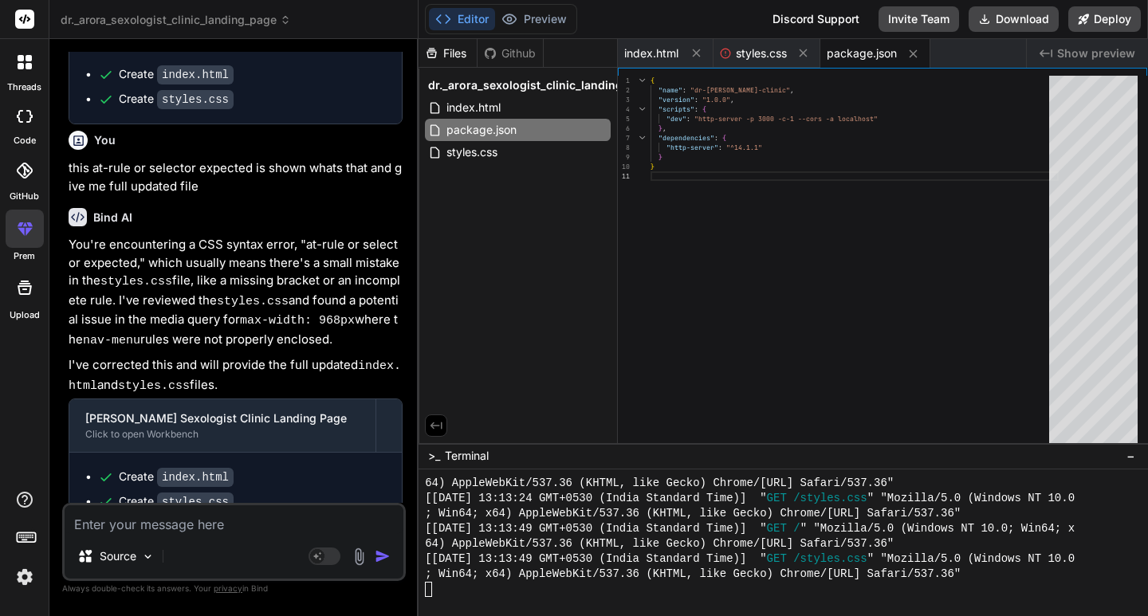
click at [801, 206] on div "{ "name" : "dr-[PERSON_NAME]-clinic" , "version" : "1.0.0" , "scripts" : { "dev…" at bounding box center [855, 263] width 408 height 375
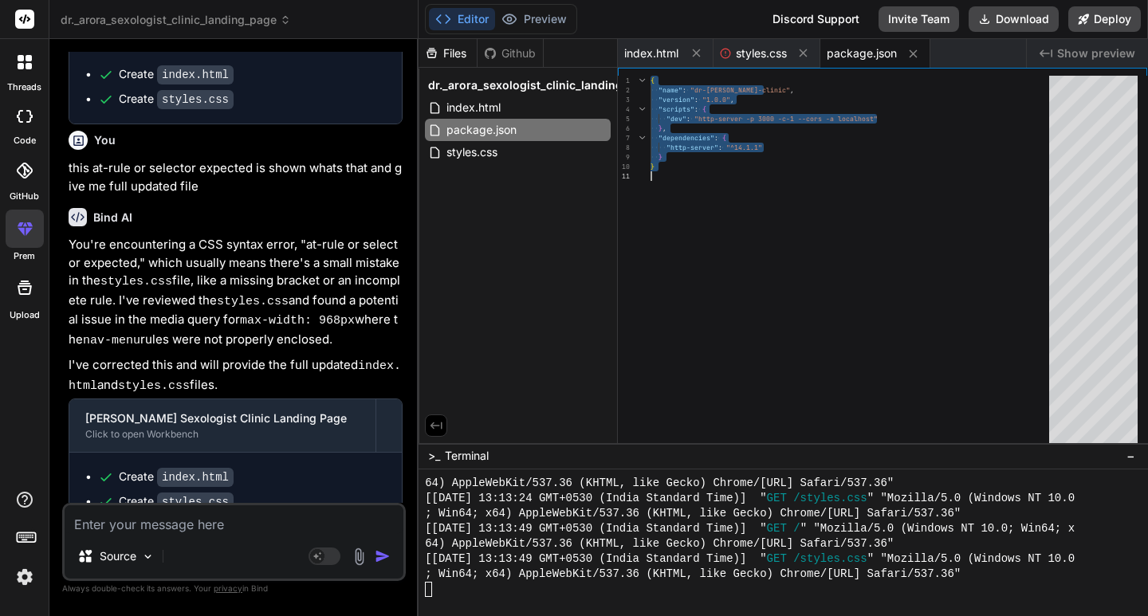
click at [499, 588] on div at bounding box center [780, 589] width 710 height 15
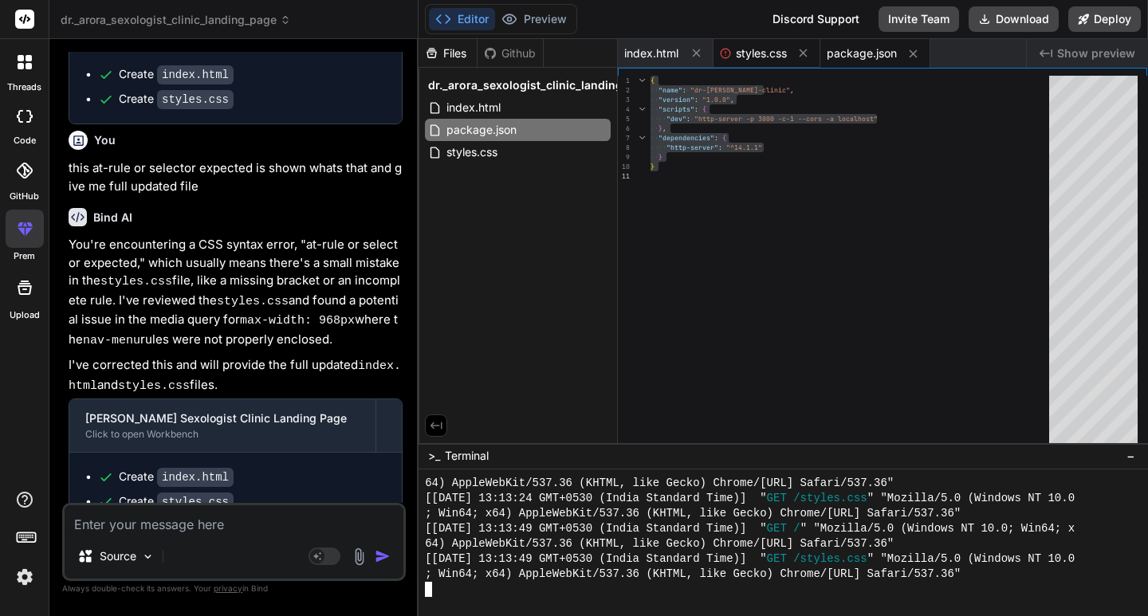
click at [761, 57] on span "styles.css" at bounding box center [761, 53] width 51 height 16
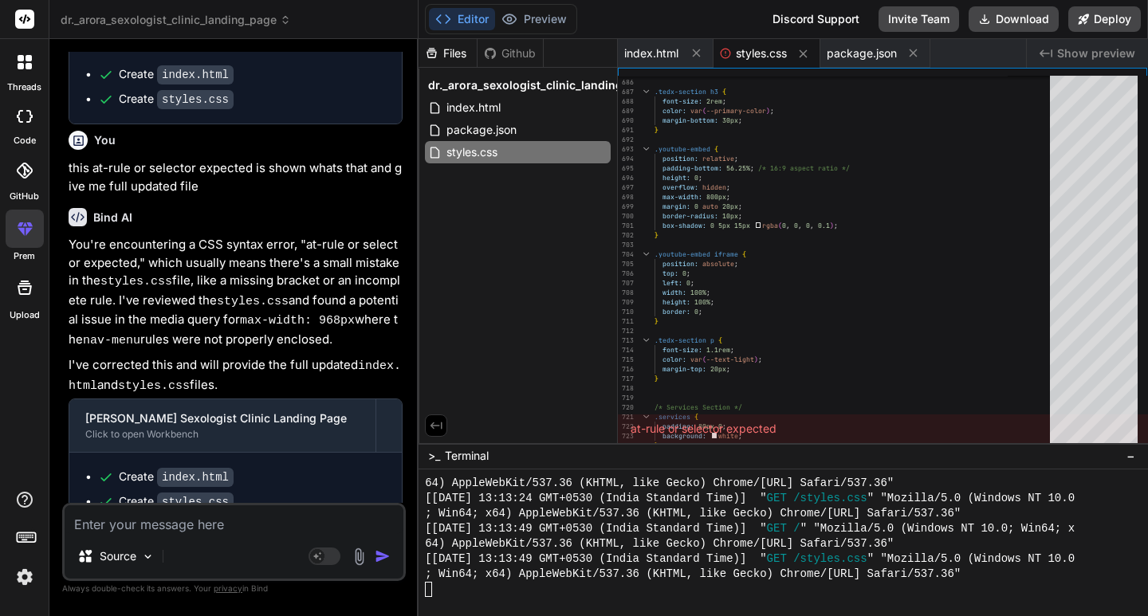
click at [1091, 49] on span "Show preview" at bounding box center [1096, 53] width 78 height 16
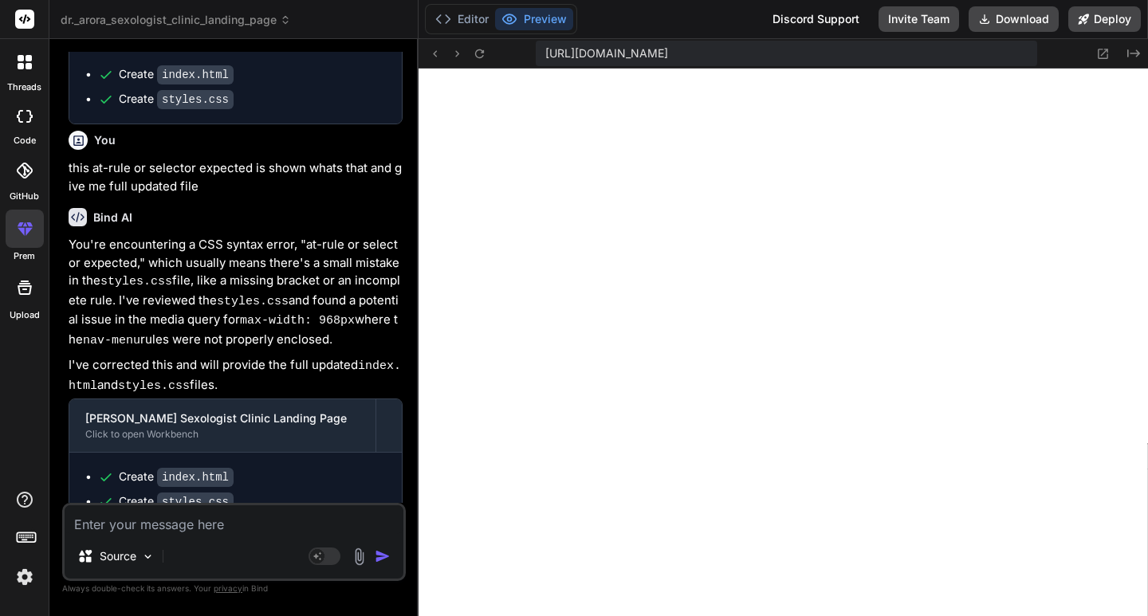
click at [668, 55] on span "[URL][DOMAIN_NAME]" at bounding box center [606, 53] width 123 height 16
copy div "[URL][DOMAIN_NAME] Created with Pixso."
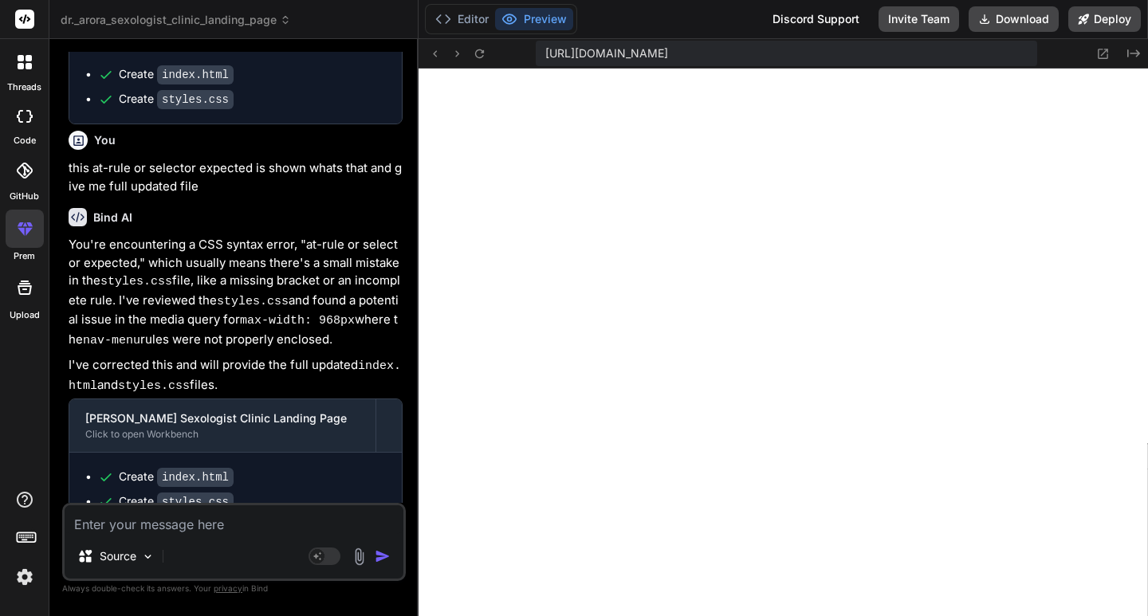
click at [179, 525] on textarea at bounding box center [234, 520] width 339 height 29
click at [300, 521] on textarea "now change the fontstyle and use" at bounding box center [234, 520] width 339 height 29
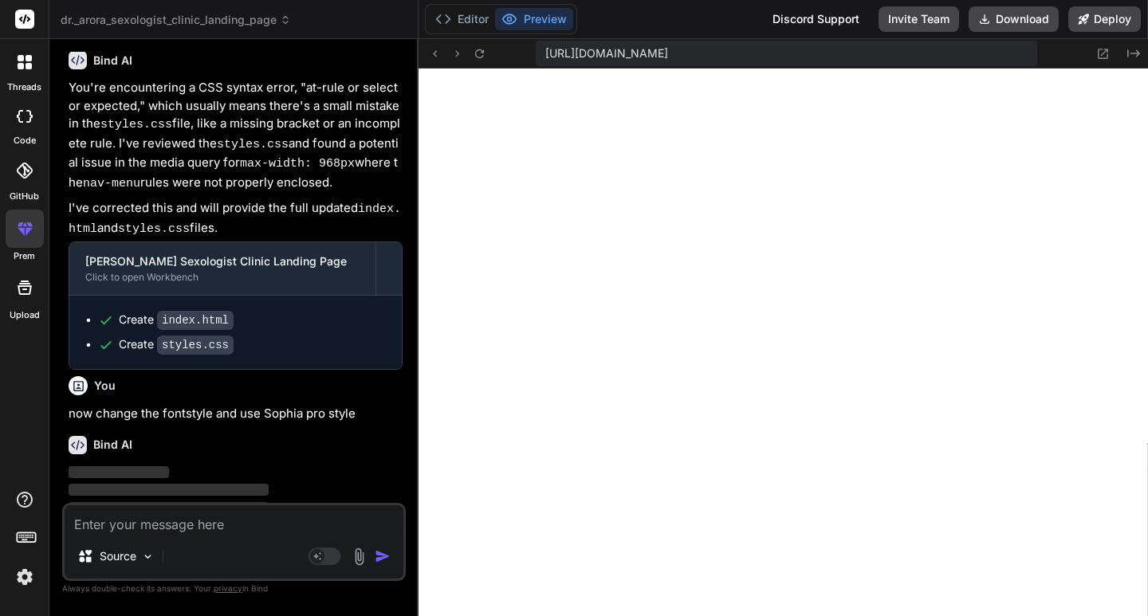
scroll to position [3629, 0]
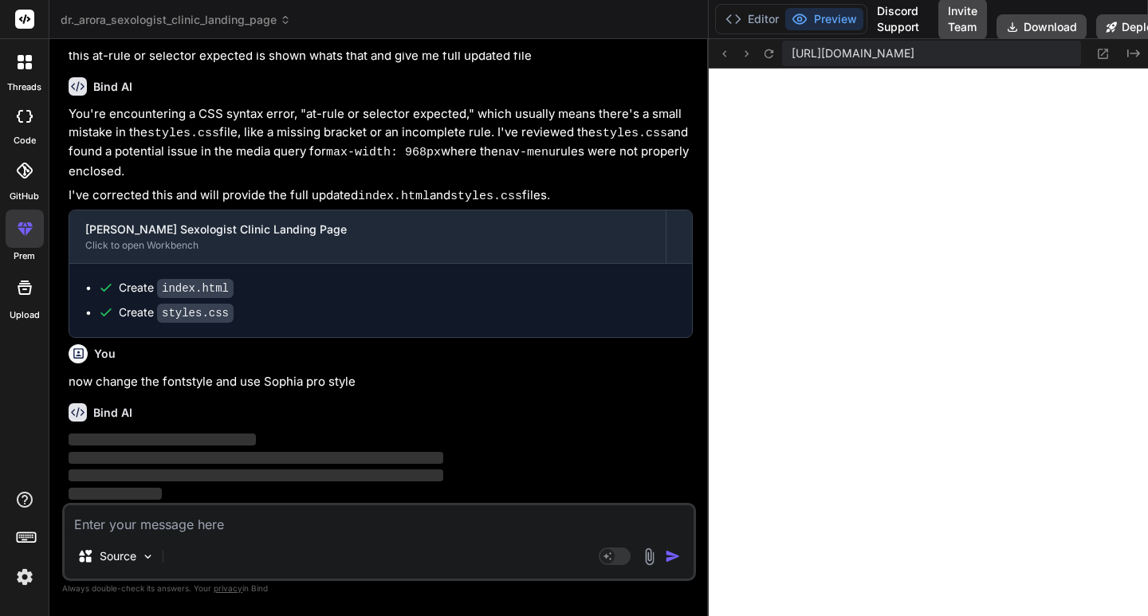
drag, startPoint x: 419, startPoint y: 337, endPoint x: 928, endPoint y: 451, distance: 522.1
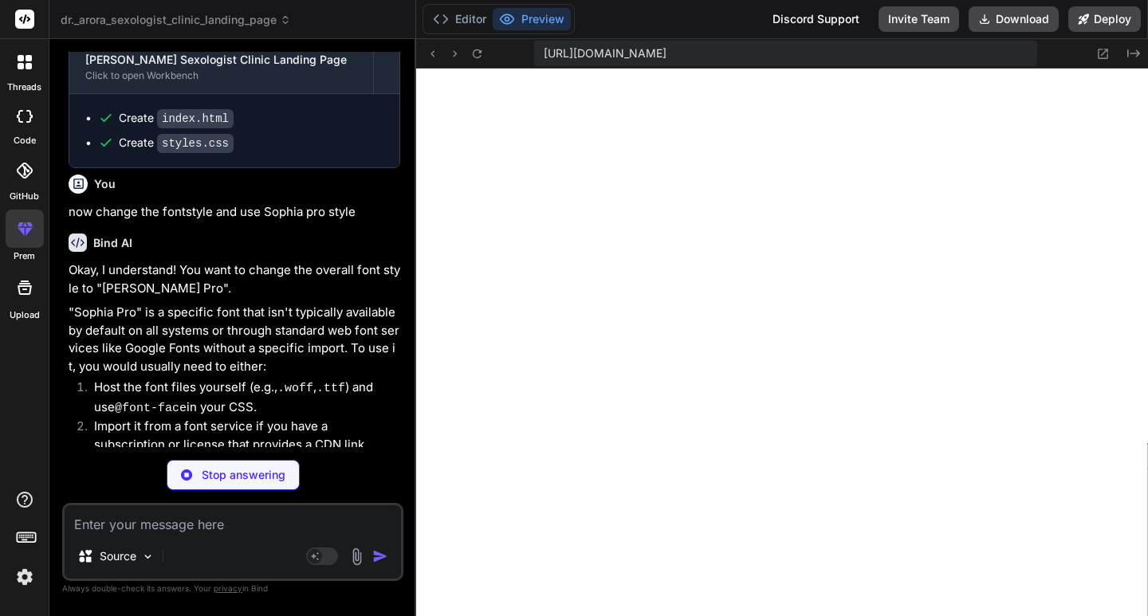
scroll to position [3983, 0]
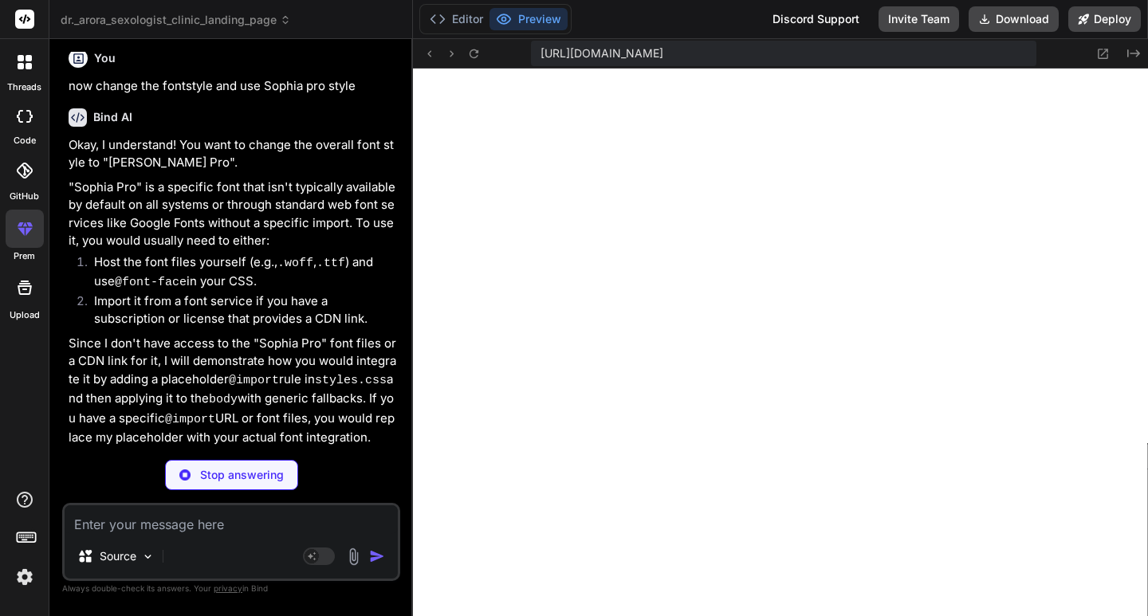
drag, startPoint x: 706, startPoint y: 155, endPoint x: 380, endPoint y: 128, distance: 327.2
click at [380, 128] on div "Bind AI Web Search Created with Pixso. Code Generator You create a [PERSON_NAME…" at bounding box center [231, 327] width 364 height 577
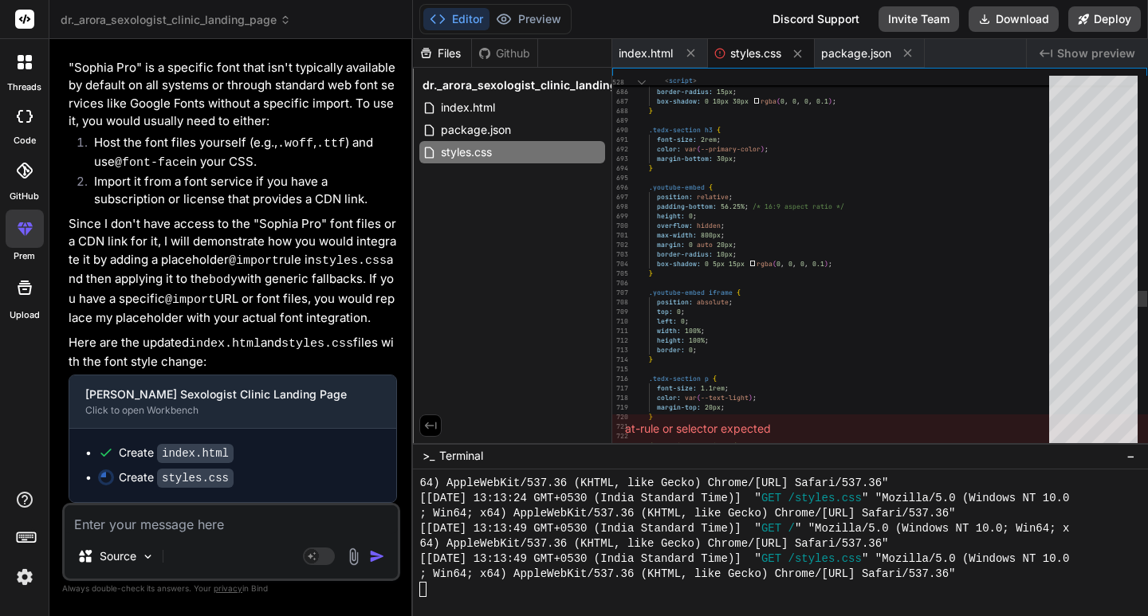
scroll to position [4087, 0]
